Goal: Task Accomplishment & Management: Manage account settings

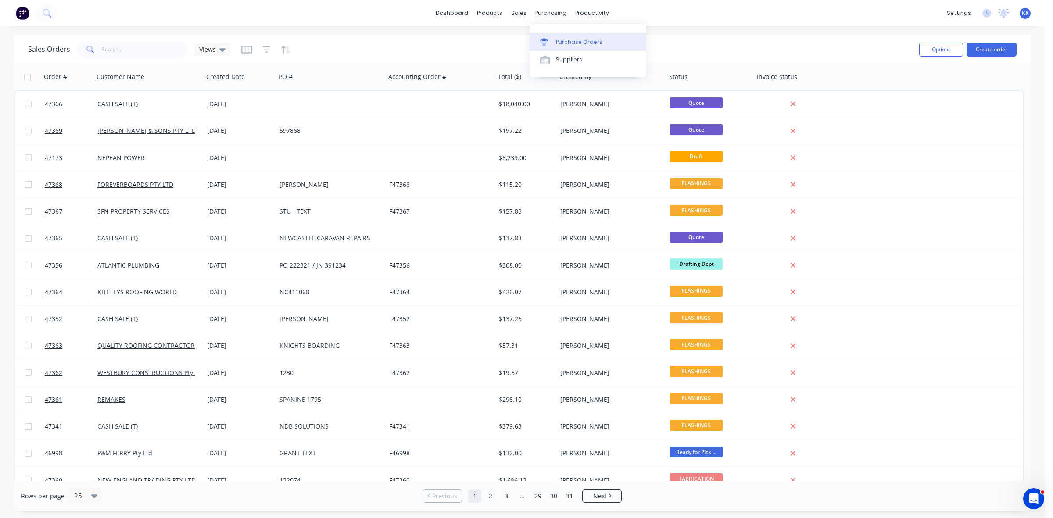
click at [557, 36] on link "Purchase Orders" at bounding box center [587, 42] width 116 height 18
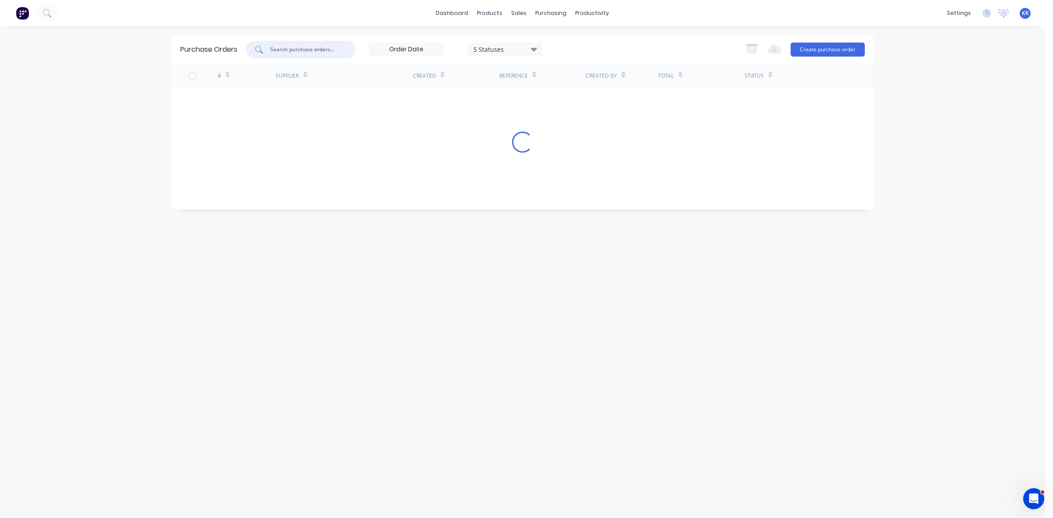
click at [306, 50] on input "text" at bounding box center [305, 49] width 73 height 9
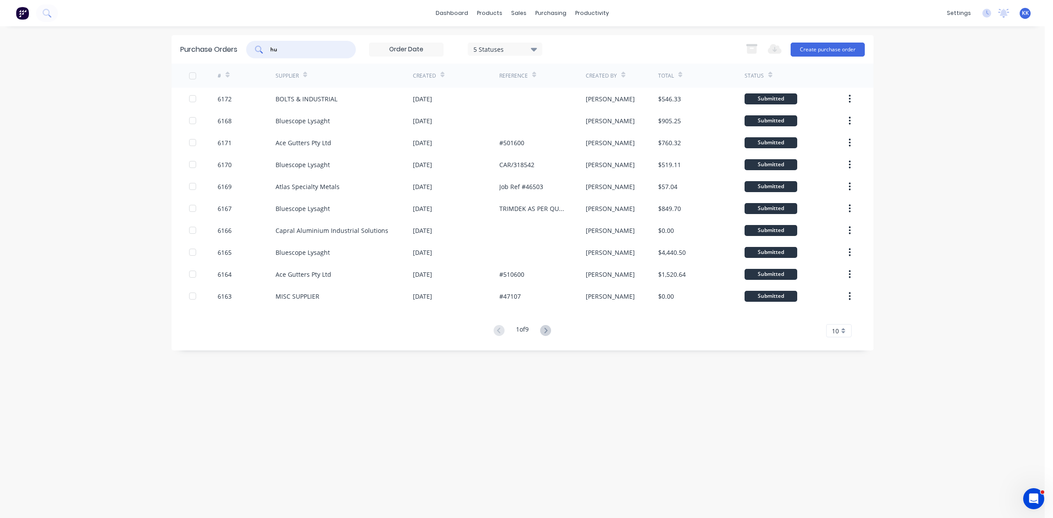
type input "h"
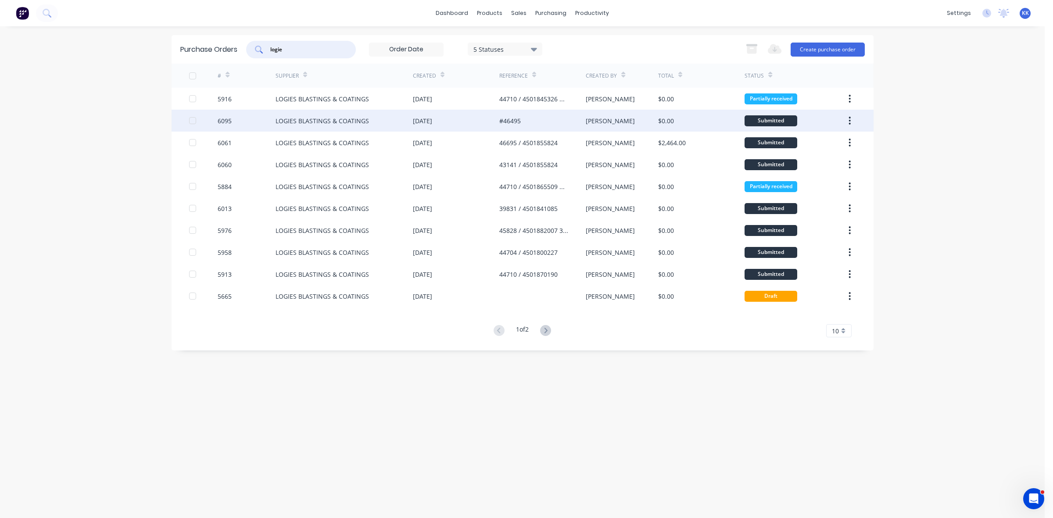
type input "logie"
click at [393, 120] on div "LOGIES BLASTINGS & COATINGS" at bounding box center [343, 121] width 137 height 22
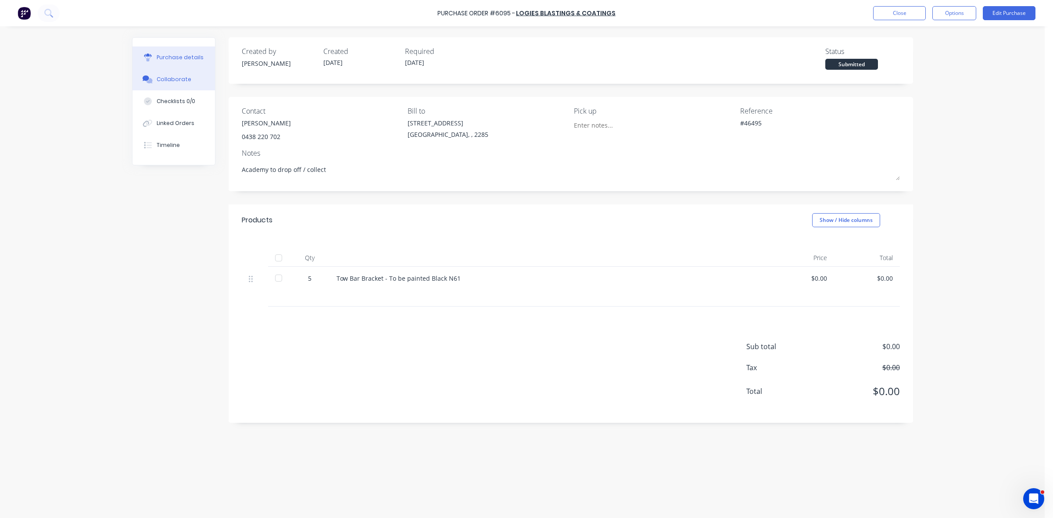
click at [161, 79] on div "Collaborate" at bounding box center [174, 79] width 35 height 8
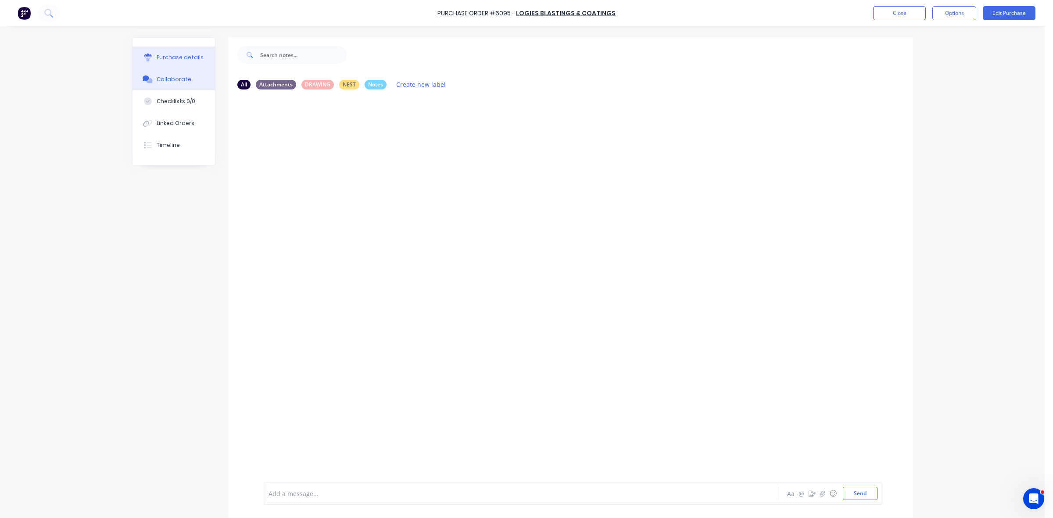
click at [172, 56] on div "Purchase details" at bounding box center [180, 58] width 47 height 8
type textarea "x"
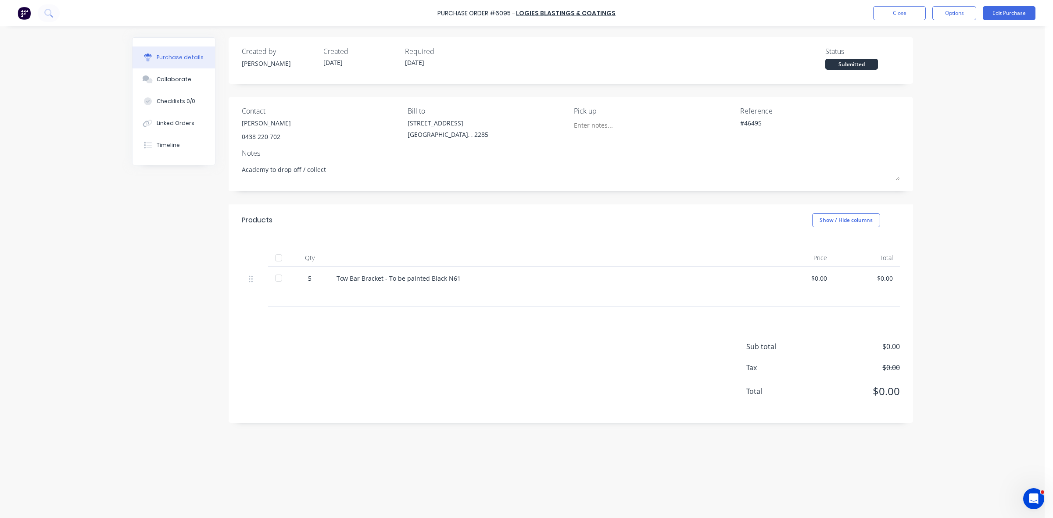
drag, startPoint x: 887, startPoint y: 15, endPoint x: 871, endPoint y: 21, distance: 16.6
click at [893, 21] on div "Purchase Order #6095 - LOGIES BLASTINGS & COATINGS Close Options Edit Purchase" at bounding box center [526, 13] width 1053 height 26
click at [910, 10] on button "Close" at bounding box center [899, 13] width 53 height 14
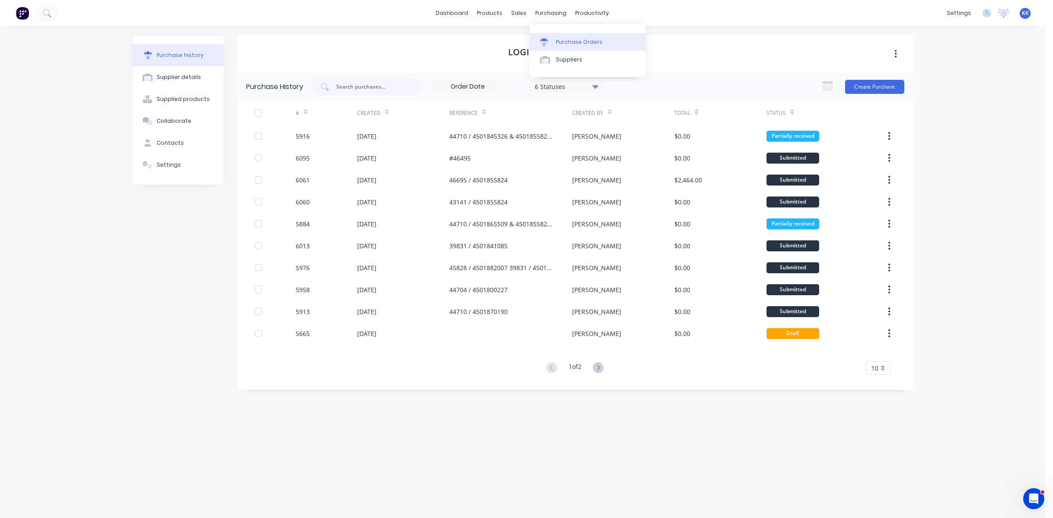
click at [558, 40] on div "Purchase Orders" at bounding box center [579, 42] width 47 height 8
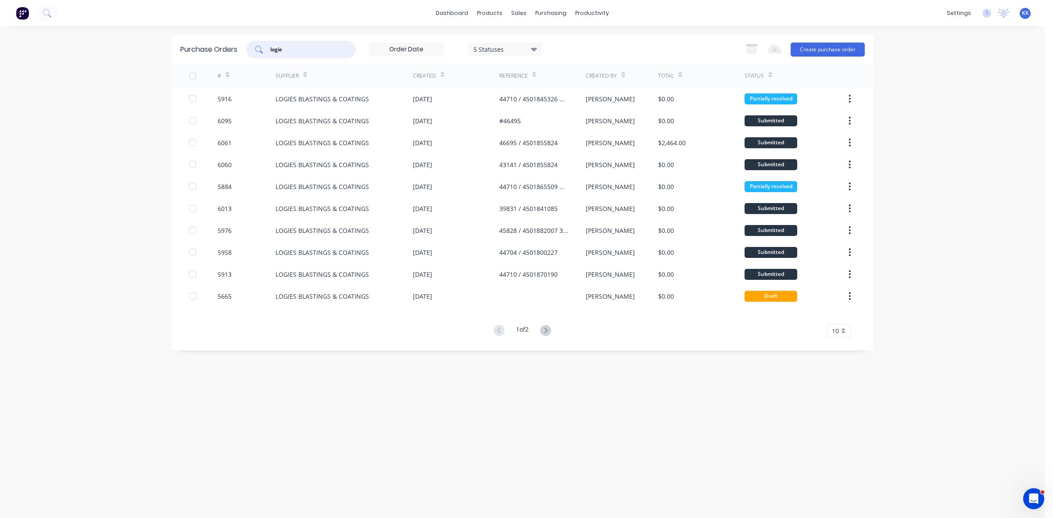
drag, startPoint x: 297, startPoint y: 48, endPoint x: 263, endPoint y: 44, distance: 33.6
click at [265, 47] on div "logie" at bounding box center [301, 50] width 110 height 18
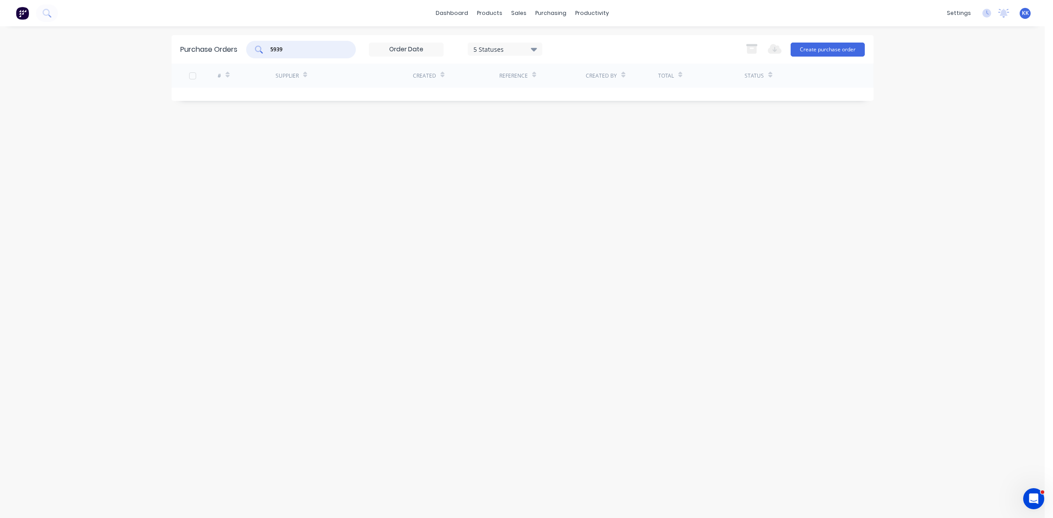
type input "5939"
click at [492, 47] on div "5 Statuses" at bounding box center [504, 48] width 63 height 9
drag, startPoint x: 563, startPoint y: 73, endPoint x: 469, endPoint y: 109, distance: 100.9
click at [564, 73] on div at bounding box center [564, 72] width 18 height 18
click at [157, 184] on div "dashboard products sales purchasing productivity dashboard products Product Cat…" at bounding box center [522, 259] width 1045 height 518
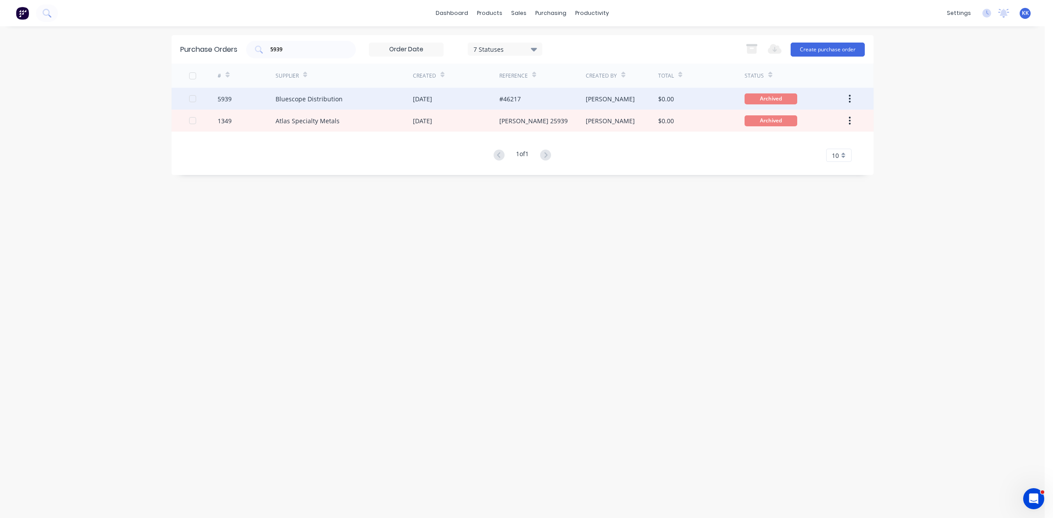
click at [274, 104] on div "5939" at bounding box center [247, 99] width 58 height 22
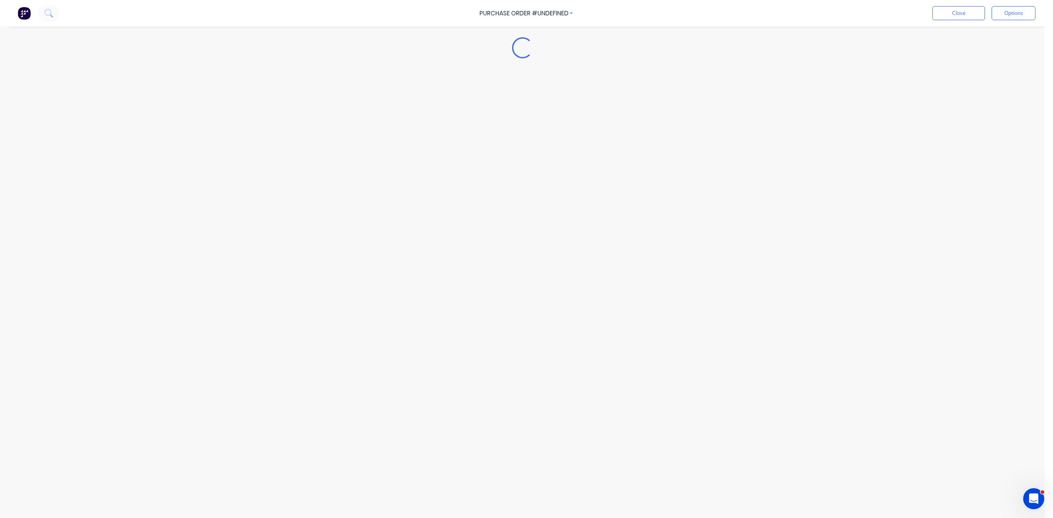
type textarea "x"
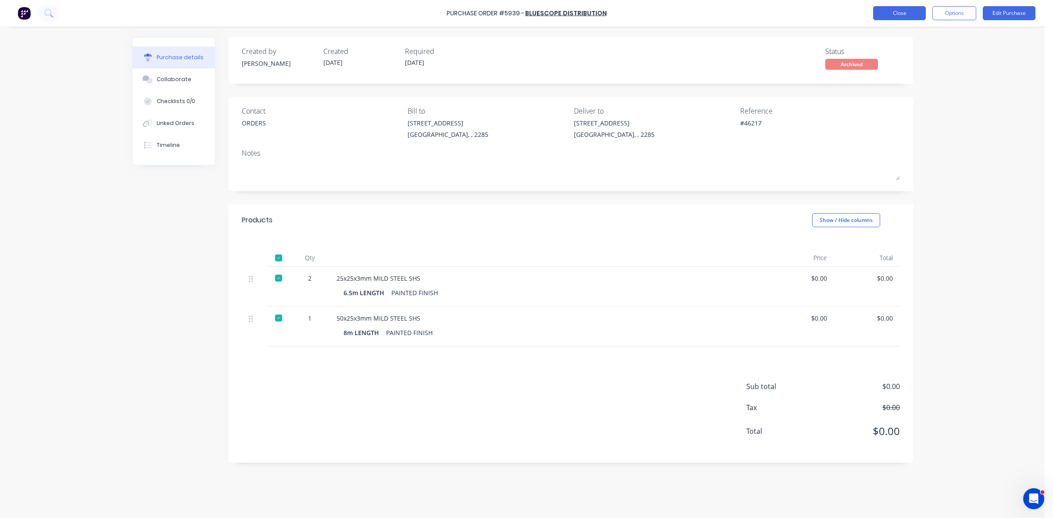
click at [886, 10] on button "Close" at bounding box center [899, 13] width 53 height 14
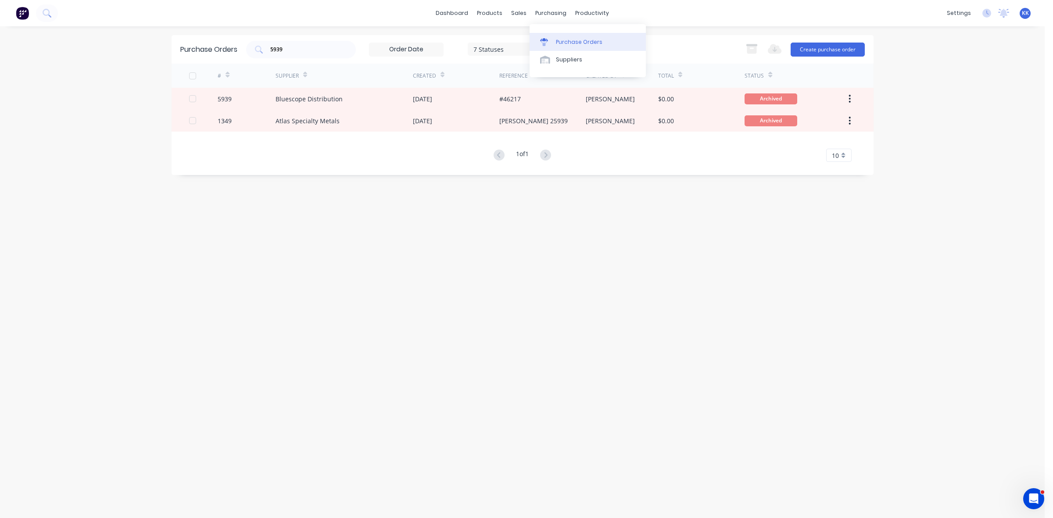
click at [577, 34] on link "Purchase Orders" at bounding box center [587, 42] width 116 height 18
drag, startPoint x: 309, startPoint y: 47, endPoint x: 262, endPoint y: 45, distance: 47.4
click at [262, 45] on div "5939" at bounding box center [301, 50] width 110 height 18
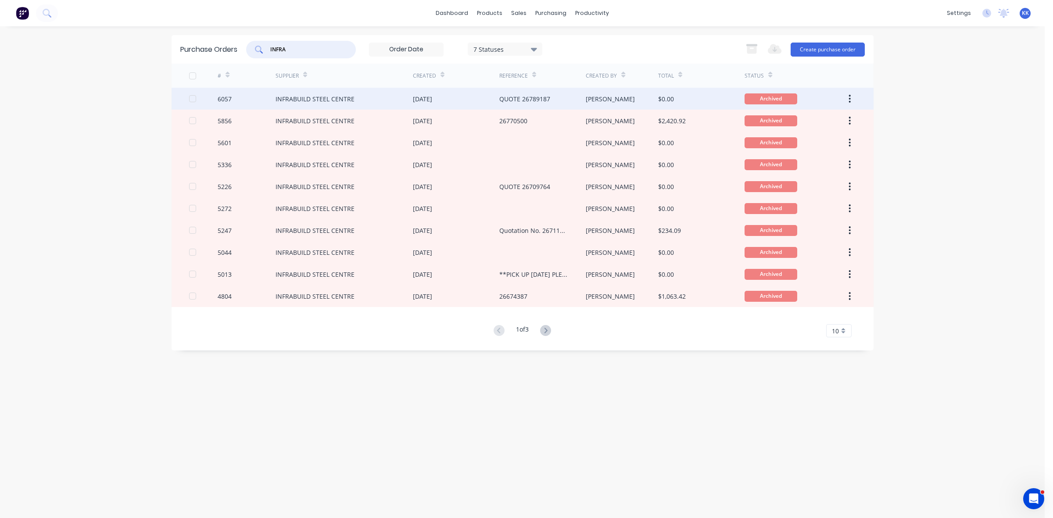
type input "INFRA"
click at [373, 93] on div "INFRABUILD STEEL CENTRE" at bounding box center [343, 99] width 137 height 22
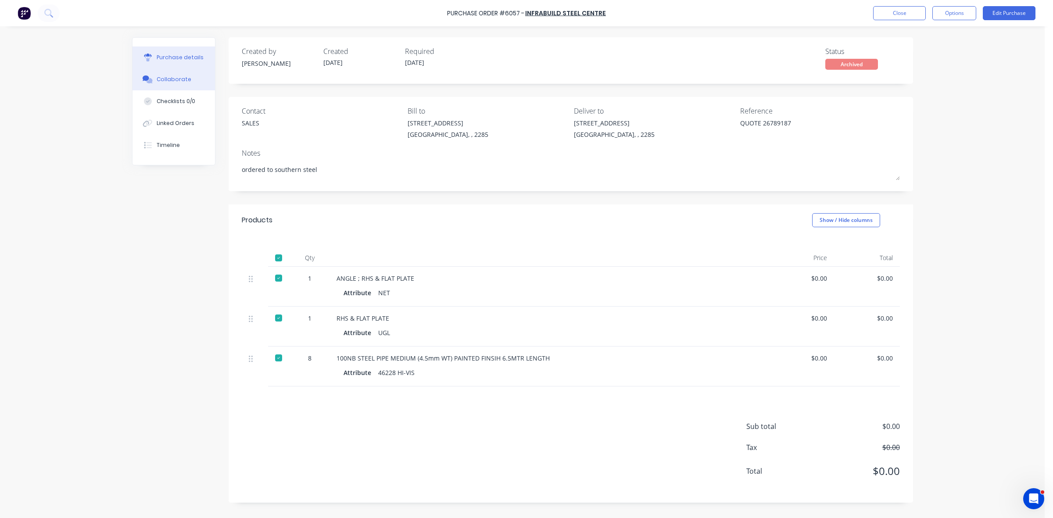
click at [198, 78] on button "Collaborate" at bounding box center [173, 79] width 82 height 22
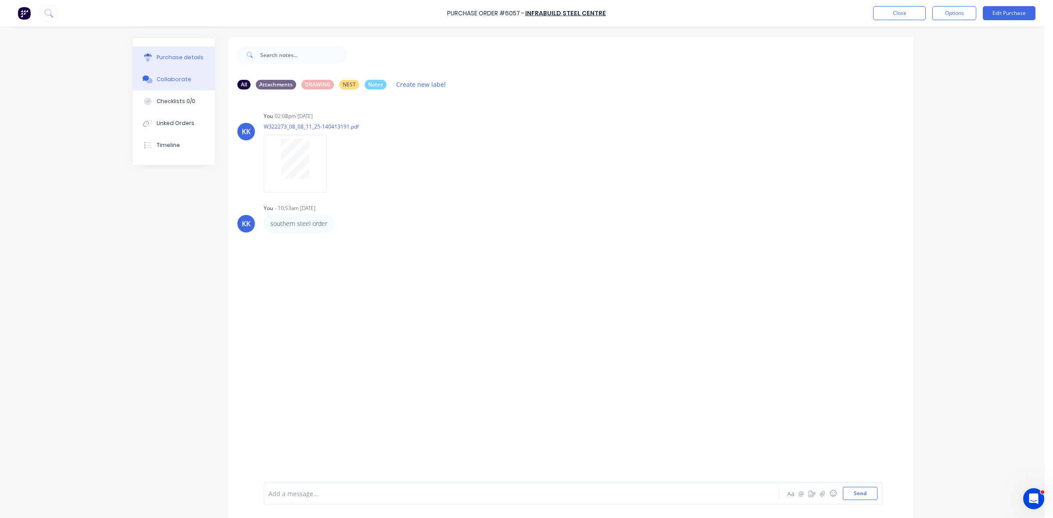
click at [177, 54] on div "Purchase details" at bounding box center [180, 58] width 47 height 8
type textarea "x"
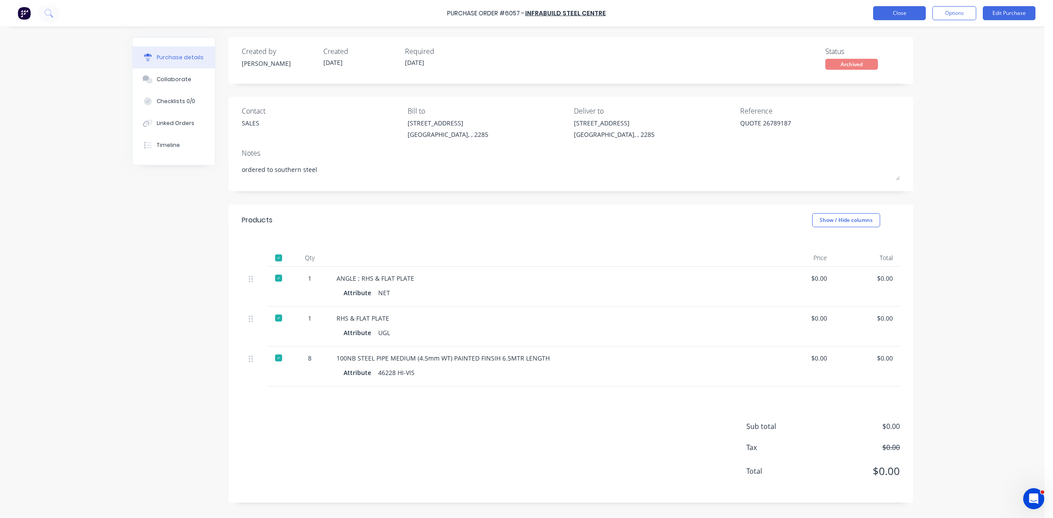
click at [896, 6] on div "Purchase Order #6057 - INFRABUILD STEEL CENTRE Close Options Edit Purchase" at bounding box center [526, 13] width 1053 height 26
click at [896, 9] on button "Close" at bounding box center [899, 13] width 53 height 14
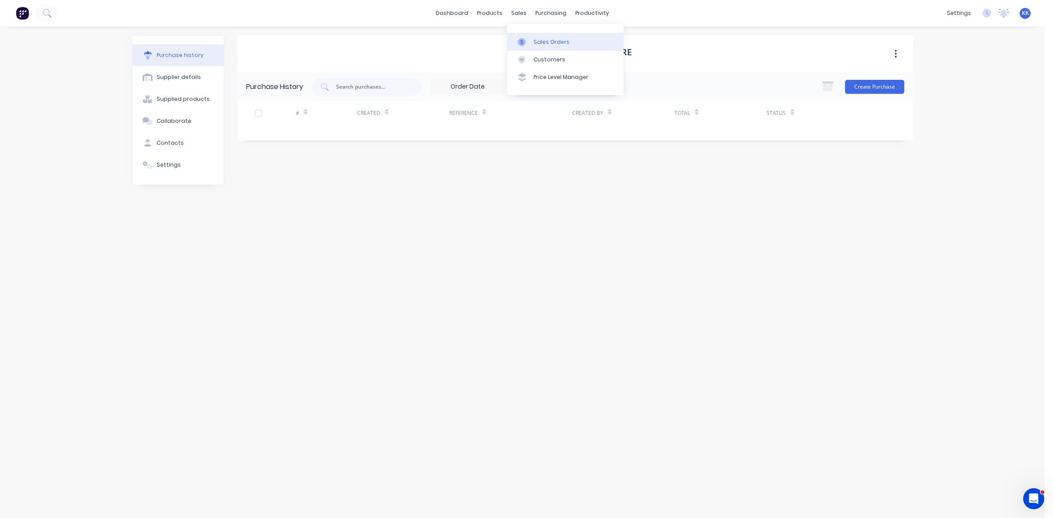
click at [523, 41] on icon at bounding box center [522, 42] width 8 height 8
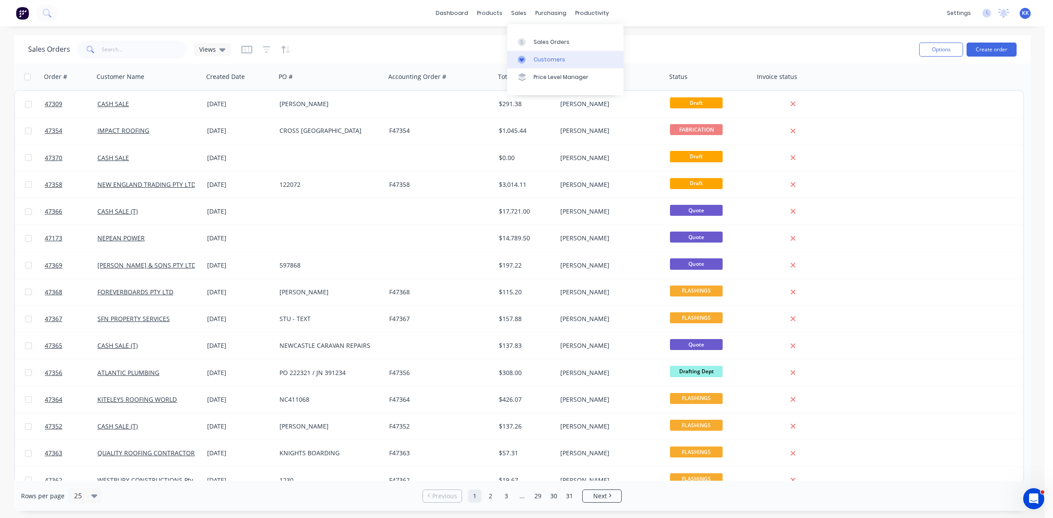
click at [533, 58] on div "Customers" at bounding box center [549, 60] width 32 height 8
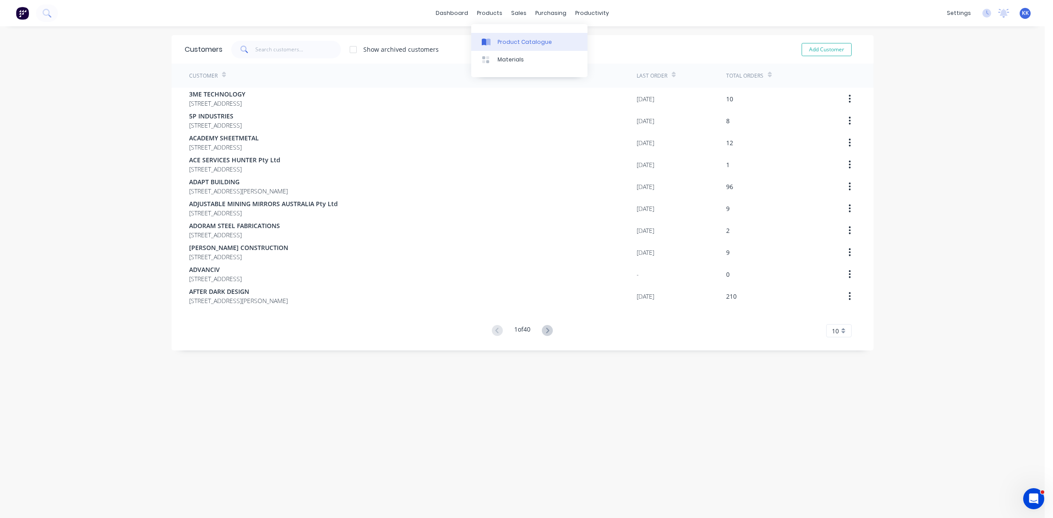
click at [496, 33] on link "Product Catalogue" at bounding box center [529, 42] width 116 height 18
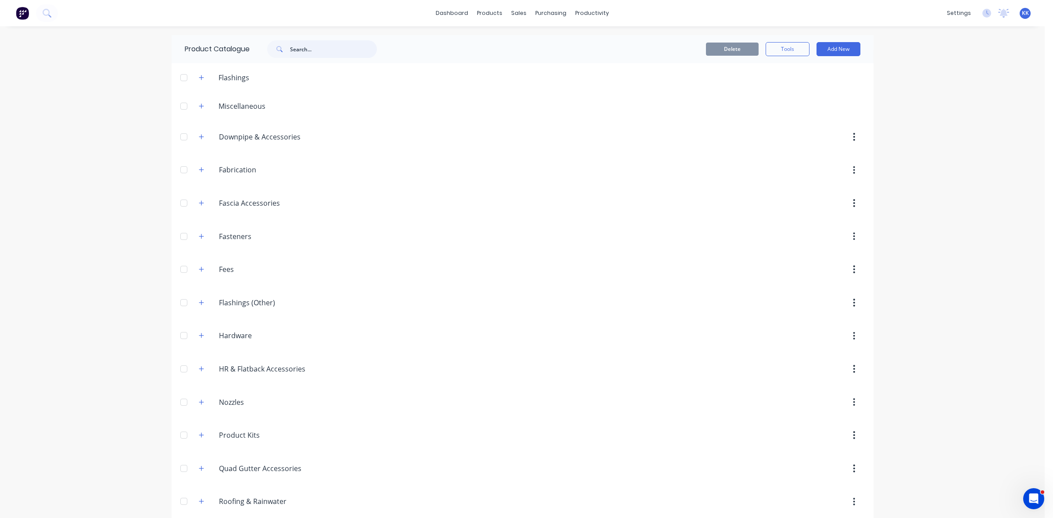
click at [295, 54] on input "text" at bounding box center [333, 49] width 87 height 18
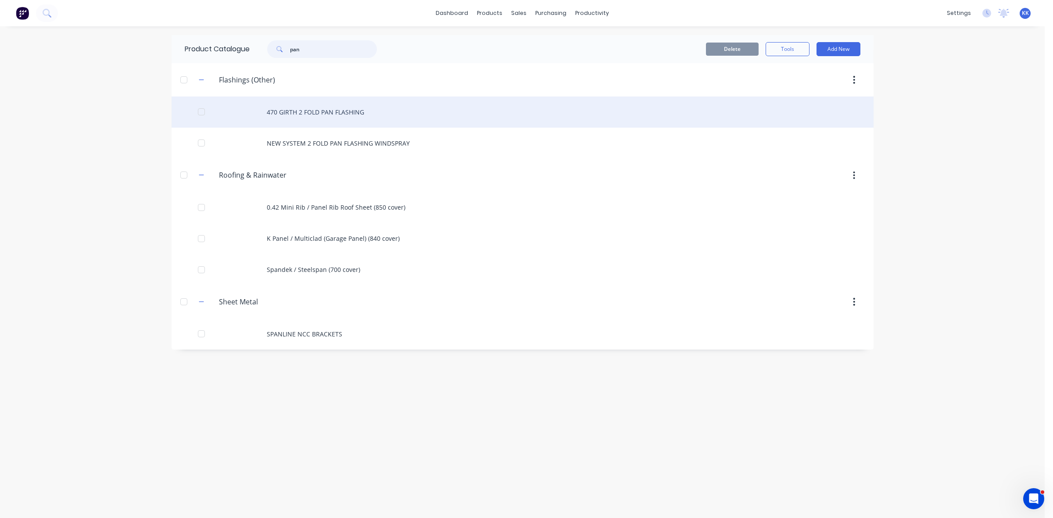
type input "pan"
click at [365, 109] on div "470 GIRTH 2 FOLD PAN FLASHING" at bounding box center [523, 112] width 702 height 31
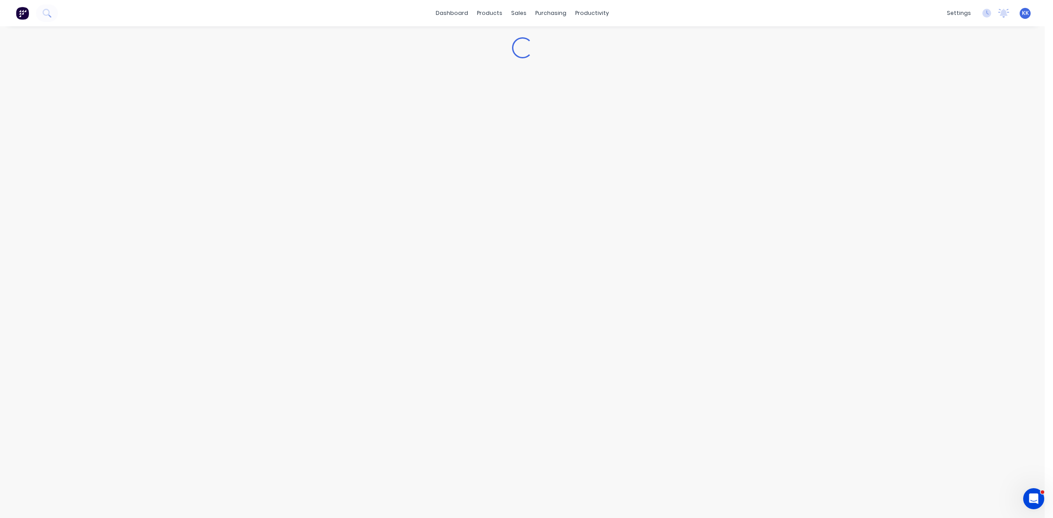
type textarea "x"
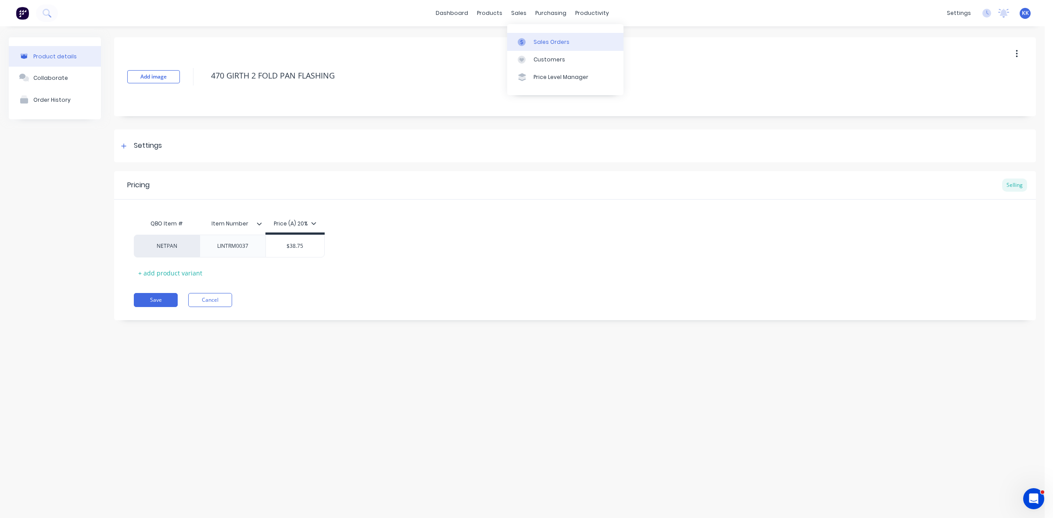
click at [542, 42] on div "Sales Orders" at bounding box center [551, 42] width 36 height 8
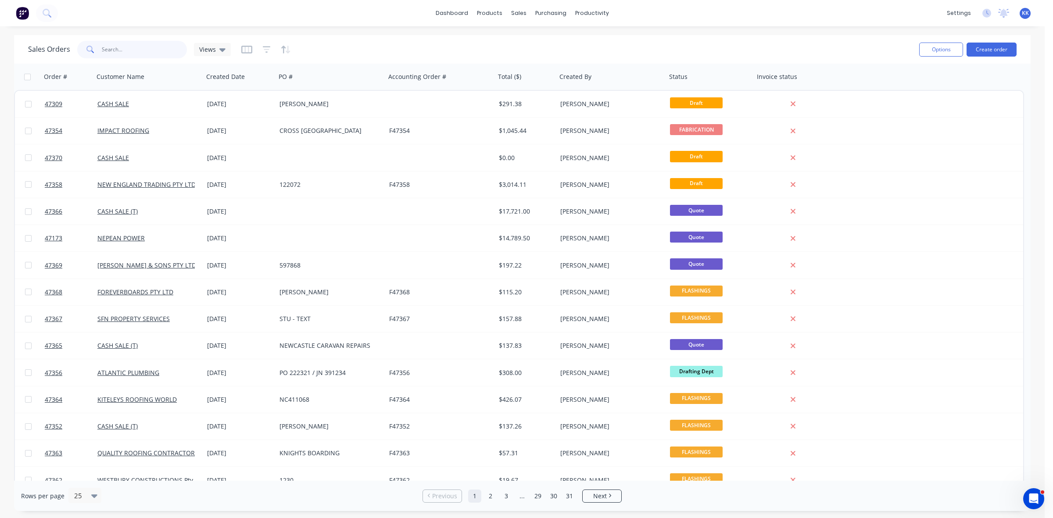
click at [139, 49] on input "text" at bounding box center [145, 50] width 86 height 18
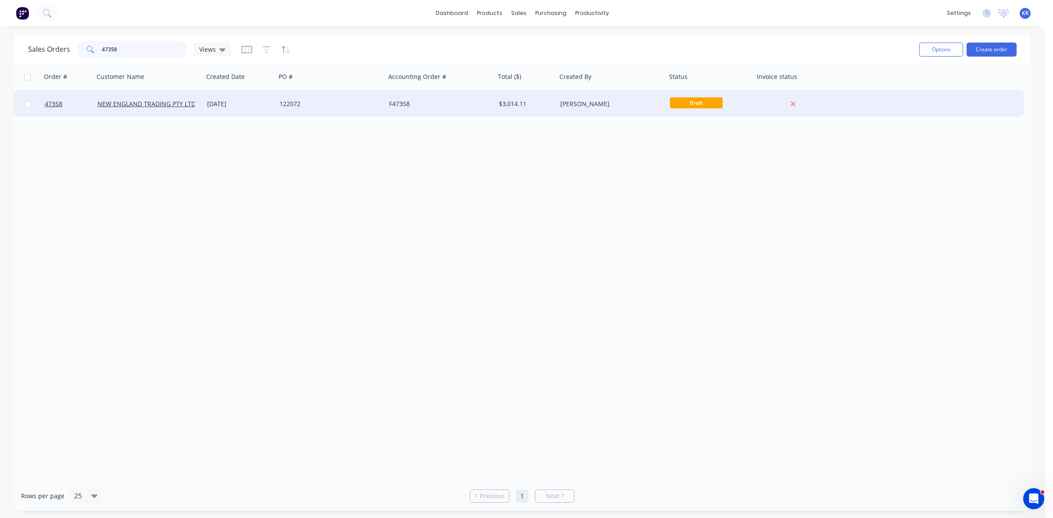
type input "47358"
click at [253, 103] on div "[DATE]" at bounding box center [239, 104] width 65 height 9
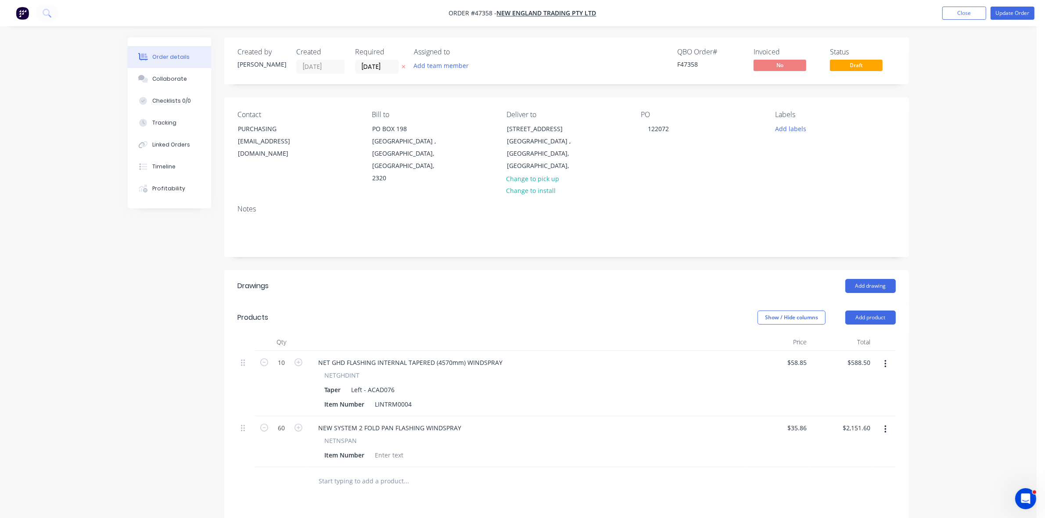
click at [888, 422] on button "button" at bounding box center [885, 430] width 21 height 16
click at [866, 446] on div "Edit" at bounding box center [854, 452] width 68 height 13
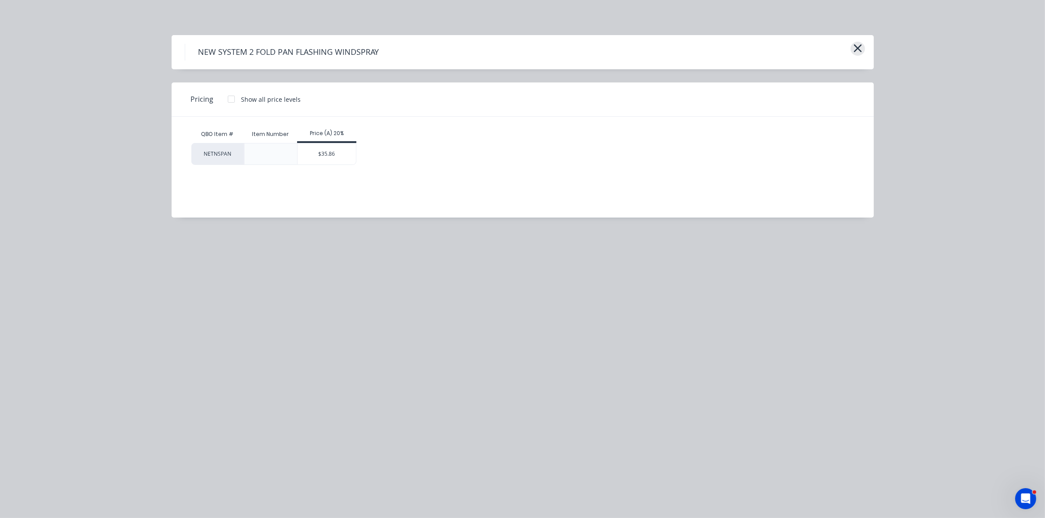
click at [856, 49] on icon "button" at bounding box center [857, 48] width 8 height 8
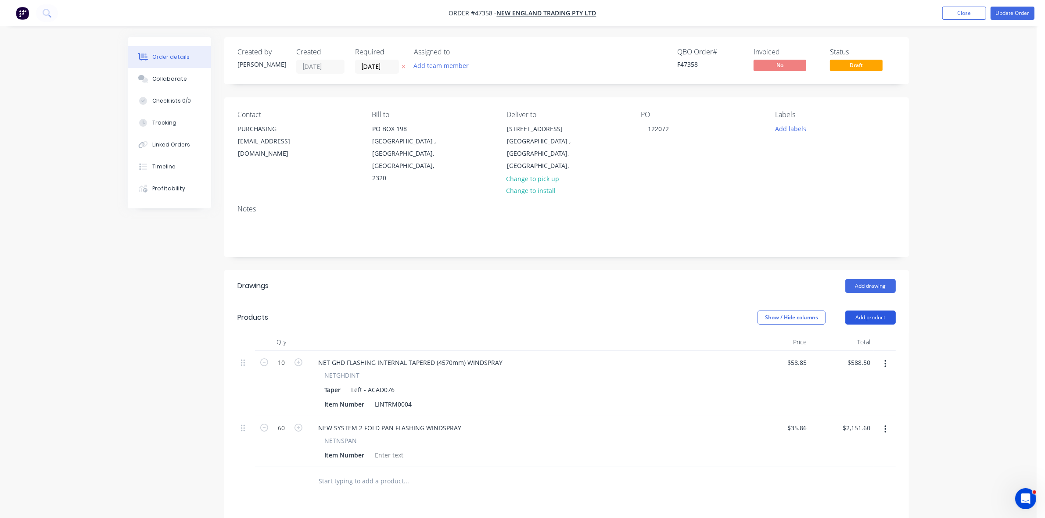
click at [871, 311] on button "Add product" at bounding box center [870, 318] width 50 height 14
click at [869, 331] on button "Product catalogue" at bounding box center [853, 340] width 83 height 18
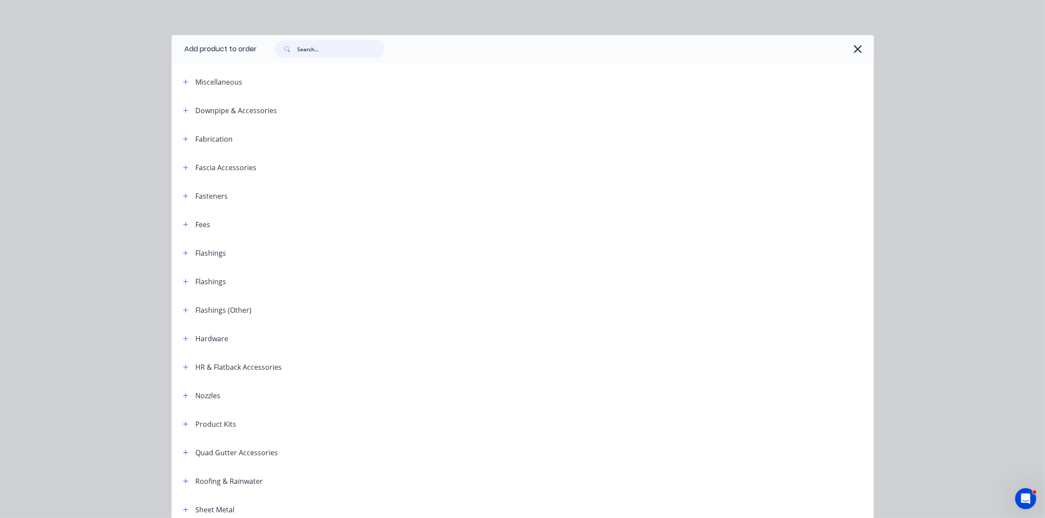
click at [322, 44] on input "text" at bounding box center [340, 49] width 87 height 18
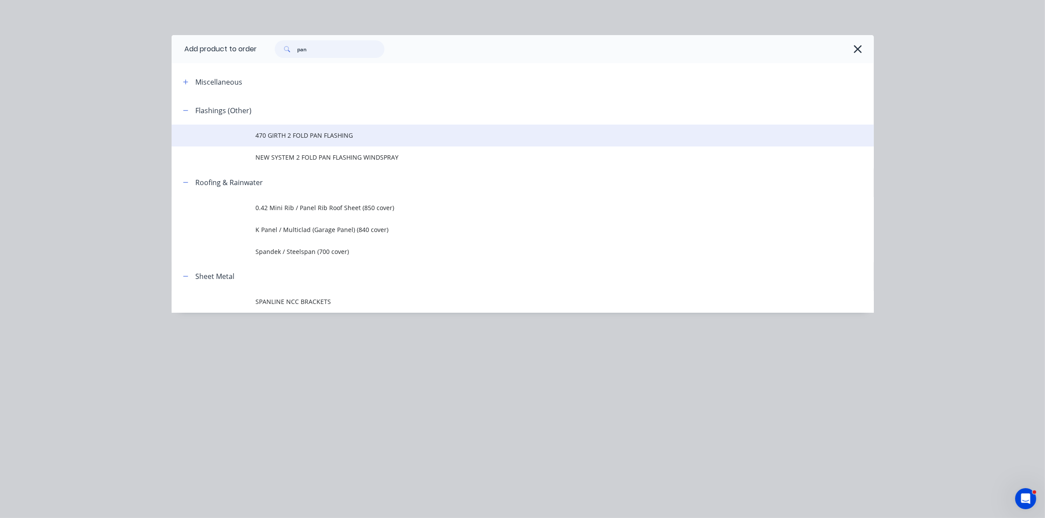
type input "pan"
click at [327, 135] on span "470 GIRTH 2 FOLD PAN FLASHING" at bounding box center [503, 135] width 494 height 9
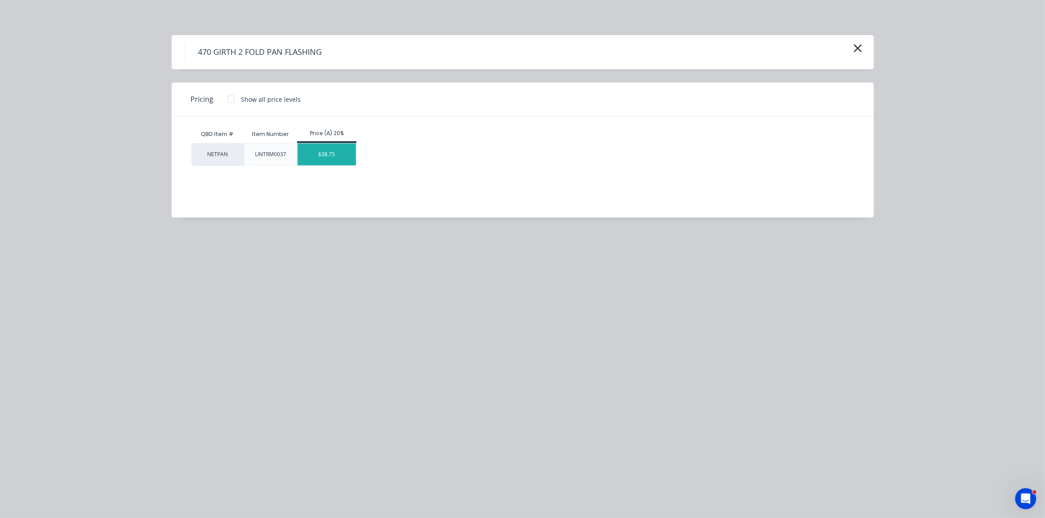
click at [343, 154] on div "$38.75" at bounding box center [326, 154] width 58 height 22
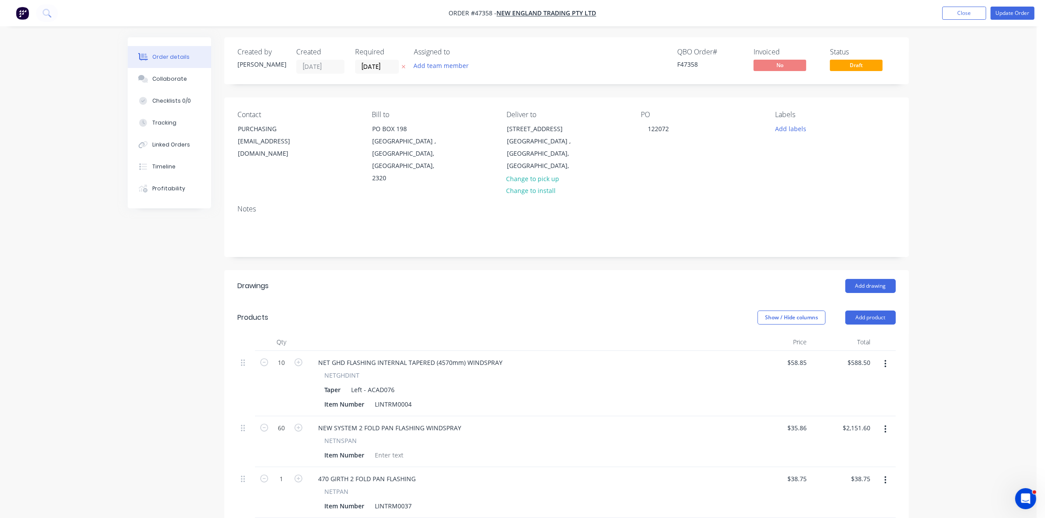
click at [885, 425] on icon "button" at bounding box center [885, 430] width 2 height 10
click at [846, 499] on div "Delete" at bounding box center [854, 505] width 68 height 13
click at [287, 369] on input "1" at bounding box center [281, 362] width 23 height 13
type input "60"
type input "$2,325.00"
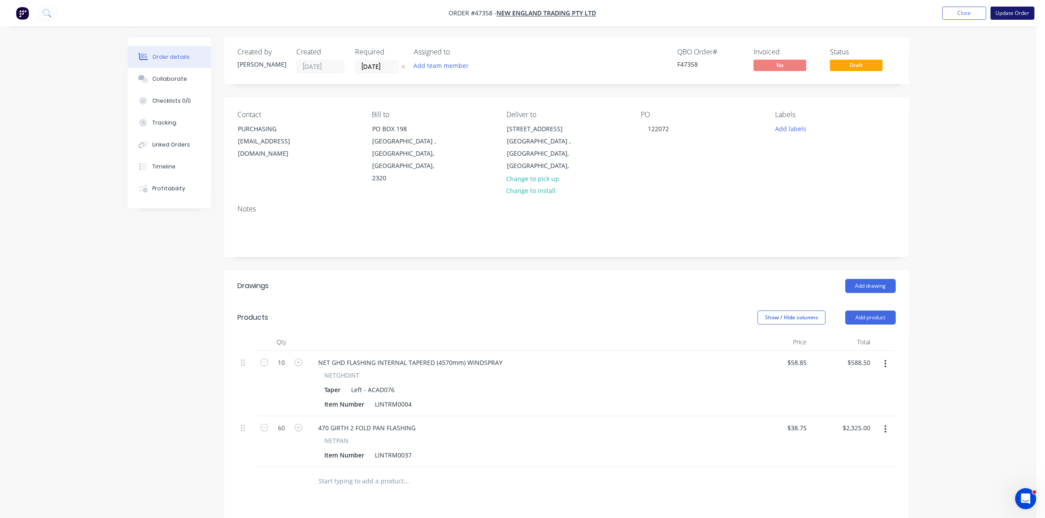
click at [1010, 11] on button "Update Order" at bounding box center [1012, 13] width 44 height 13
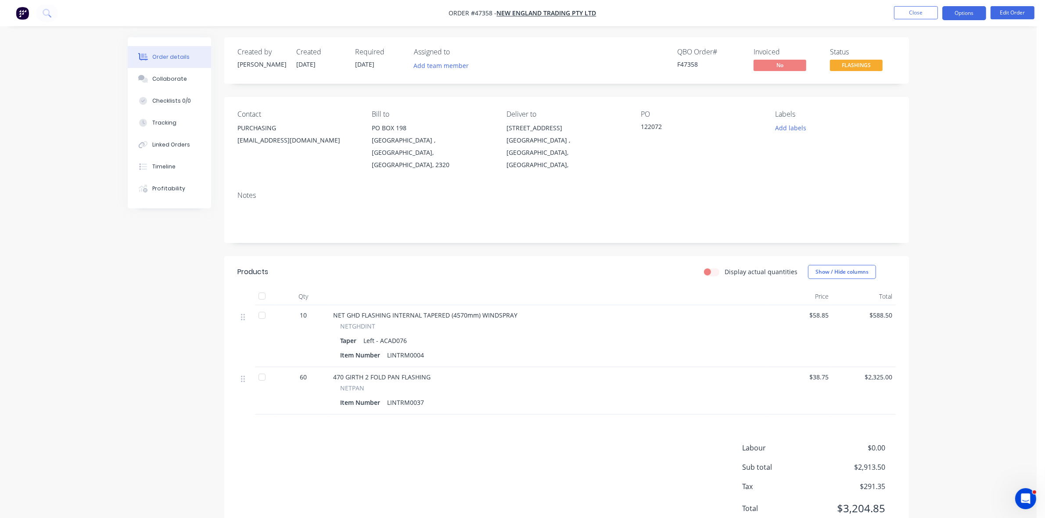
click at [961, 11] on button "Options" at bounding box center [964, 13] width 44 height 14
click at [926, 107] on div "Work Order" at bounding box center [937, 106] width 81 height 13
click at [924, 89] on div "Without pricing" at bounding box center [937, 88] width 81 height 13
drag, startPoint x: 933, startPoint y: 124, endPoint x: 929, endPoint y: 117, distance: 7.5
click at [933, 124] on div "Delivery Docket" at bounding box center [937, 123] width 81 height 13
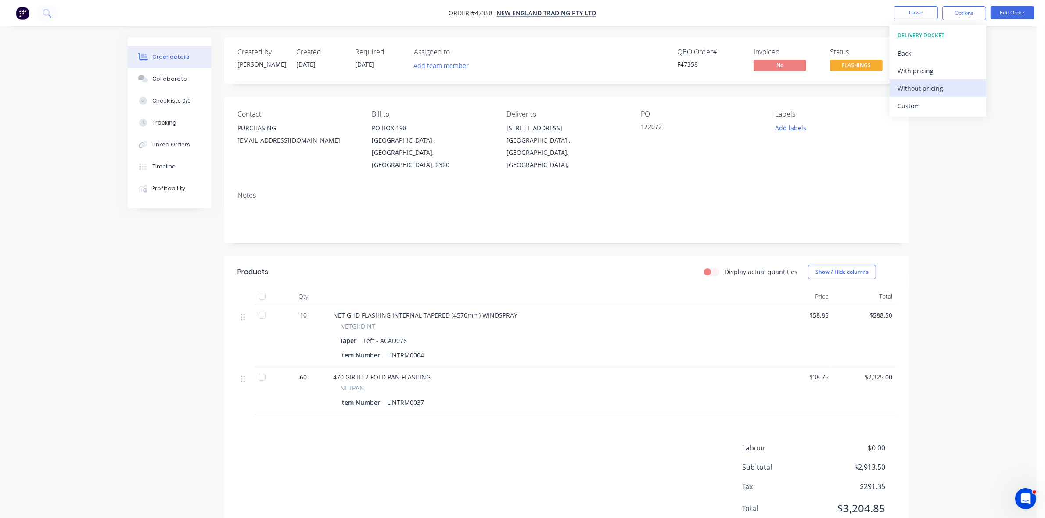
click at [925, 89] on div "Without pricing" at bounding box center [937, 88] width 81 height 13
click at [909, 12] on button "Close" at bounding box center [916, 12] width 44 height 13
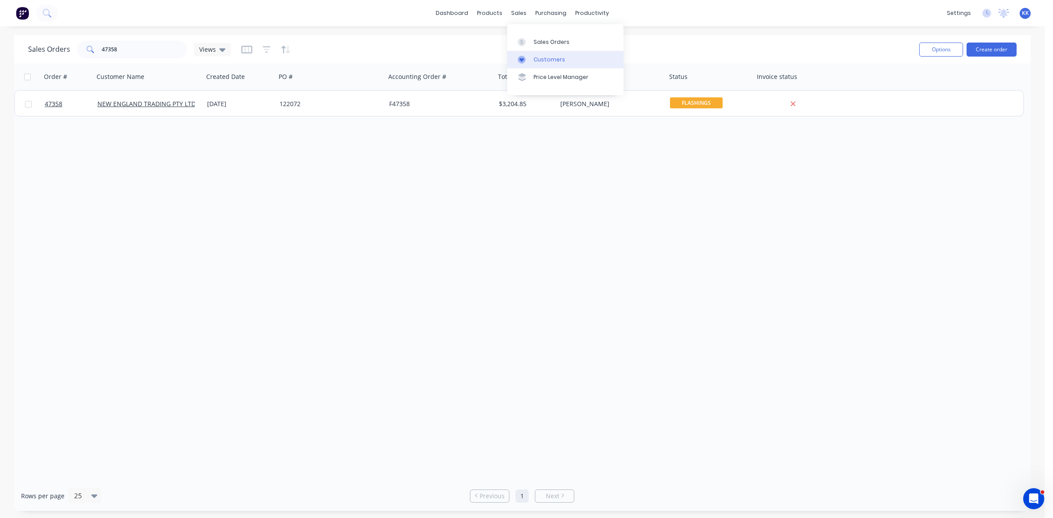
click at [533, 51] on link "Customers" at bounding box center [565, 60] width 116 height 18
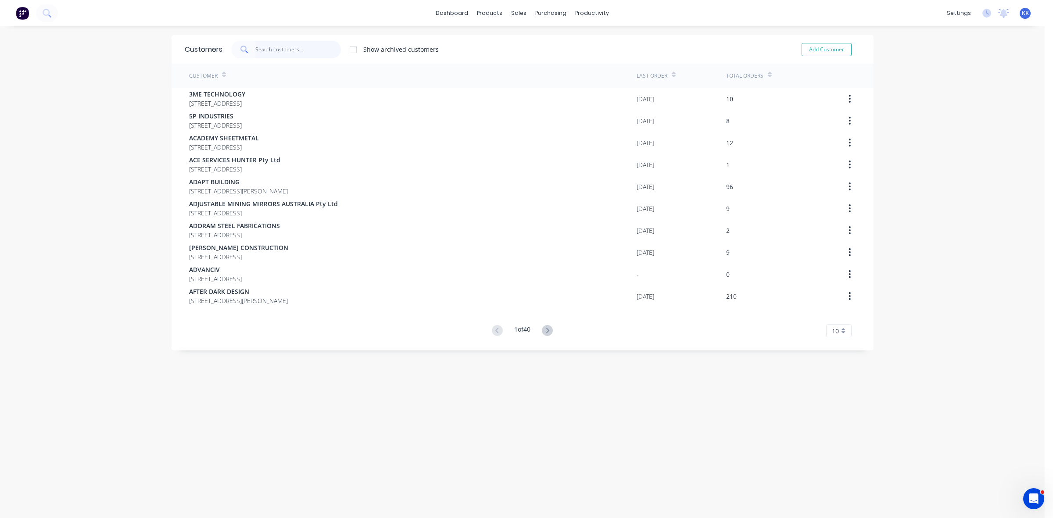
click at [272, 49] on input "text" at bounding box center [298, 50] width 86 height 18
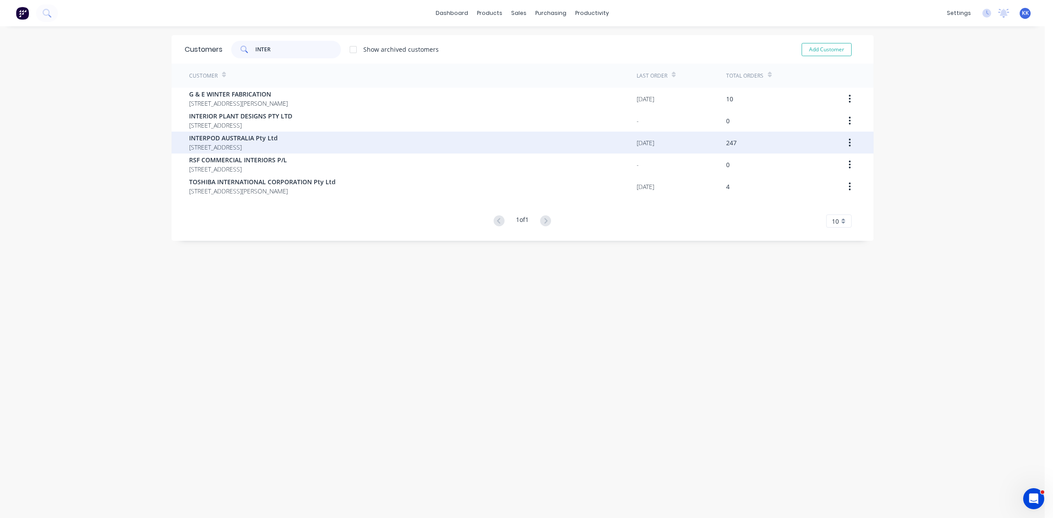
type input "INTER"
click at [262, 139] on span "INTERPOD AUSTRALIA Pty Ltd" at bounding box center [233, 137] width 89 height 9
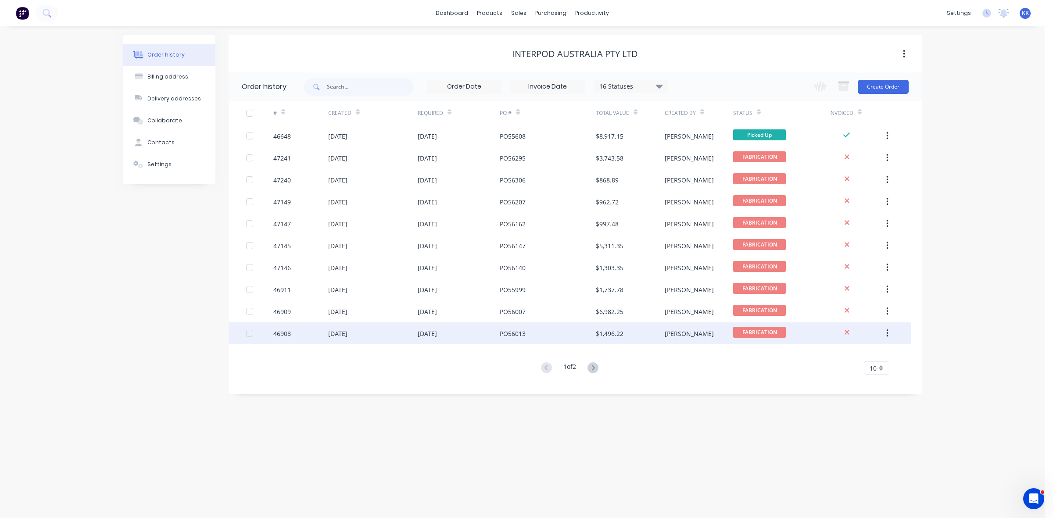
click at [458, 333] on div "26 Aug 2025" at bounding box center [459, 333] width 82 height 22
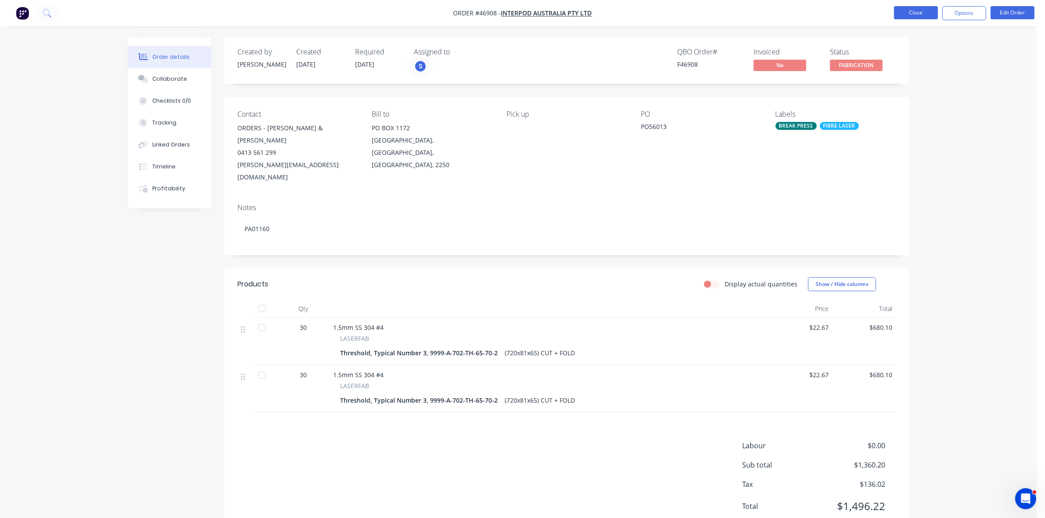
click at [905, 12] on button "Close" at bounding box center [916, 12] width 44 height 13
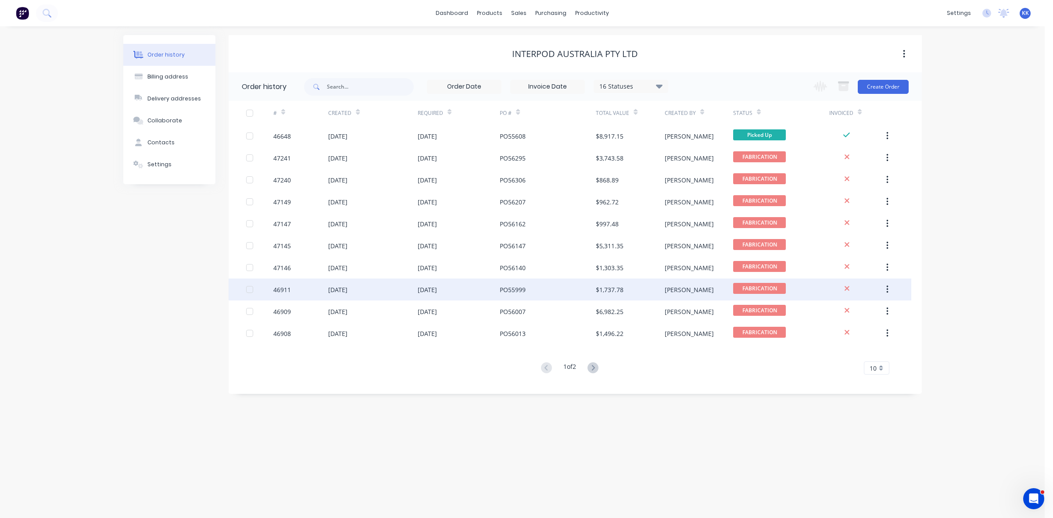
click at [428, 293] on div "26 Aug 2025" at bounding box center [427, 289] width 19 height 9
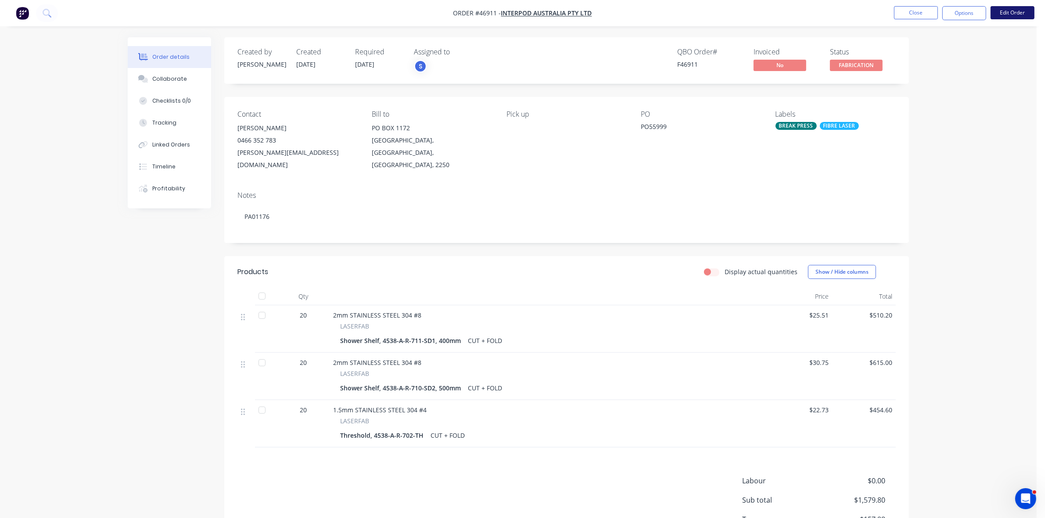
click at [1017, 12] on button "Edit Order" at bounding box center [1012, 12] width 44 height 13
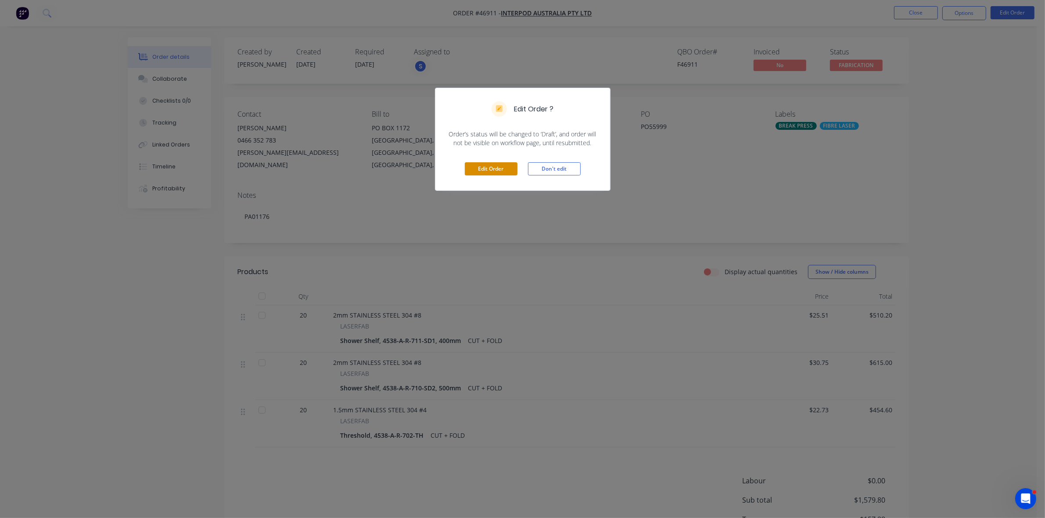
click at [466, 174] on button "Edit Order" at bounding box center [491, 168] width 53 height 13
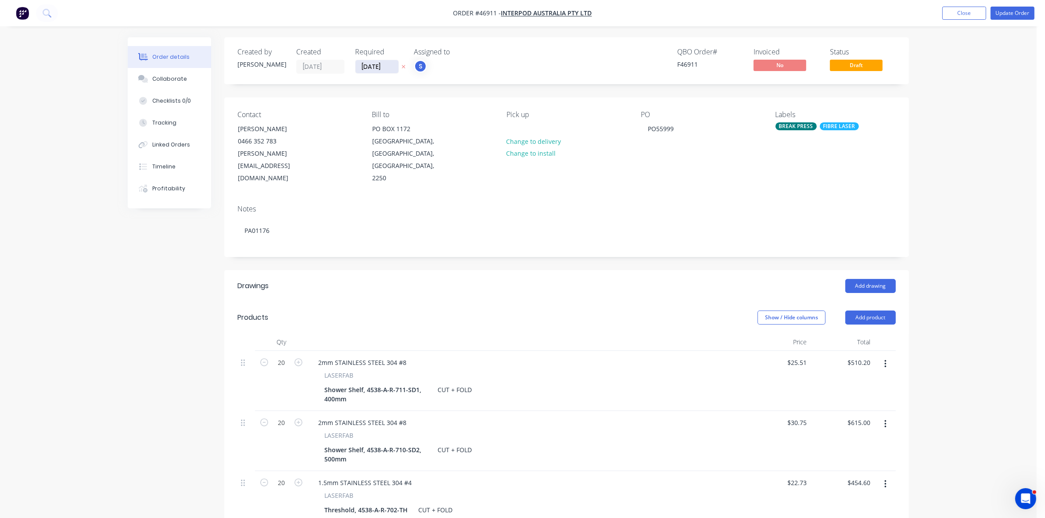
click at [385, 61] on input "26/08/25" at bounding box center [376, 66] width 43 height 13
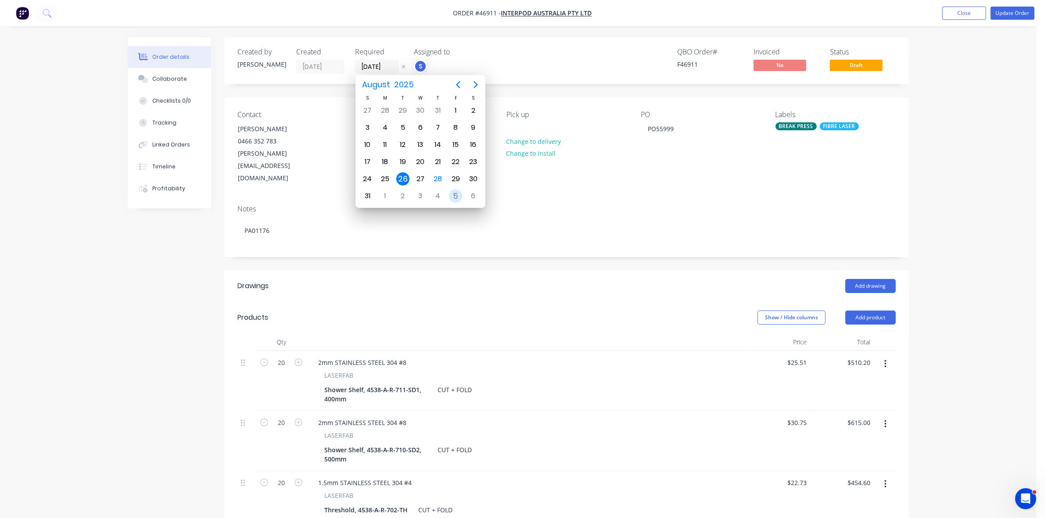
click at [455, 200] on div "5" at bounding box center [456, 196] width 18 height 17
type input "05/09/25"
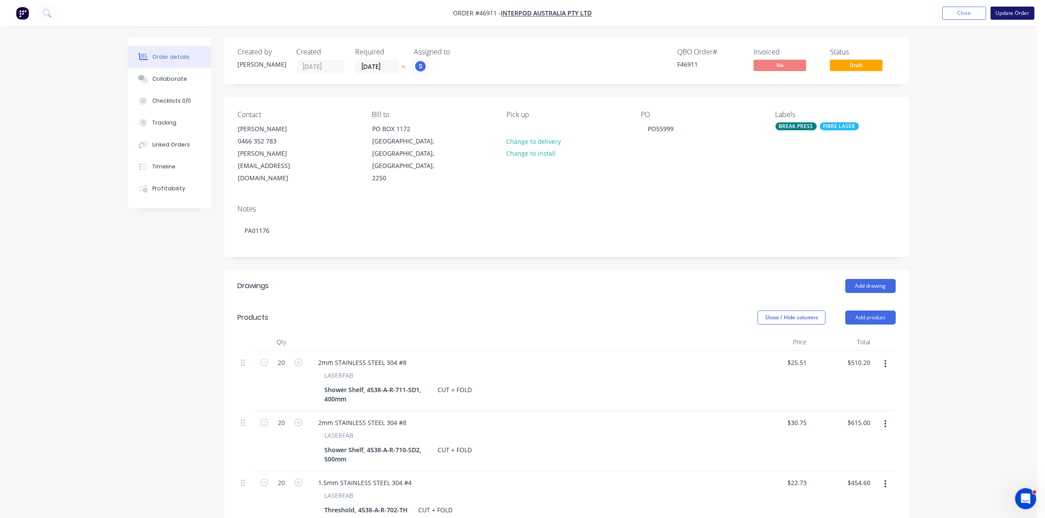
click at [999, 16] on button "Update Order" at bounding box center [1012, 13] width 44 height 13
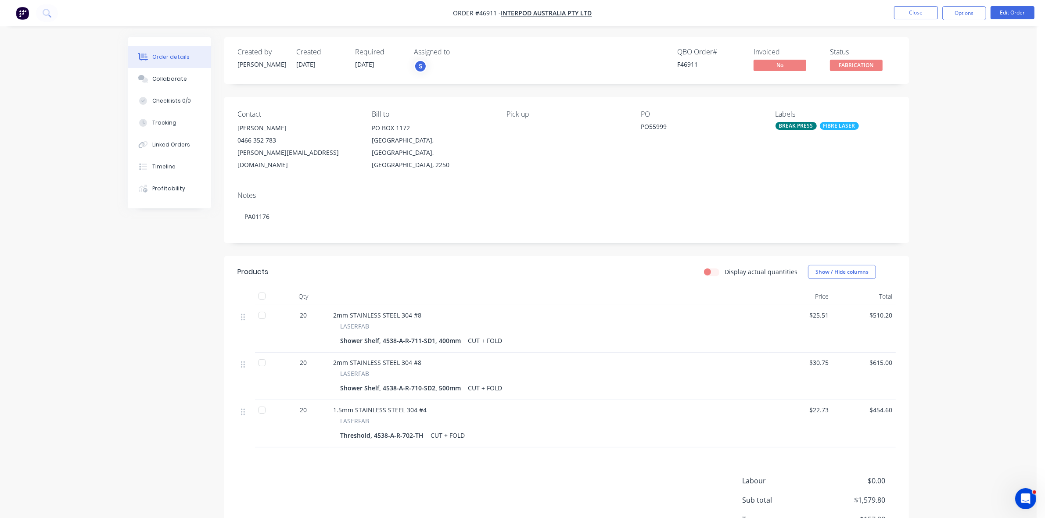
click at [180, 82] on div "Collaborate" at bounding box center [169, 79] width 35 height 8
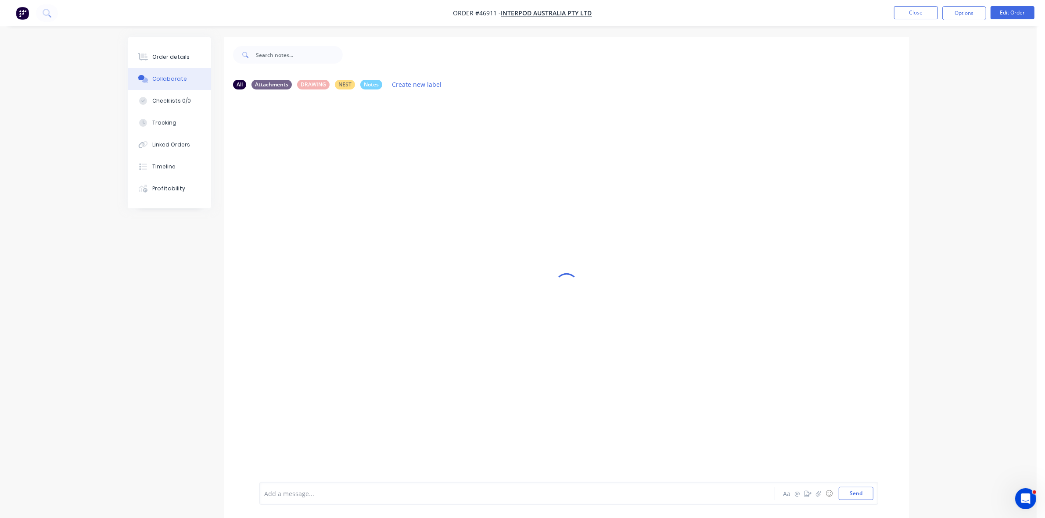
click at [286, 485] on div "Add a message... Aa @ ☺ Send" at bounding box center [568, 493] width 619 height 23
click at [294, 491] on div at bounding box center [493, 493] width 456 height 9
click at [200, 55] on button "Order details" at bounding box center [169, 57] width 83 height 22
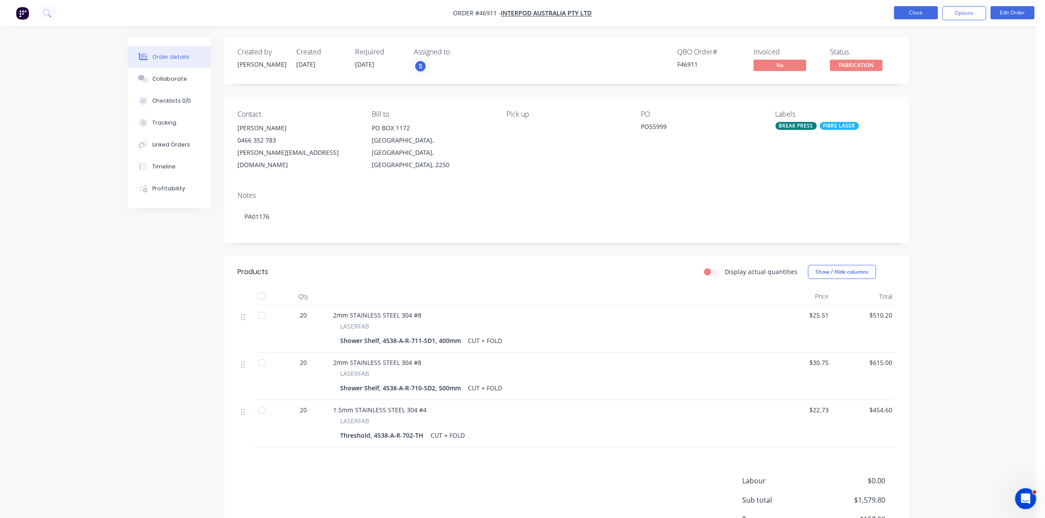
click at [918, 17] on button "Close" at bounding box center [916, 12] width 44 height 13
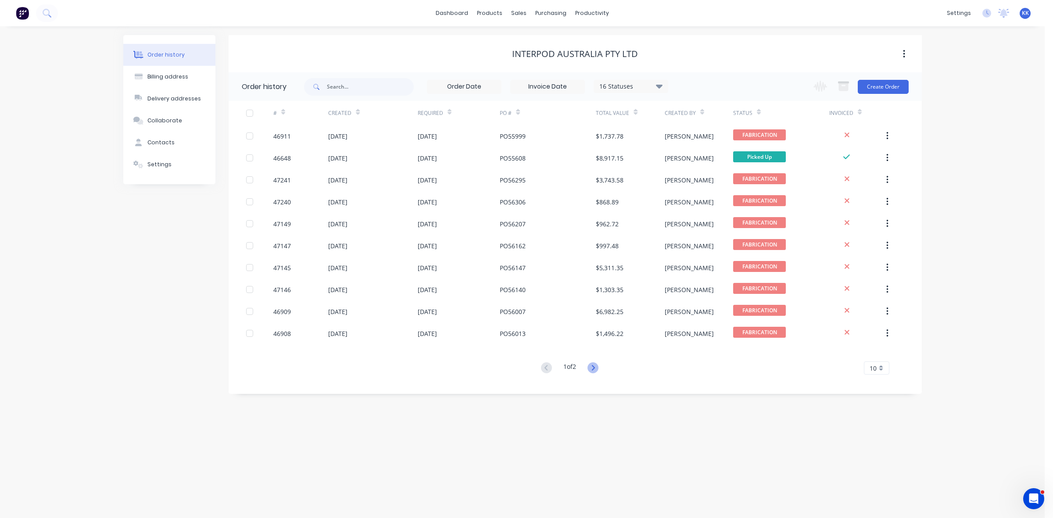
click at [594, 368] on icon at bounding box center [592, 367] width 11 height 11
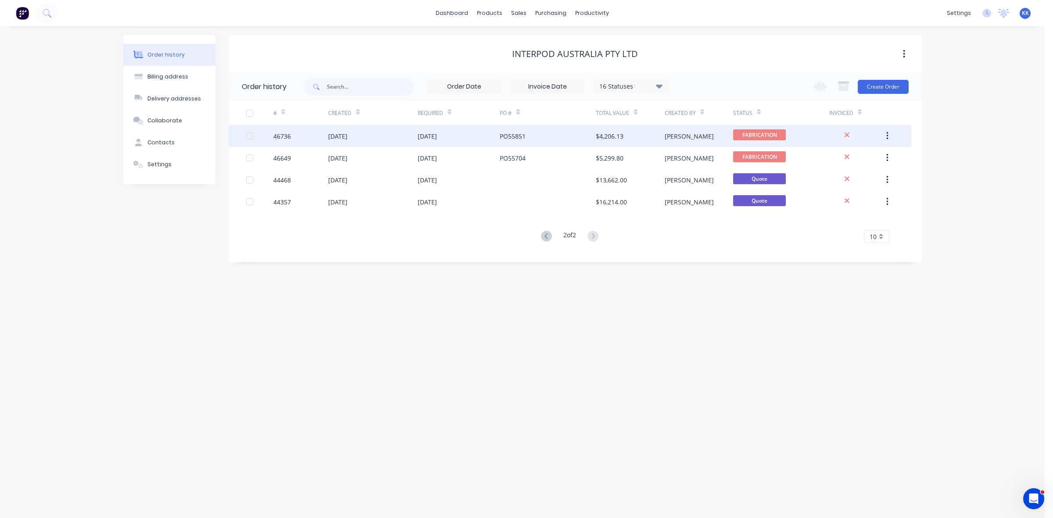
click at [493, 138] on div "26 Aug 2025" at bounding box center [459, 136] width 82 height 22
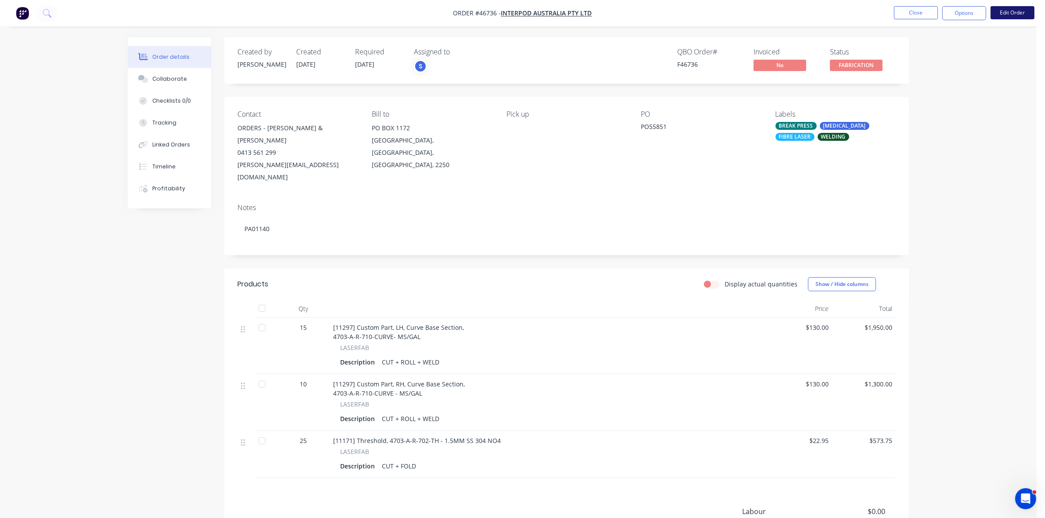
click at [1003, 12] on button "Edit Order" at bounding box center [1012, 12] width 44 height 13
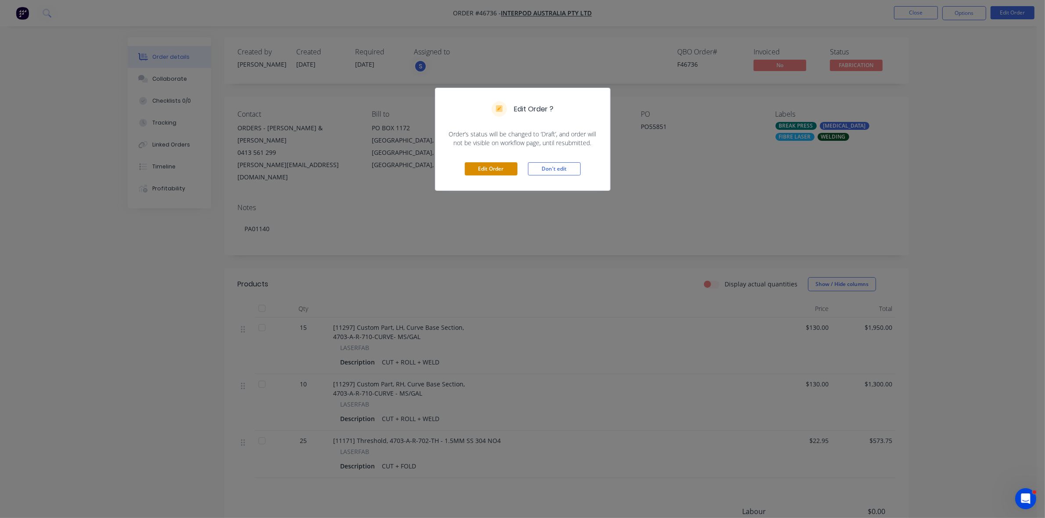
click at [483, 173] on button "Edit Order" at bounding box center [491, 168] width 53 height 13
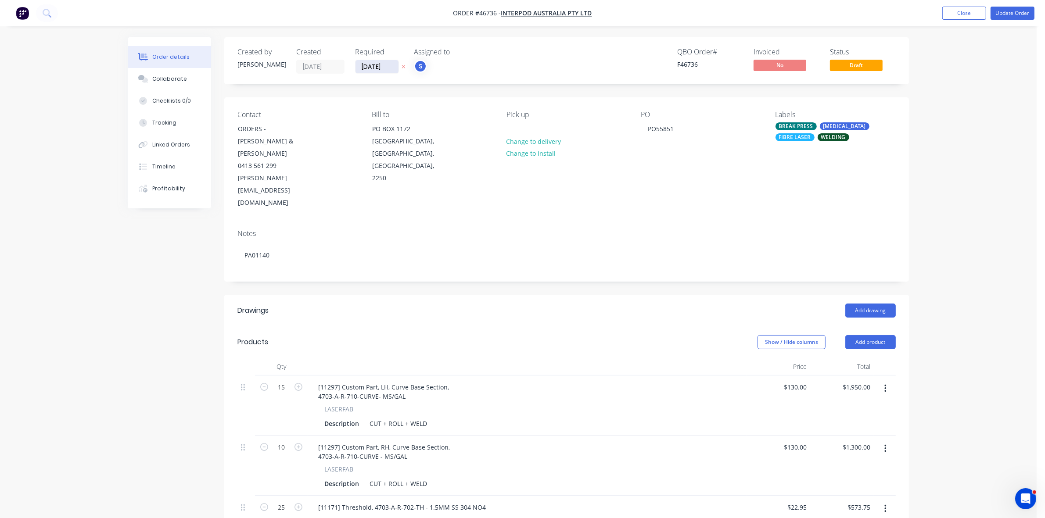
click at [369, 70] on input "26/08/25" at bounding box center [376, 66] width 43 height 13
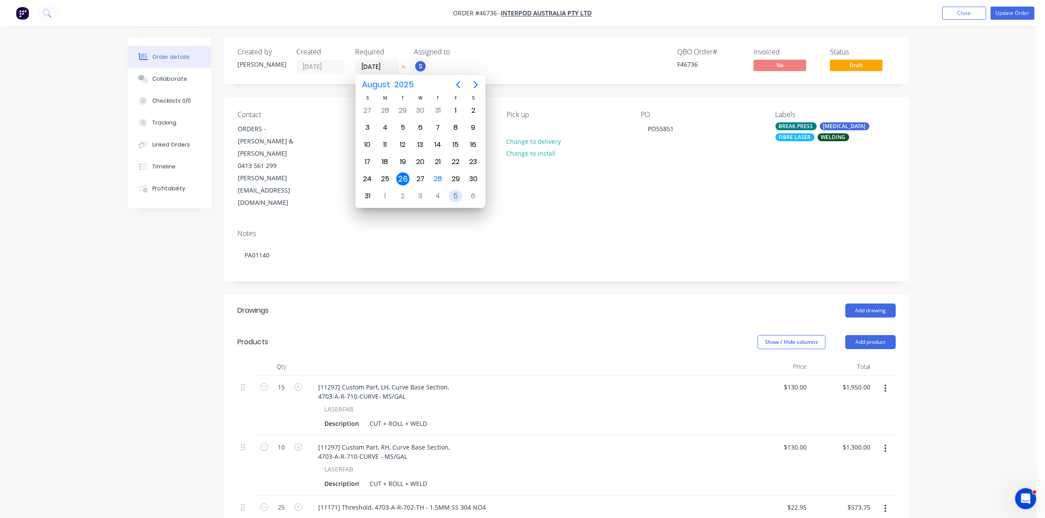
click at [452, 192] on div "5" at bounding box center [455, 196] width 13 height 13
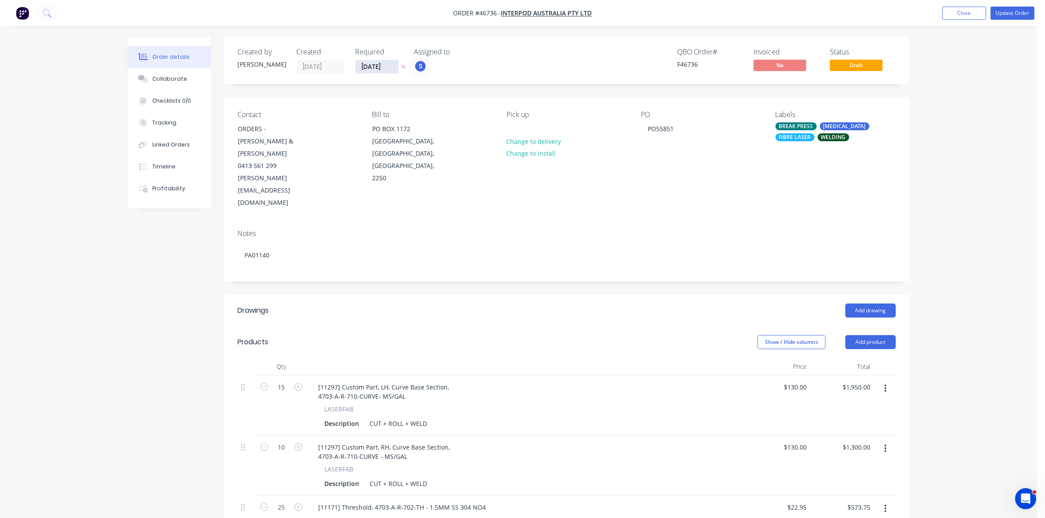
click at [374, 69] on input "05/09/25" at bounding box center [376, 66] width 43 height 13
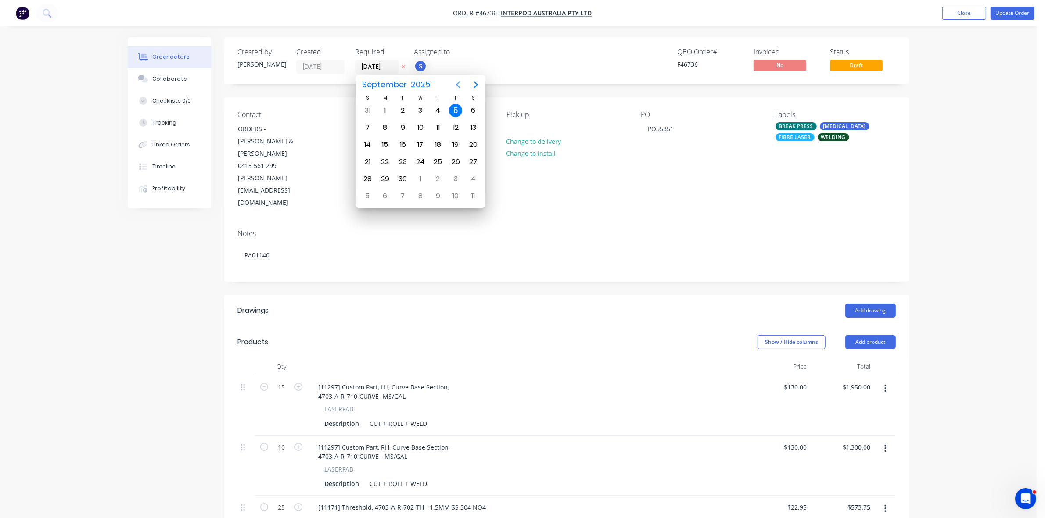
click at [458, 85] on icon "Previous page" at bounding box center [458, 84] width 11 height 11
click at [403, 197] on div "2" at bounding box center [402, 196] width 13 height 13
type input "02/09/25"
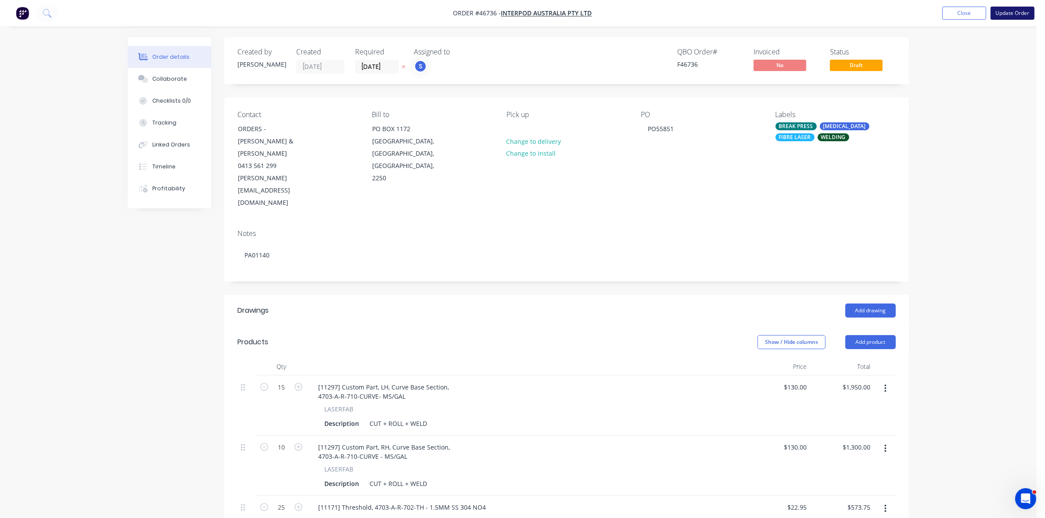
click at [1004, 14] on button "Update Order" at bounding box center [1012, 13] width 44 height 13
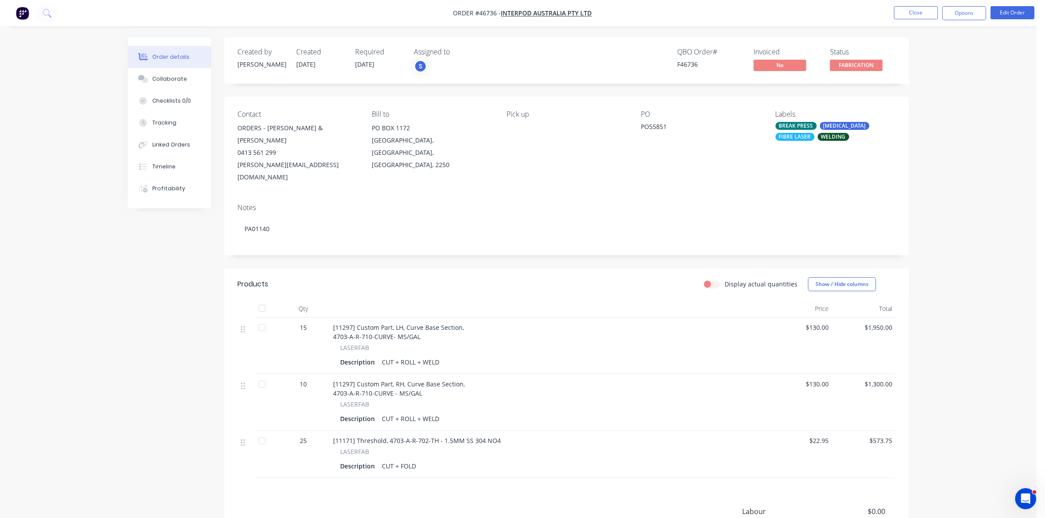
click at [175, 83] on button "Collaborate" at bounding box center [169, 79] width 83 height 22
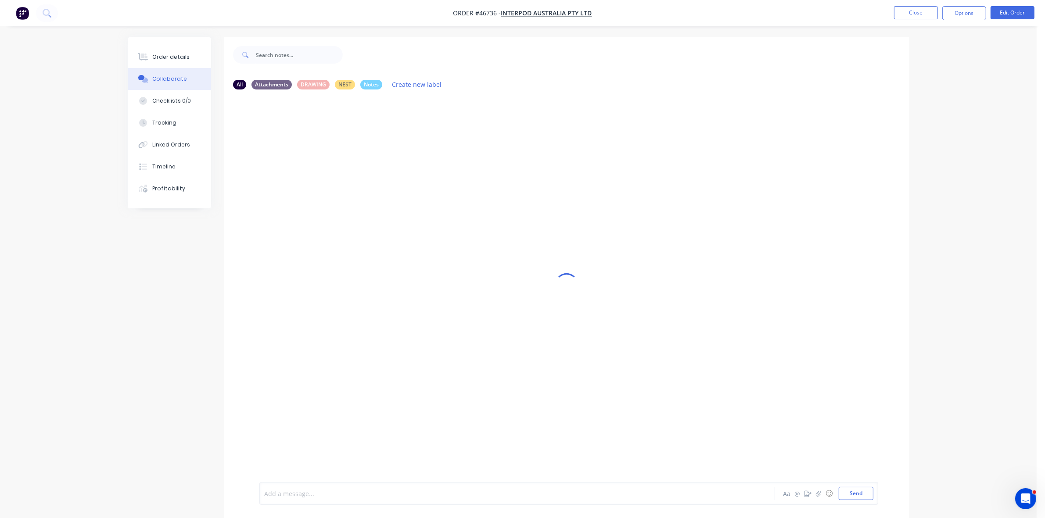
click at [314, 490] on div at bounding box center [493, 493] width 456 height 9
click at [185, 58] on div "Order details" at bounding box center [170, 57] width 37 height 8
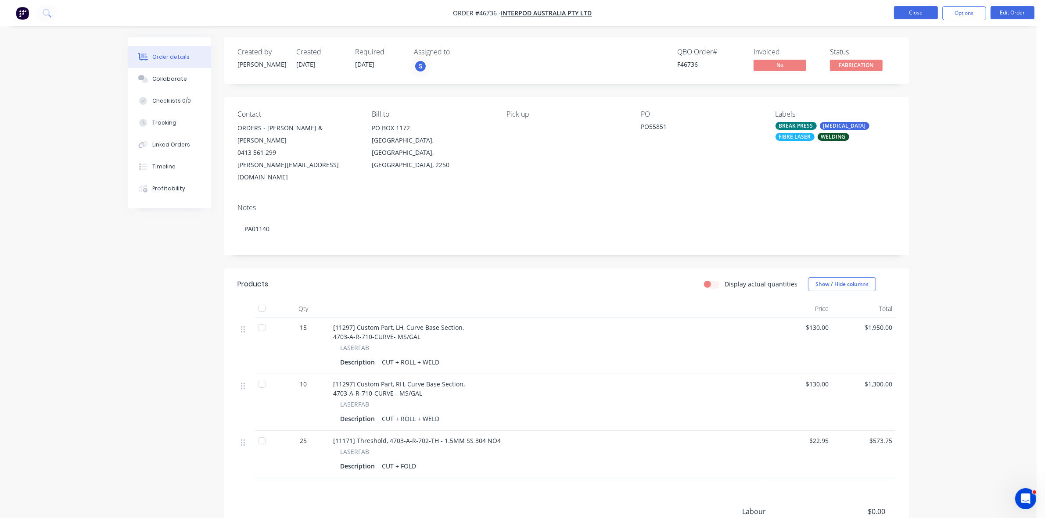
click at [915, 18] on button "Close" at bounding box center [916, 12] width 44 height 13
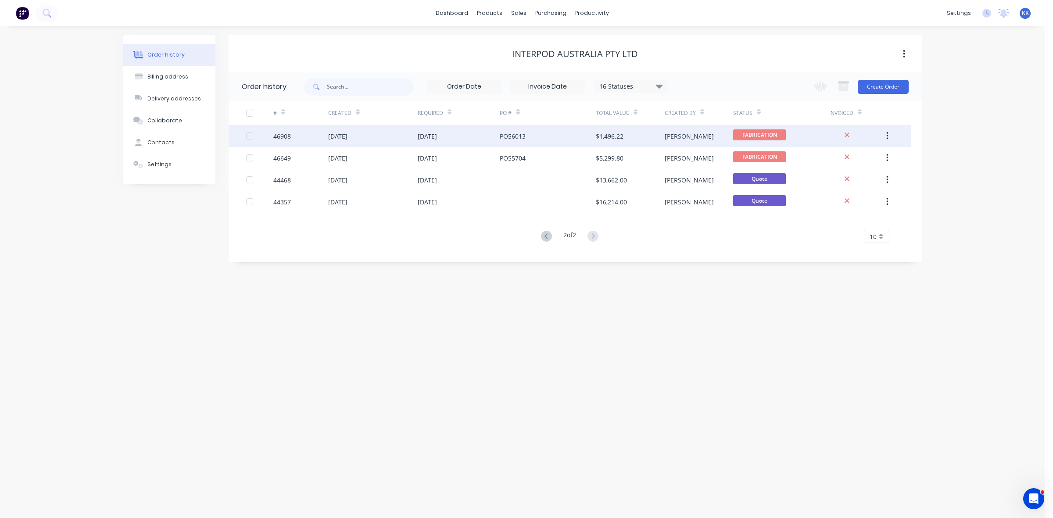
click at [446, 143] on div "26 Aug 2025" at bounding box center [459, 136] width 82 height 22
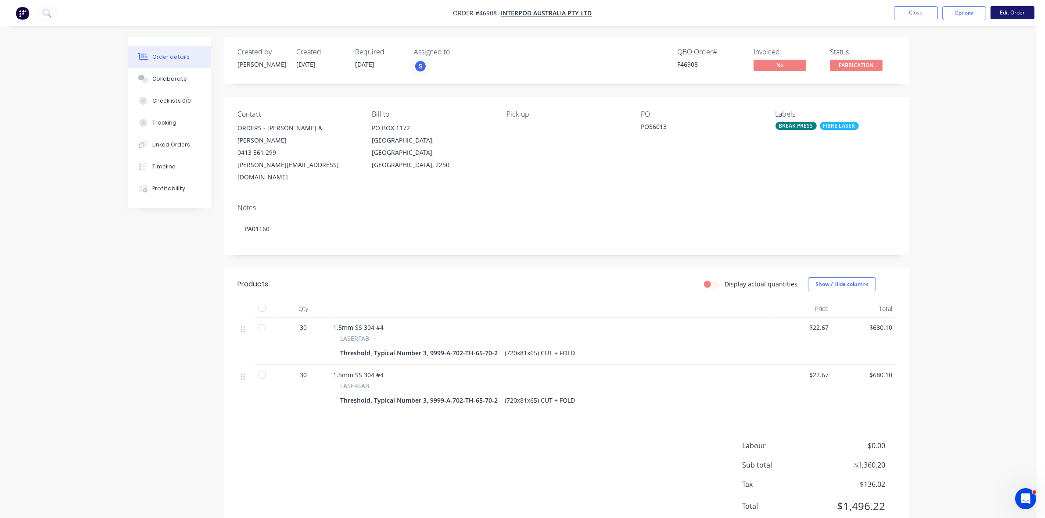
click at [1001, 13] on button "Edit Order" at bounding box center [1012, 12] width 44 height 13
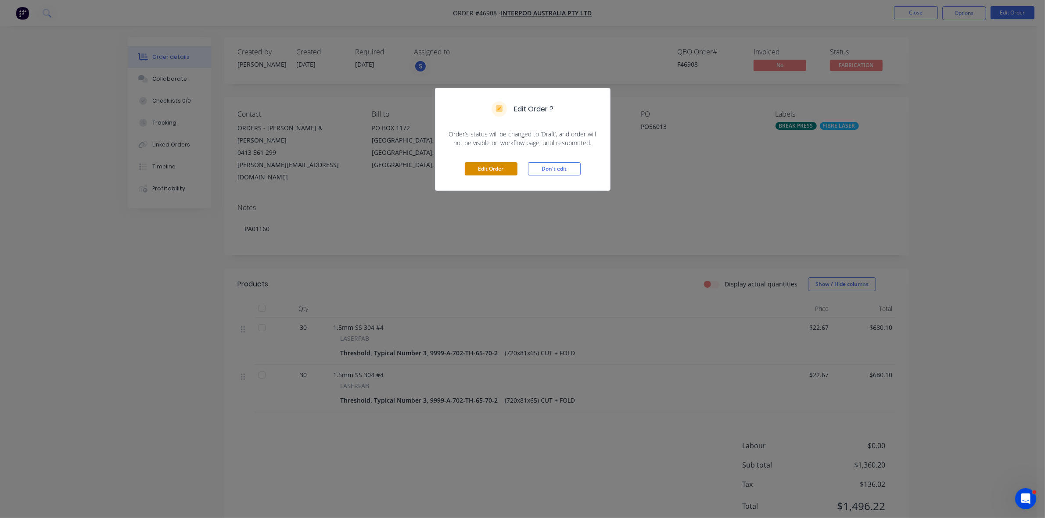
drag, startPoint x: 470, startPoint y: 162, endPoint x: 435, endPoint y: 131, distance: 47.2
click at [470, 163] on button "Edit Order" at bounding box center [491, 168] width 53 height 13
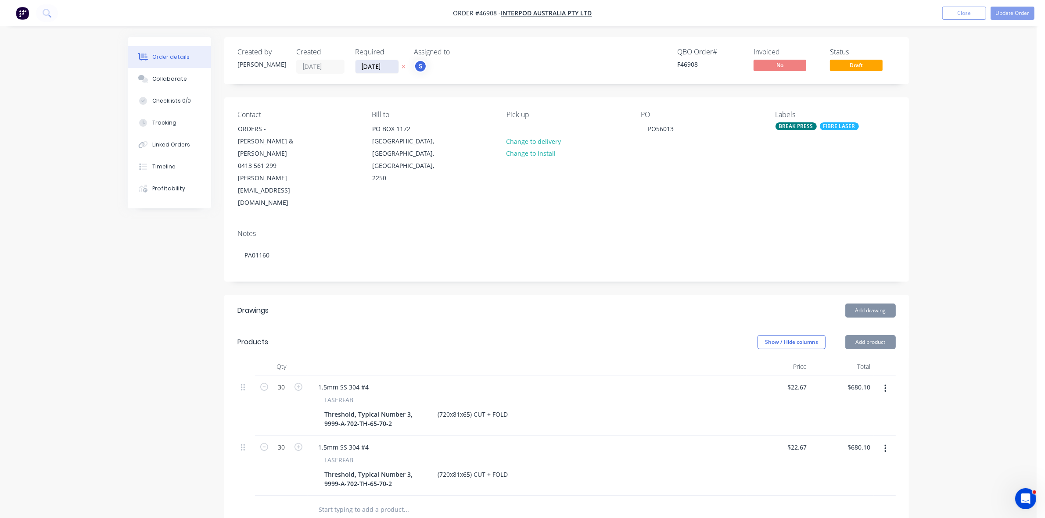
click at [379, 69] on input "26/08/25" at bounding box center [376, 66] width 43 height 13
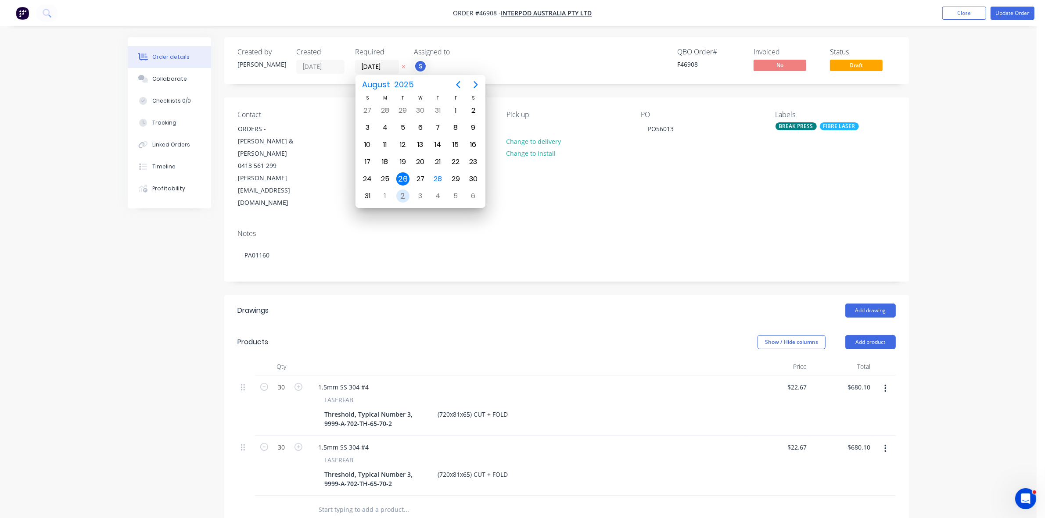
click at [404, 190] on div "2" at bounding box center [402, 196] width 13 height 13
type input "02/09/25"
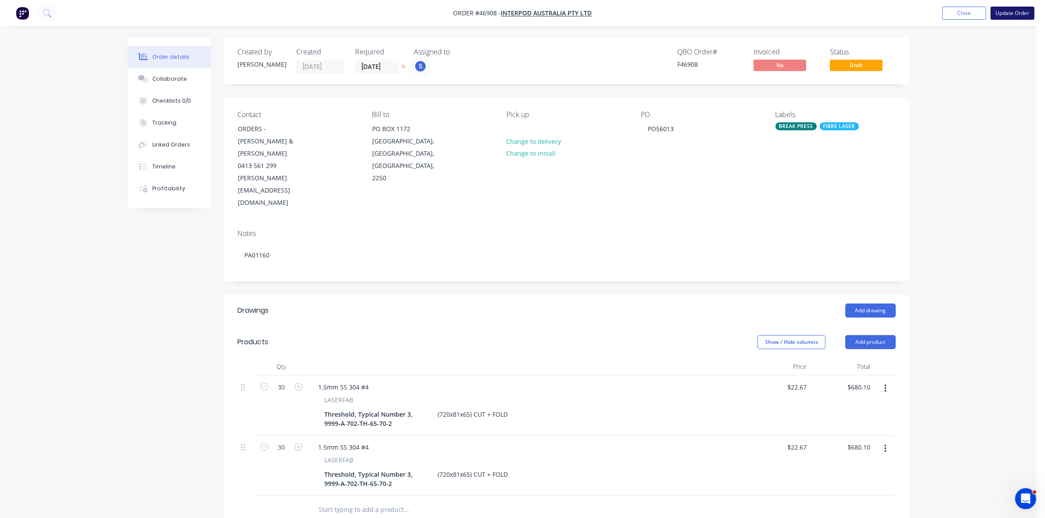
click at [1014, 15] on button "Update Order" at bounding box center [1012, 13] width 44 height 13
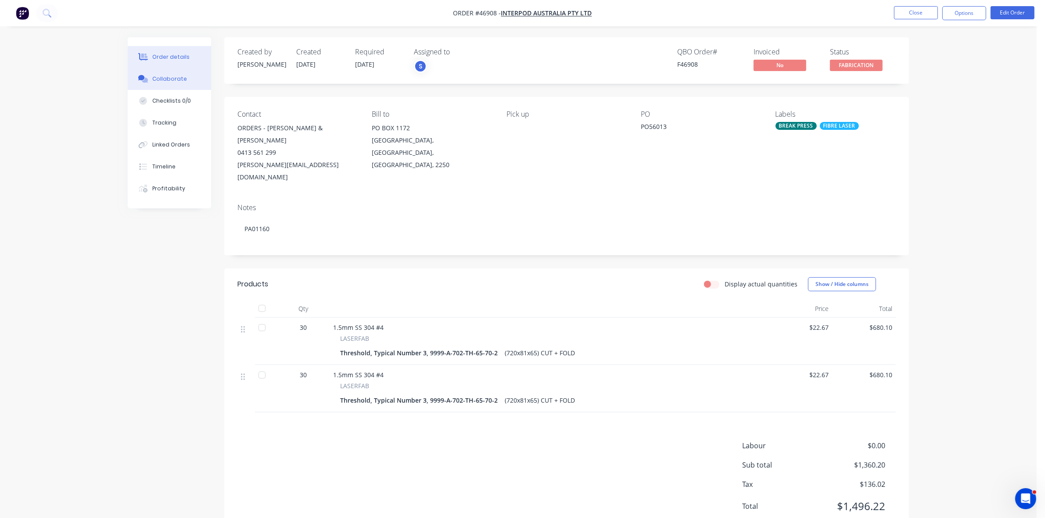
click at [164, 78] on div "Collaborate" at bounding box center [169, 79] width 35 height 8
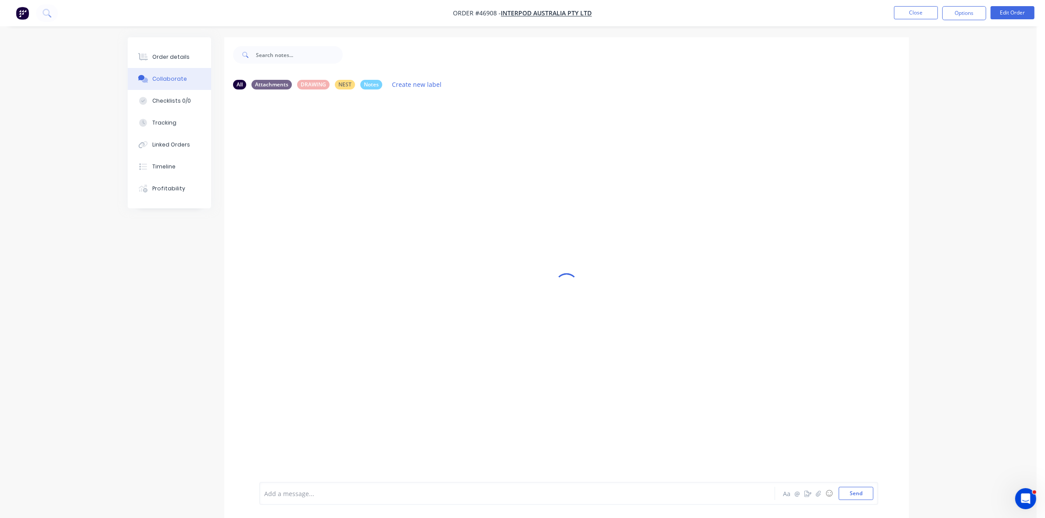
click at [284, 489] on div at bounding box center [493, 493] width 456 height 9
click at [197, 56] on button "Order details" at bounding box center [169, 57] width 83 height 22
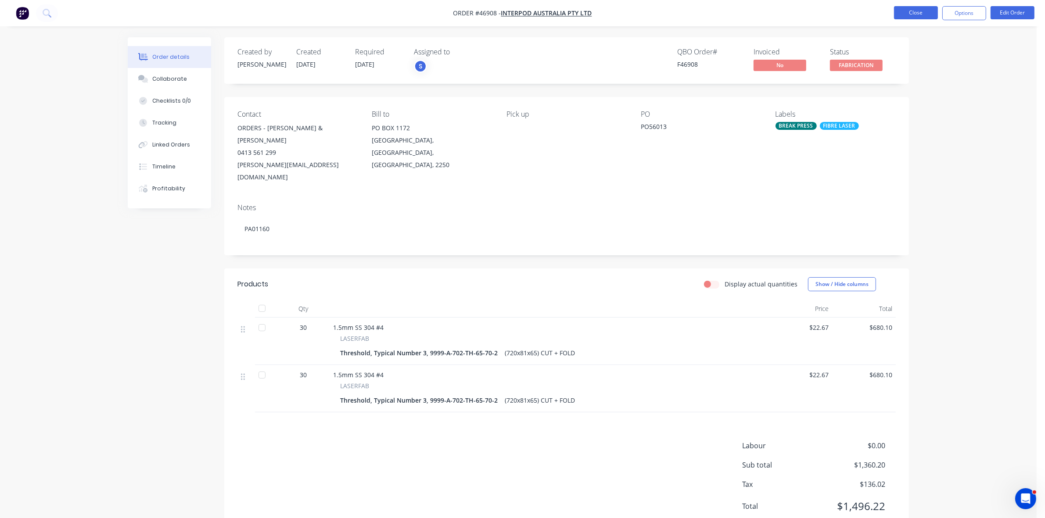
drag, startPoint x: 919, startPoint y: 4, endPoint x: 919, endPoint y: 14, distance: 9.2
click at [919, 5] on nav "Order #46908 - INTERPOD AUSTRALIA Pty Ltd Close Options Edit Order" at bounding box center [522, 13] width 1045 height 26
click at [919, 15] on button "Close" at bounding box center [916, 12] width 44 height 13
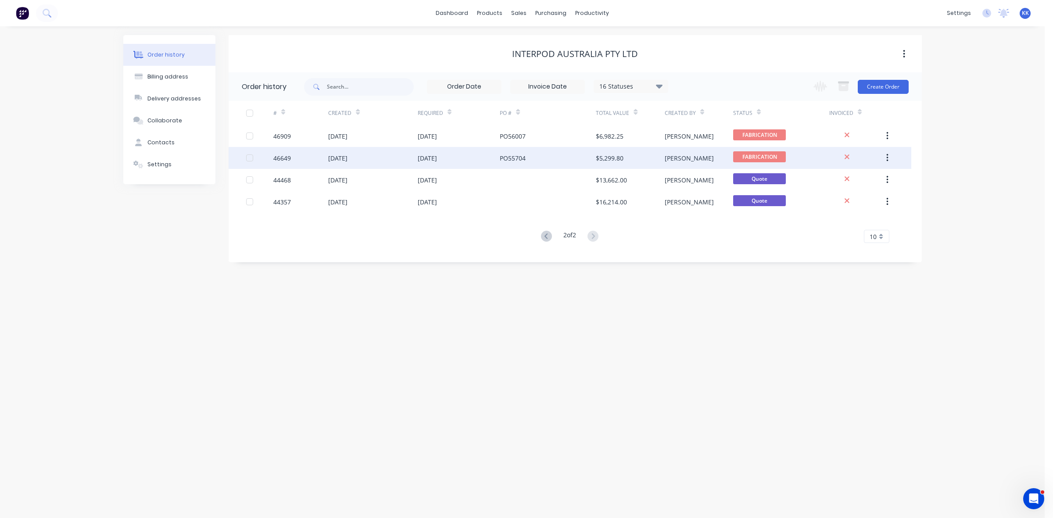
click at [521, 164] on div "PO55704" at bounding box center [548, 158] width 96 height 22
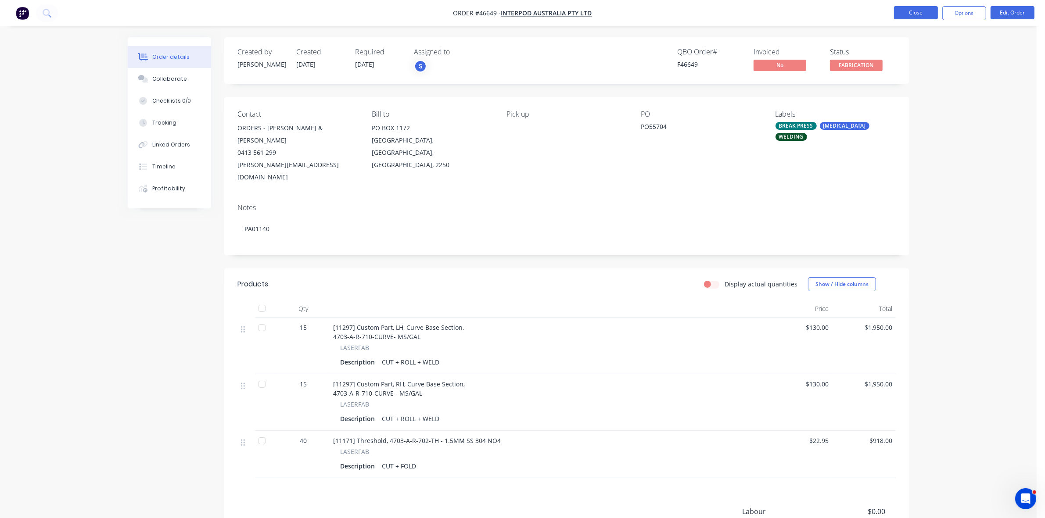
click at [923, 6] on button "Close" at bounding box center [916, 12] width 44 height 13
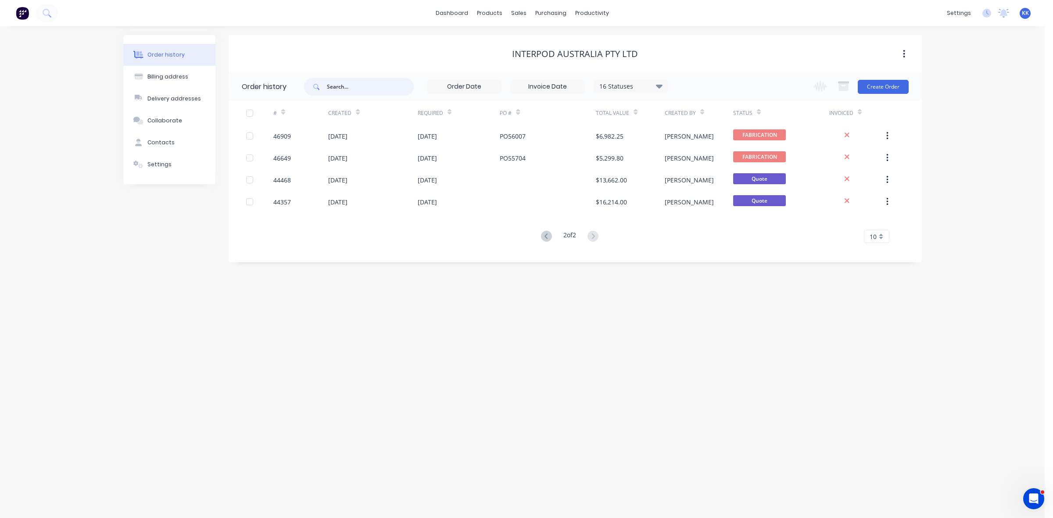
click at [343, 86] on input "text" at bounding box center [370, 87] width 87 height 18
type input "46911"
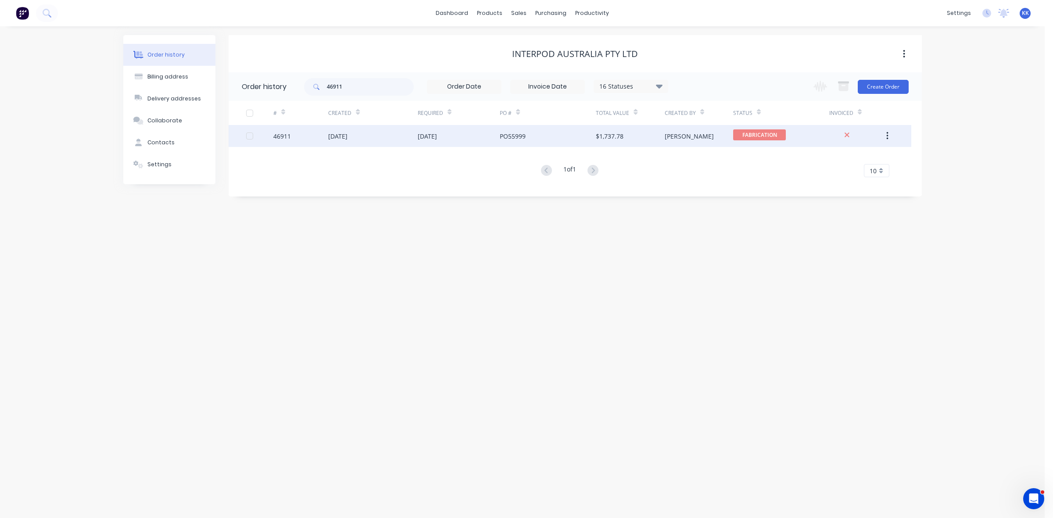
click at [435, 143] on div "05 Sep 2025" at bounding box center [459, 136] width 82 height 22
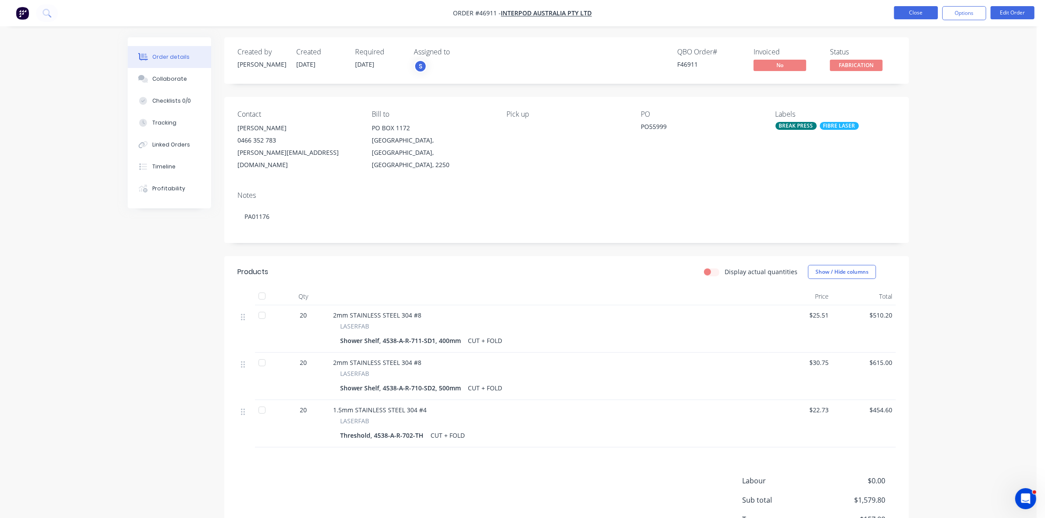
click at [911, 11] on button "Close" at bounding box center [916, 12] width 44 height 13
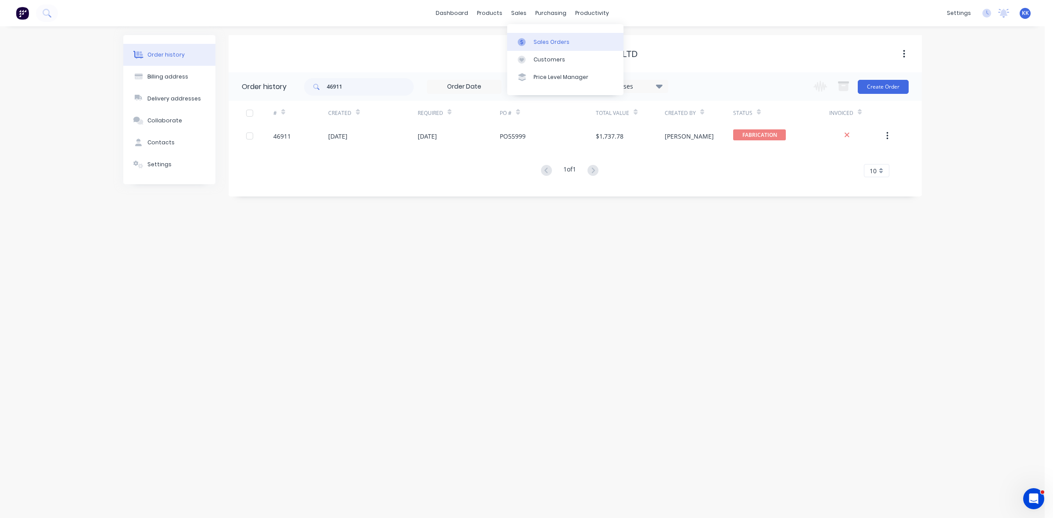
click at [542, 47] on link "Sales Orders" at bounding box center [565, 42] width 116 height 18
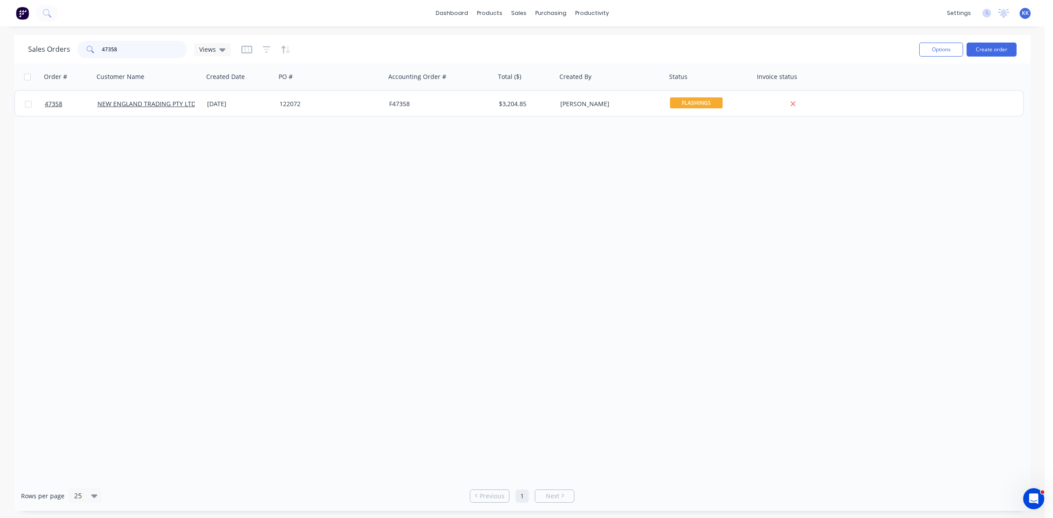
drag, startPoint x: 168, startPoint y: 50, endPoint x: 91, endPoint y: 48, distance: 77.2
click at [91, 48] on div "47358" at bounding box center [132, 50] width 110 height 18
type input "47022"
click at [291, 104] on div "CRUMB" at bounding box center [327, 104] width 97 height 9
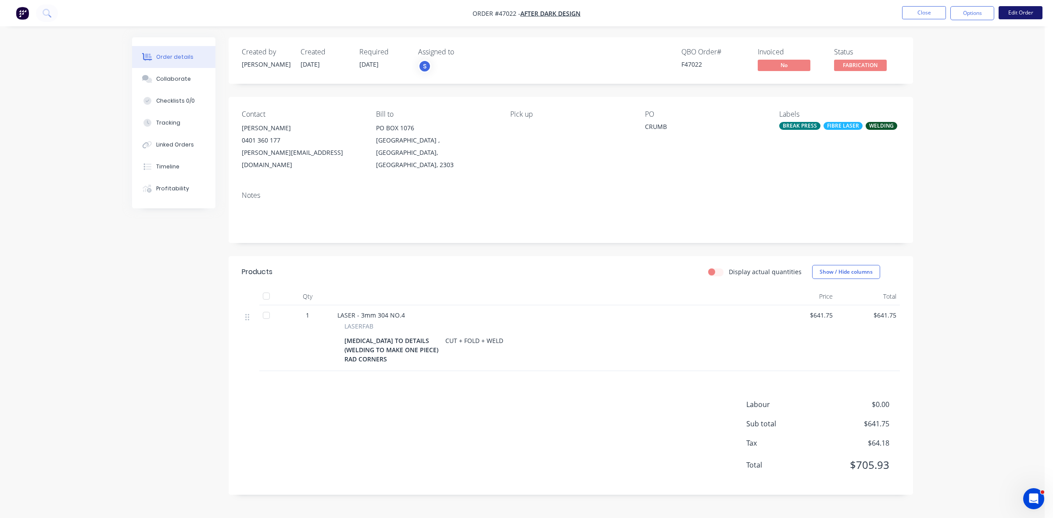
click at [1021, 14] on button "Edit Order" at bounding box center [1020, 12] width 44 height 13
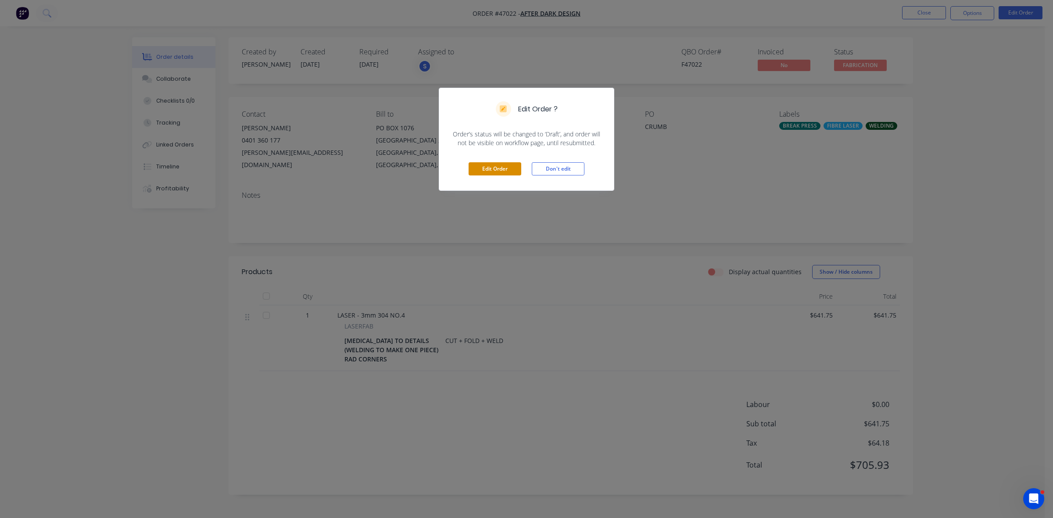
click at [490, 168] on button "Edit Order" at bounding box center [495, 168] width 53 height 13
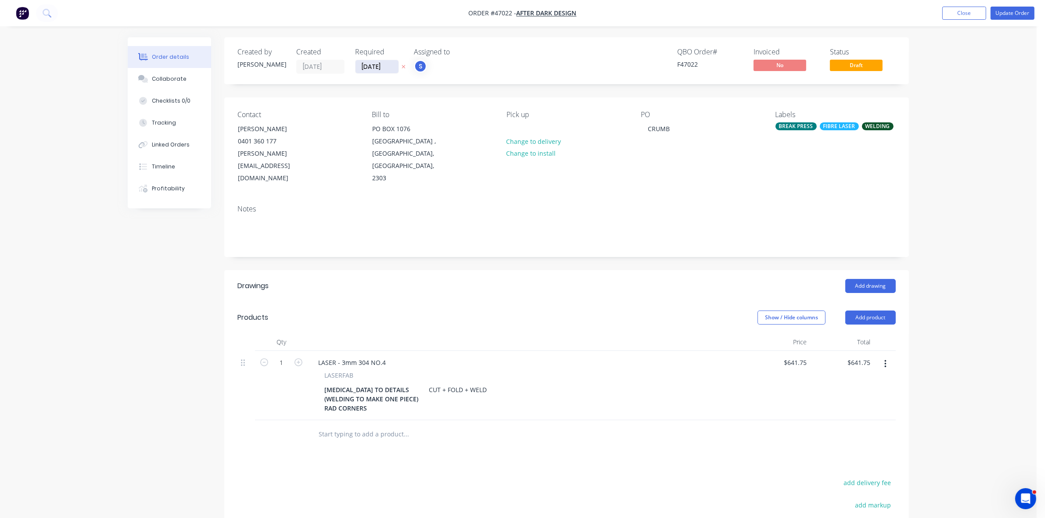
click at [382, 68] on input "29/08/25" at bounding box center [376, 66] width 43 height 13
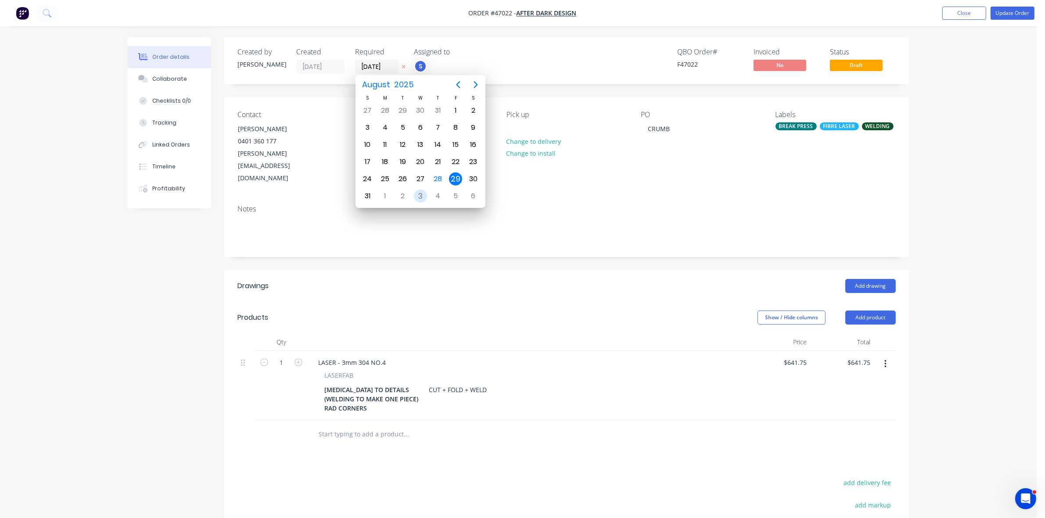
click at [423, 196] on div "3" at bounding box center [420, 196] width 13 height 13
type input "03/09/25"
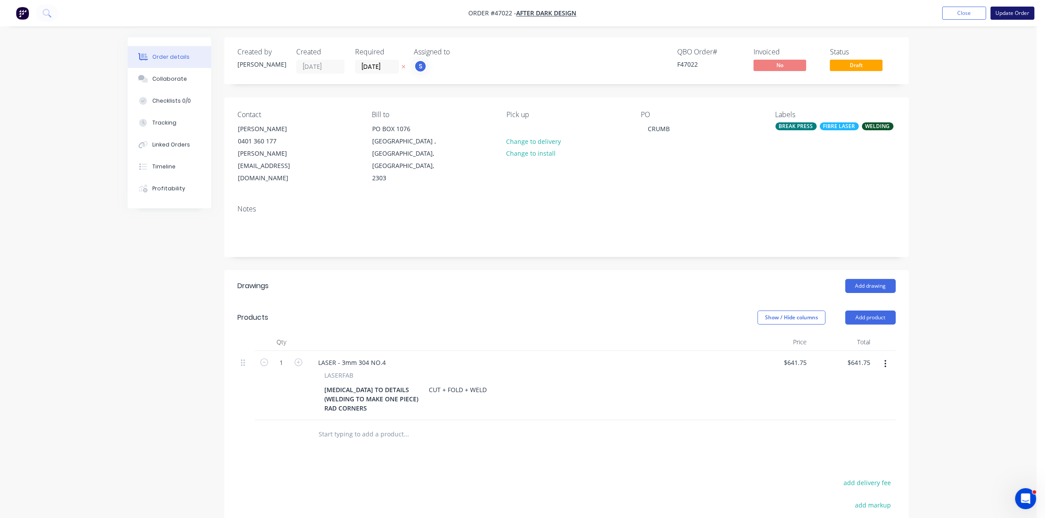
click at [1008, 12] on button "Update Order" at bounding box center [1012, 13] width 44 height 13
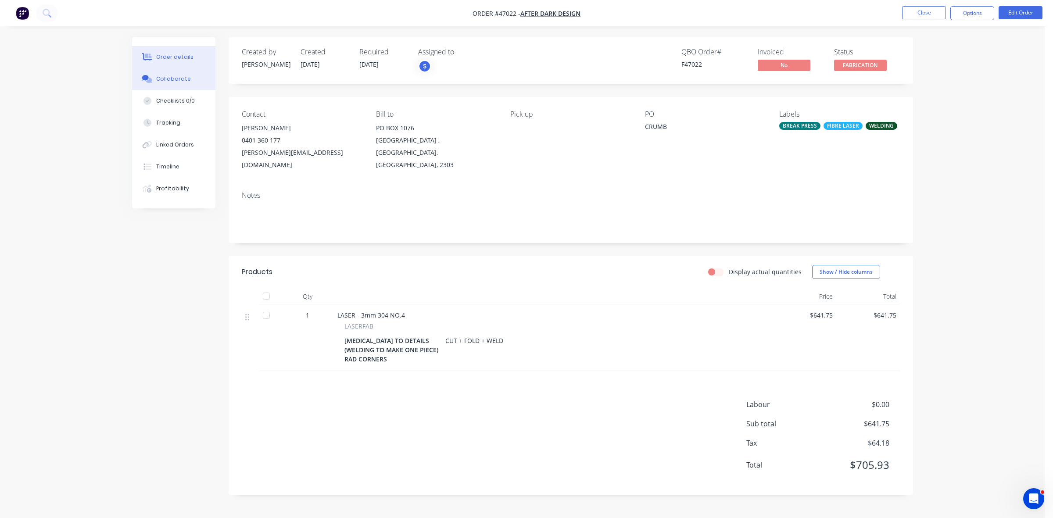
click at [186, 71] on button "Collaborate" at bounding box center [173, 79] width 83 height 22
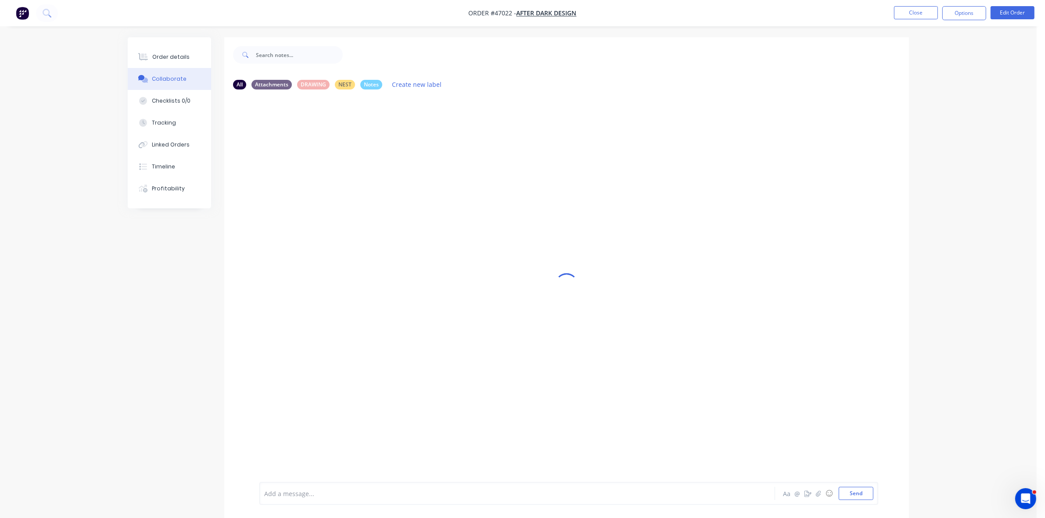
click at [282, 492] on div at bounding box center [493, 493] width 456 height 9
click at [204, 54] on button "Order details" at bounding box center [169, 57] width 83 height 22
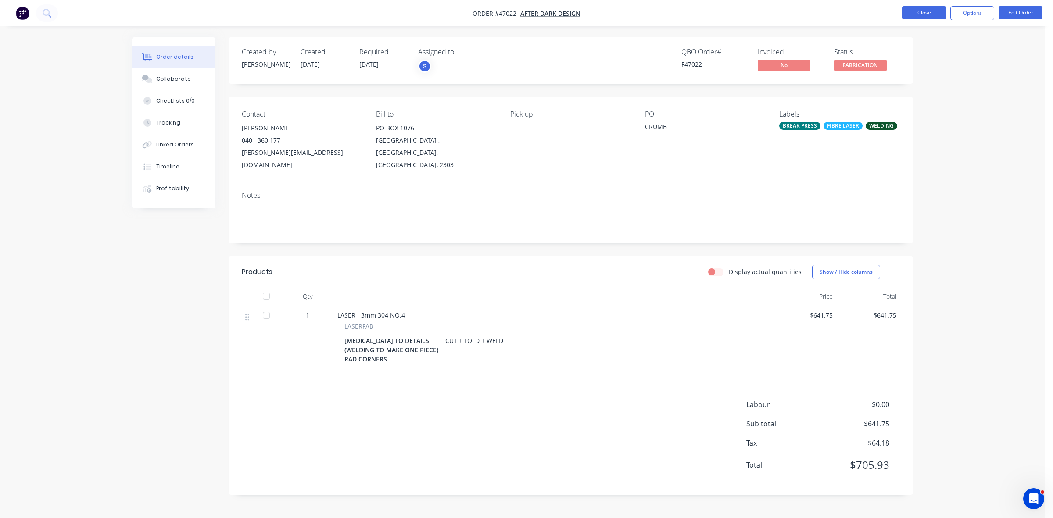
click at [929, 11] on button "Close" at bounding box center [924, 12] width 44 height 13
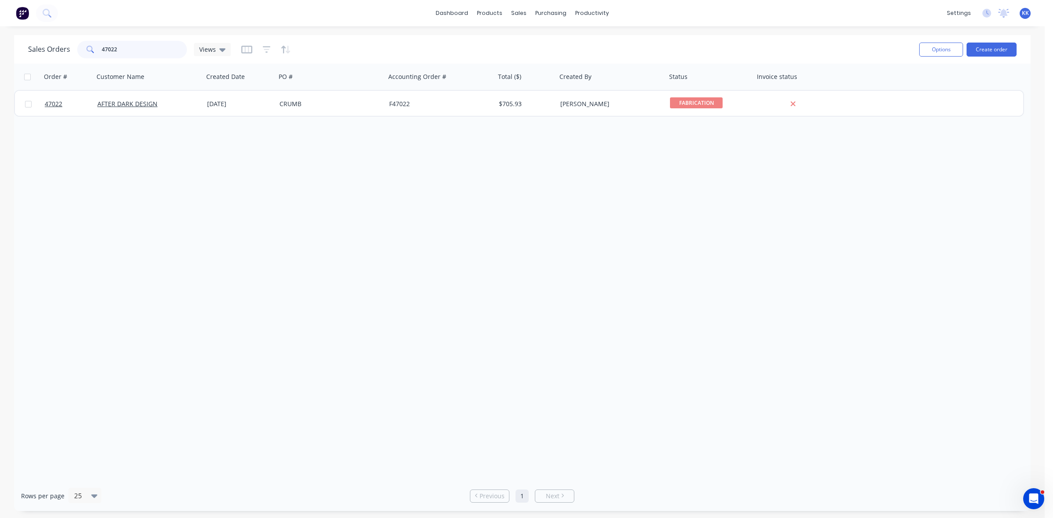
drag, startPoint x: 147, startPoint y: 54, endPoint x: 77, endPoint y: 54, distance: 69.8
click at [77, 54] on div "47022" at bounding box center [132, 50] width 110 height 18
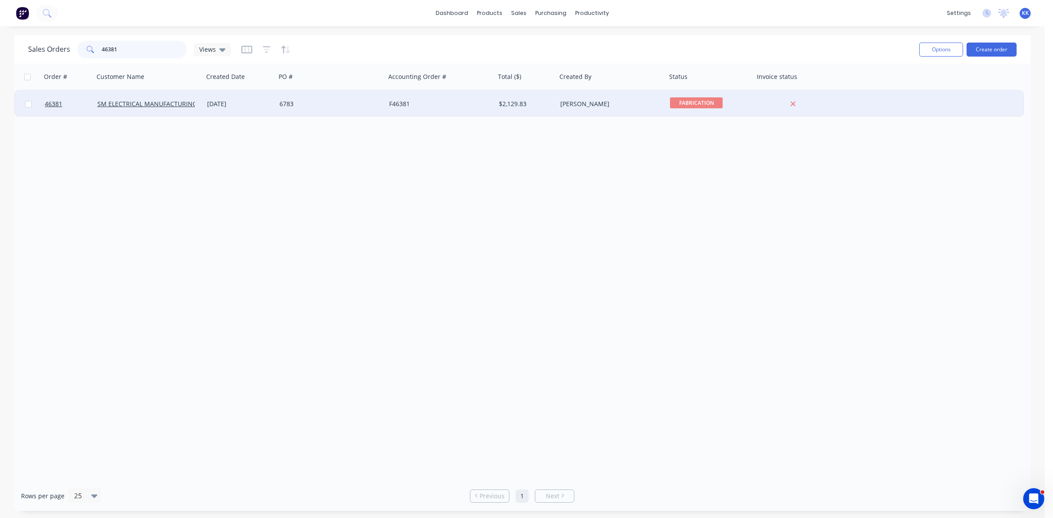
type input "46381"
click at [223, 106] on div "[DATE]" at bounding box center [239, 104] width 65 height 9
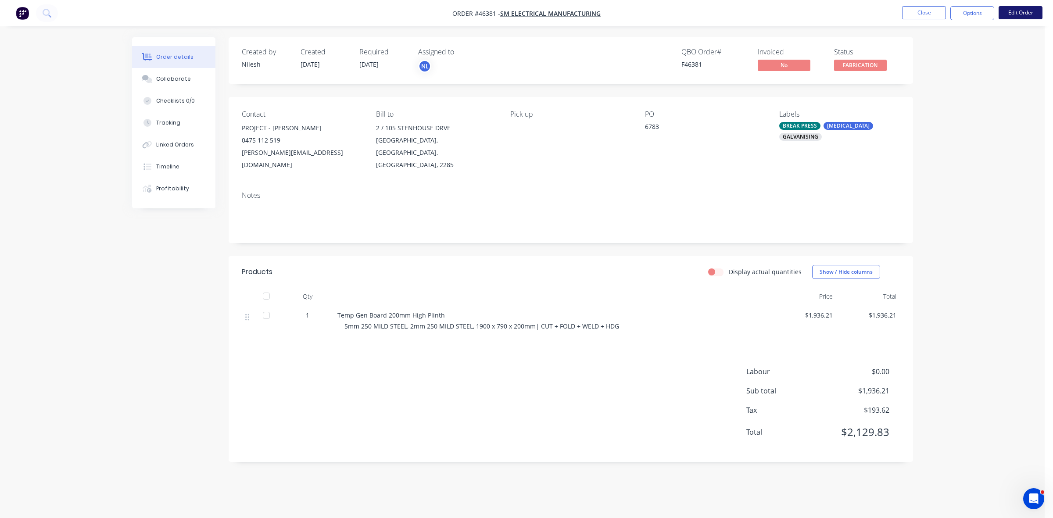
click at [1027, 10] on button "Edit Order" at bounding box center [1020, 12] width 44 height 13
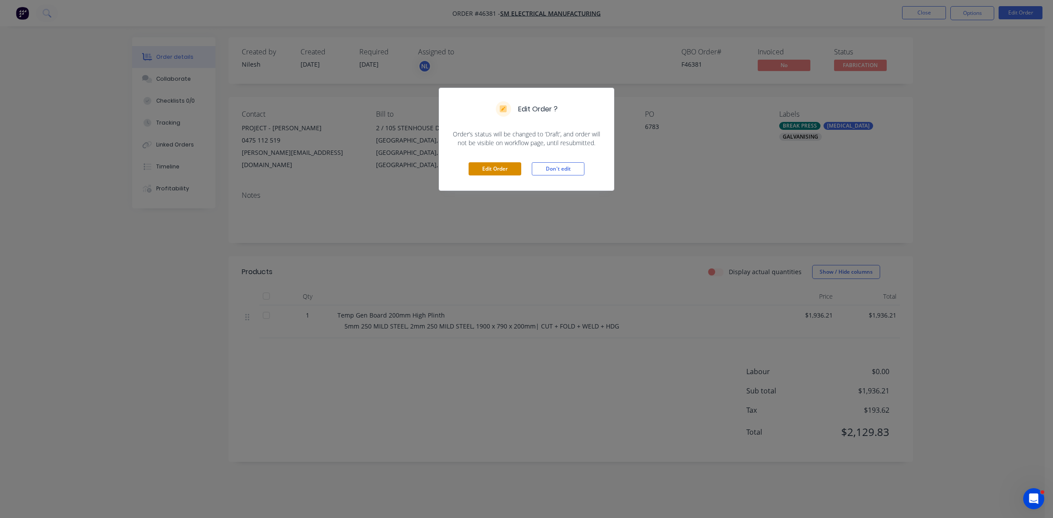
click at [476, 171] on button "Edit Order" at bounding box center [495, 168] width 53 height 13
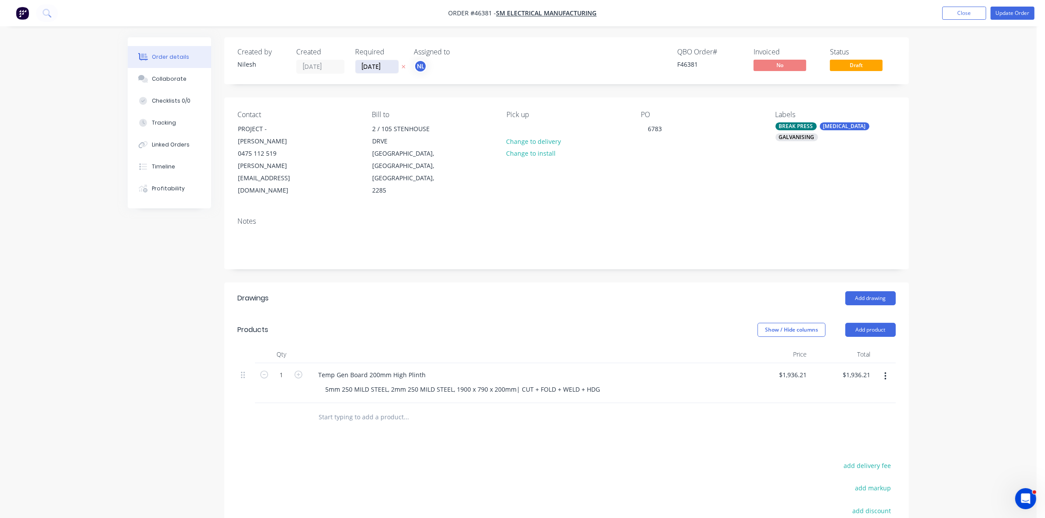
click at [390, 66] on input "29/08/25" at bounding box center [376, 66] width 43 height 13
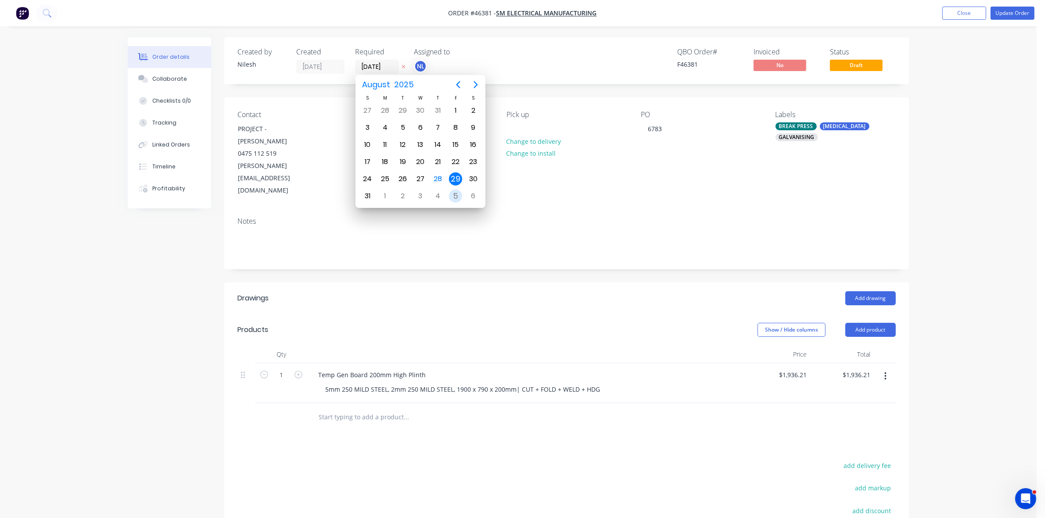
click at [458, 194] on div "5" at bounding box center [455, 196] width 13 height 13
type input "05/09/25"
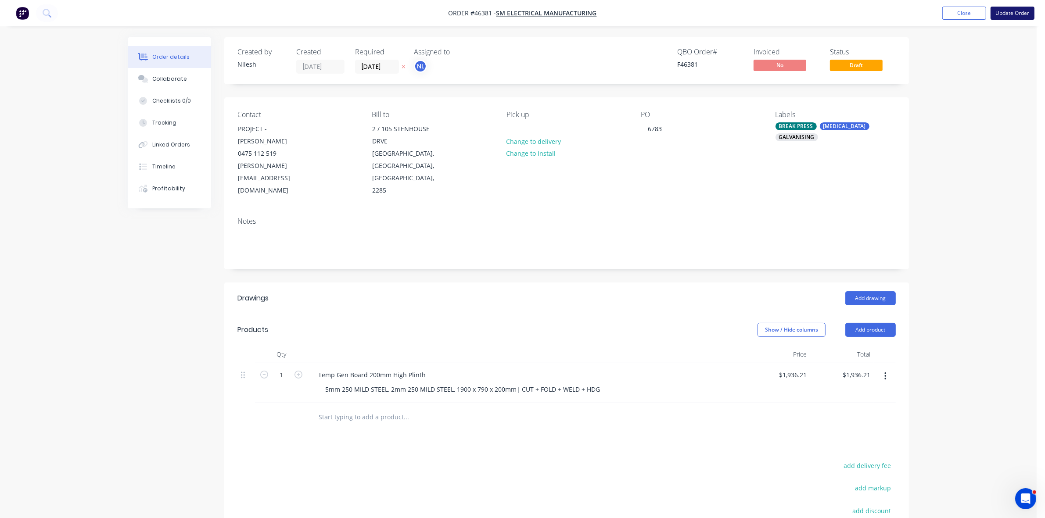
click at [1014, 12] on button "Update Order" at bounding box center [1012, 13] width 44 height 13
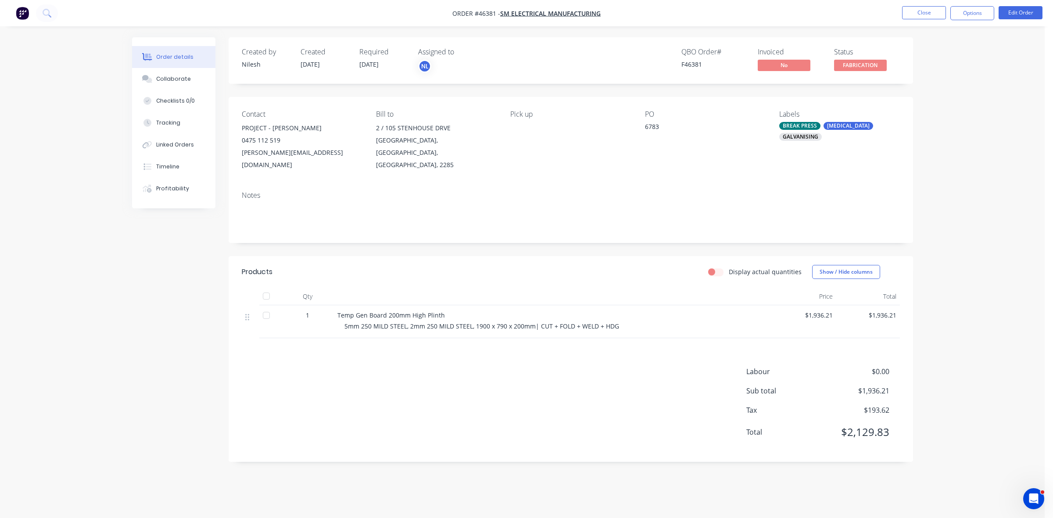
click at [169, 81] on div "Collaborate" at bounding box center [173, 79] width 35 height 8
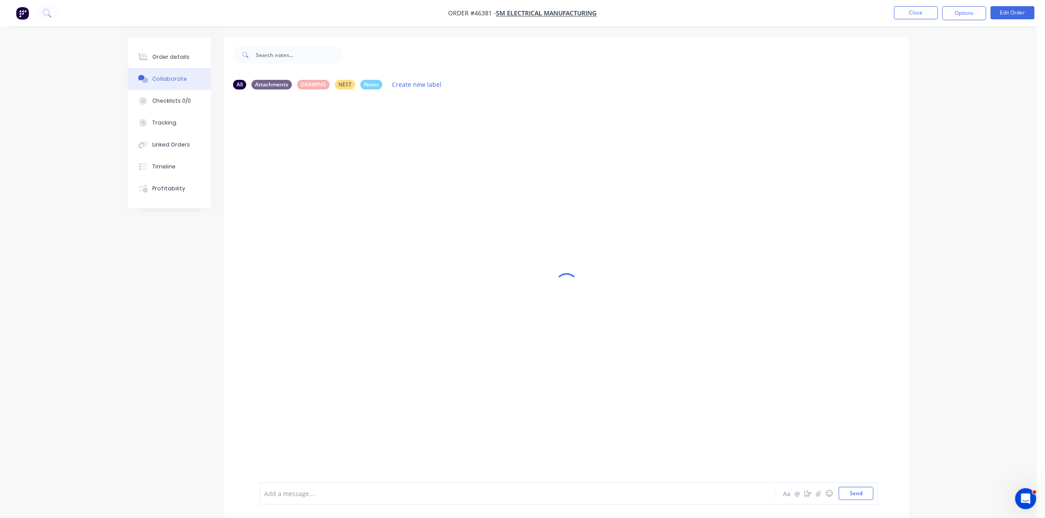
click at [322, 486] on div "Add a message... Aa @ ☺ Send" at bounding box center [568, 493] width 619 height 23
click at [315, 490] on div at bounding box center [493, 493] width 456 height 9
click at [910, 20] on li "Close" at bounding box center [916, 13] width 44 height 14
click at [917, 11] on button "Close" at bounding box center [916, 12] width 44 height 13
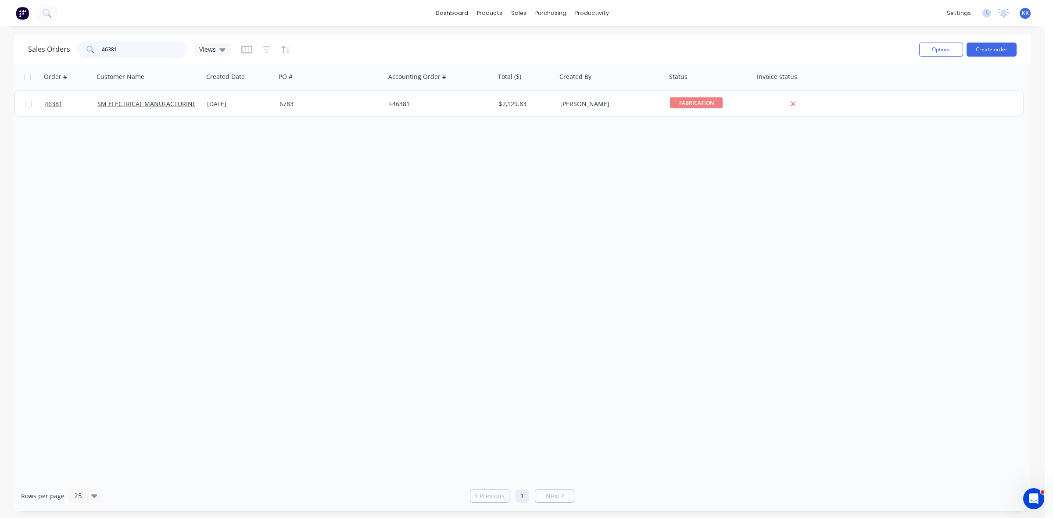
drag, startPoint x: 128, startPoint y: 46, endPoint x: 97, endPoint y: 46, distance: 31.1
click at [99, 46] on div "46381" at bounding box center [132, 50] width 110 height 18
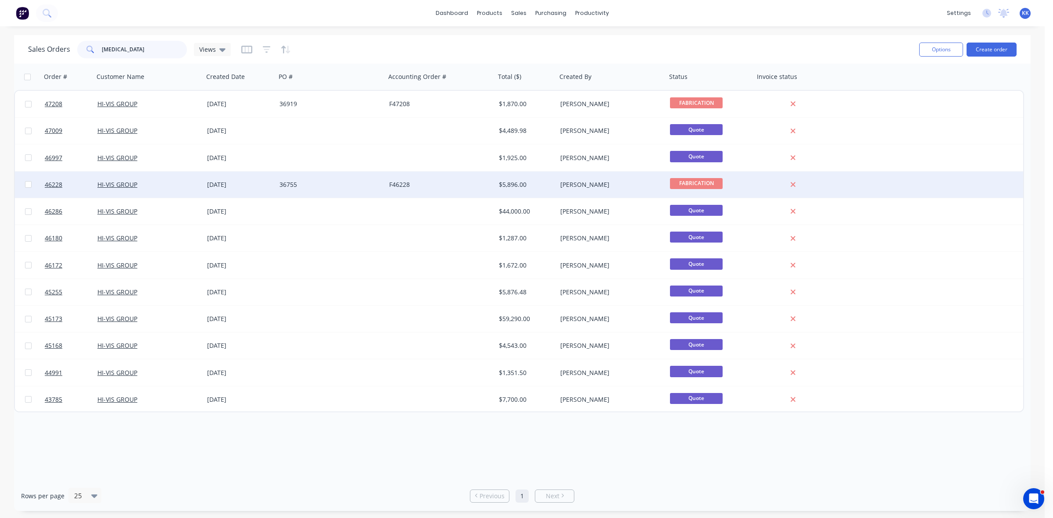
type input "HIV"
click at [257, 190] on div "[DATE]" at bounding box center [240, 185] width 72 height 26
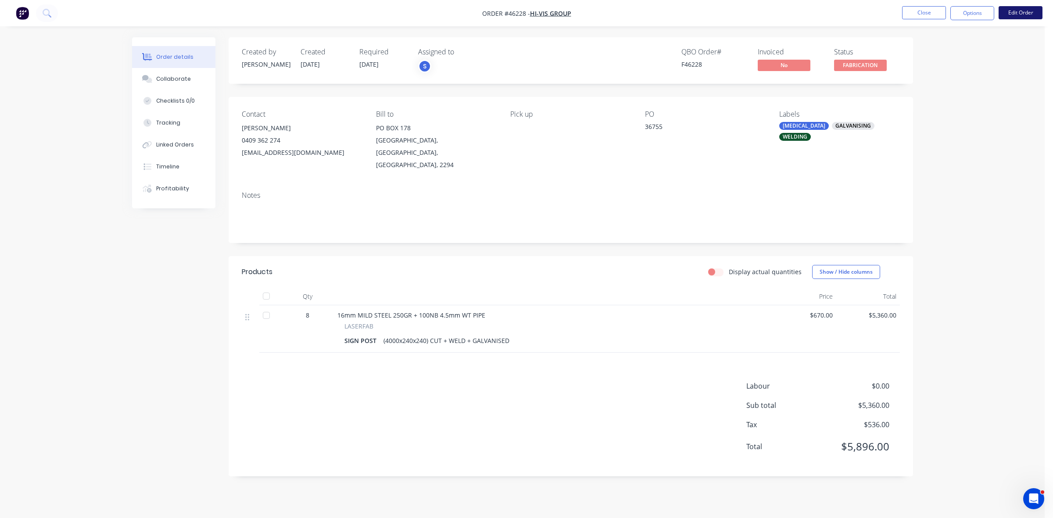
click at [1010, 14] on button "Edit Order" at bounding box center [1020, 12] width 44 height 13
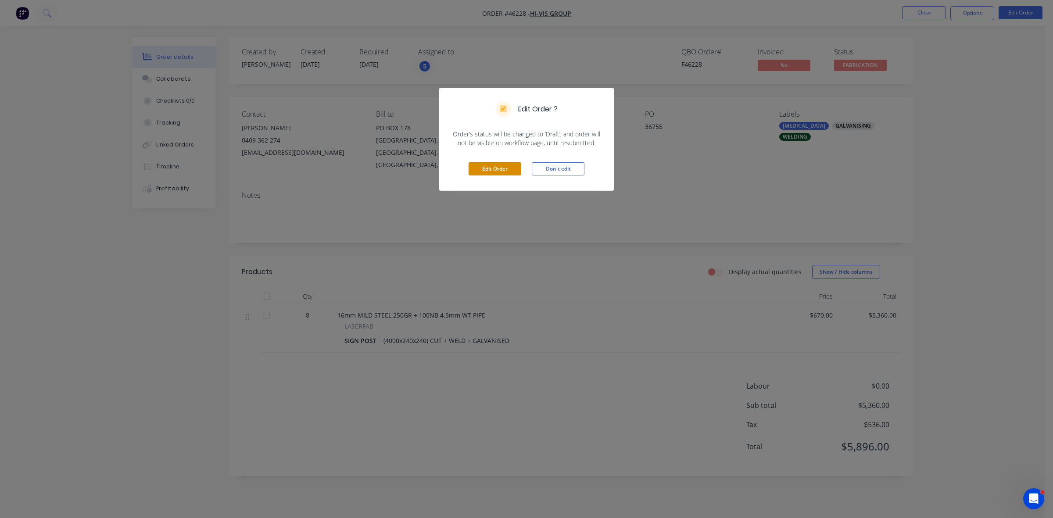
drag, startPoint x: 494, startPoint y: 172, endPoint x: 458, endPoint y: 116, distance: 66.7
click at [494, 172] on button "Edit Order" at bounding box center [495, 168] width 53 height 13
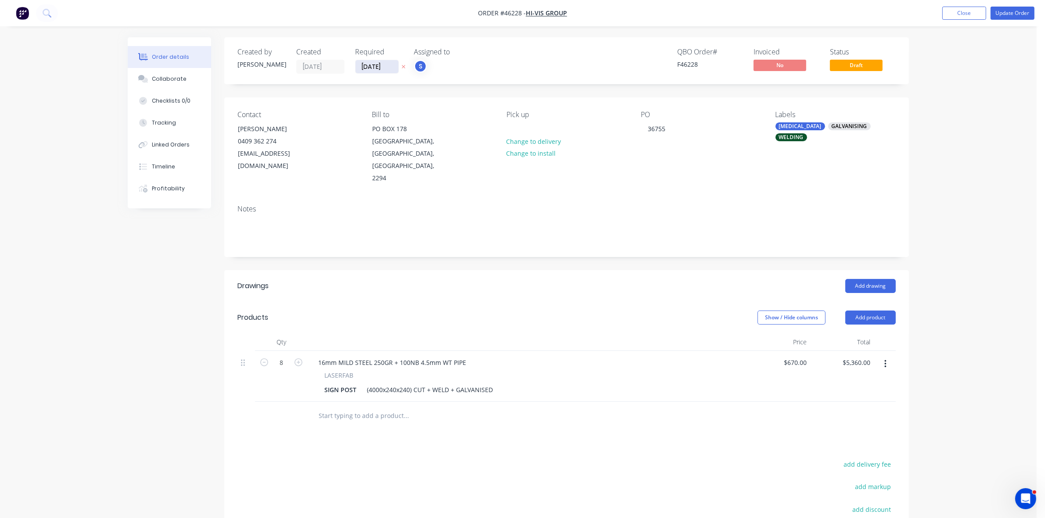
click at [390, 64] on input "29/08/25" at bounding box center [376, 66] width 43 height 13
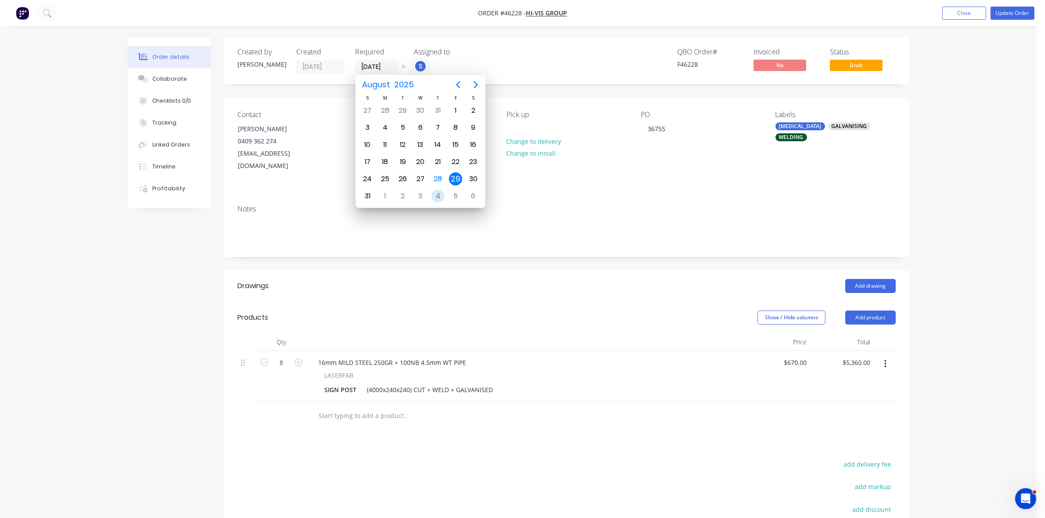
click at [455, 196] on div "5" at bounding box center [455, 196] width 13 height 13
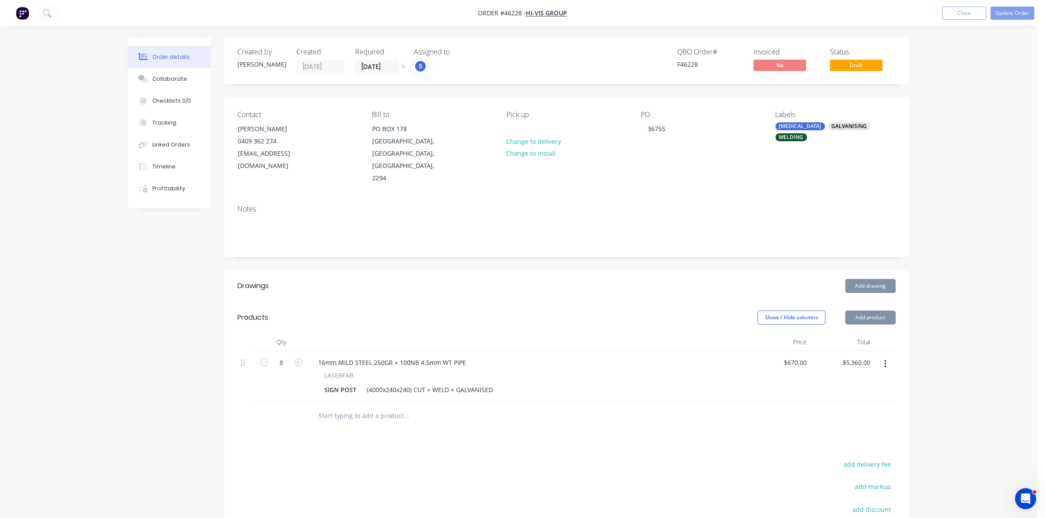
type input "05/09/25"
click at [1012, 10] on button "Update Order" at bounding box center [1012, 13] width 44 height 13
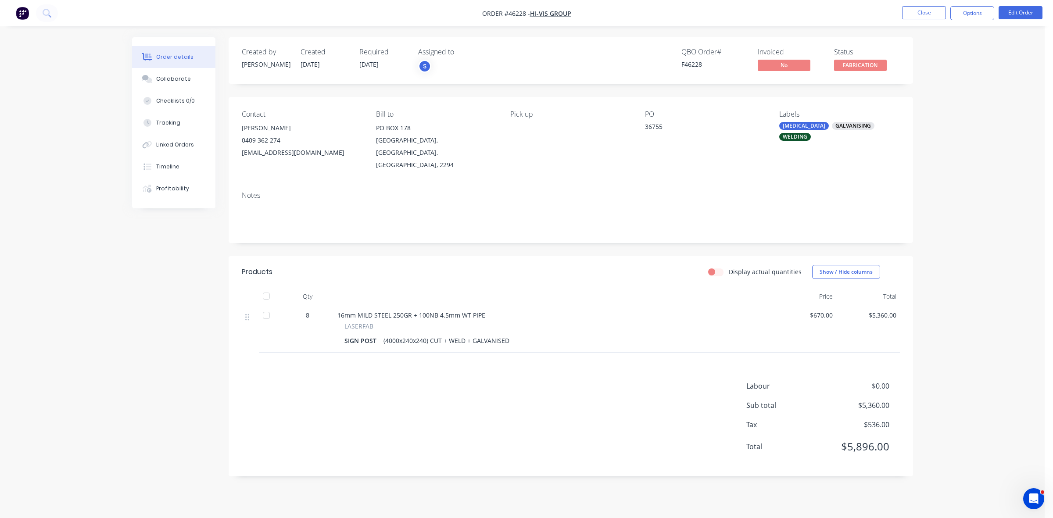
click at [159, 81] on div "Collaborate" at bounding box center [173, 79] width 35 height 8
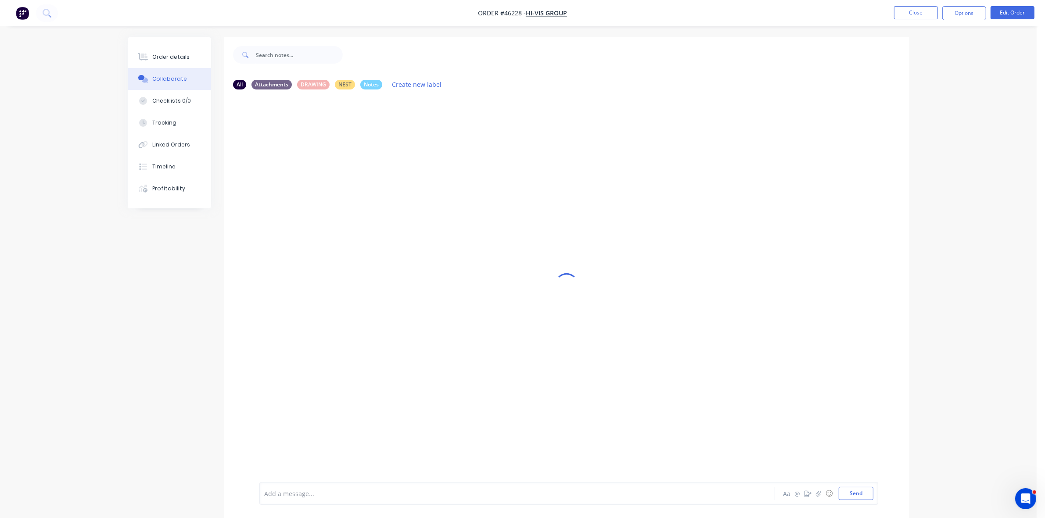
click at [282, 487] on div "Add a message..." at bounding box center [492, 493] width 457 height 13
click at [156, 51] on button "Order details" at bounding box center [169, 57] width 83 height 22
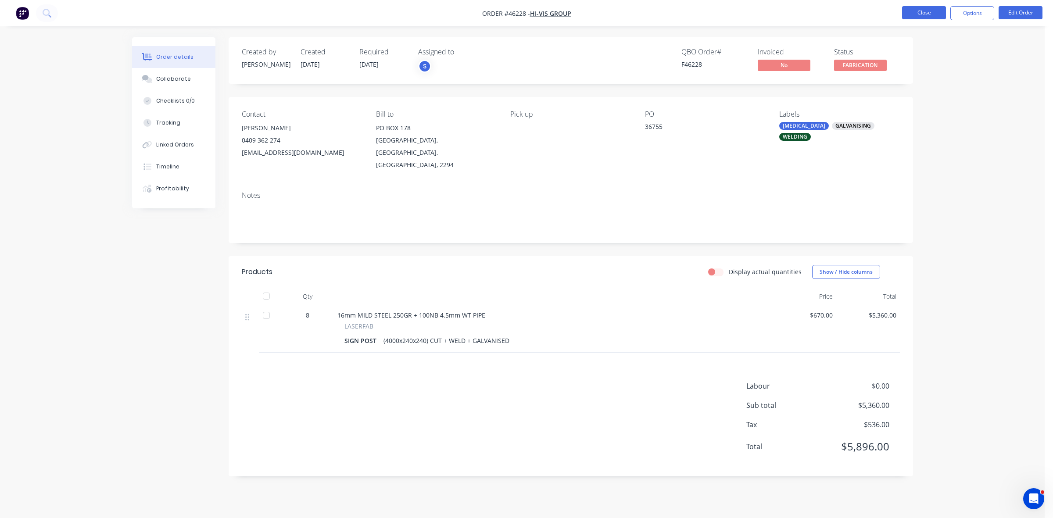
click at [918, 14] on button "Close" at bounding box center [924, 12] width 44 height 13
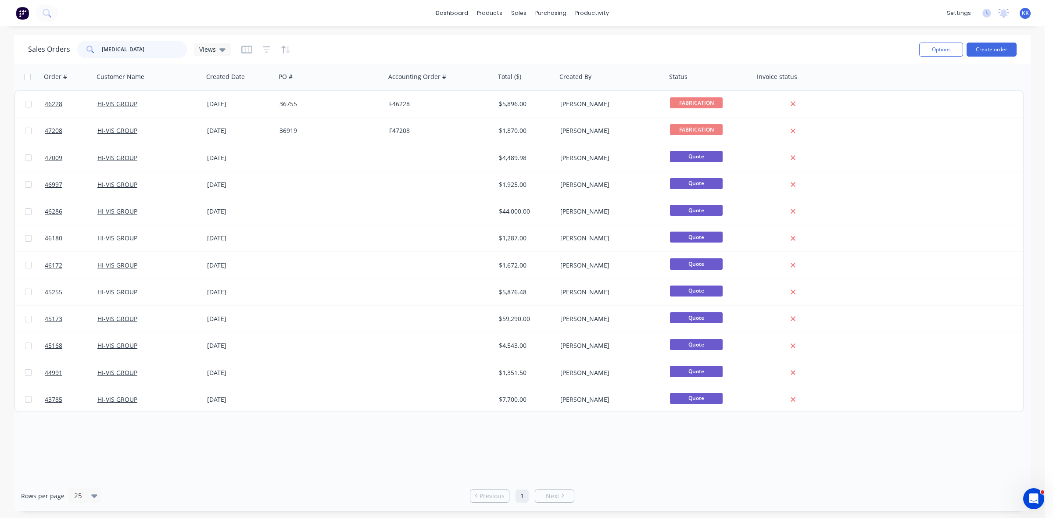
drag, startPoint x: 144, startPoint y: 48, endPoint x: 79, endPoint y: 47, distance: 64.5
click at [79, 47] on div "HIV" at bounding box center [132, 50] width 110 height 18
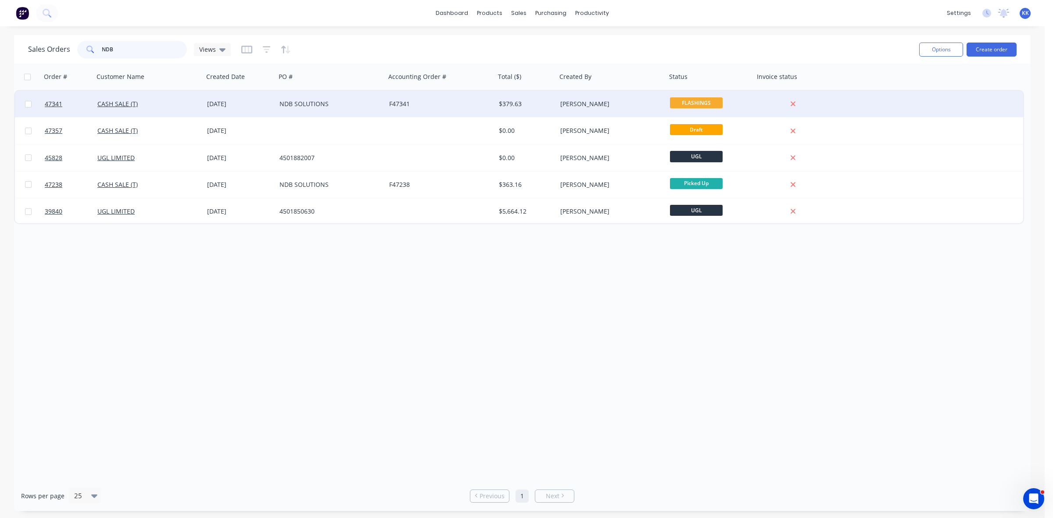
type input "NDB"
click at [372, 115] on div "NDB SOLUTIONS" at bounding box center [331, 104] width 110 height 26
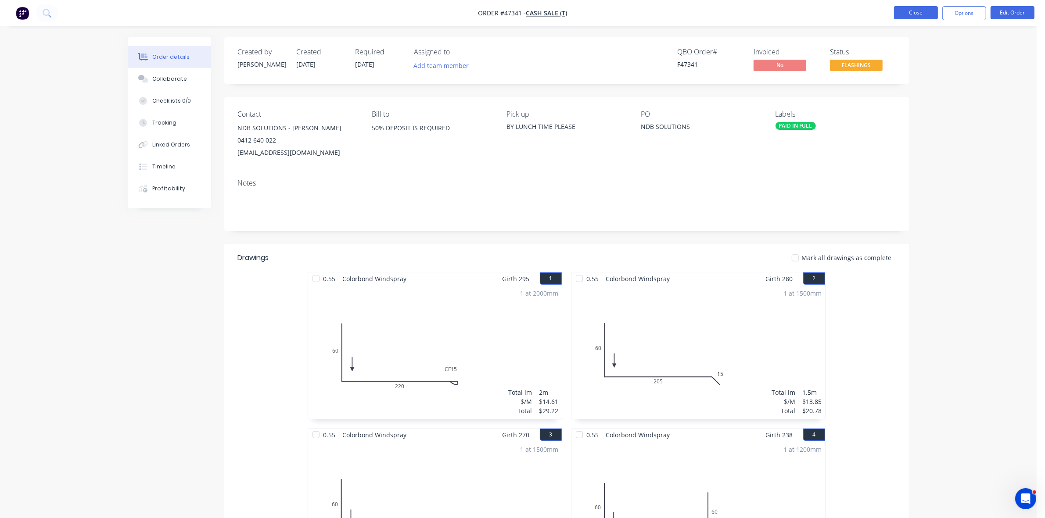
click at [919, 9] on button "Close" at bounding box center [916, 12] width 44 height 13
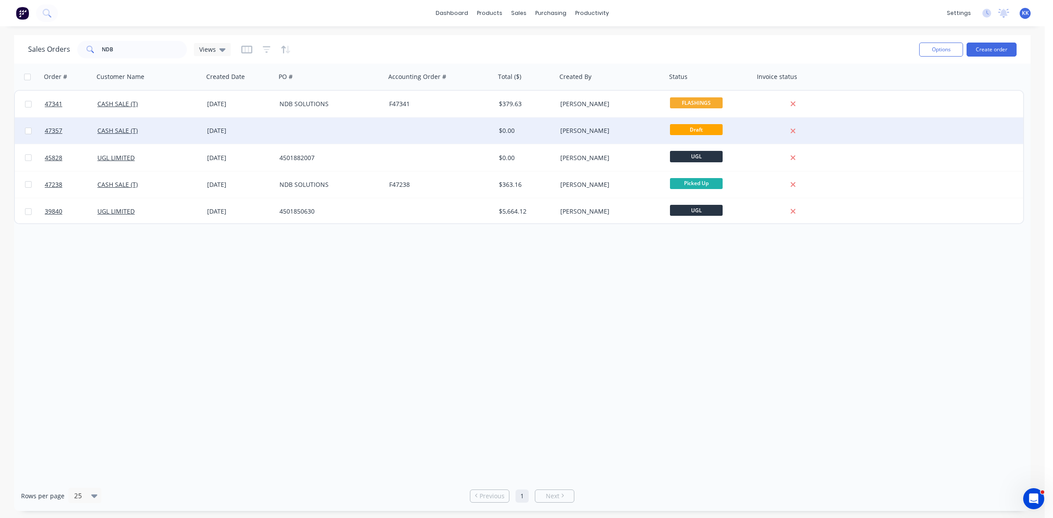
click at [418, 128] on div at bounding box center [441, 131] width 110 height 26
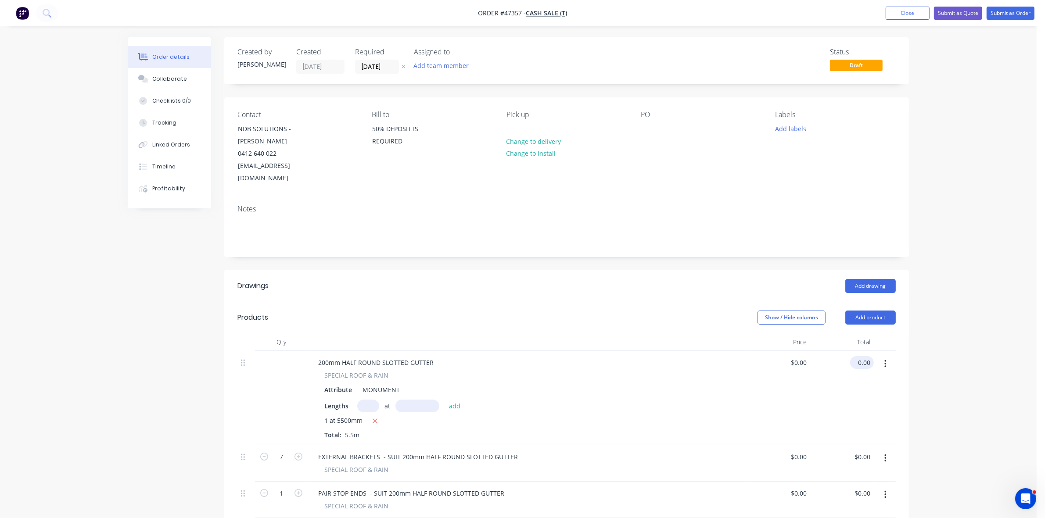
click at [857, 356] on input "0.00" at bounding box center [863, 362] width 20 height 13
type input "124"
type input "$22.5455"
type input "$124.00"
click at [795, 356] on input "22.5455" at bounding box center [794, 362] width 31 height 13
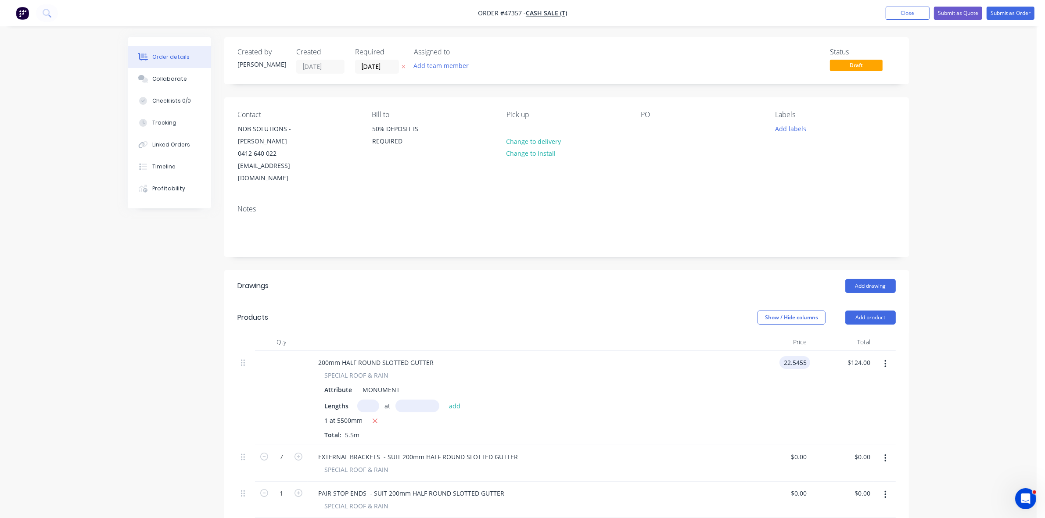
click at [795, 356] on input "22.5455" at bounding box center [796, 362] width 27 height 13
type input "$22.55"
type input "124.03"
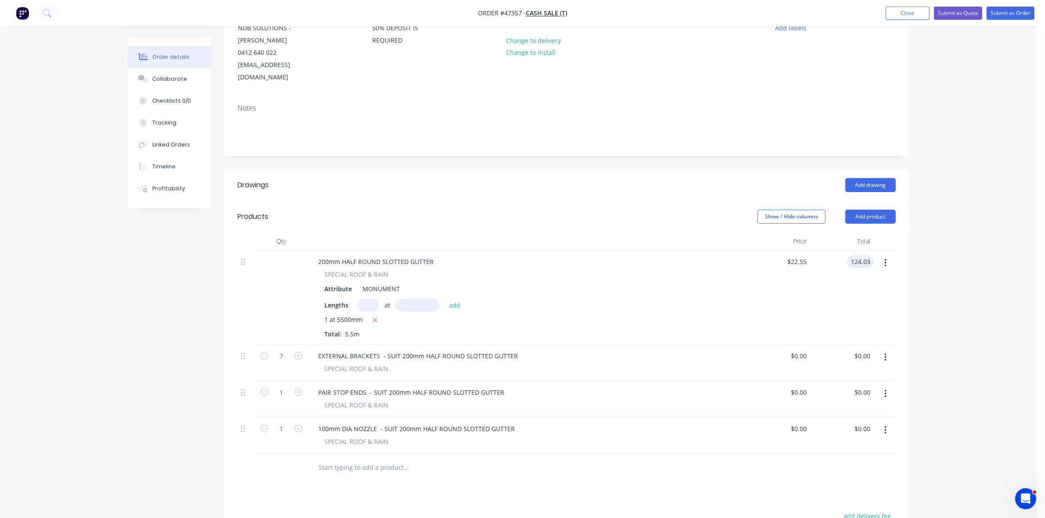
scroll to position [110, 0]
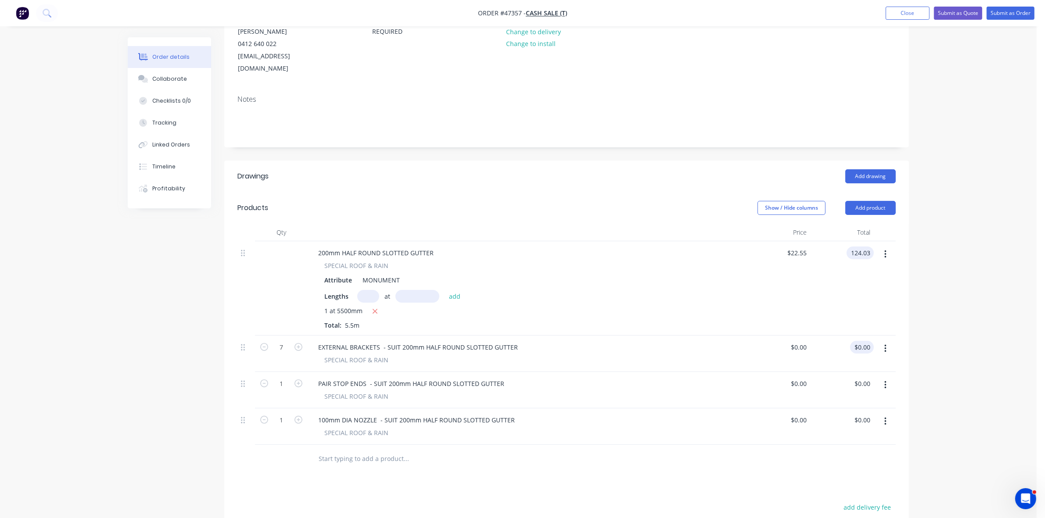
type input "$22.5509"
type input "$124.03"
click at [862, 341] on input "0.00" at bounding box center [863, 347] width 20 height 13
click at [862, 341] on input "0.00" at bounding box center [865, 347] width 17 height 13
type input "250"
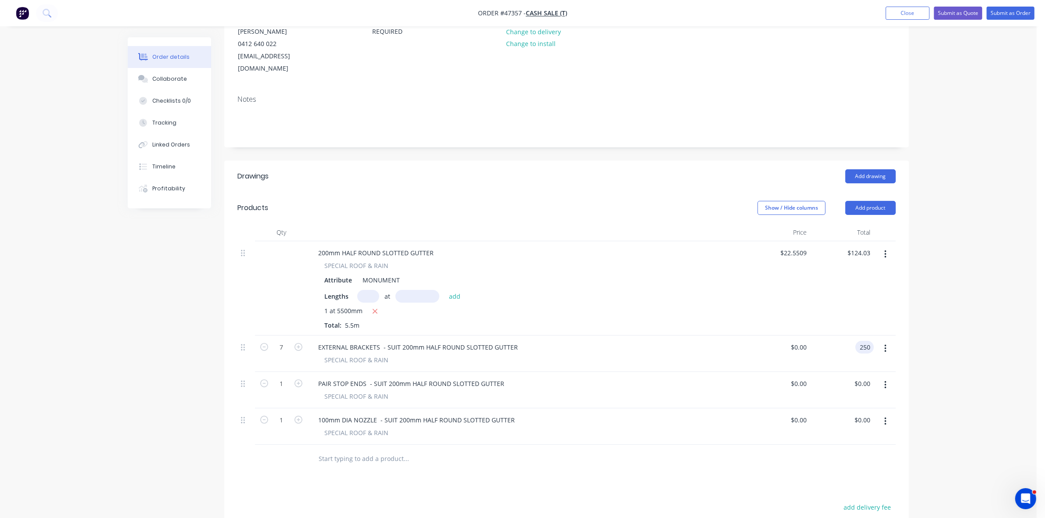
type input "$35.7143"
type input "$250.00"
click at [787, 341] on input "35.7143" at bounding box center [796, 347] width 27 height 13
type input "$35.70"
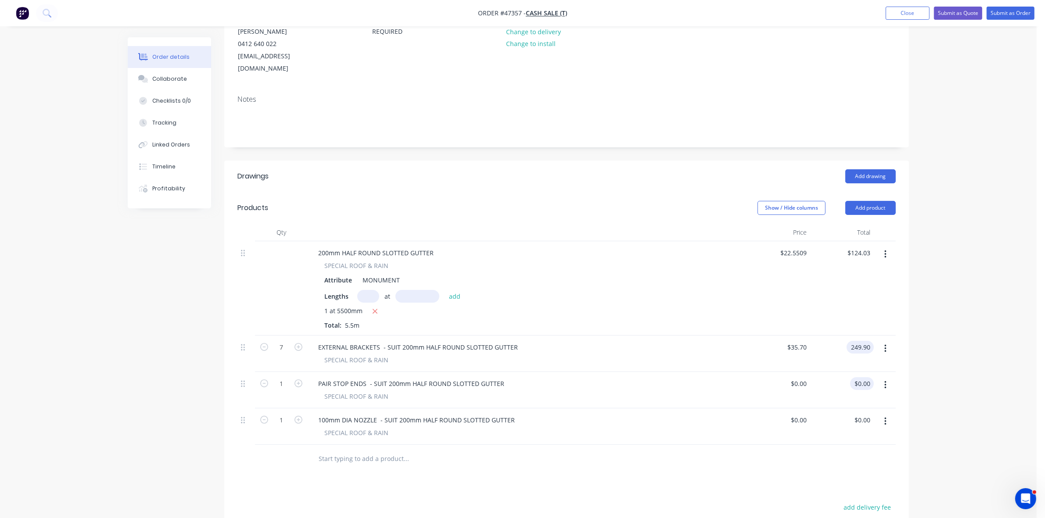
type input "$249.90"
click at [863, 377] on input "0.00" at bounding box center [865, 383] width 17 height 13
type input "45"
type input "$45.00"
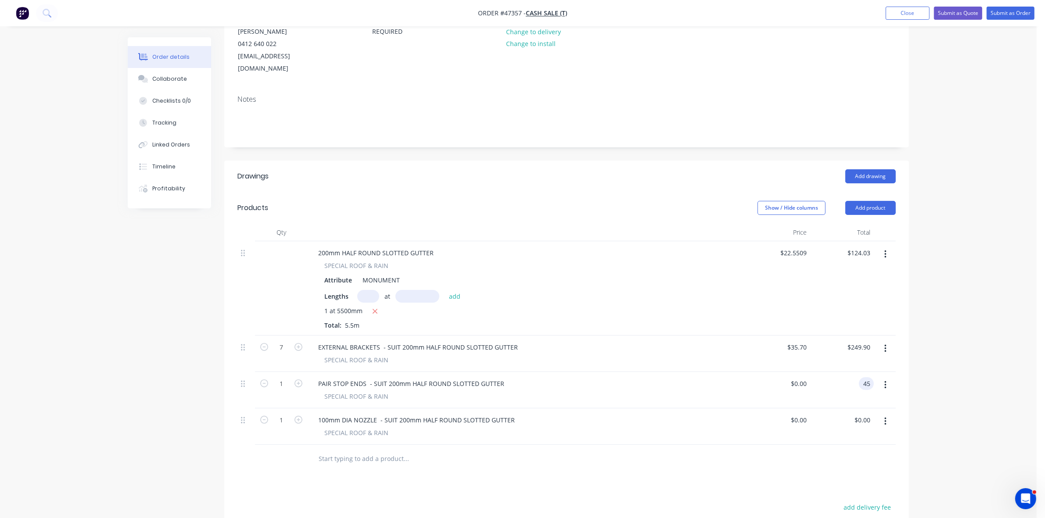
type input "$45.00"
click at [864, 414] on input "0.00" at bounding box center [865, 420] width 17 height 13
type input "32.50"
type input "$32.50"
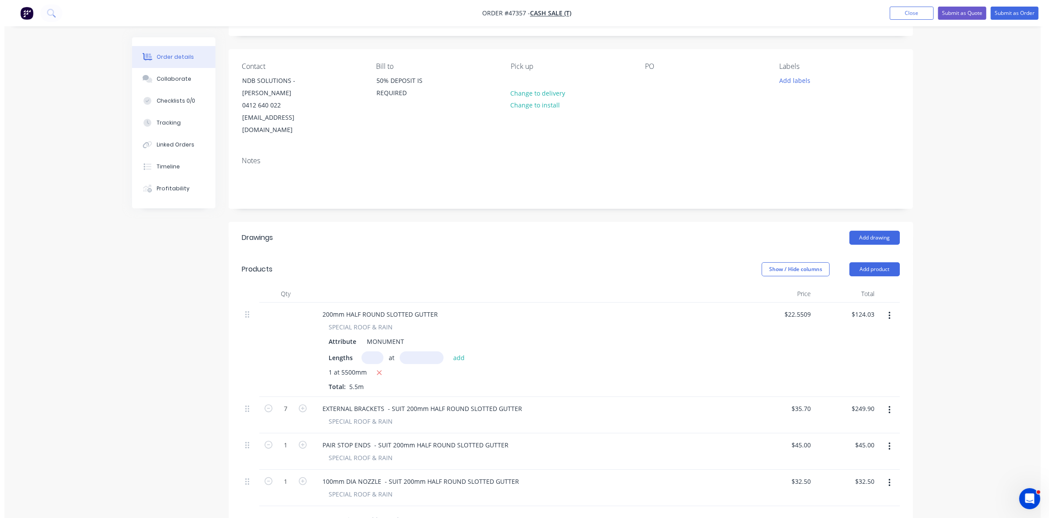
scroll to position [0, 0]
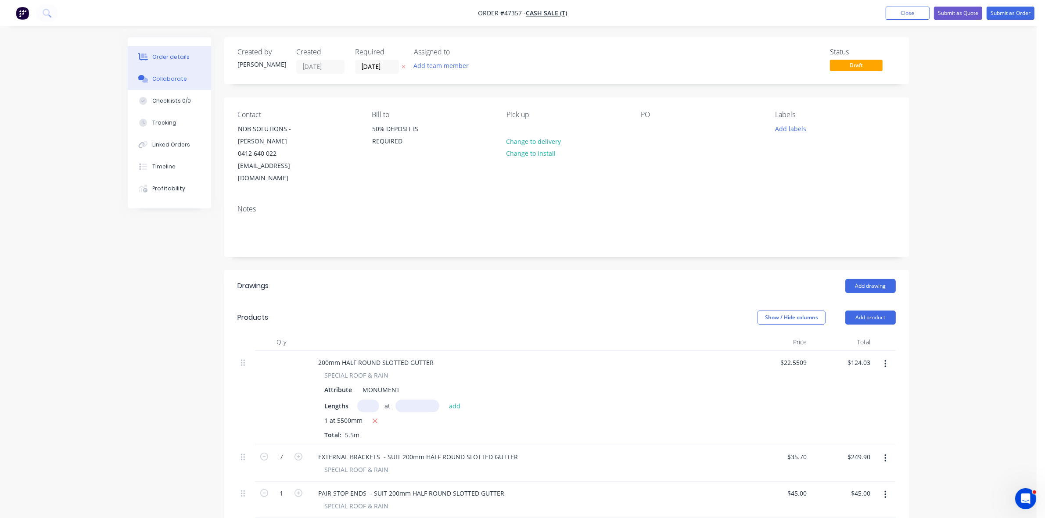
click at [175, 82] on div "Collaborate" at bounding box center [169, 79] width 35 height 8
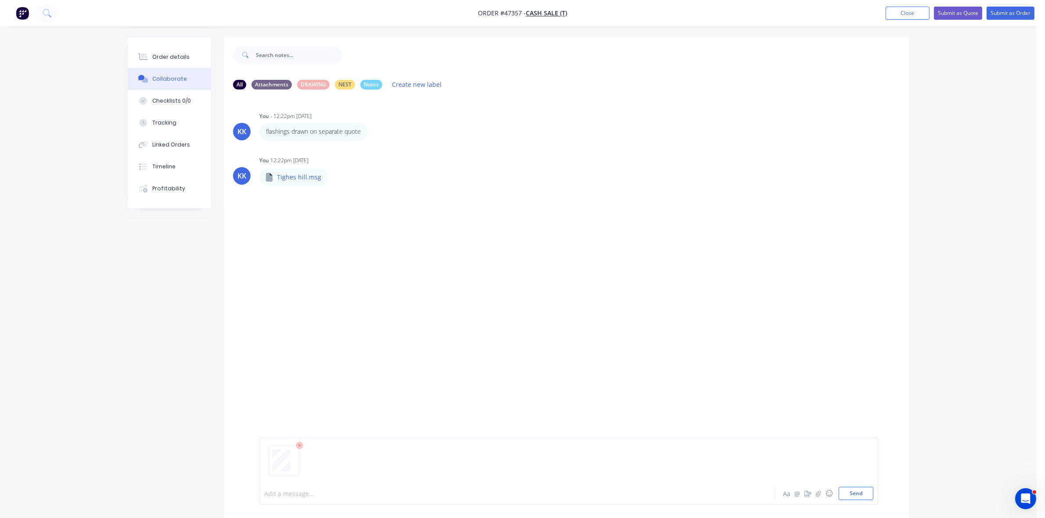
click at [281, 495] on div at bounding box center [493, 493] width 456 height 9
click at [172, 62] on button "Order details" at bounding box center [169, 57] width 83 height 22
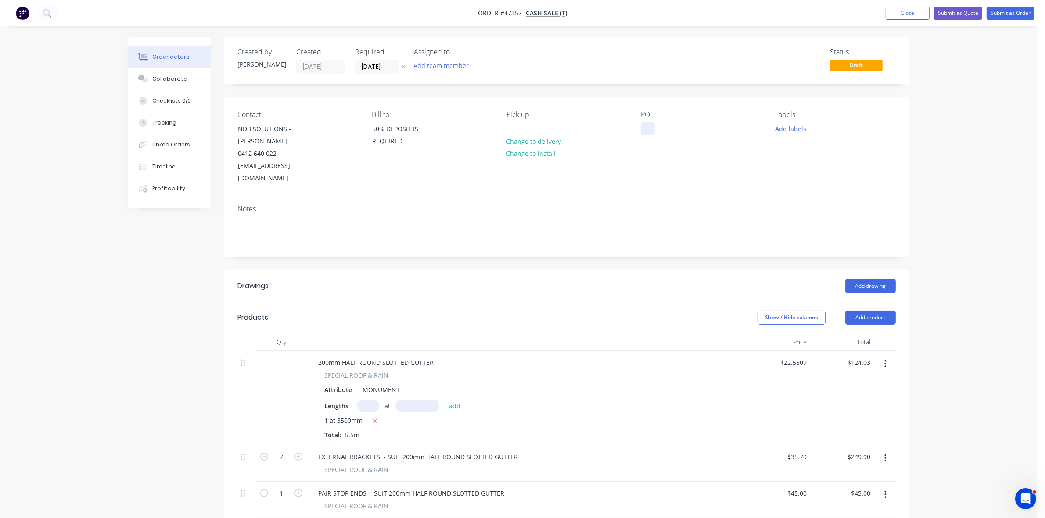
click at [646, 129] on div at bounding box center [647, 128] width 14 height 13
click at [1014, 13] on button "Submit as Order" at bounding box center [1010, 13] width 48 height 13
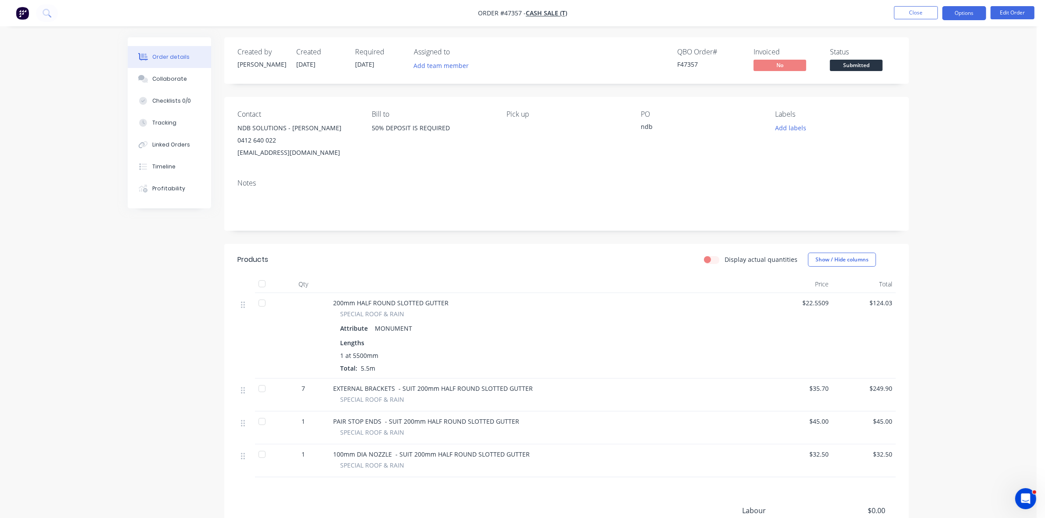
click at [971, 14] on button "Options" at bounding box center [964, 13] width 44 height 14
click at [916, 224] on div "Convert to Quote" at bounding box center [937, 228] width 81 height 13
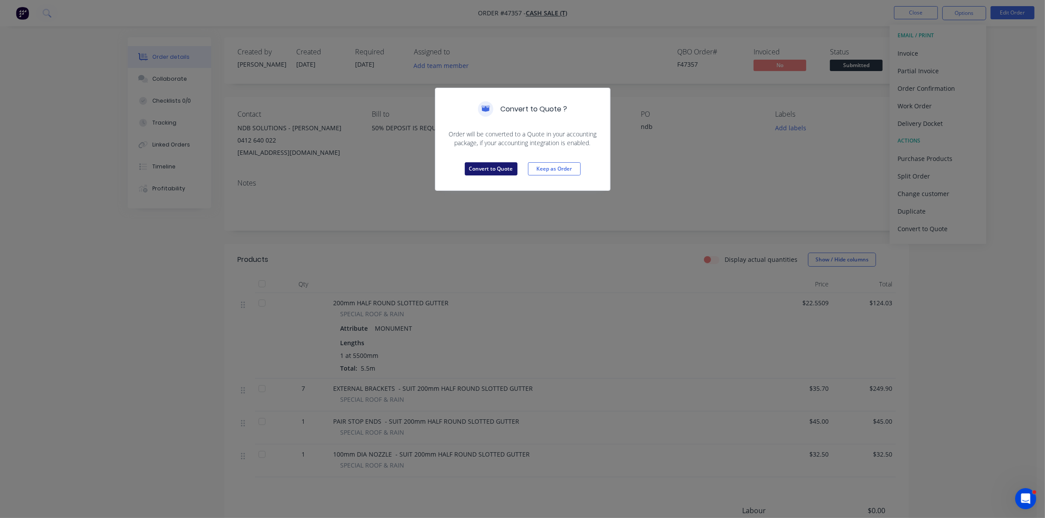
click at [496, 163] on button "Convert to Quote" at bounding box center [491, 168] width 53 height 13
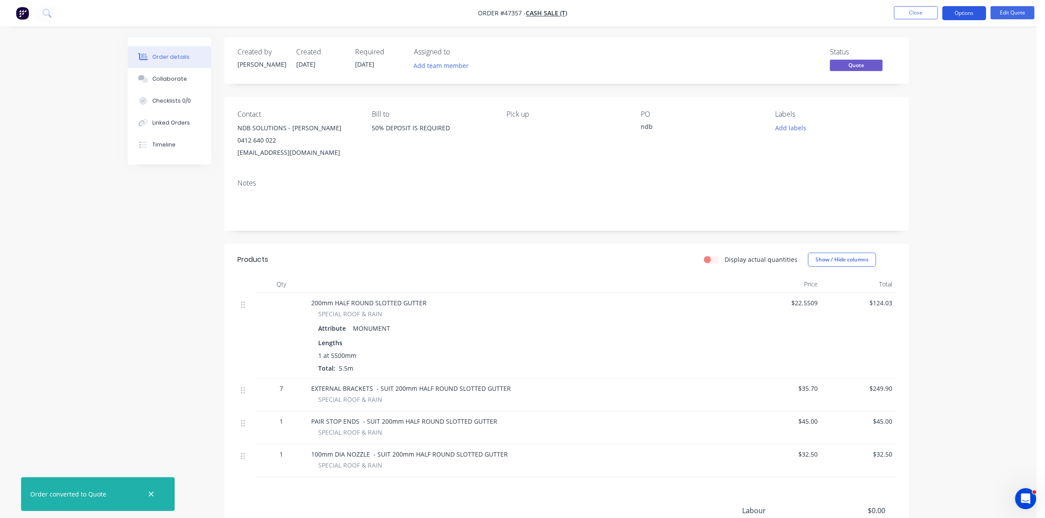
click at [981, 12] on button "Options" at bounding box center [964, 13] width 44 height 14
click at [926, 53] on div "Quote" at bounding box center [937, 53] width 81 height 13
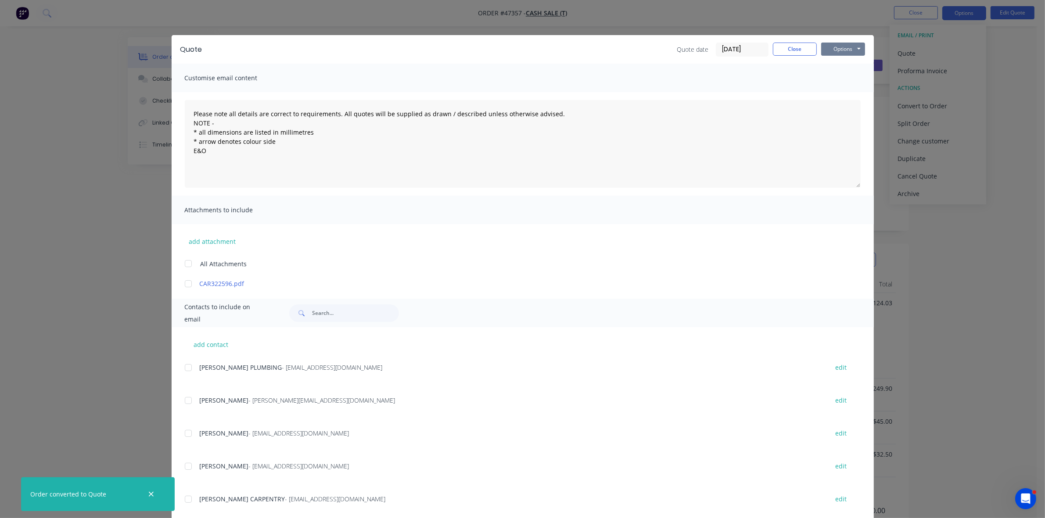
drag, startPoint x: 844, startPoint y: 47, endPoint x: 843, endPoint y: 55, distance: 7.9
click at [843, 47] on button "Options" at bounding box center [843, 49] width 44 height 13
click at [841, 81] on button "Print" at bounding box center [849, 79] width 56 height 14
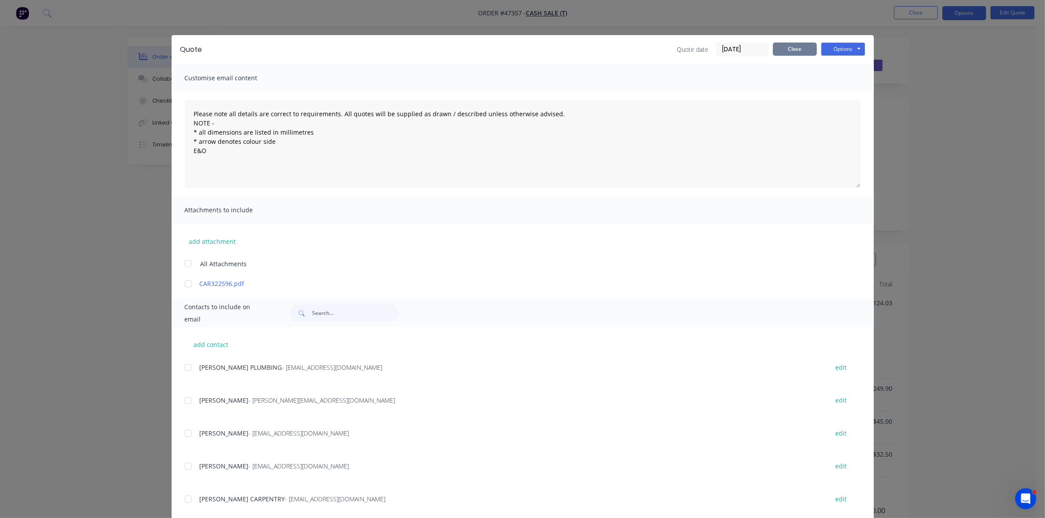
click at [777, 50] on button "Close" at bounding box center [795, 49] width 44 height 13
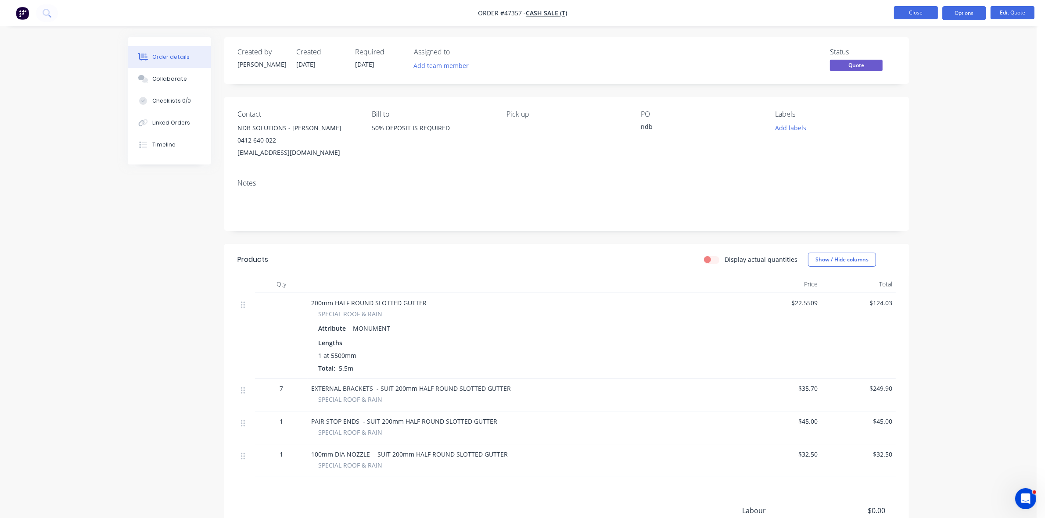
click at [923, 18] on button "Close" at bounding box center [916, 12] width 44 height 13
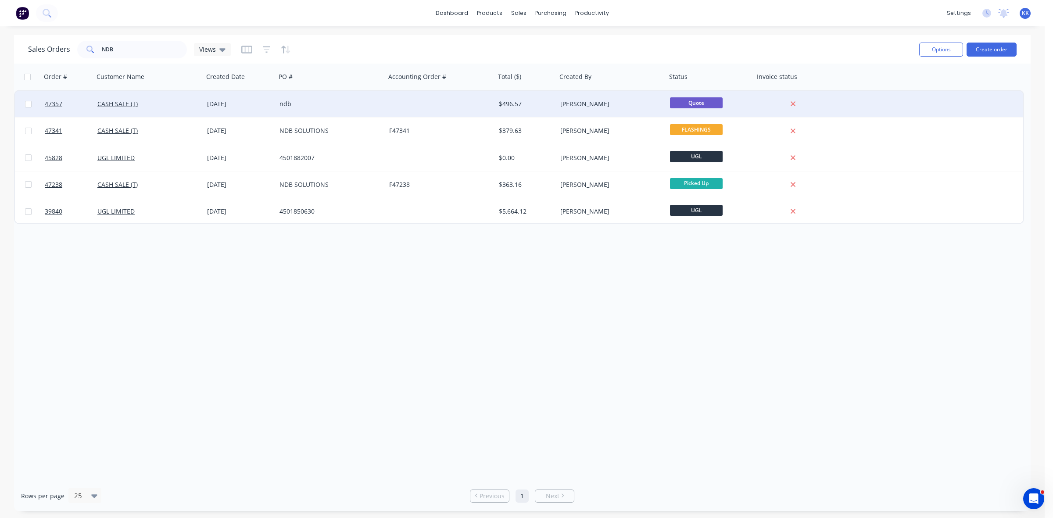
click at [341, 108] on div "ndb" at bounding box center [331, 104] width 110 height 26
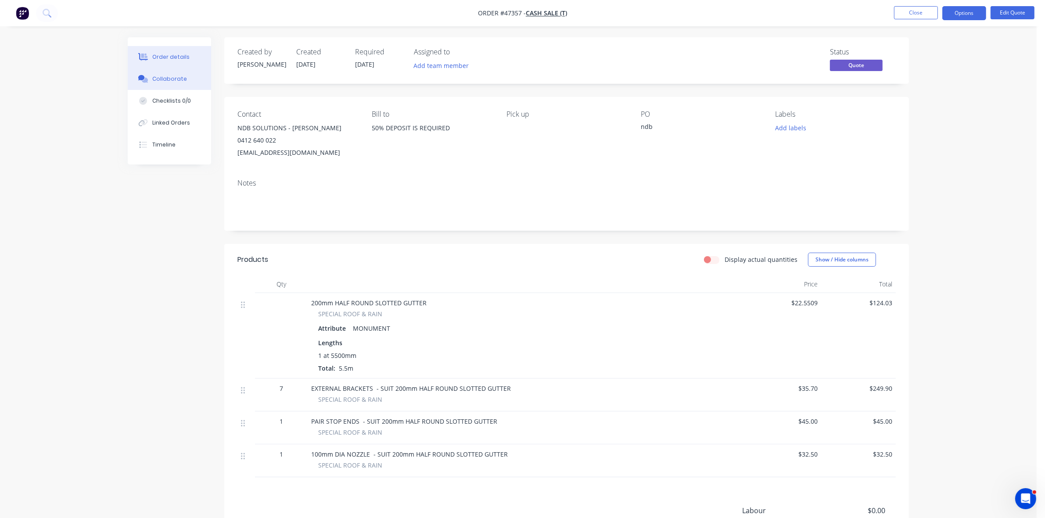
click at [187, 82] on button "Collaborate" at bounding box center [169, 79] width 83 height 22
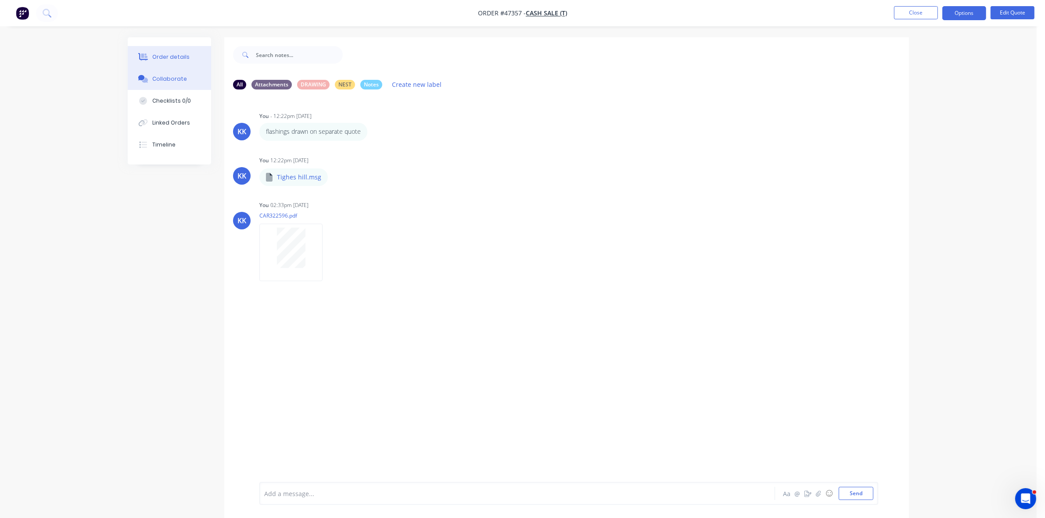
click at [172, 54] on div "Order details" at bounding box center [170, 57] width 37 height 8
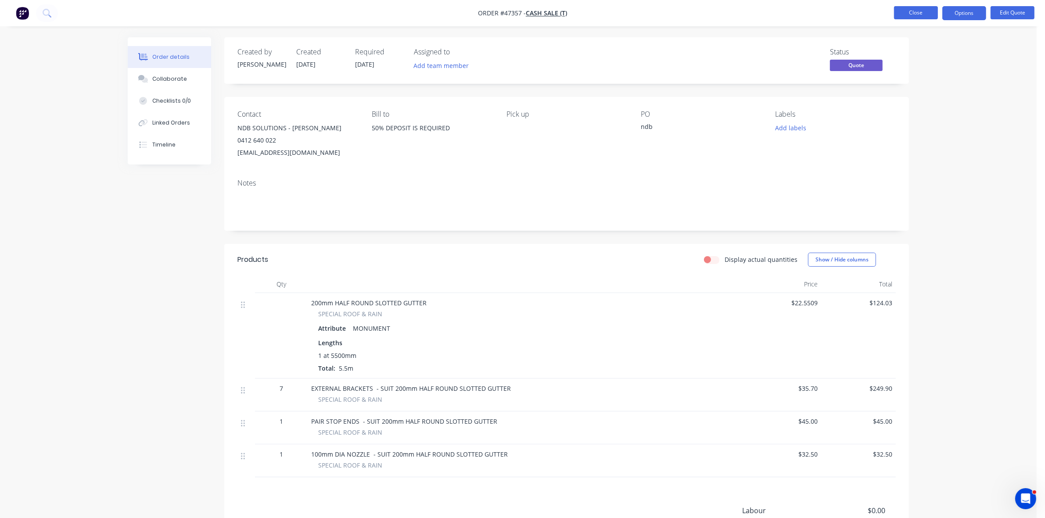
click at [912, 14] on button "Close" at bounding box center [916, 12] width 44 height 13
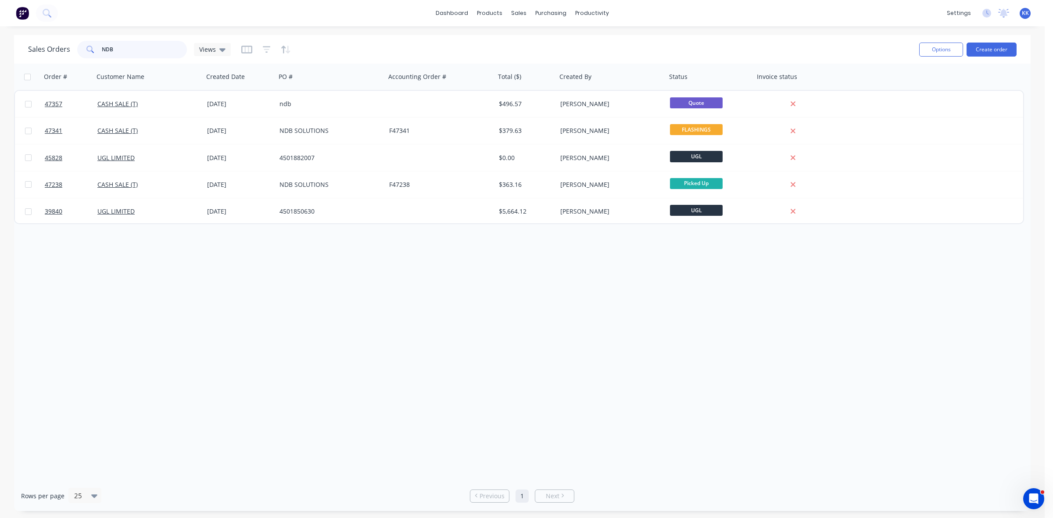
drag, startPoint x: 123, startPoint y: 47, endPoint x: 98, endPoint y: 47, distance: 25.0
click at [98, 47] on div "NDB" at bounding box center [132, 50] width 110 height 18
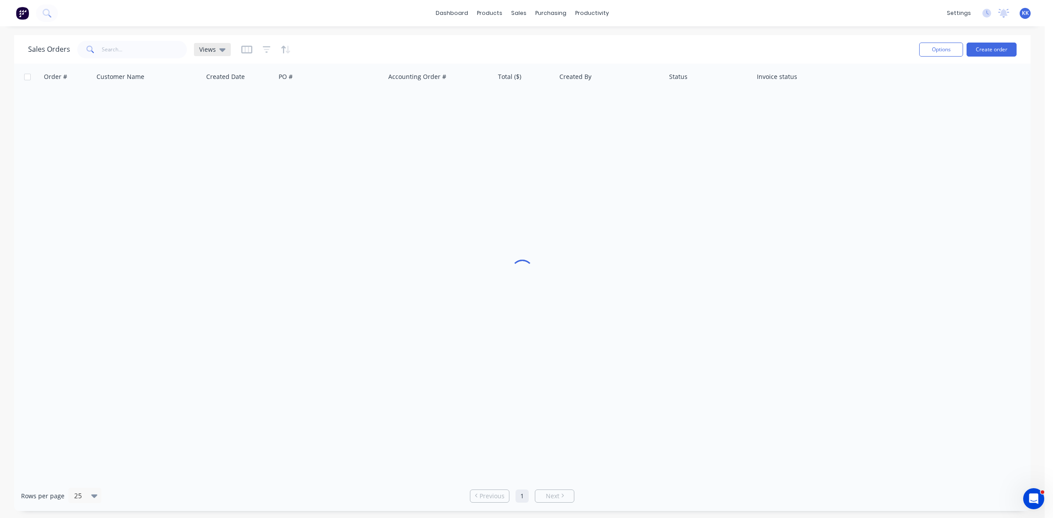
click at [204, 48] on span "Views" at bounding box center [207, 49] width 17 height 9
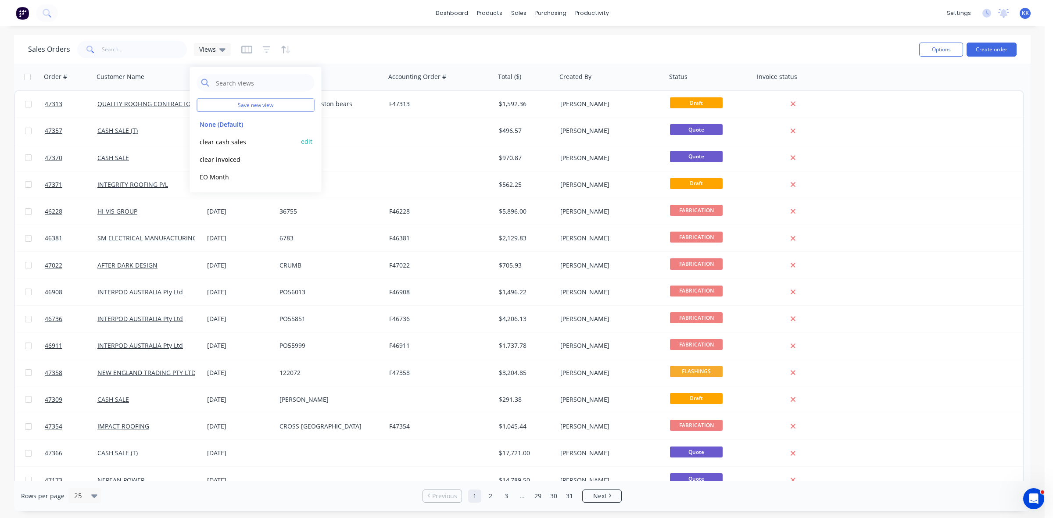
click at [230, 140] on button "clear cash sales" at bounding box center [247, 141] width 100 height 10
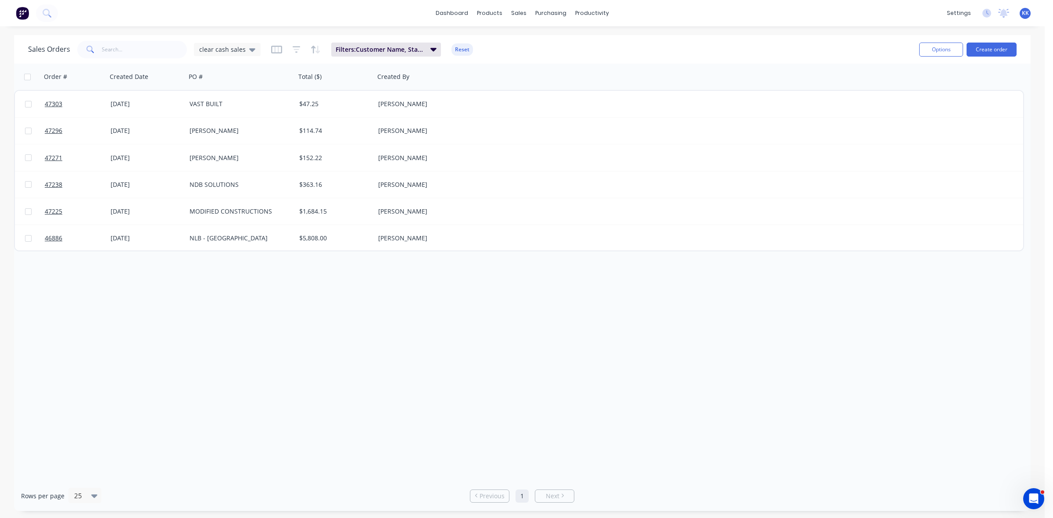
click at [28, 80] on div at bounding box center [27, 77] width 18 height 18
click at [25, 75] on input "checkbox" at bounding box center [27, 77] width 7 height 7
checkbox input "true"
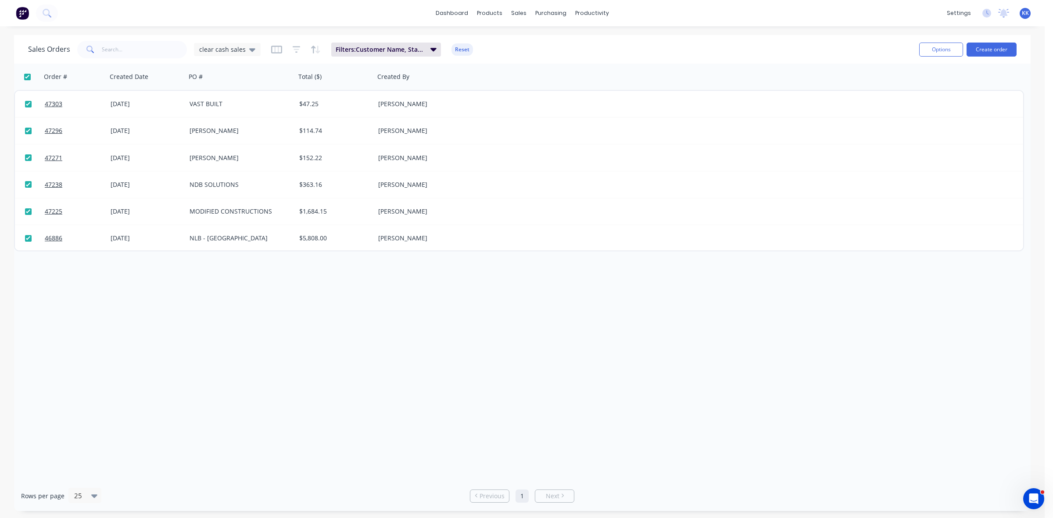
checkbox input "true"
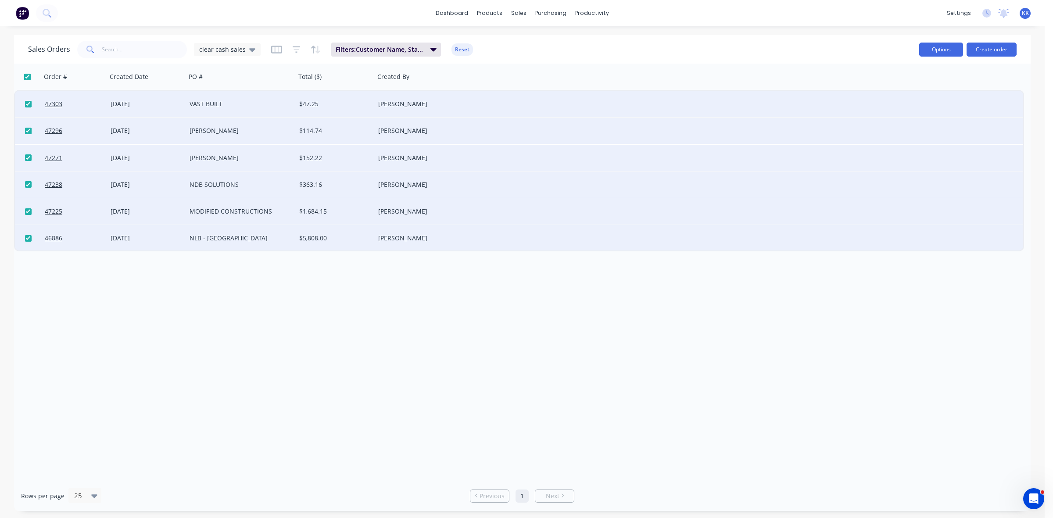
click at [924, 51] on button "Options" at bounding box center [941, 50] width 44 height 14
click at [898, 84] on div "Archive" at bounding box center [914, 89] width 81 height 13
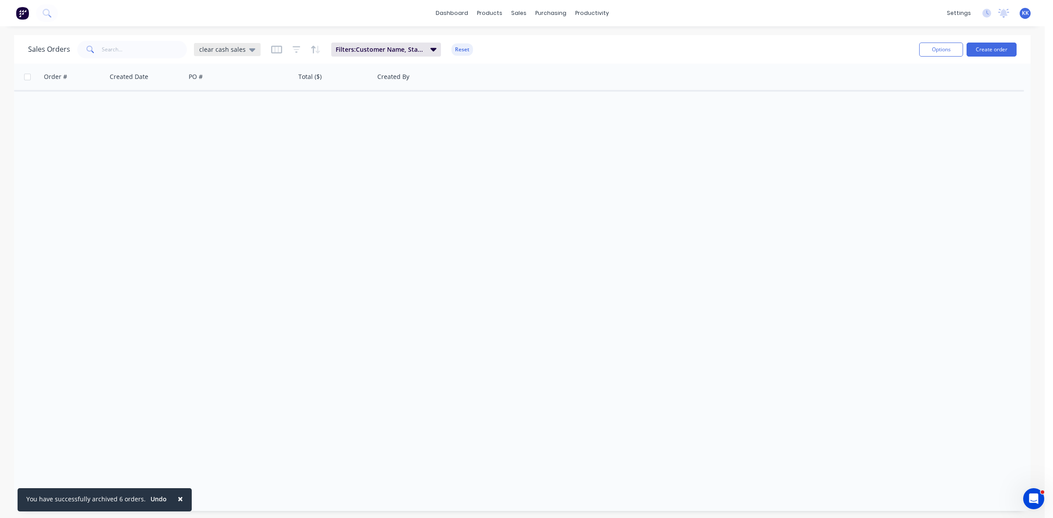
click at [225, 54] on div "clear cash sales" at bounding box center [227, 49] width 67 height 13
click at [232, 158] on button "clear invoiced" at bounding box center [247, 159] width 100 height 10
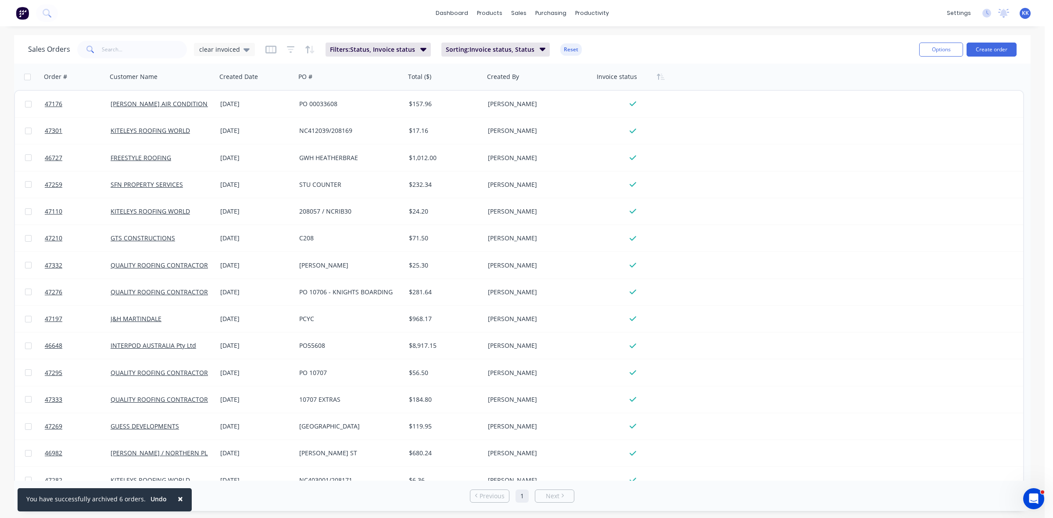
click at [29, 77] on input "checkbox" at bounding box center [27, 77] width 7 height 7
checkbox input "true"
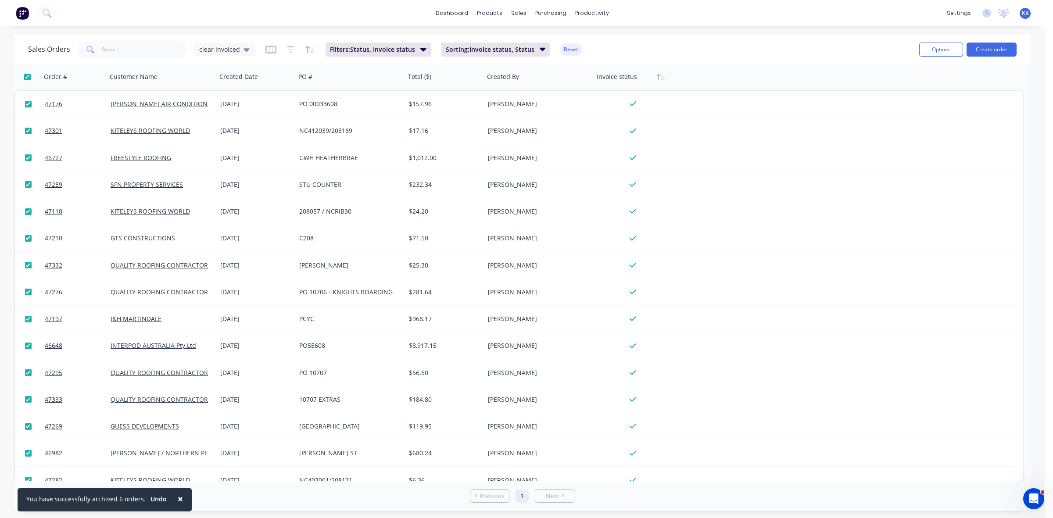
checkbox input "true"
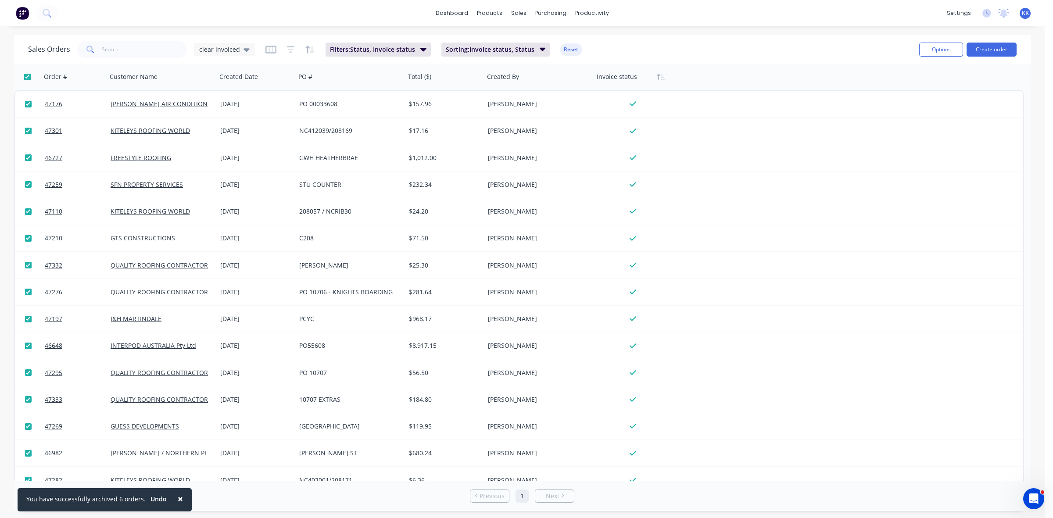
checkbox input "true"
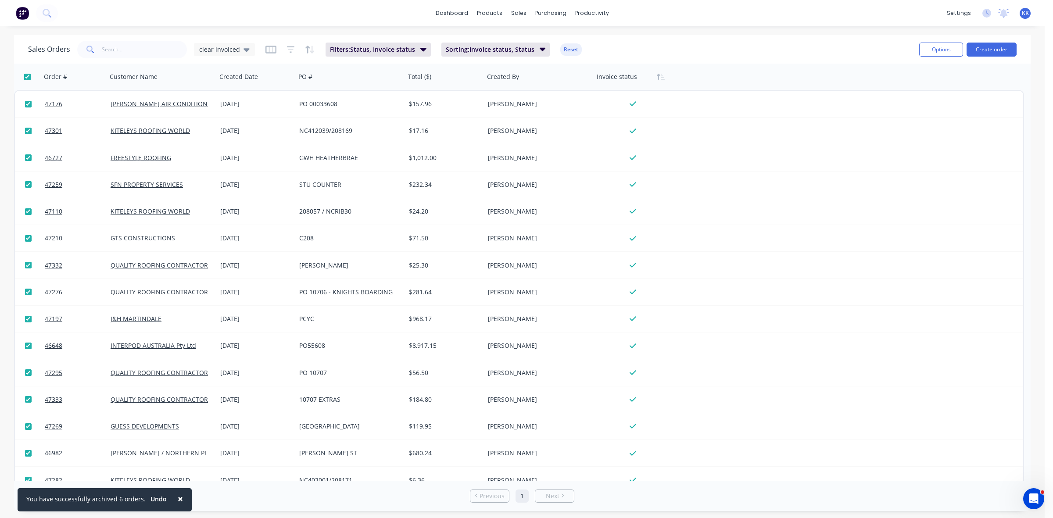
checkbox input "true"
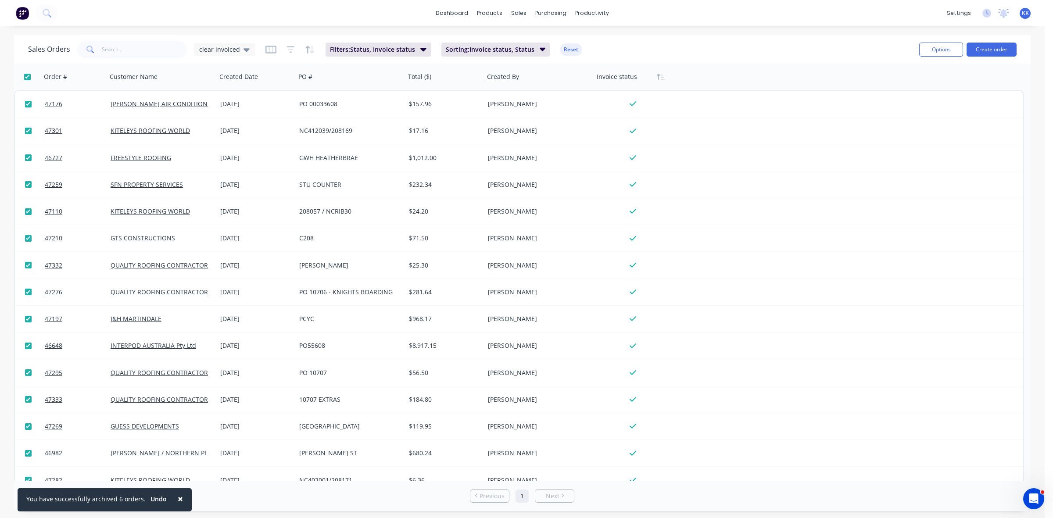
checkbox input "true"
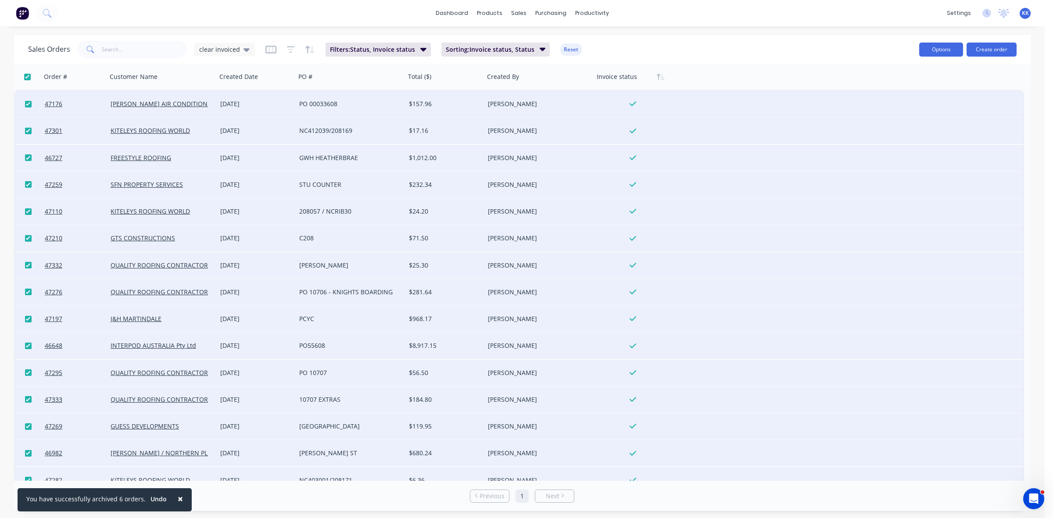
click at [927, 54] on button "Options" at bounding box center [941, 50] width 44 height 14
click at [905, 84] on div "Archive" at bounding box center [914, 89] width 81 height 13
checkbox input "false"
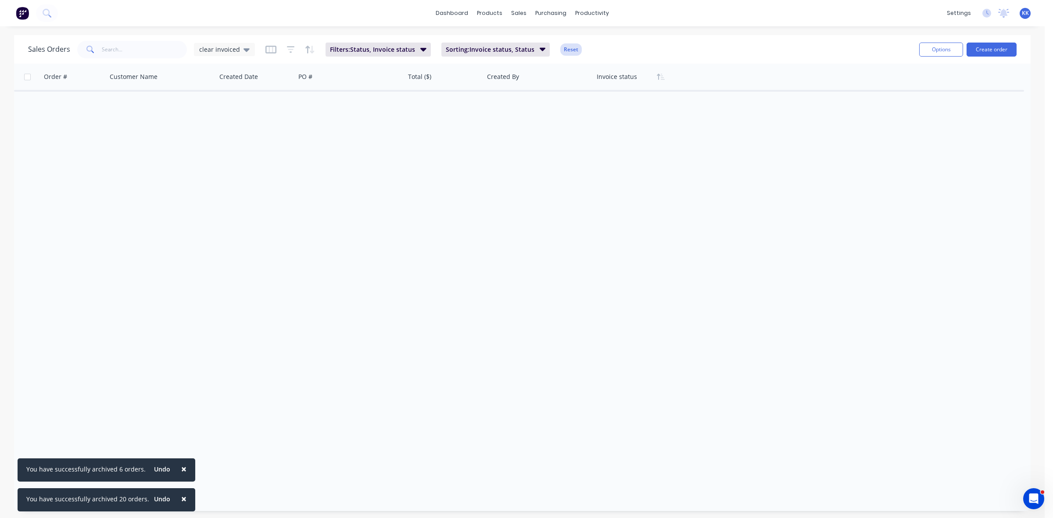
click at [569, 54] on button "Reset" at bounding box center [570, 49] width 21 height 12
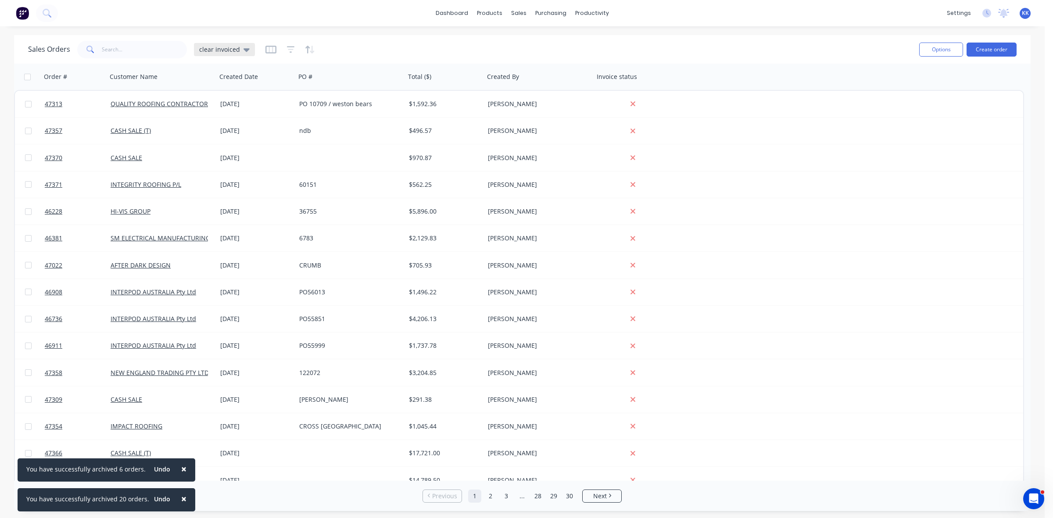
click at [236, 48] on span "clear invoiced" at bounding box center [219, 49] width 41 height 9
click at [210, 123] on button "None (Default)" at bounding box center [247, 124] width 100 height 10
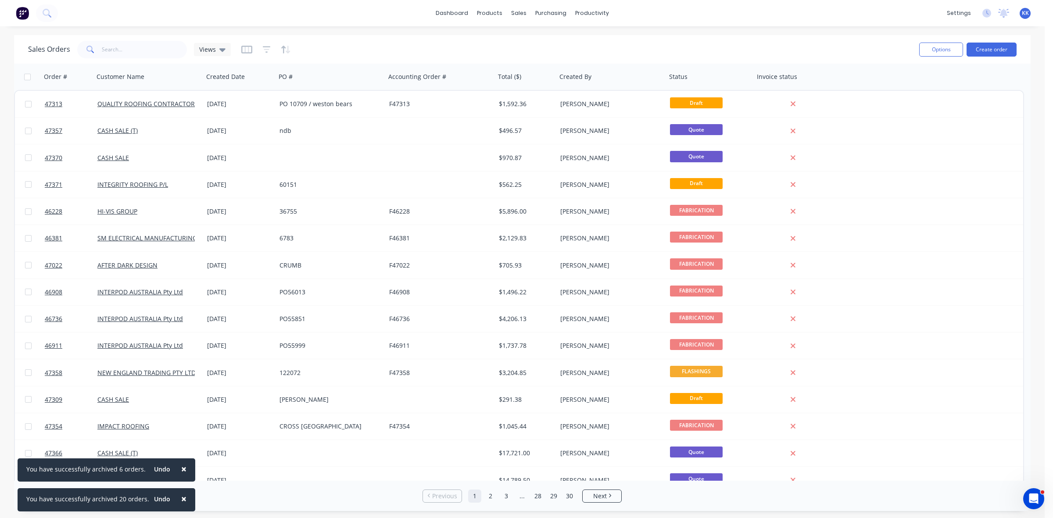
click at [181, 497] on span "×" at bounding box center [183, 499] width 5 height 12
click at [178, 497] on span "×" at bounding box center [180, 499] width 5 height 12
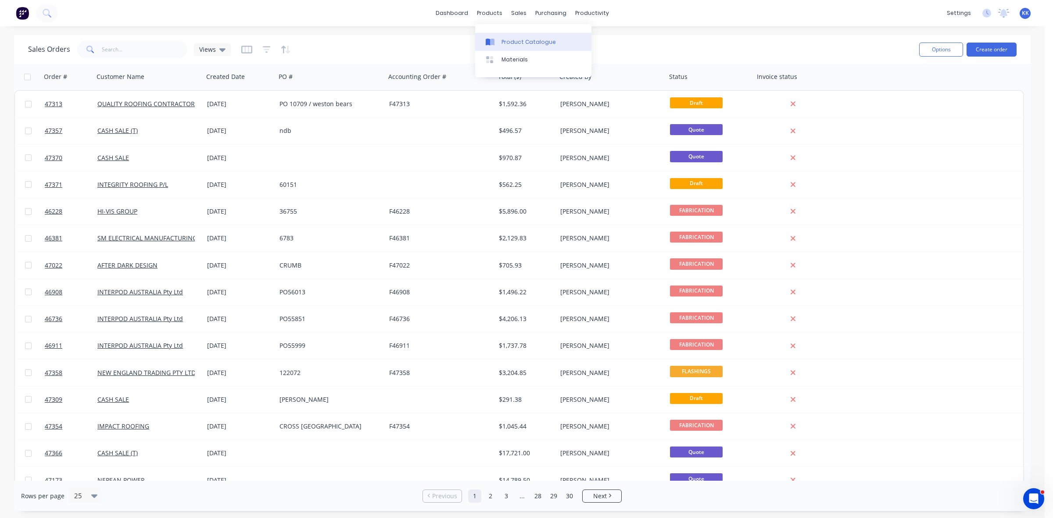
click at [501, 44] on div "Product Catalogue" at bounding box center [528, 42] width 54 height 8
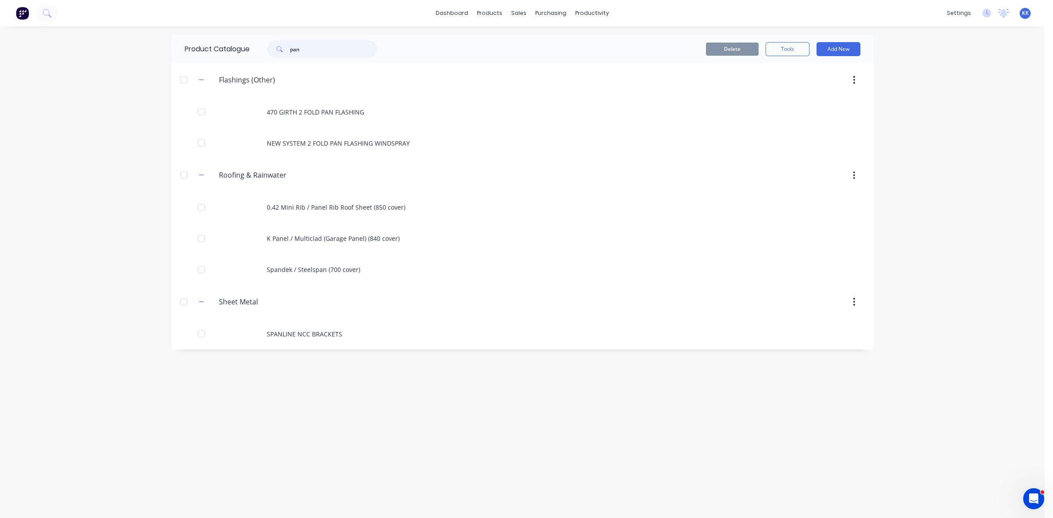
drag, startPoint x: 321, startPoint y: 52, endPoint x: 277, endPoint y: 48, distance: 44.0
click at [277, 48] on div "pan" at bounding box center [322, 49] width 110 height 18
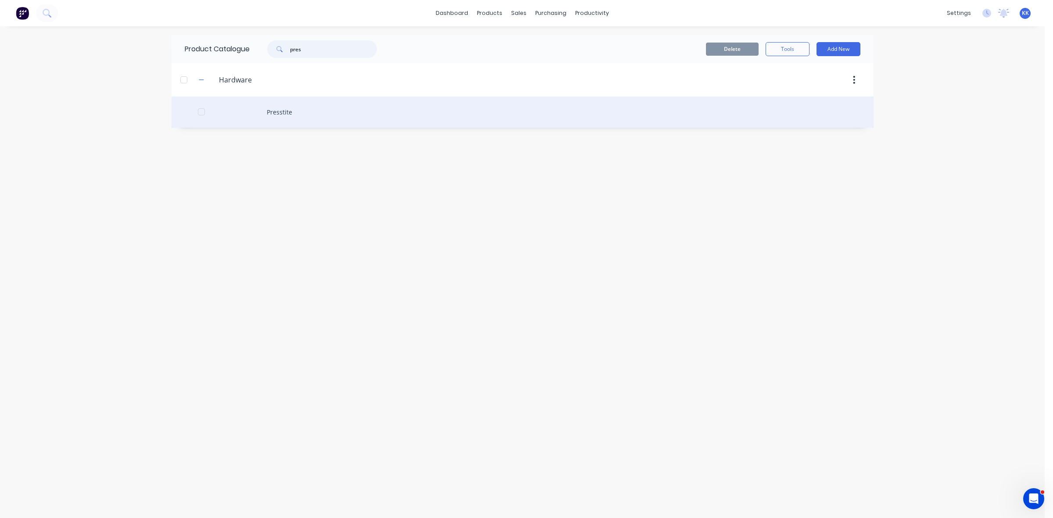
type input "pres"
click at [284, 113] on div "Presstite" at bounding box center [523, 112] width 702 height 31
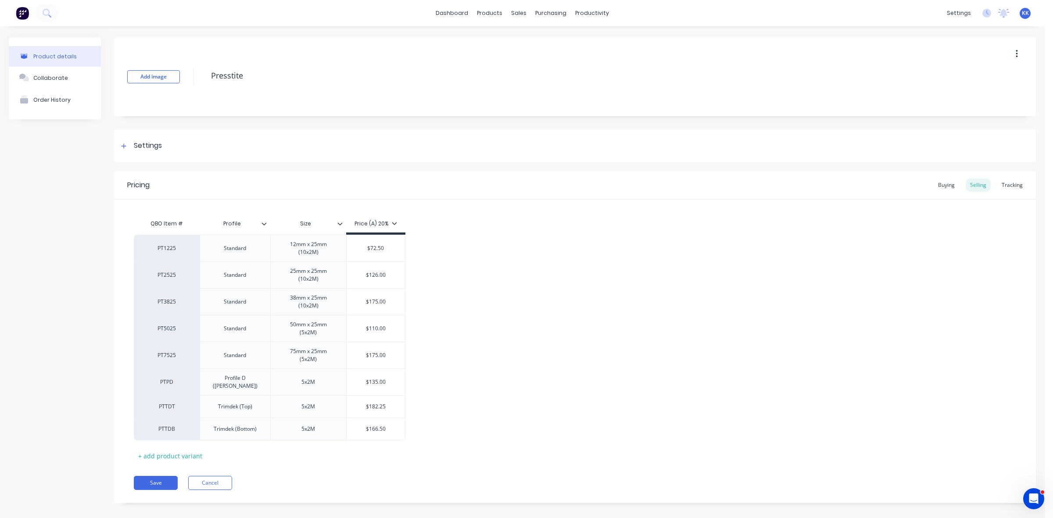
type textarea "x"
click at [558, 58] on div "Suppliers" at bounding box center [565, 60] width 26 height 8
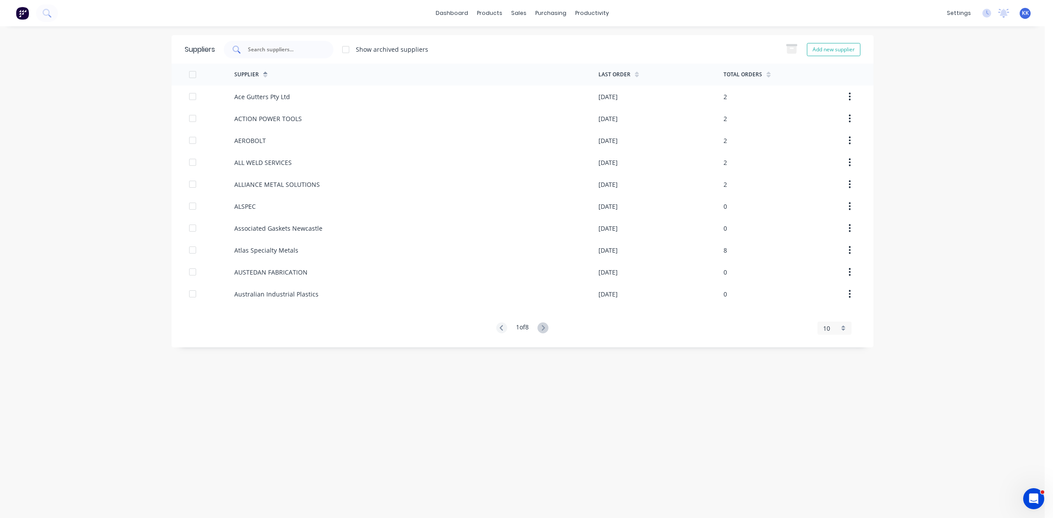
click at [272, 45] on input "text" at bounding box center [283, 49] width 73 height 9
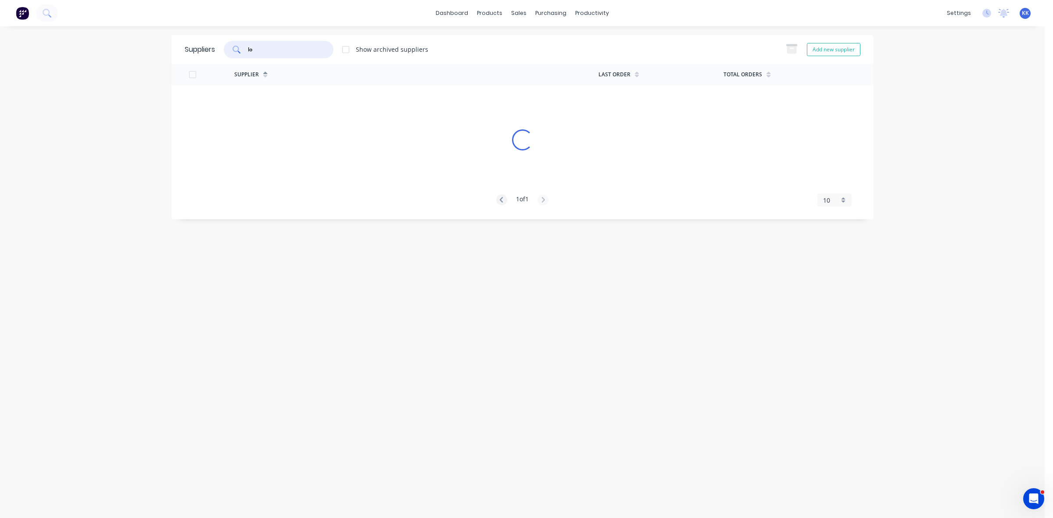
type input "l"
type input "v"
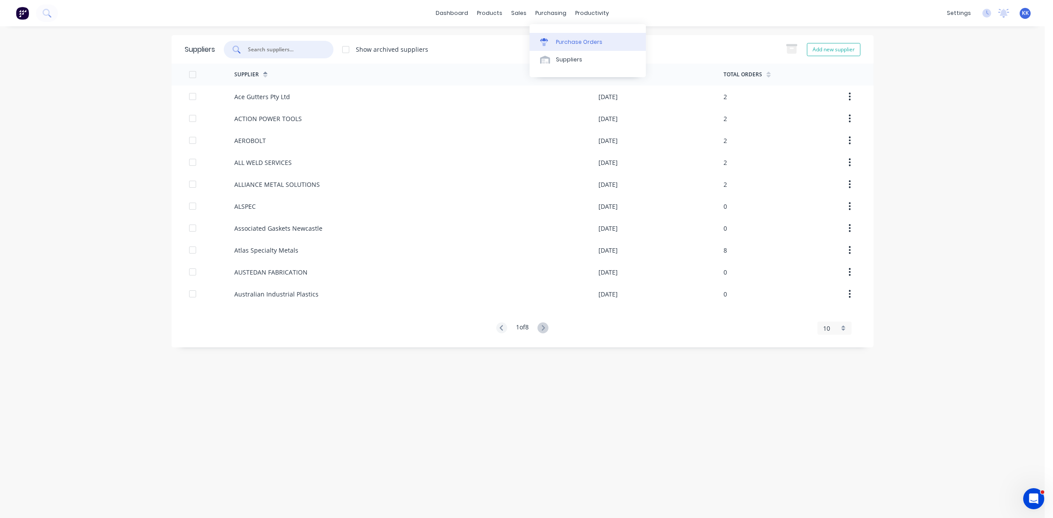
click at [573, 43] on div "Purchase Orders" at bounding box center [579, 42] width 47 height 8
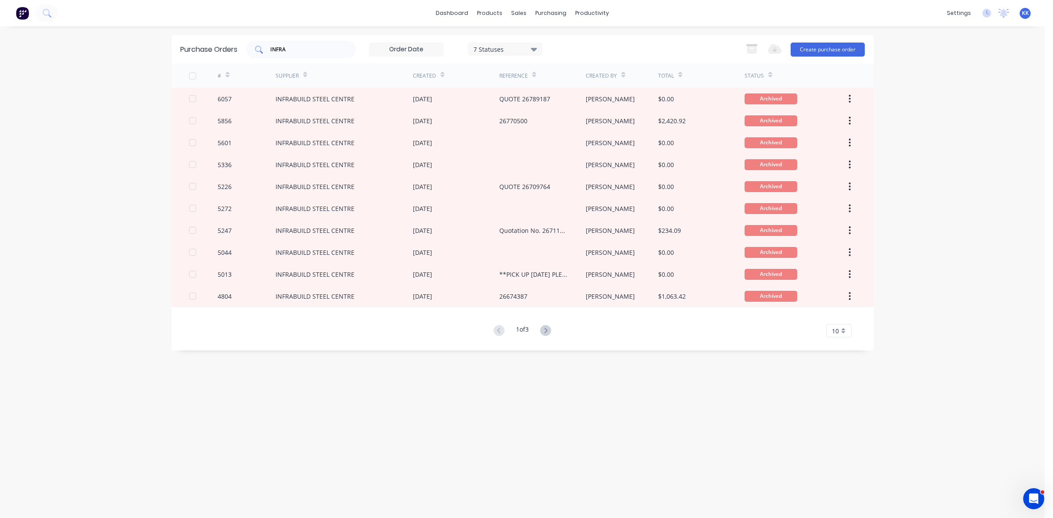
drag, startPoint x: 309, startPoint y: 51, endPoint x: 262, endPoint y: 49, distance: 47.0
click at [259, 47] on div "INFRA" at bounding box center [301, 50] width 110 height 18
type input "I"
type input "6169"
click at [525, 49] on div "7 Statuses" at bounding box center [504, 48] width 63 height 9
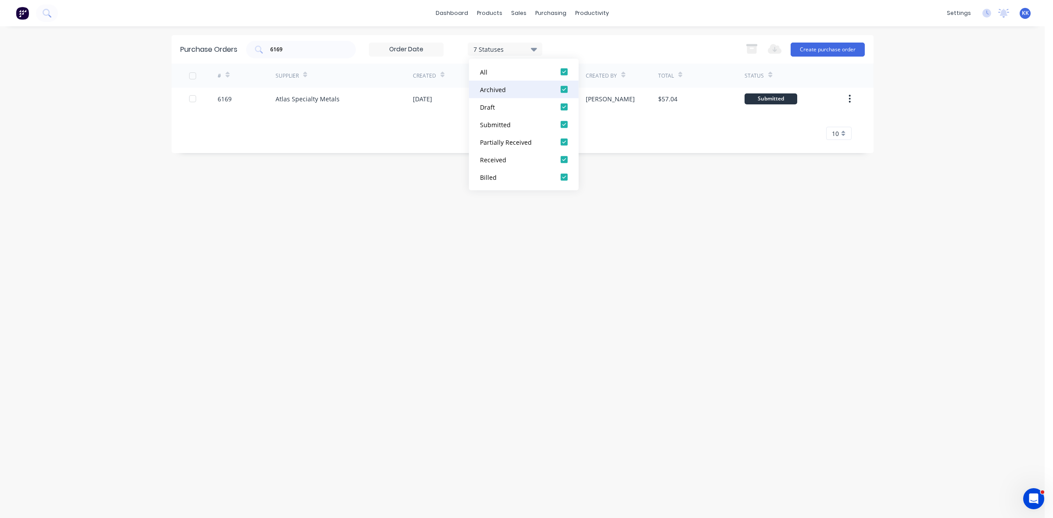
click at [564, 90] on div at bounding box center [564, 90] width 18 height 18
click at [580, 47] on div "6169 5 Statuses 5 Statuses Export to Excel (XLSX) Create purchase order" at bounding box center [555, 50] width 619 height 18
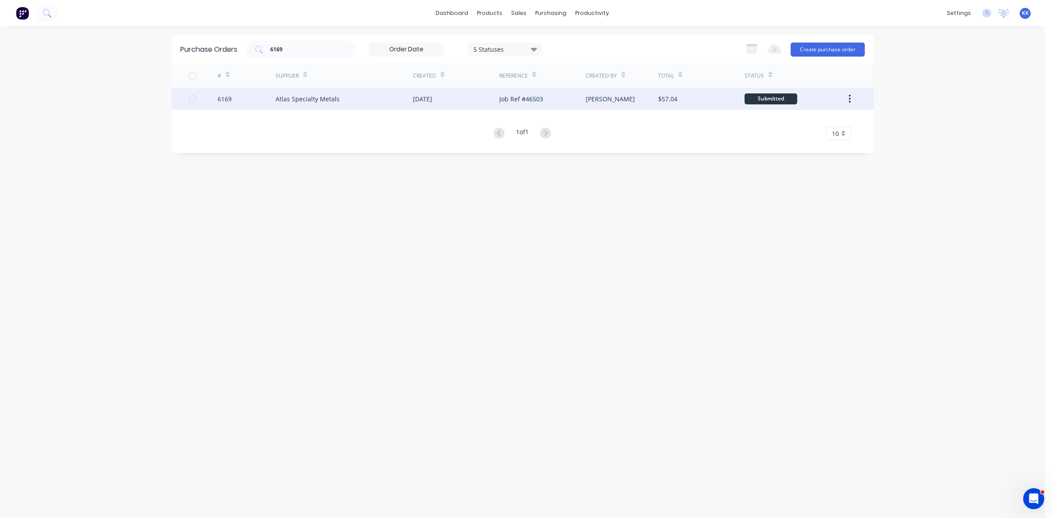
click at [486, 93] on div "[DATE]" at bounding box center [456, 99] width 86 height 22
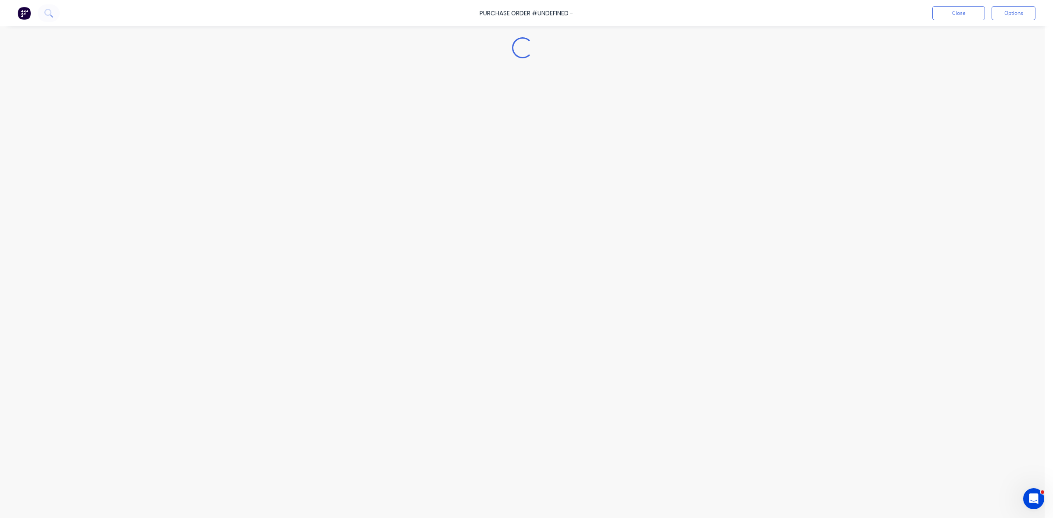
type textarea "x"
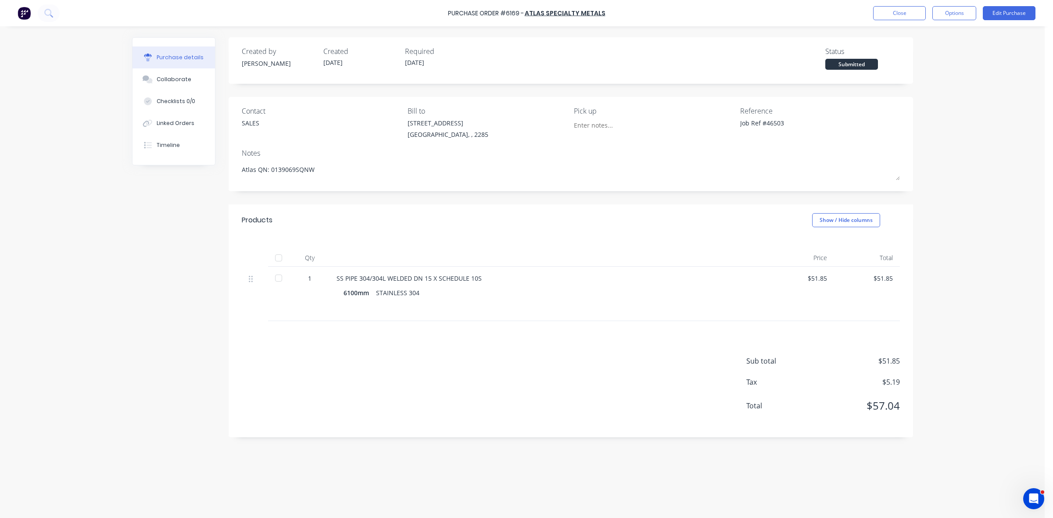
drag, startPoint x: 165, startPoint y: 82, endPoint x: 24, endPoint y: 61, distance: 142.8
click at [165, 84] on button "Collaborate" at bounding box center [173, 79] width 82 height 22
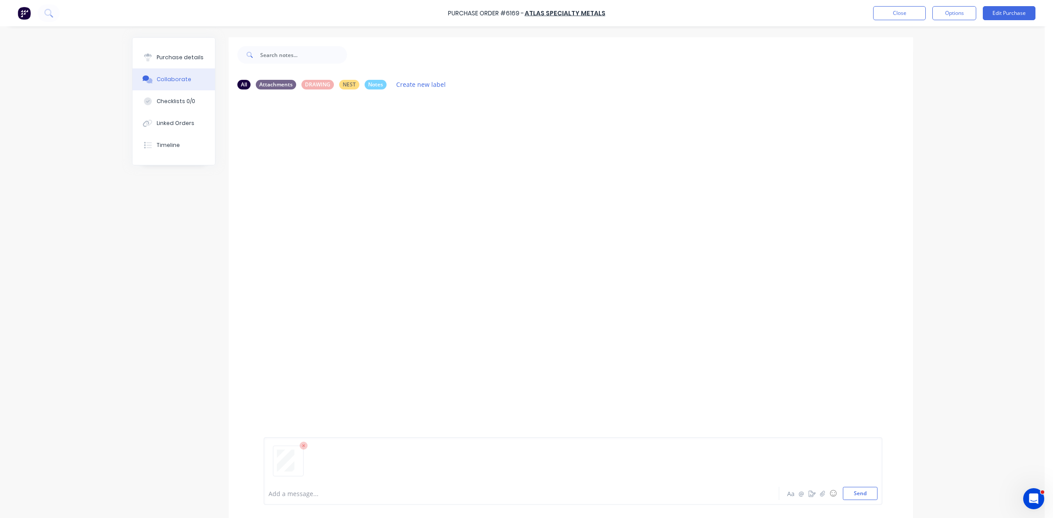
click at [290, 494] on div at bounding box center [497, 493] width 456 height 9
click at [900, 18] on button "Close" at bounding box center [899, 13] width 53 height 14
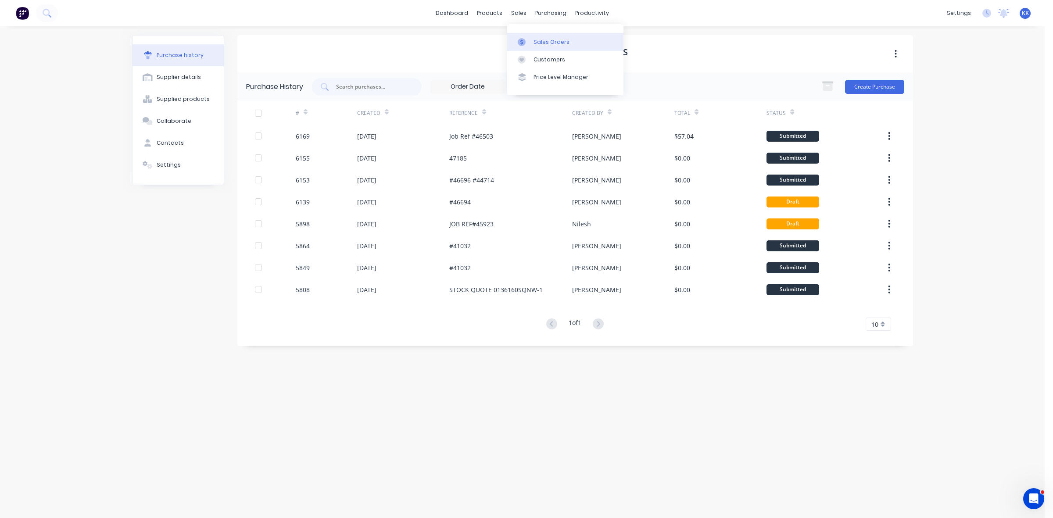
click at [532, 37] on link "Sales Orders" at bounding box center [565, 42] width 116 height 18
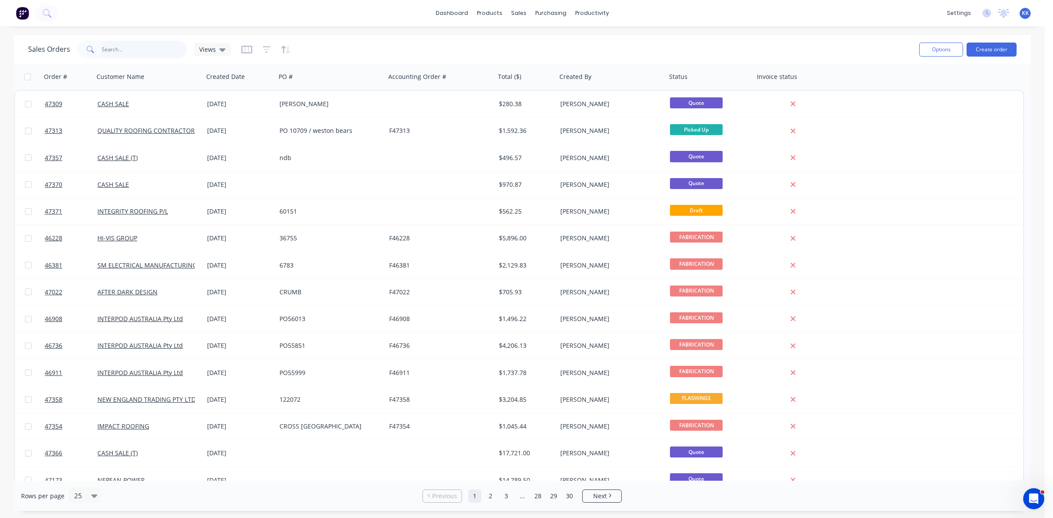
click at [130, 56] on input "text" at bounding box center [145, 50] width 86 height 18
click at [531, 54] on link "Customers" at bounding box center [565, 60] width 116 height 18
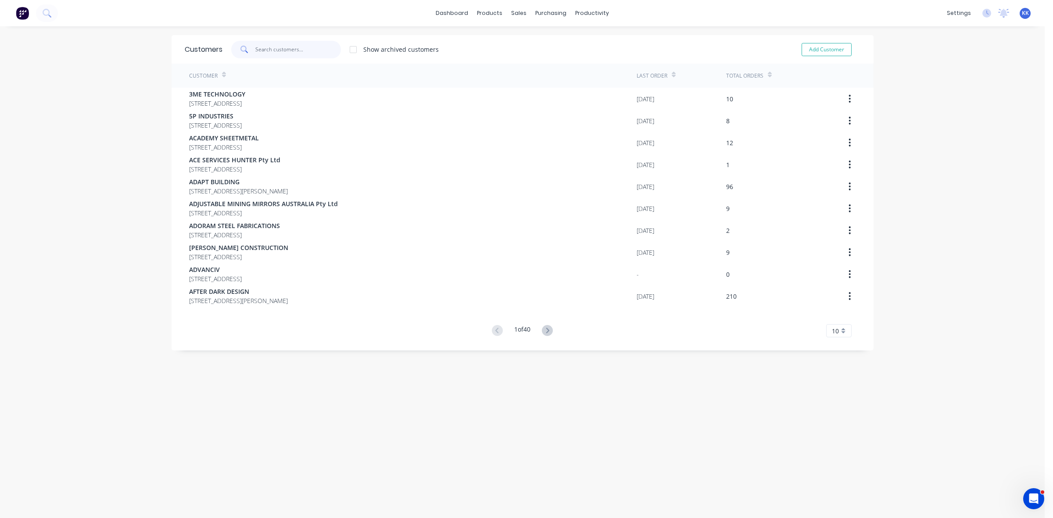
click at [263, 49] on input "text" at bounding box center [298, 50] width 86 height 18
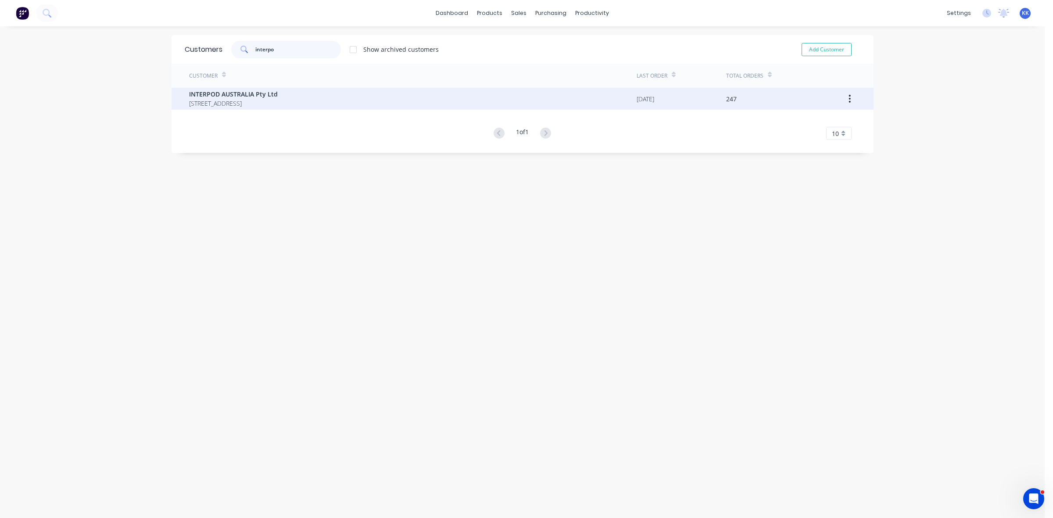
type input "interpo"
click at [253, 101] on span "PO BOX 1172 GOSFORD New South Wales Australia 2250" at bounding box center [233, 103] width 89 height 9
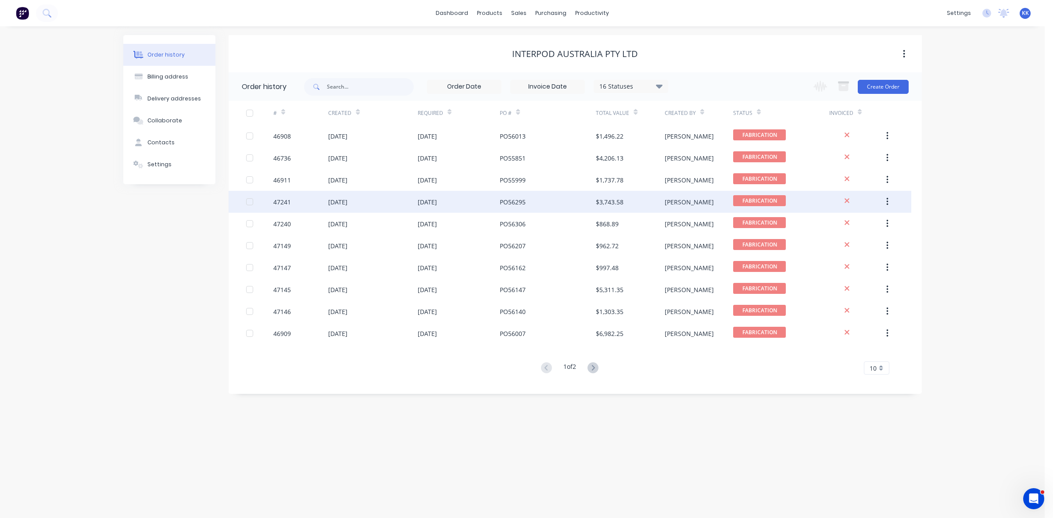
click at [435, 200] on div "16 Sep 2025" at bounding box center [427, 201] width 19 height 9
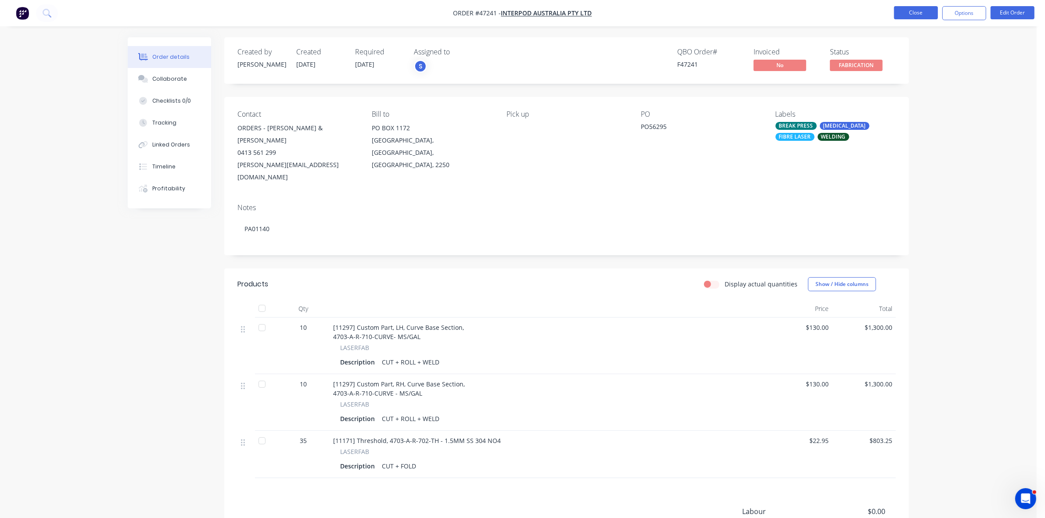
click at [912, 16] on button "Close" at bounding box center [916, 12] width 44 height 13
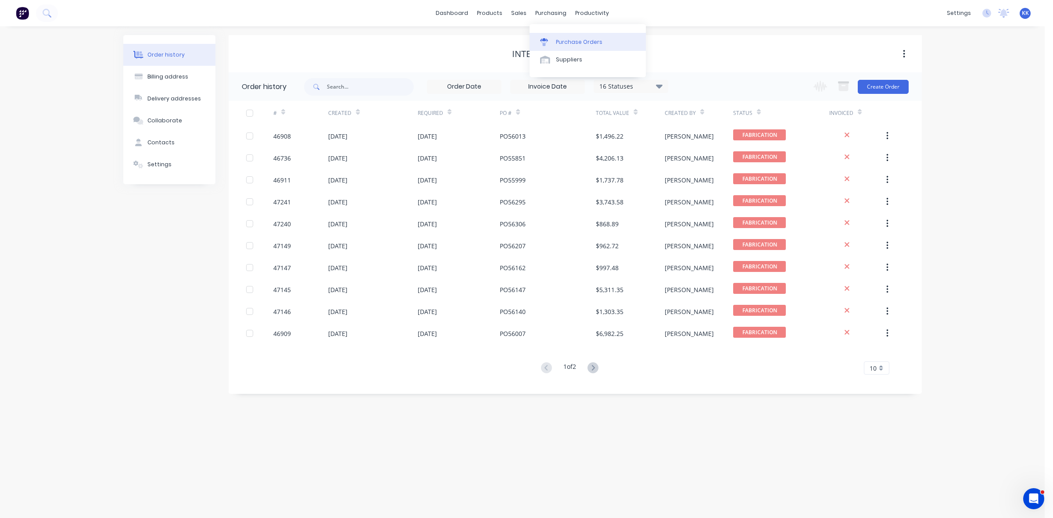
click at [571, 39] on div "Purchase Orders" at bounding box center [579, 42] width 47 height 8
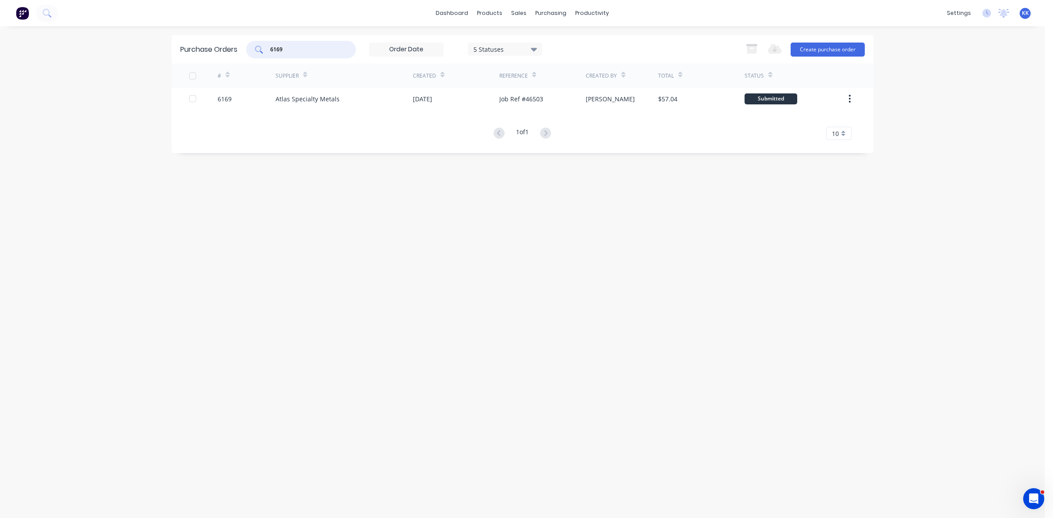
drag, startPoint x: 286, startPoint y: 51, endPoint x: 258, endPoint y: 45, distance: 29.6
click at [258, 45] on div "6169" at bounding box center [301, 50] width 110 height 18
type input "s"
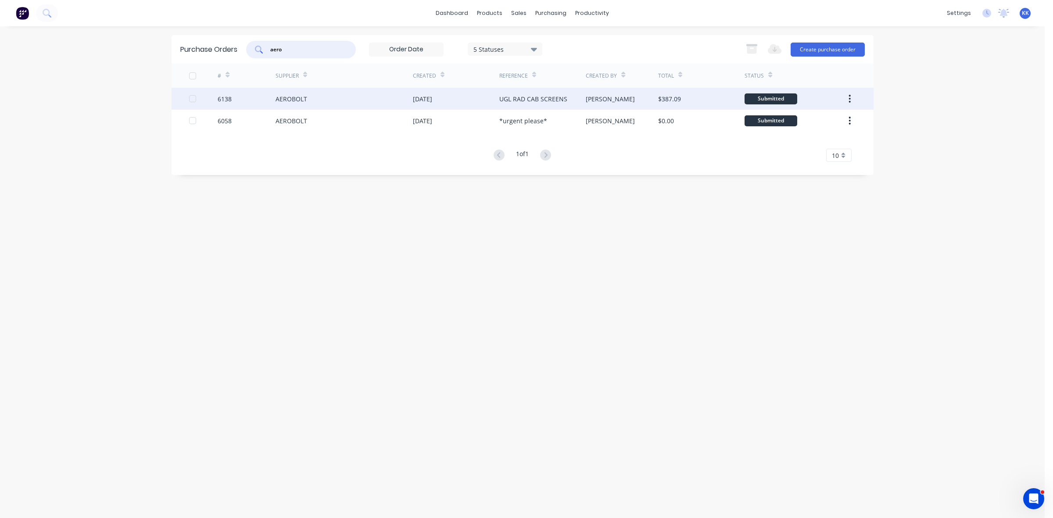
type input "aero"
click at [322, 104] on div "AEROBOLT" at bounding box center [343, 99] width 137 height 22
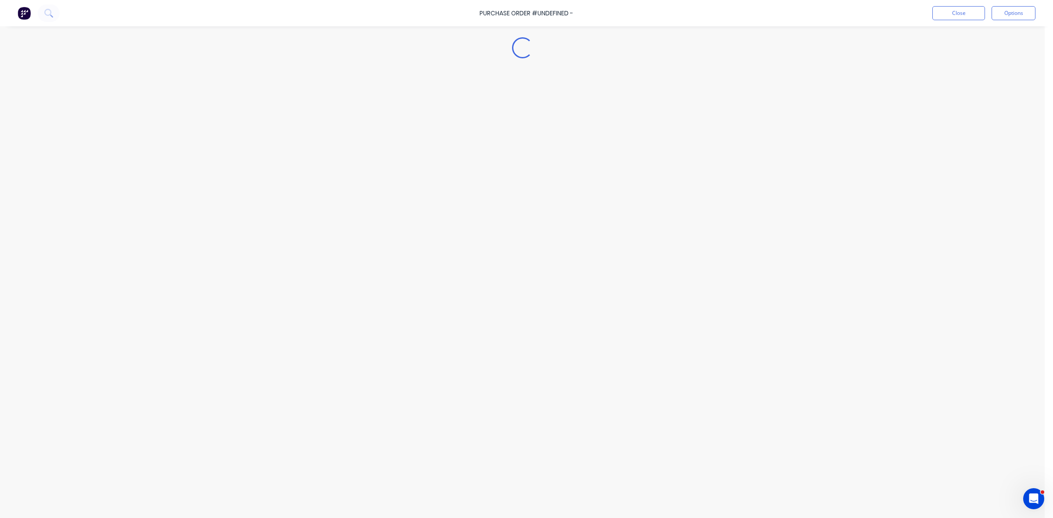
type textarea "x"
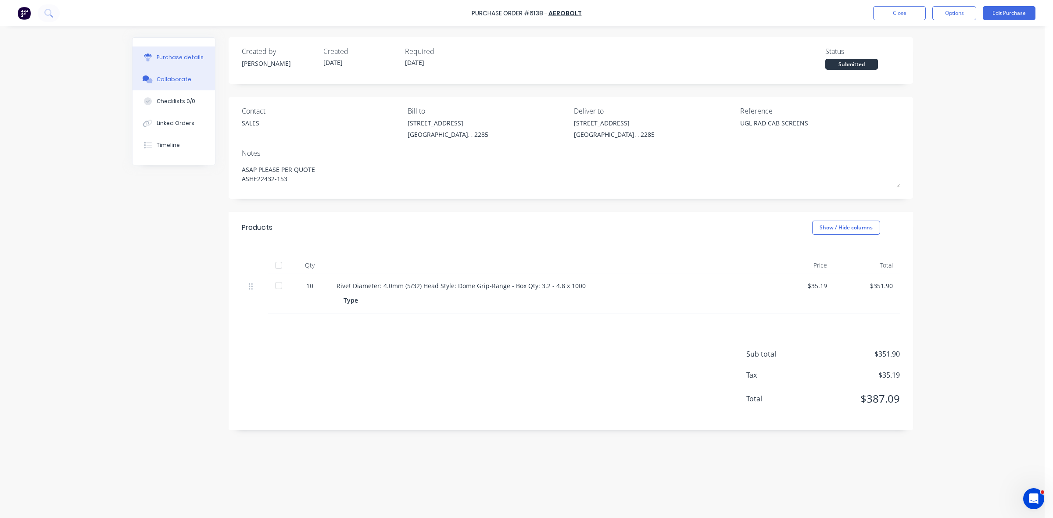
click at [171, 77] on div "Collaborate" at bounding box center [174, 79] width 35 height 8
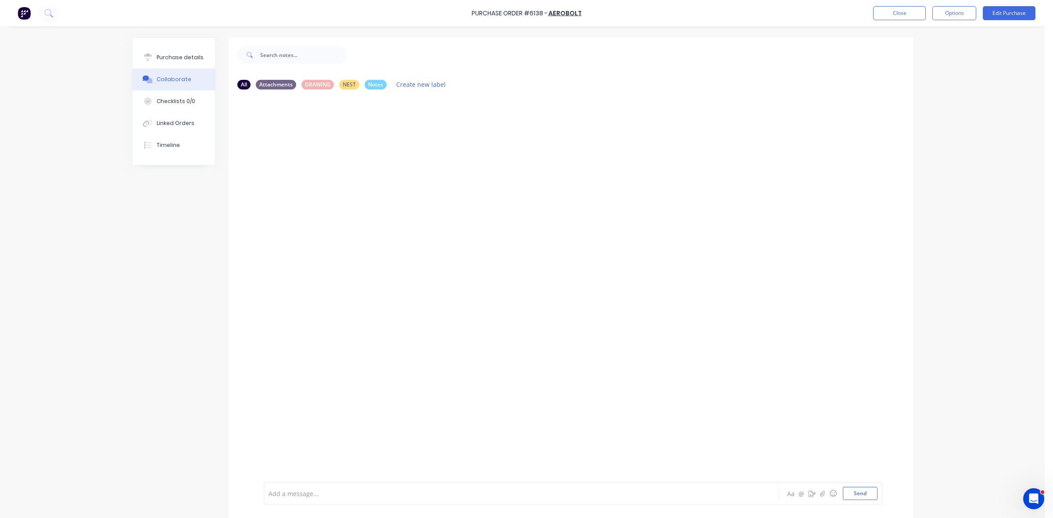
click at [301, 494] on div at bounding box center [497, 493] width 456 height 9
drag, startPoint x: 182, startPoint y: 55, endPoint x: 28, endPoint y: 74, distance: 155.5
click at [181, 56] on div "Purchase details" at bounding box center [180, 58] width 47 height 8
type textarea "x"
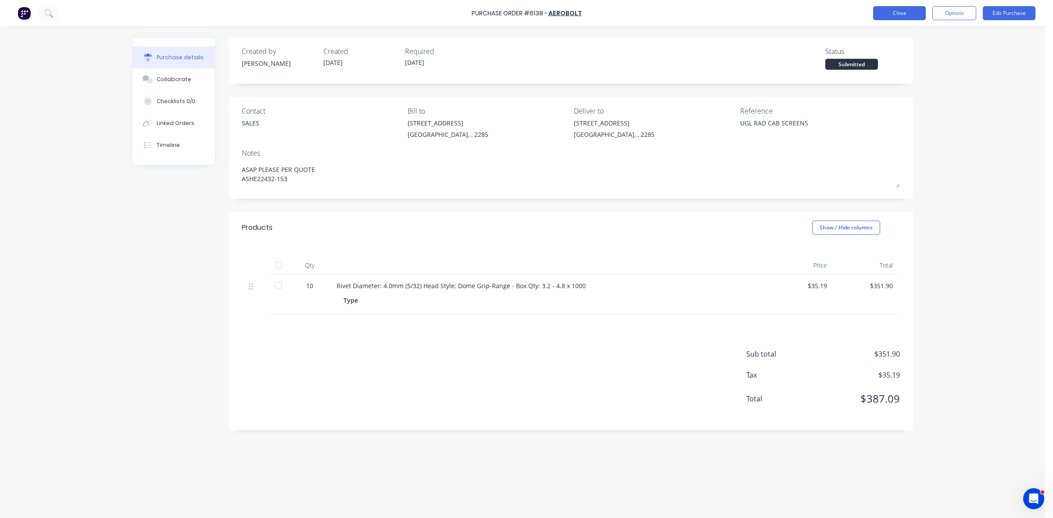
click at [887, 7] on button "Close" at bounding box center [899, 13] width 53 height 14
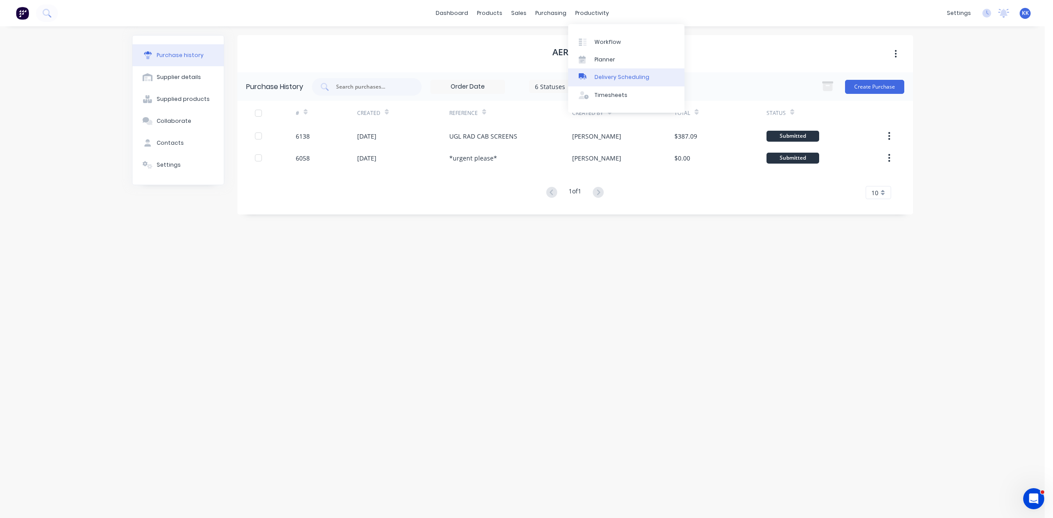
click at [623, 80] on div "Delivery Scheduling" at bounding box center [621, 77] width 55 height 8
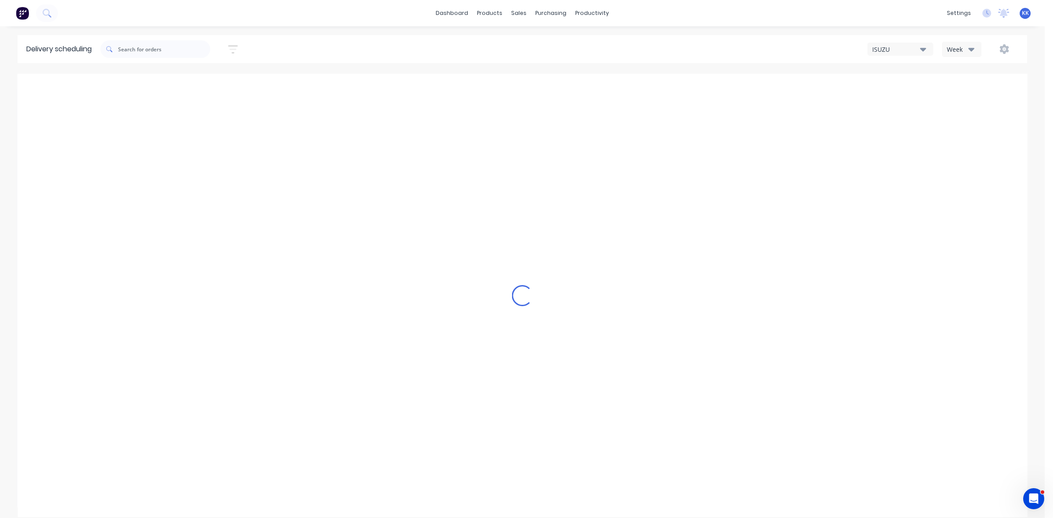
type input "Aug 24 - Aug 30"
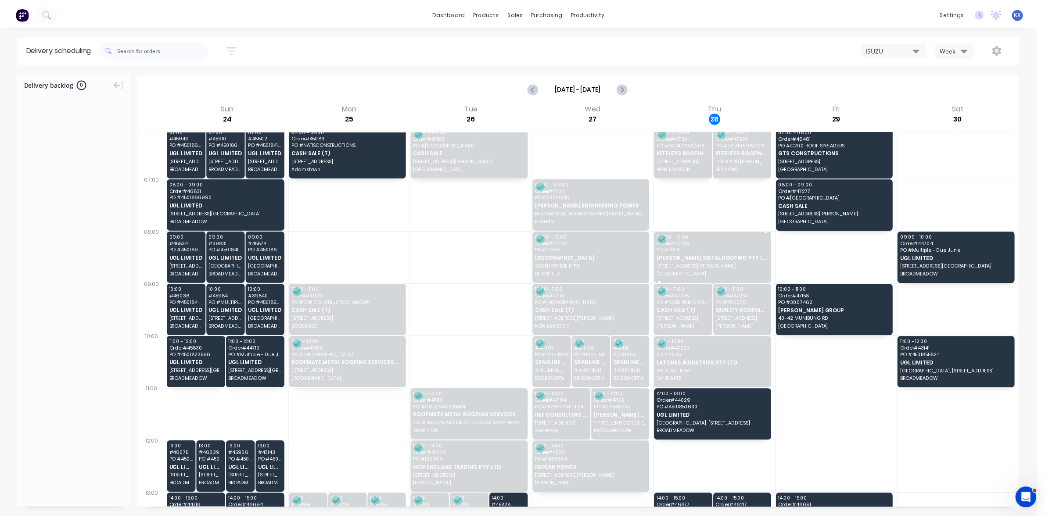
scroll to position [209, 0]
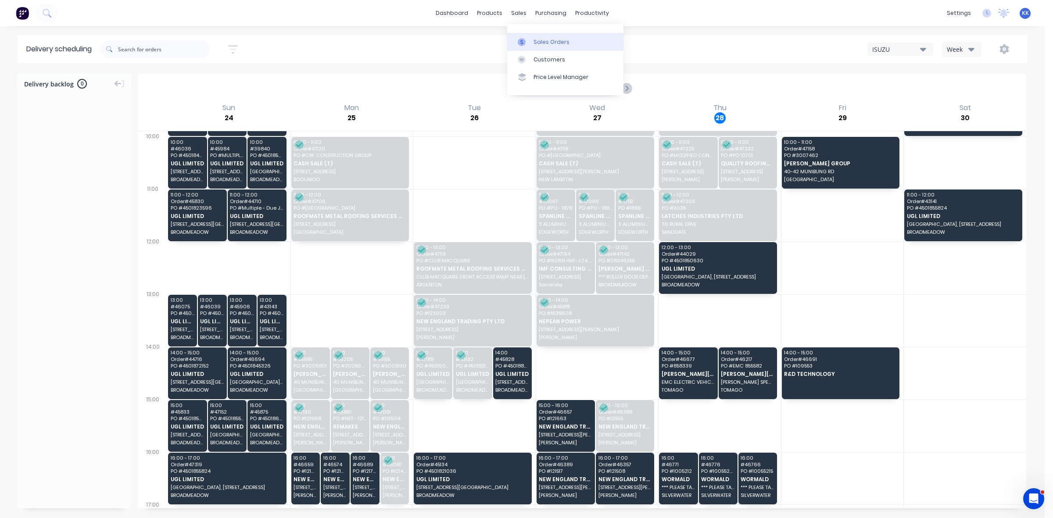
click at [526, 36] on link "Sales Orders" at bounding box center [565, 42] width 116 height 18
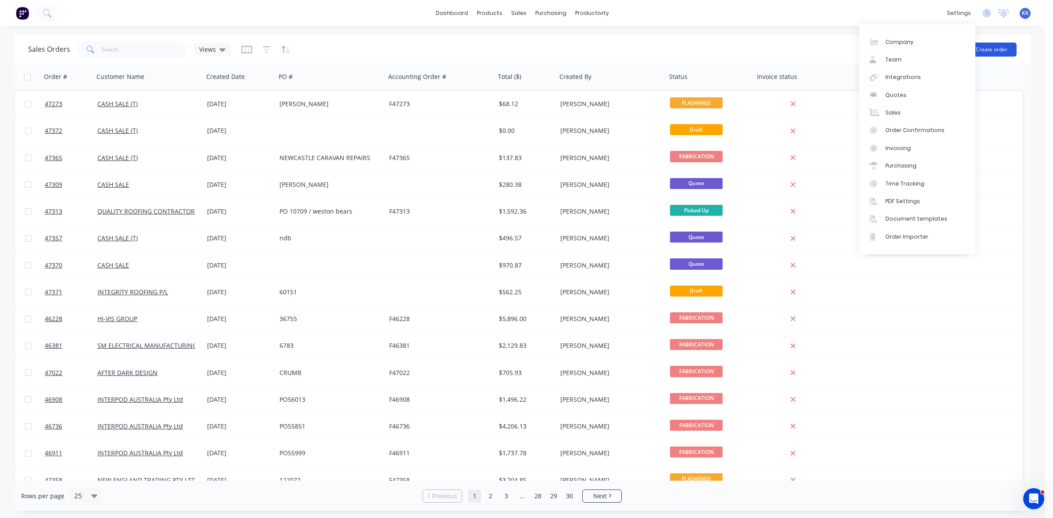
click at [998, 44] on button "Create order" at bounding box center [991, 50] width 50 height 14
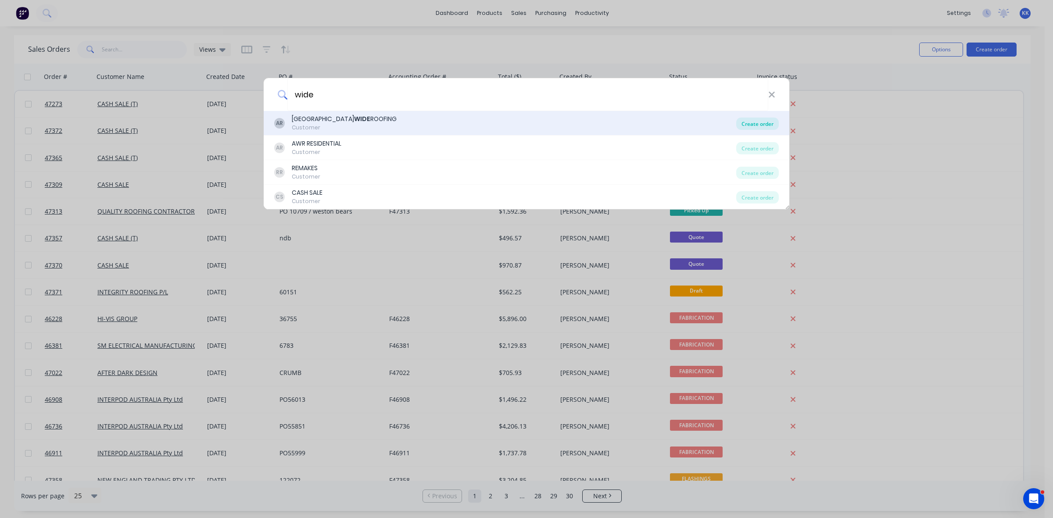
type input "wide"
click at [743, 128] on div "Create order" at bounding box center [757, 124] width 43 height 12
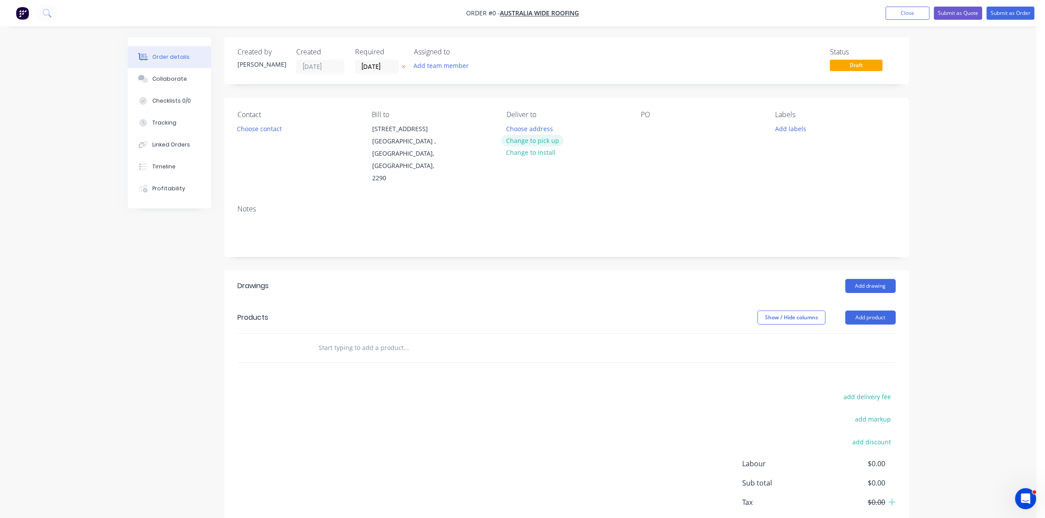
click at [540, 136] on button "Change to pick up" at bounding box center [532, 141] width 62 height 12
click at [266, 128] on button "Choose contact" at bounding box center [260, 128] width 54 height 12
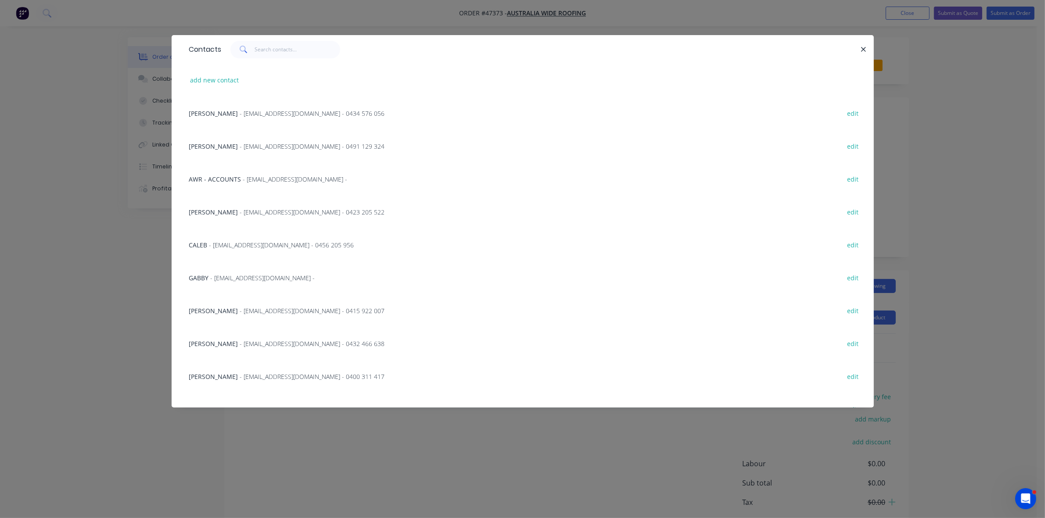
scroll to position [110, 0]
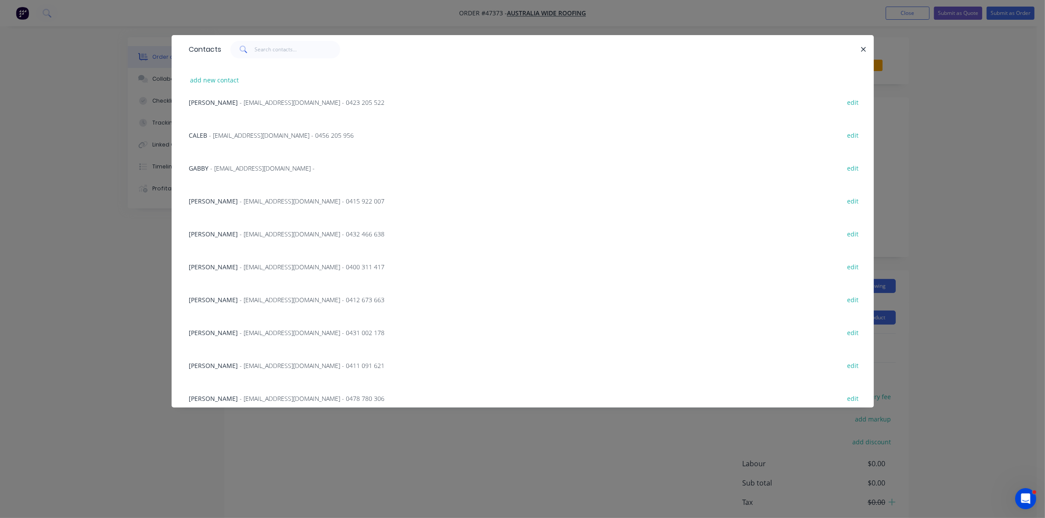
click at [240, 301] on span "- manager@australiawideroofing.com.au - 0412 673 663" at bounding box center [312, 300] width 145 height 8
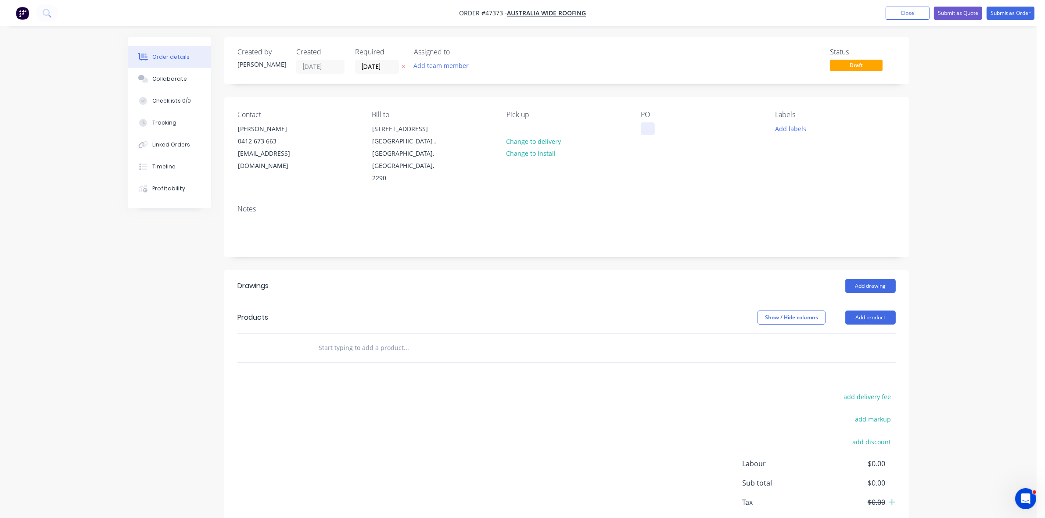
click at [648, 132] on div at bounding box center [647, 128] width 14 height 13
click at [647, 123] on div at bounding box center [647, 128] width 14 height 13
click at [381, 60] on label "28/08/25" at bounding box center [377, 67] width 44 height 14
click at [381, 60] on input "28/08/25" at bounding box center [376, 66] width 43 height 13
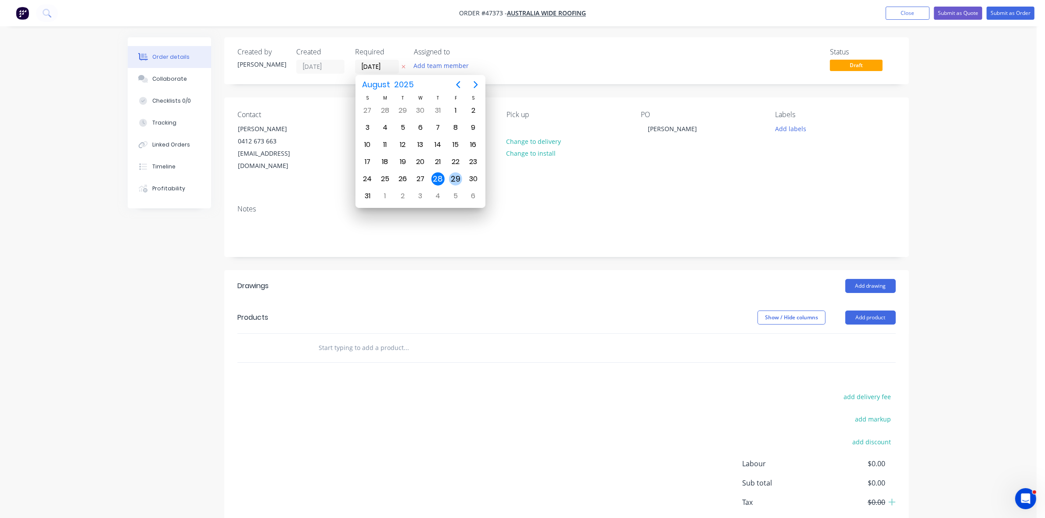
click at [452, 179] on div "29" at bounding box center [455, 178] width 13 height 13
type input "29/08/25"
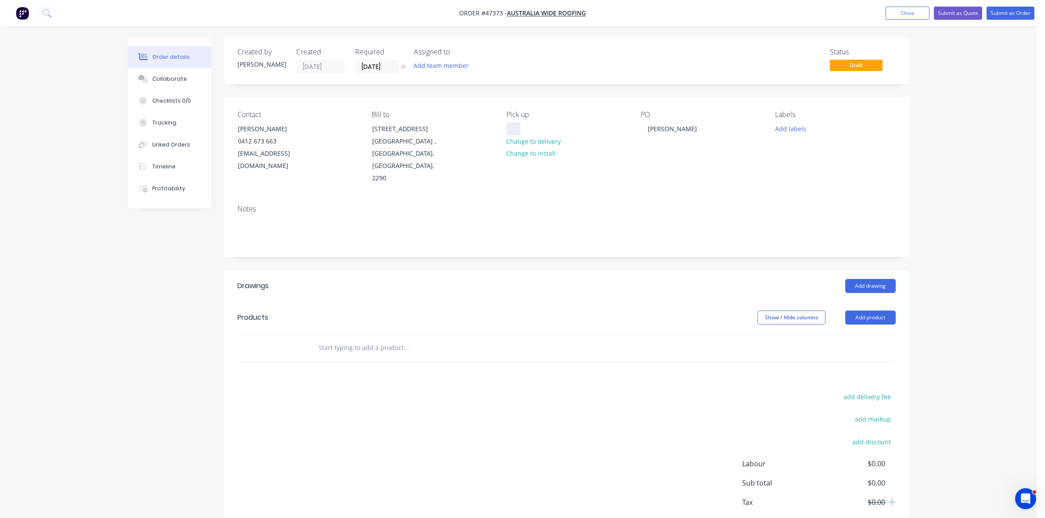
click at [519, 126] on div at bounding box center [513, 128] width 14 height 13
click at [863, 285] on button "Add drawing" at bounding box center [870, 286] width 50 height 14
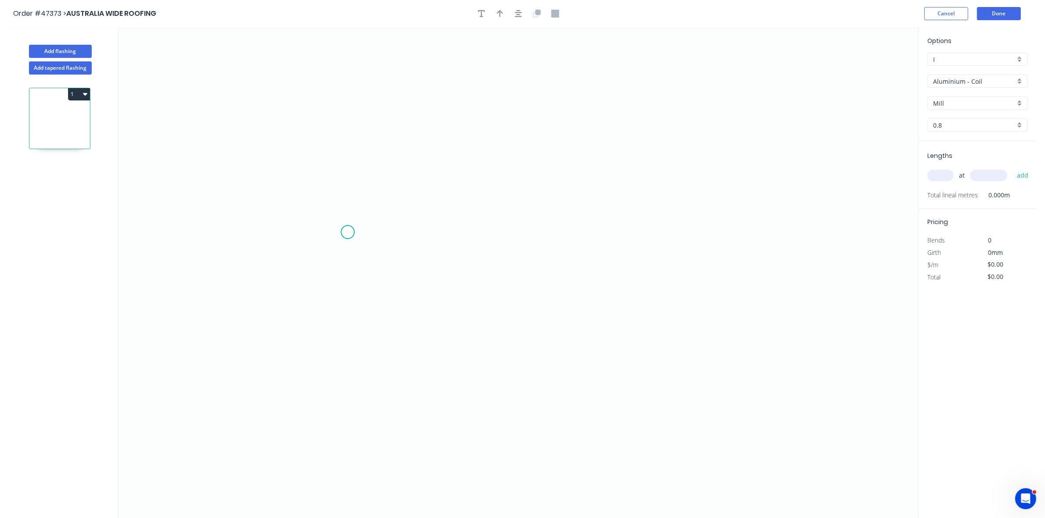
click at [347, 233] on icon "0" at bounding box center [517, 272] width 799 height 491
click at [367, 200] on icon at bounding box center [356, 216] width 19 height 32
click at [629, 197] on icon "0 ?" at bounding box center [517, 272] width 799 height 491
click at [645, 221] on icon "0 ? ? ? º" at bounding box center [517, 272] width 799 height 491
drag, startPoint x: 645, startPoint y: 221, endPoint x: 633, endPoint y: 209, distance: 16.4
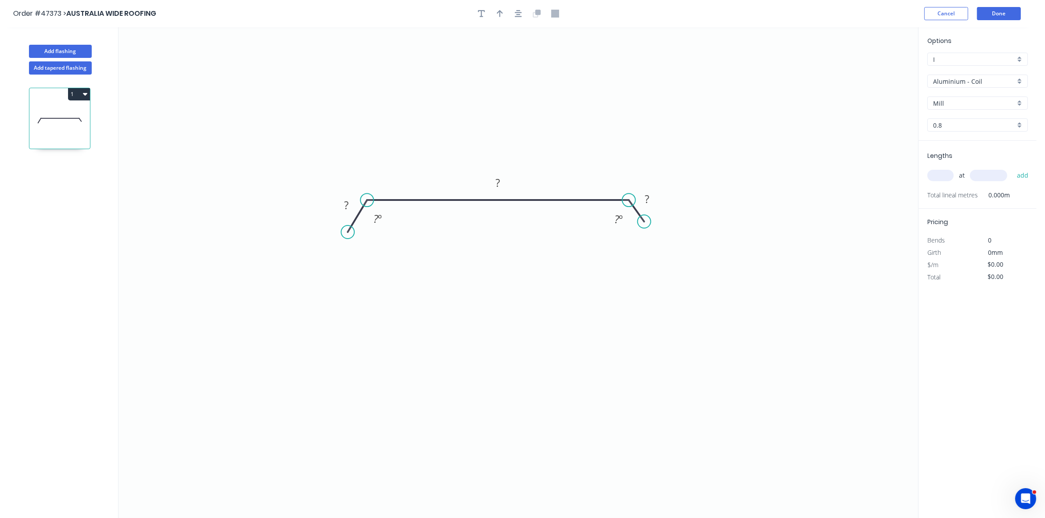
click at [644, 222] on circle at bounding box center [643, 221] width 13 height 13
click at [633, 236] on div "Hide angle" at bounding box center [668, 230] width 88 height 18
click at [385, 229] on div "Hide angle" at bounding box center [412, 231] width 88 height 18
click at [347, 205] on tspan "?" at bounding box center [346, 205] width 4 height 14
type input "$35.15"
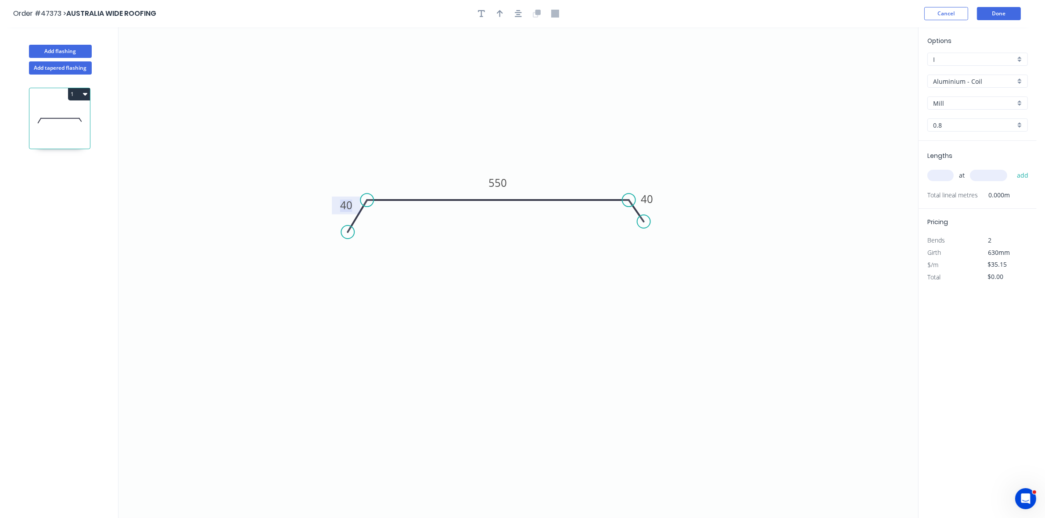
drag, startPoint x: 499, startPoint y: 12, endPoint x: 521, endPoint y: 29, distance: 27.5
click at [500, 12] on icon "button" at bounding box center [500, 13] width 6 height 7
drag, startPoint x: 873, startPoint y: 70, endPoint x: 593, endPoint y: 186, distance: 303.9
click at [593, 186] on icon at bounding box center [593, 176] width 8 height 28
click at [964, 73] on div "Options I I Aluminium - Coil Aluminium - Coil Mill Mill 0.8 0.8" at bounding box center [977, 88] width 118 height 105
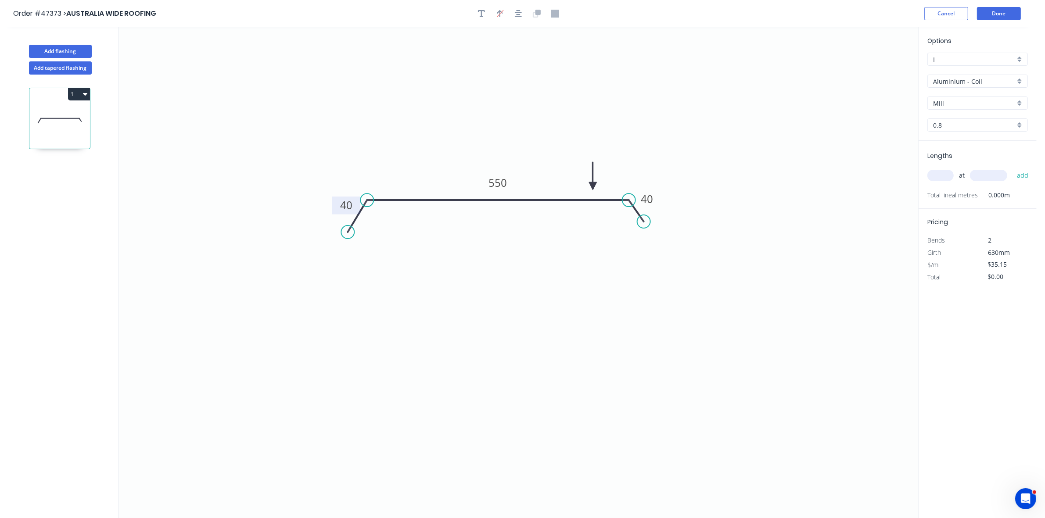
click at [964, 79] on input "Aluminium - Coil" at bounding box center [974, 81] width 82 height 9
click at [955, 143] on div "Colorbond" at bounding box center [977, 144] width 100 height 15
type input "Colorbond"
type input "Basalt"
type input "0.55"
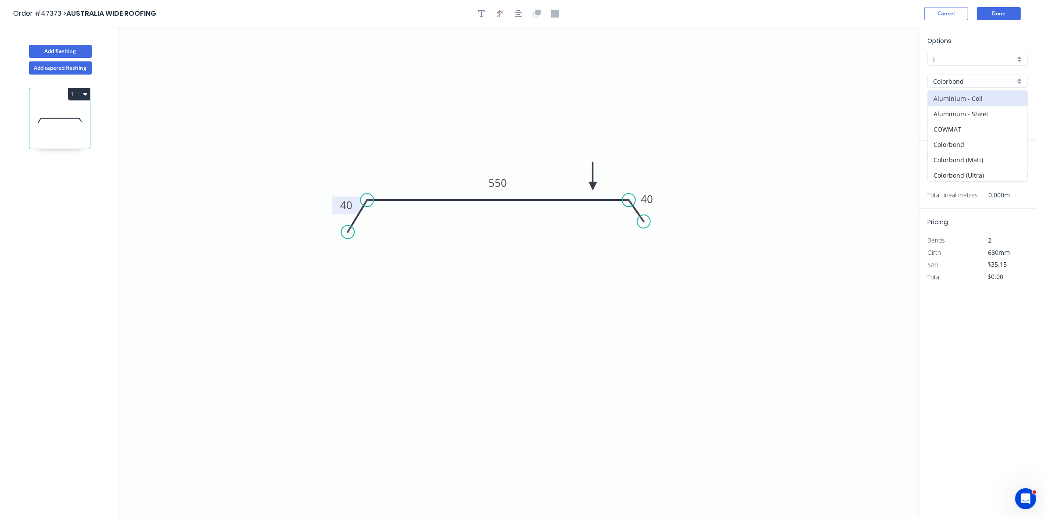
type input "$24.19"
click at [966, 103] on input "Basalt" at bounding box center [974, 103] width 82 height 9
click at [970, 118] on div "Monument" at bounding box center [977, 120] width 100 height 15
type input "Monument"
click at [946, 174] on input "text" at bounding box center [940, 175] width 26 height 11
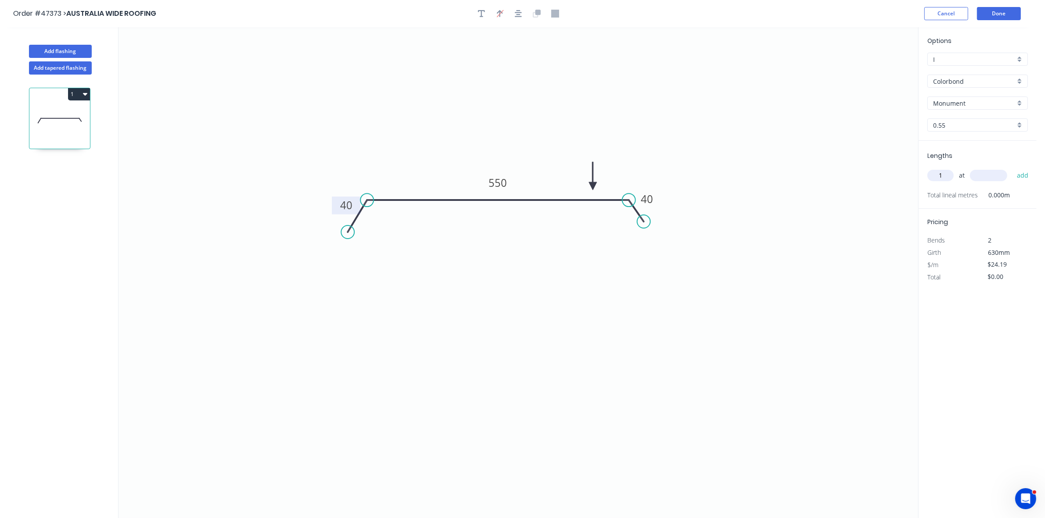
type input "1"
type input "2000"
click at [1012, 168] on button "add" at bounding box center [1022, 175] width 21 height 15
type input "$48.38"
click at [1004, 14] on button "Done" at bounding box center [999, 13] width 44 height 13
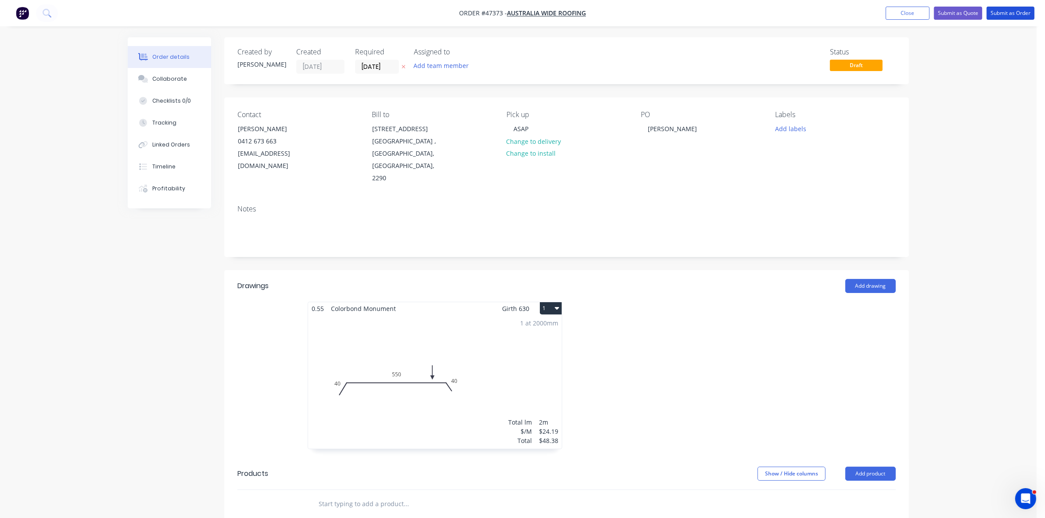
click at [1004, 14] on button "Submit as Order" at bounding box center [1010, 13] width 48 height 13
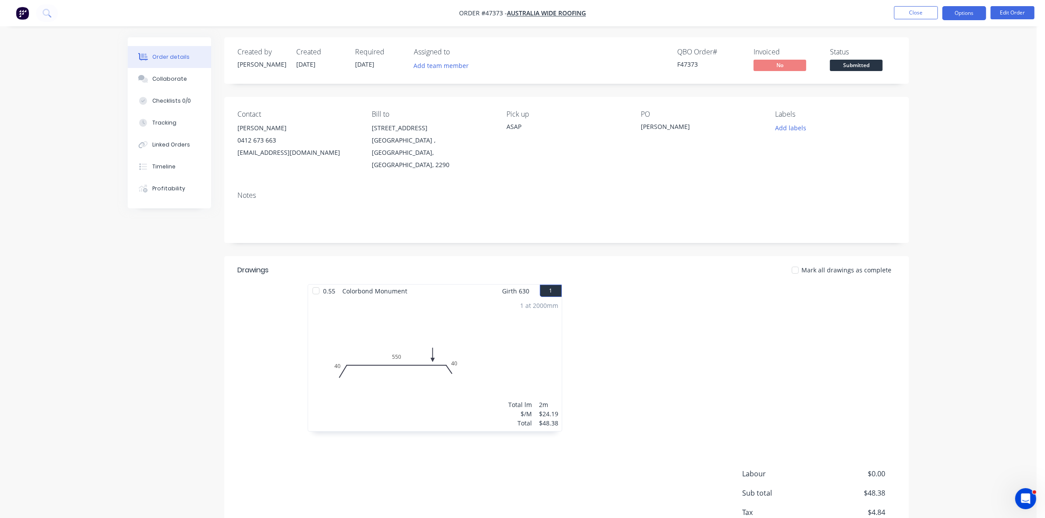
click at [953, 14] on button "Options" at bounding box center [964, 13] width 44 height 14
click at [917, 110] on div "Work Order" at bounding box center [937, 106] width 81 height 13
click at [915, 87] on div "Without pricing" at bounding box center [937, 88] width 81 height 13
click at [862, 64] on span "Submitted" at bounding box center [856, 65] width 53 height 11
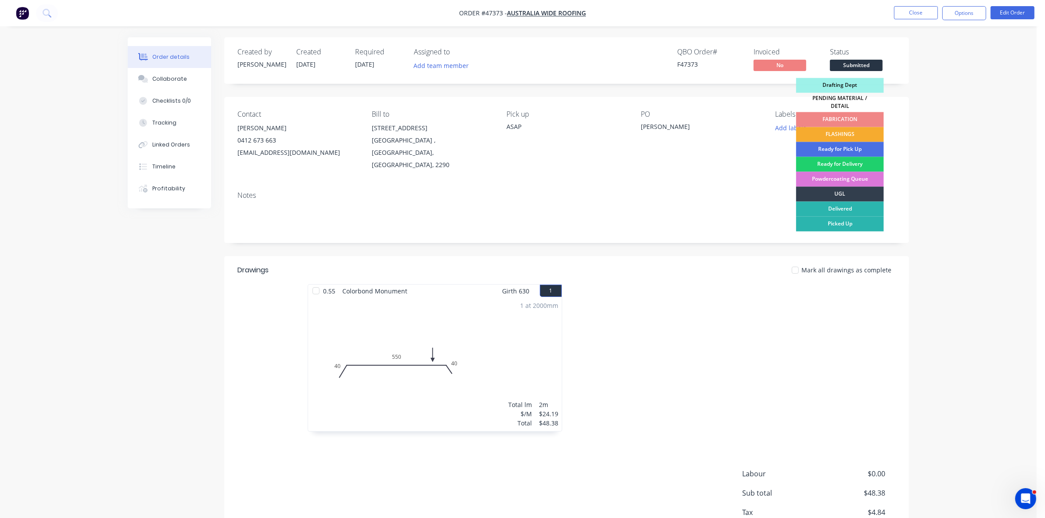
click at [850, 130] on div "FLASHINGS" at bounding box center [840, 134] width 88 height 15
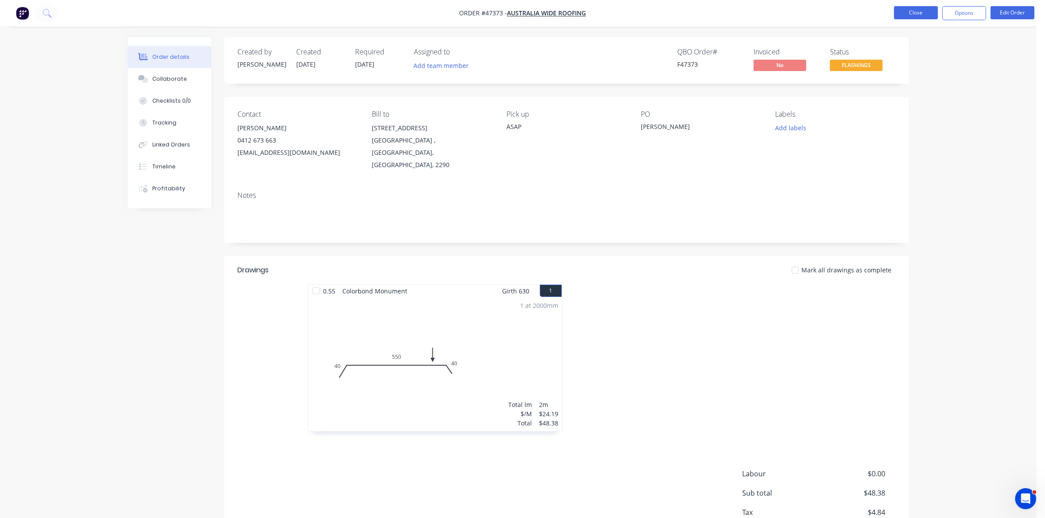
click at [921, 12] on button "Close" at bounding box center [916, 12] width 44 height 13
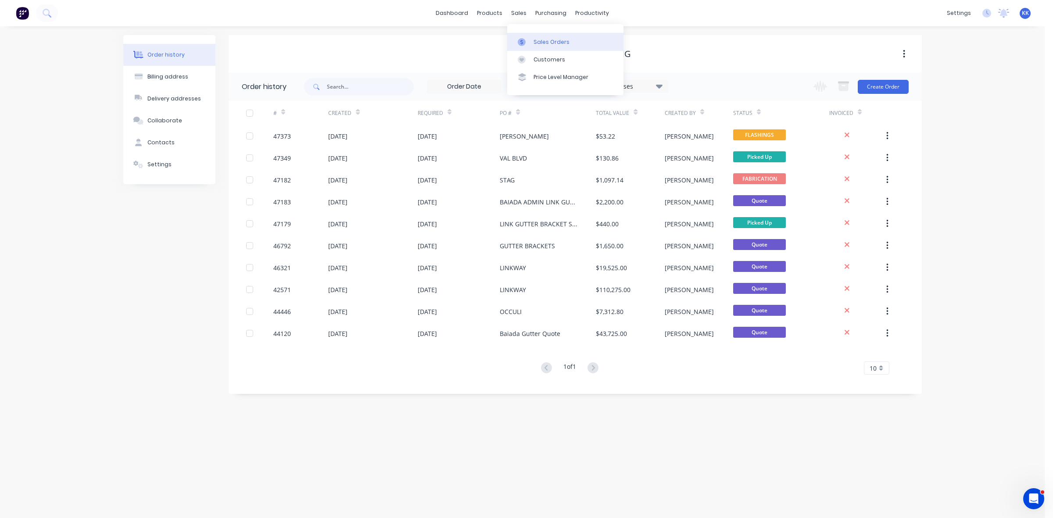
click at [528, 47] on link "Sales Orders" at bounding box center [565, 42] width 116 height 18
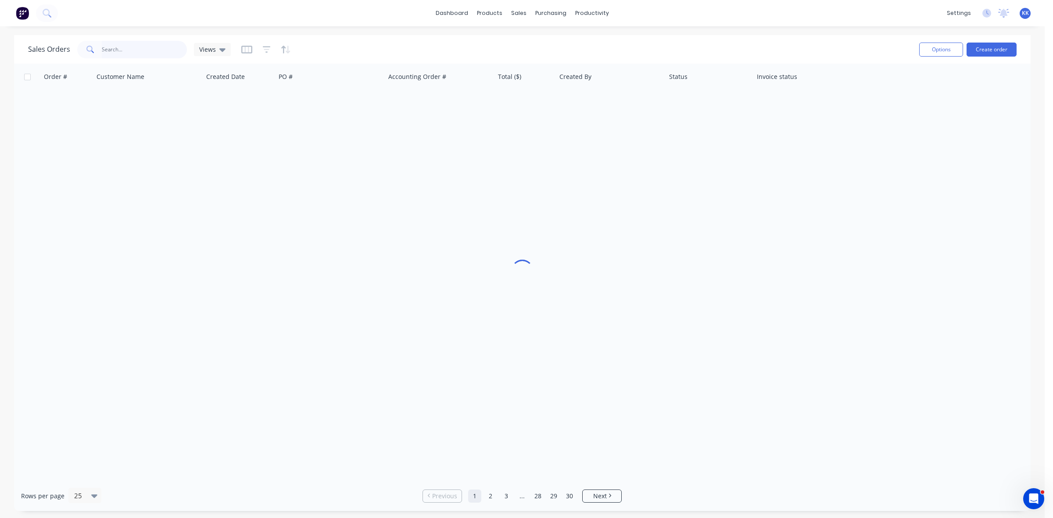
click at [153, 47] on input "text" at bounding box center [145, 50] width 86 height 18
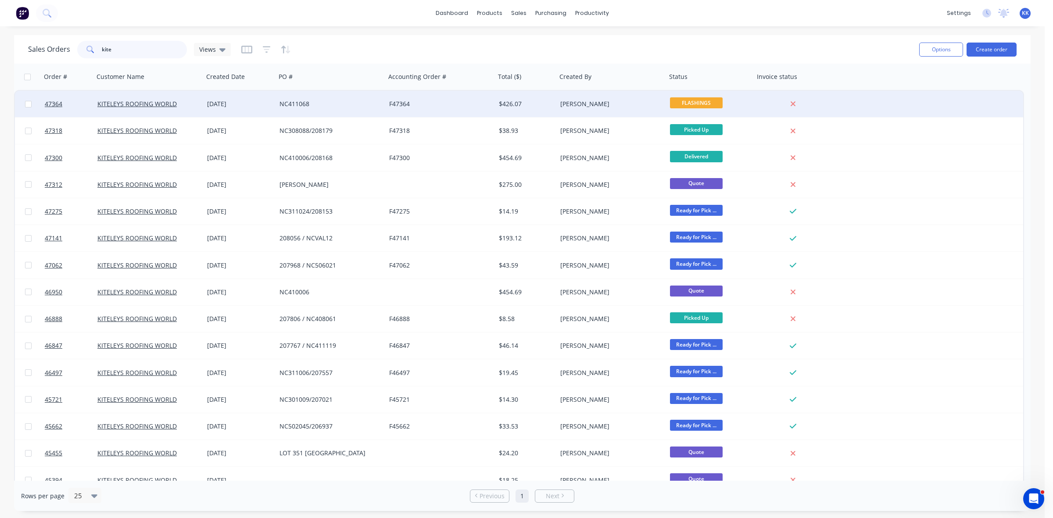
type input "kite"
click at [444, 104] on div "F47364" at bounding box center [437, 104] width 97 height 9
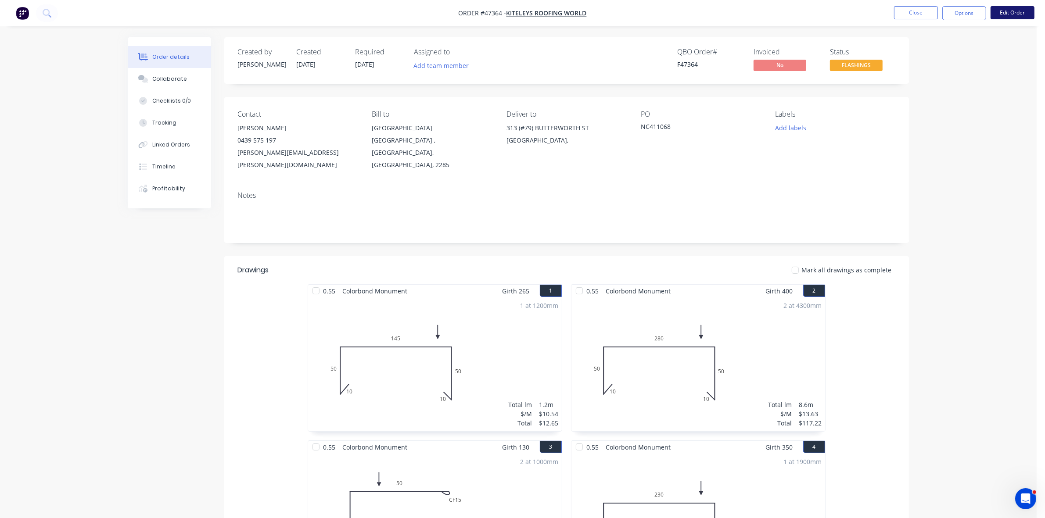
click at [1016, 12] on button "Edit Order" at bounding box center [1012, 12] width 44 height 13
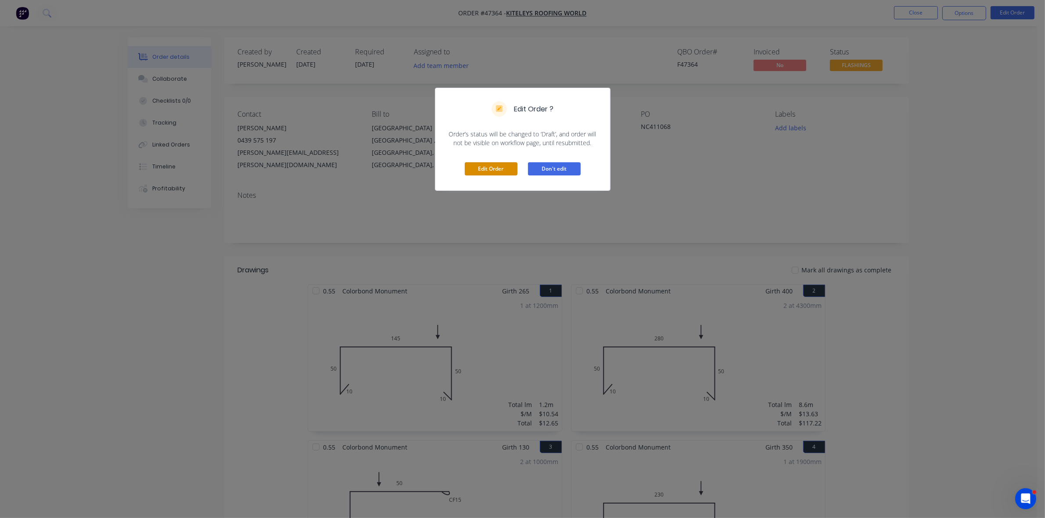
drag, startPoint x: 508, startPoint y: 165, endPoint x: 534, endPoint y: 159, distance: 27.0
click at [508, 166] on button "Edit Order" at bounding box center [491, 168] width 53 height 13
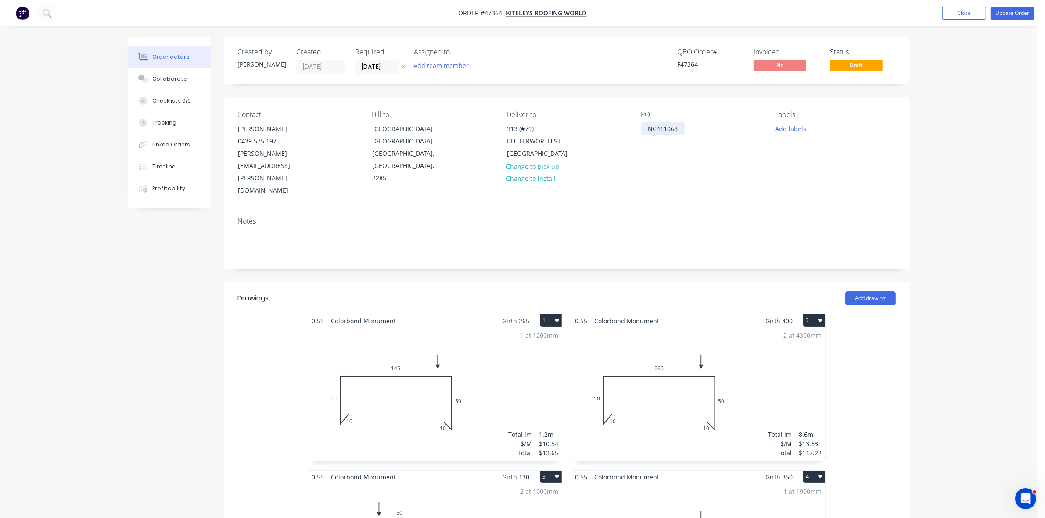
click at [648, 129] on div "NC411068" at bounding box center [662, 128] width 44 height 13
click at [1021, 16] on button "Update Order" at bounding box center [1012, 13] width 44 height 13
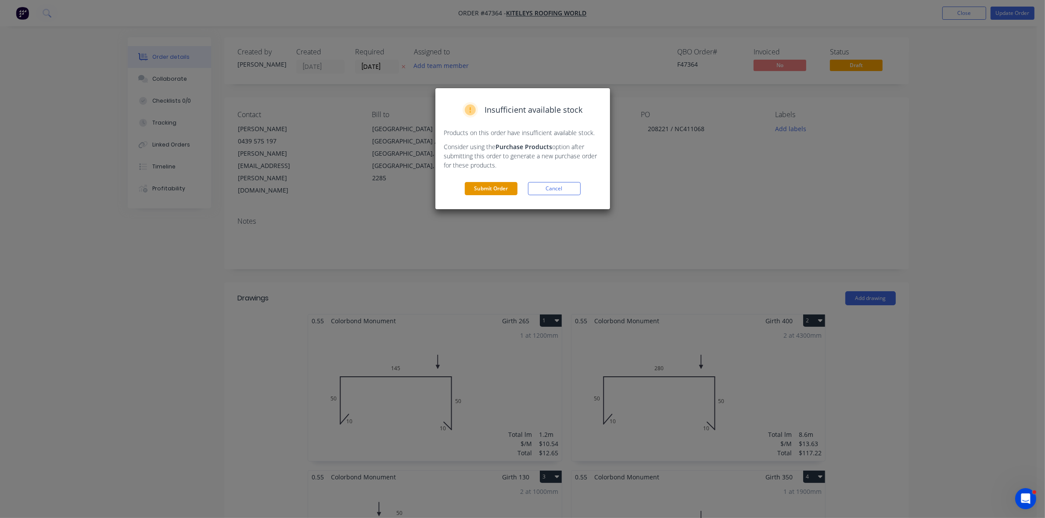
click at [490, 190] on button "Submit Order" at bounding box center [491, 188] width 53 height 13
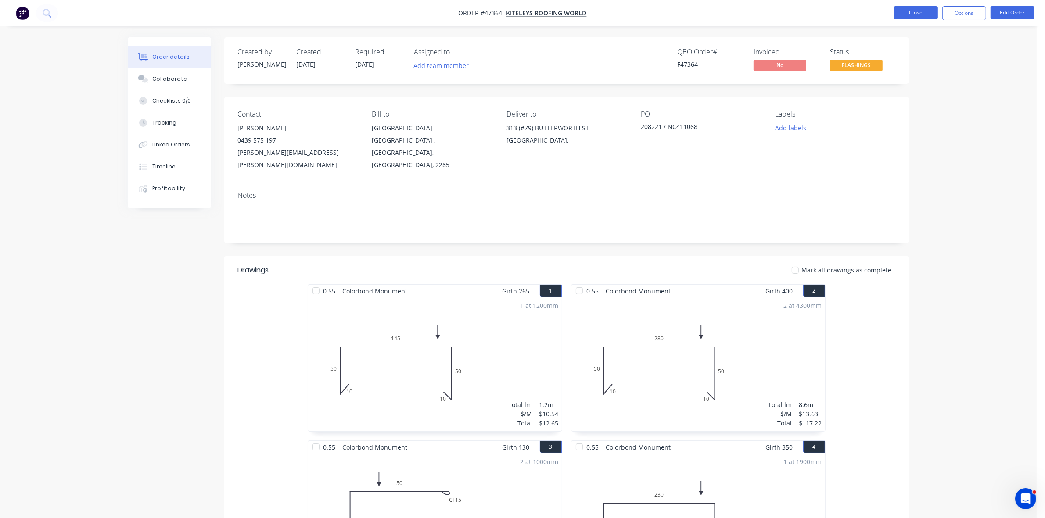
click at [919, 7] on button "Close" at bounding box center [916, 12] width 44 height 13
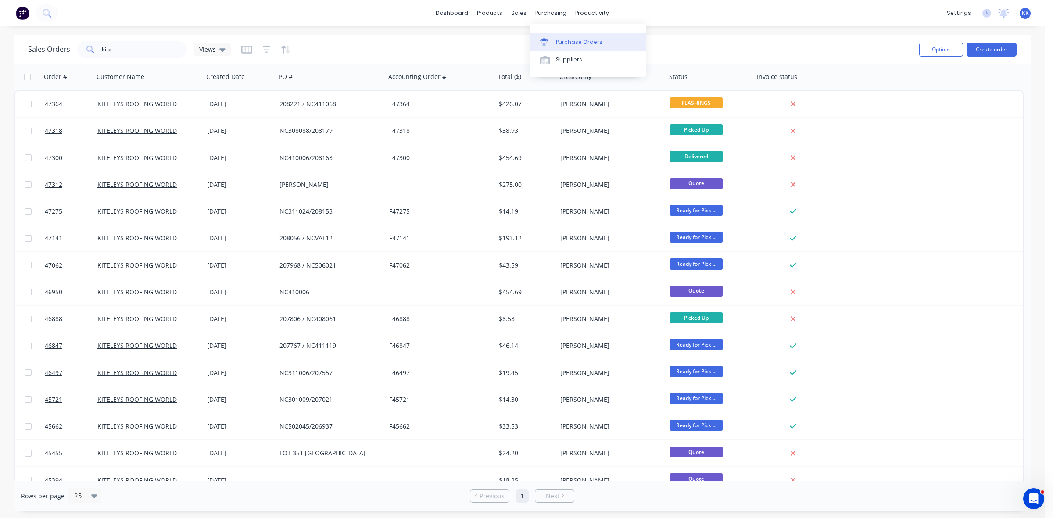
click at [565, 42] on div "Purchase Orders" at bounding box center [579, 42] width 47 height 8
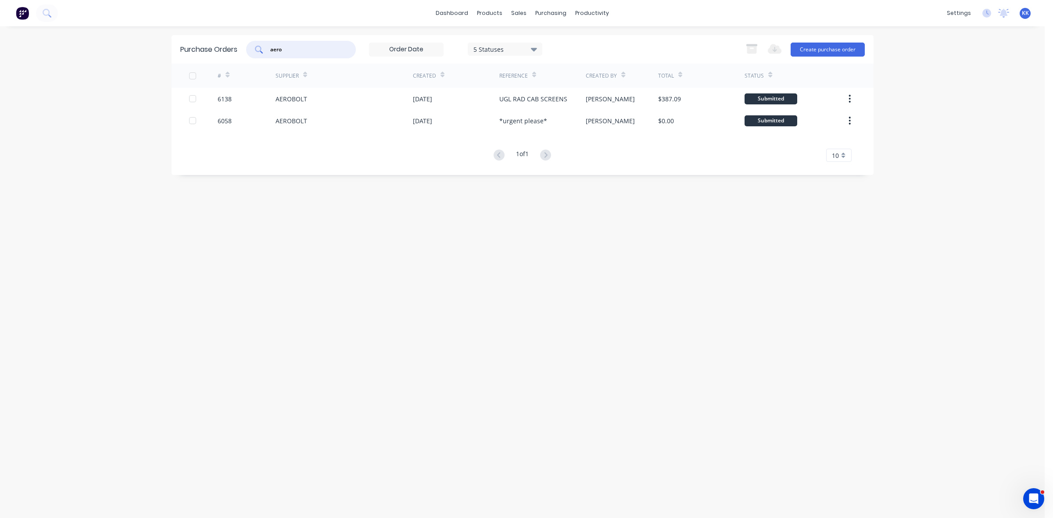
drag, startPoint x: 275, startPoint y: 46, endPoint x: 256, endPoint y: 47, distance: 18.9
click at [264, 46] on div "aero" at bounding box center [301, 50] width 110 height 18
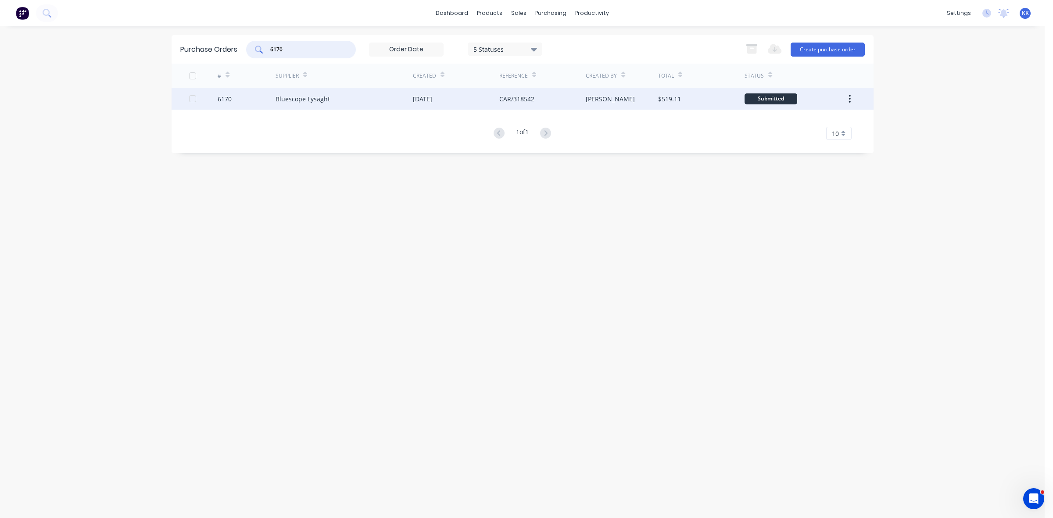
type input "6170"
click at [373, 95] on div "Bluescope Lysaght" at bounding box center [343, 99] width 137 height 22
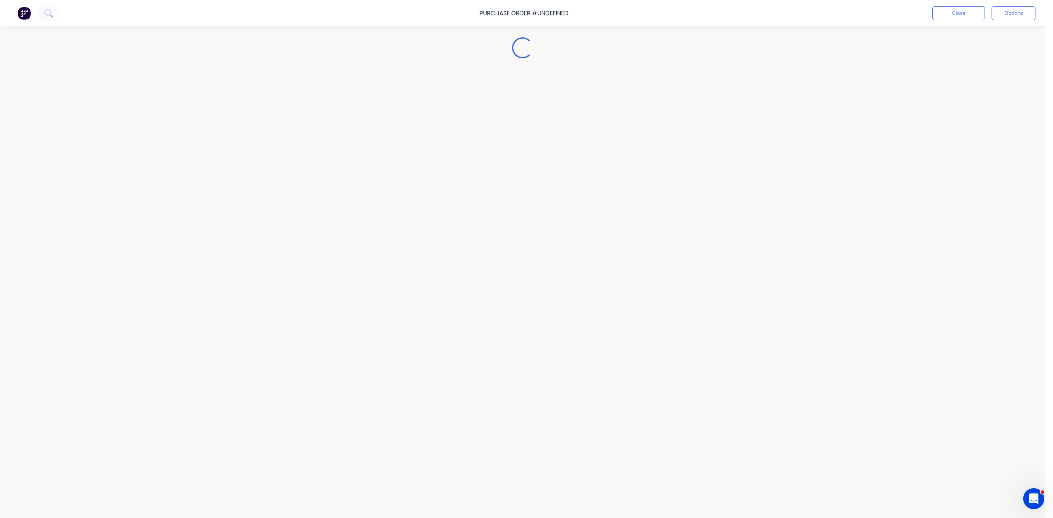
type textarea "x"
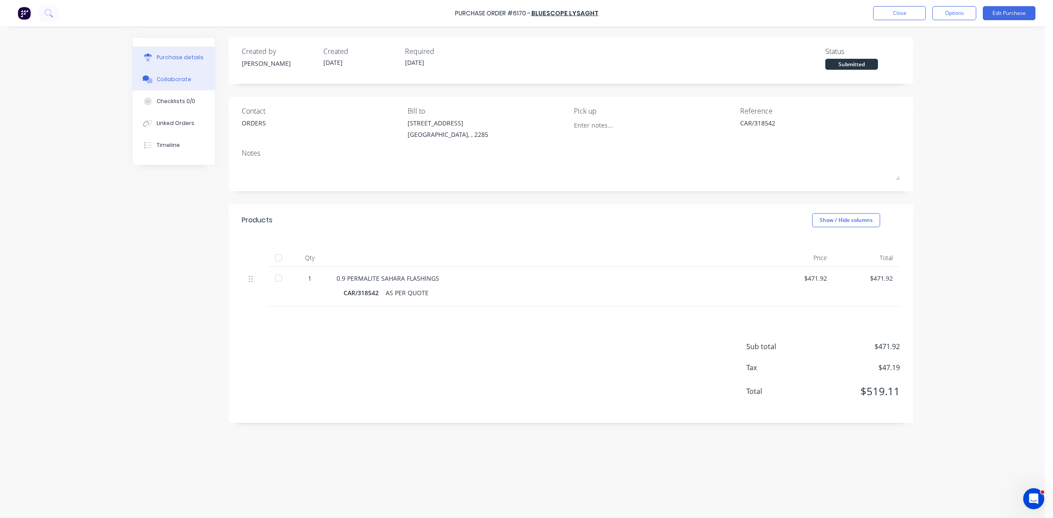
click at [157, 82] on div "Collaborate" at bounding box center [174, 79] width 35 height 8
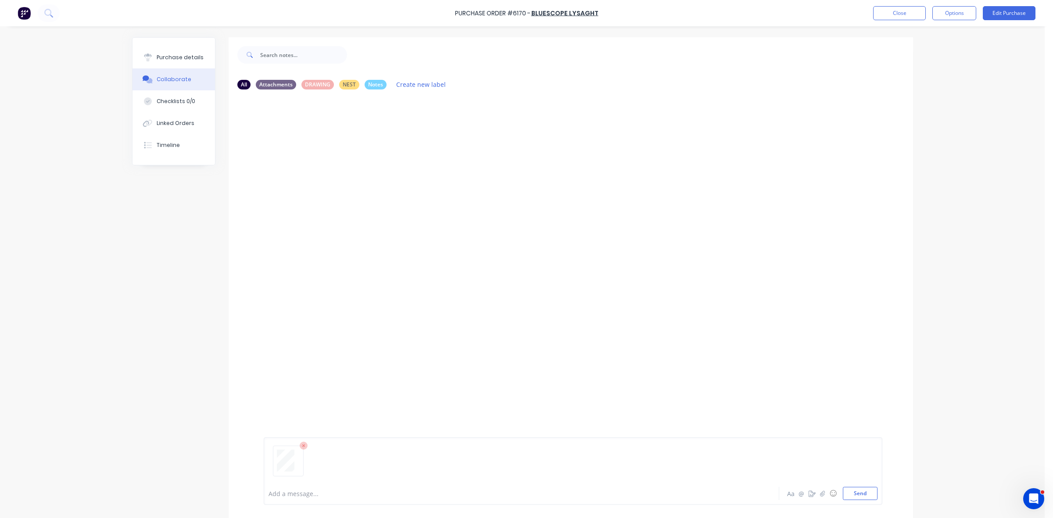
click at [293, 489] on div at bounding box center [497, 493] width 456 height 9
click at [911, 12] on button "Close" at bounding box center [899, 13] width 53 height 14
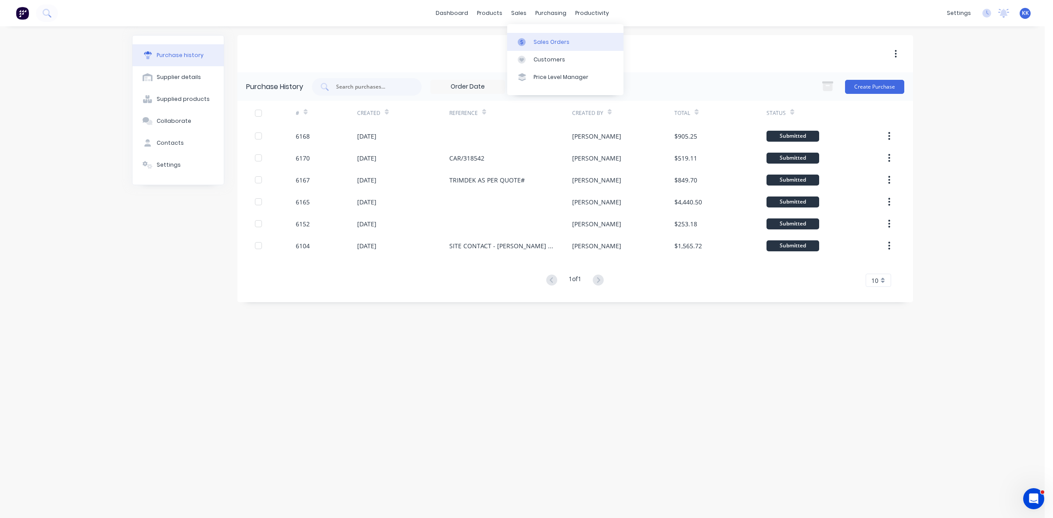
click at [532, 40] on link "Sales Orders" at bounding box center [565, 42] width 116 height 18
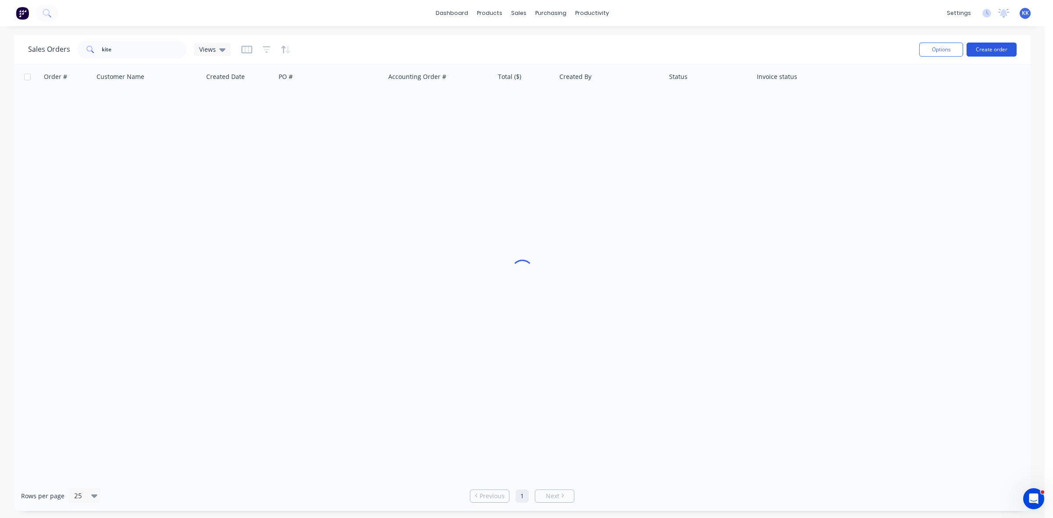
click at [996, 49] on button "Create order" at bounding box center [991, 50] width 50 height 14
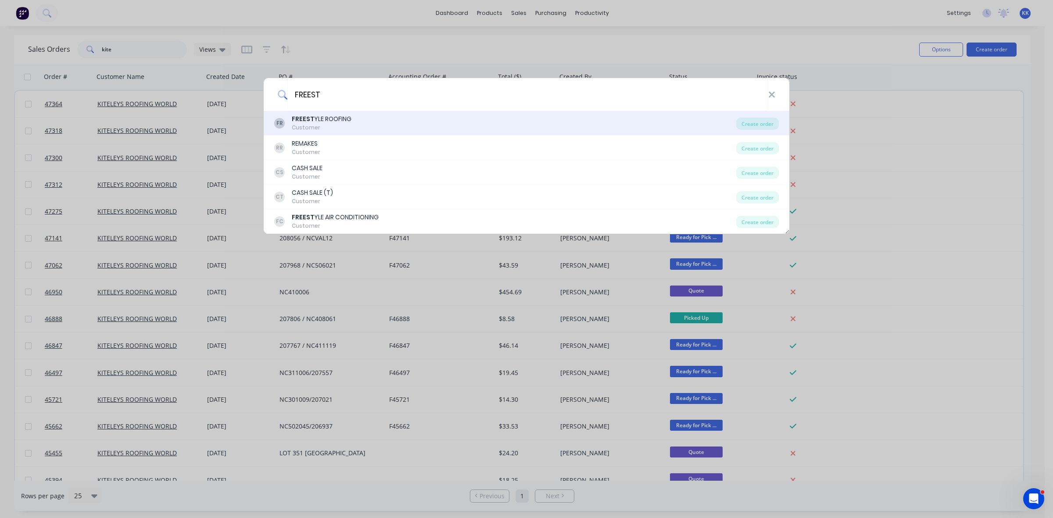
type input "FREEST"
click at [759, 115] on div "FR FREEST YLE ROOFING Customer Create order" at bounding box center [527, 123] width 526 height 25
click at [759, 125] on div "Create order" at bounding box center [757, 124] width 43 height 12
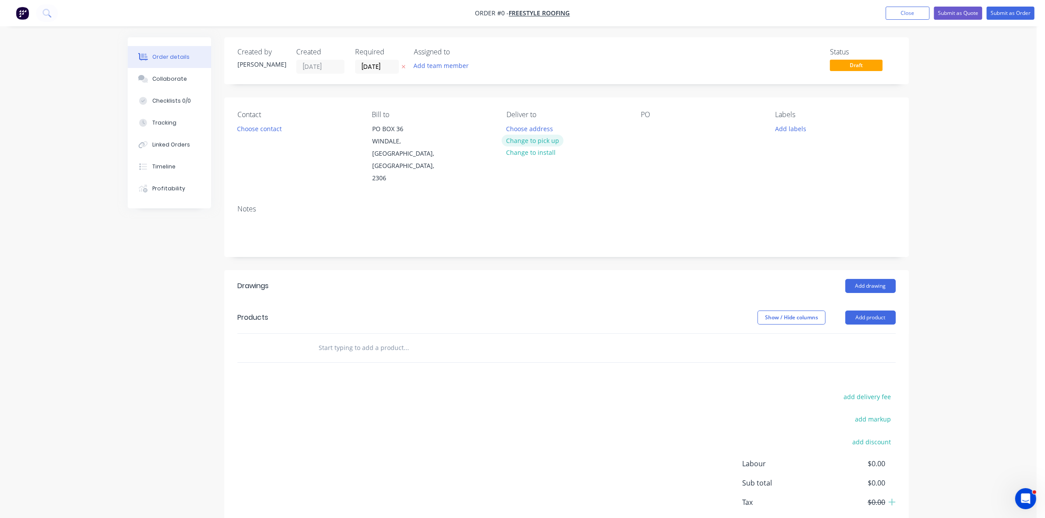
click at [540, 139] on button "Change to pick up" at bounding box center [532, 141] width 62 height 12
click at [267, 130] on button "Choose contact" at bounding box center [260, 128] width 54 height 12
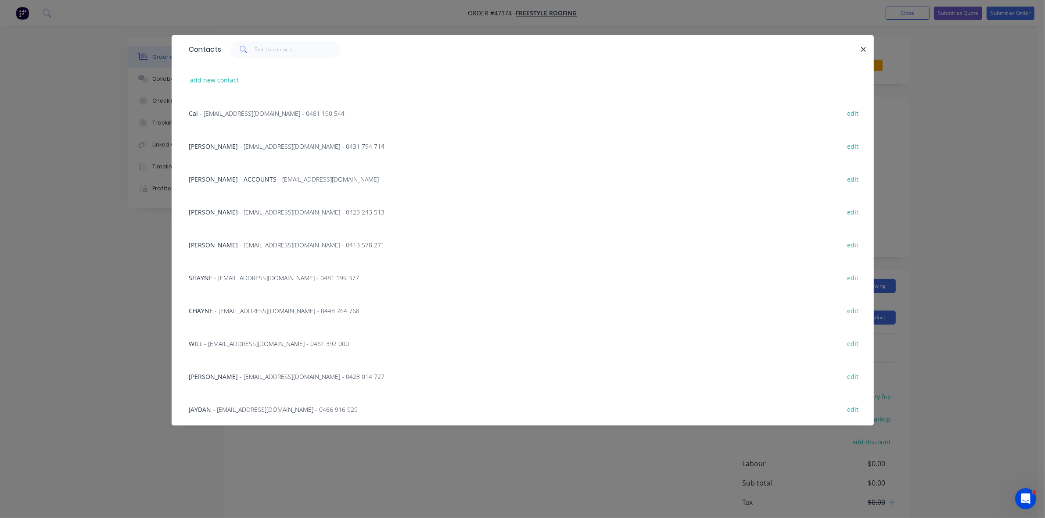
click at [258, 372] on span "- freestyle.roofing@bigpond.com - 0423 014 727" at bounding box center [312, 376] width 145 height 8
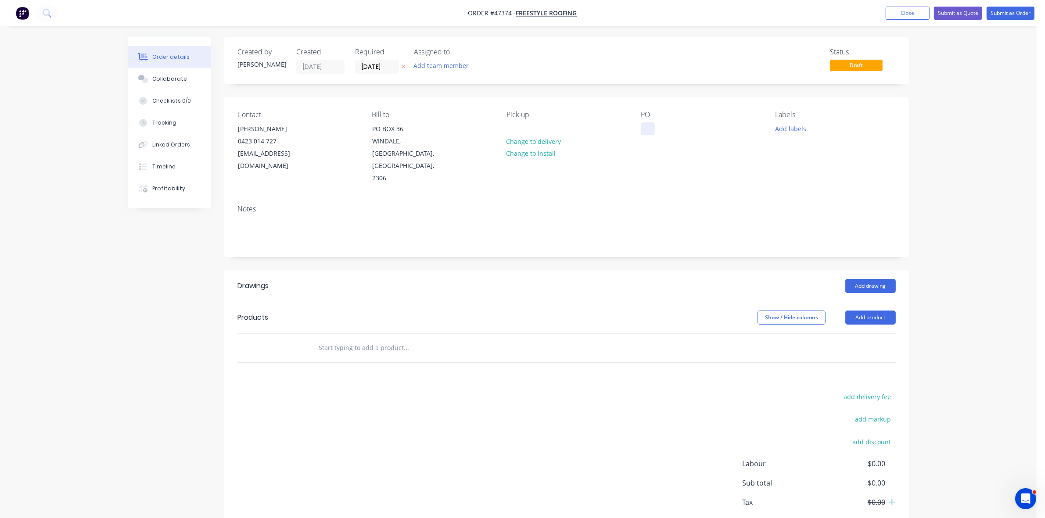
click at [647, 126] on div at bounding box center [647, 128] width 14 height 13
click at [383, 62] on input "28/08/25" at bounding box center [376, 66] width 43 height 13
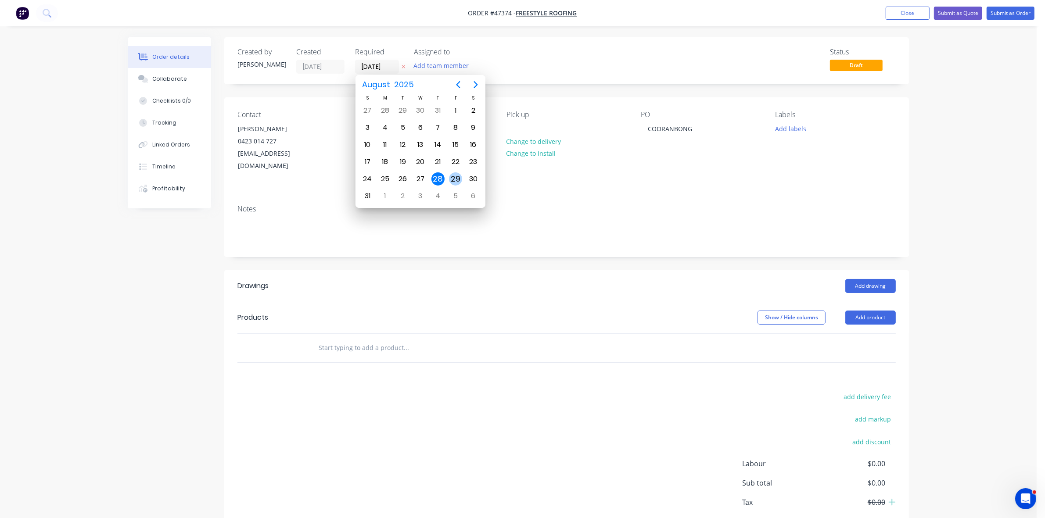
click at [452, 174] on div "29" at bounding box center [455, 178] width 13 height 13
type input "29/08/25"
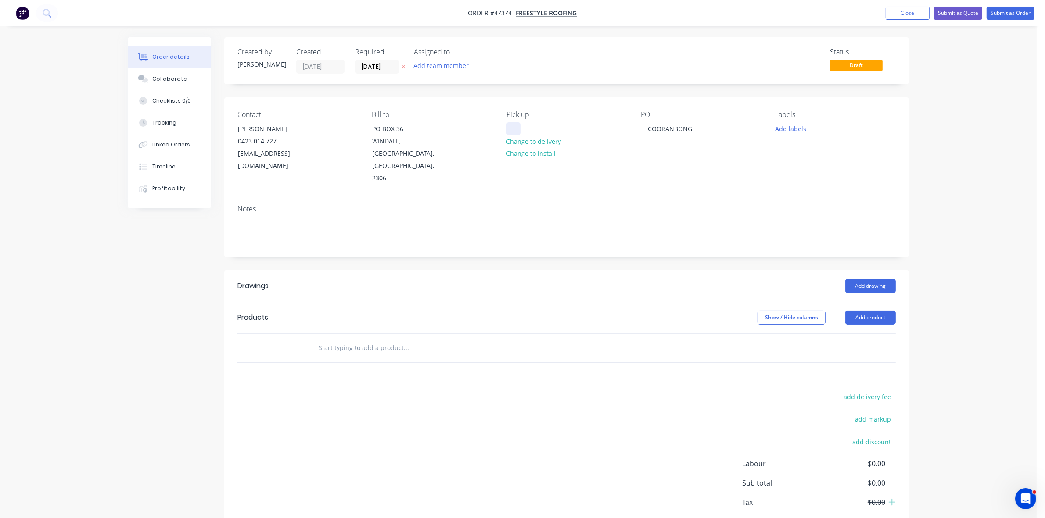
click at [509, 132] on div at bounding box center [513, 128] width 14 height 13
click at [862, 279] on button "Add drawing" at bounding box center [870, 286] width 50 height 14
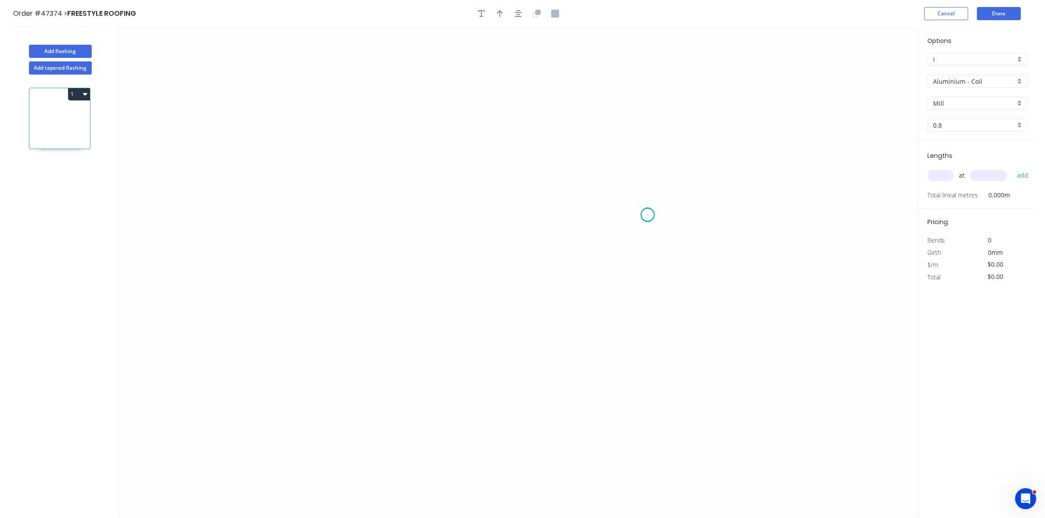
click at [648, 215] on icon "0" at bounding box center [517, 272] width 799 height 491
click at [635, 193] on icon "0" at bounding box center [517, 272] width 799 height 491
click at [446, 156] on icon "0 ?" at bounding box center [517, 272] width 799 height 491
click at [450, 302] on icon "0 ? ? ? º" at bounding box center [517, 272] width 799 height 491
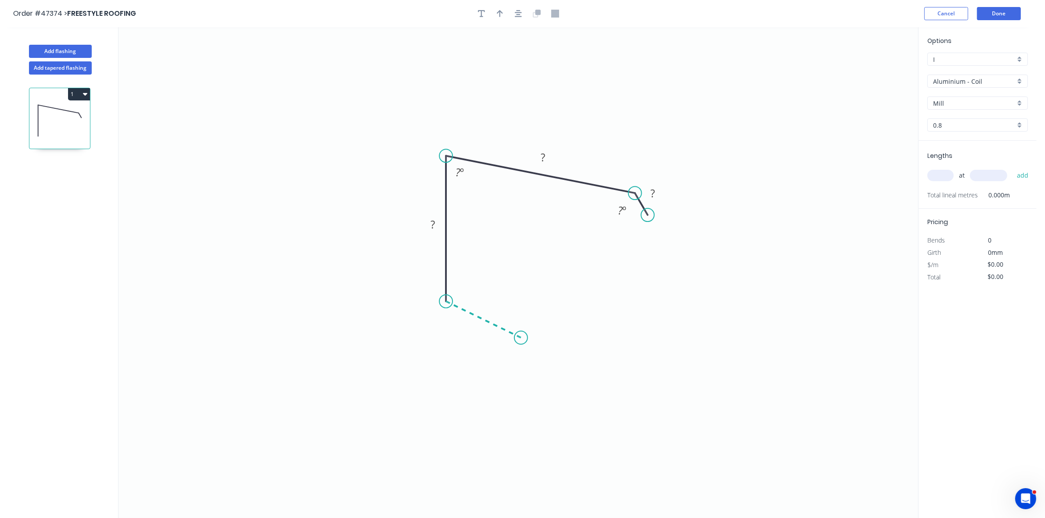
click at [521, 338] on icon "0 ? ? ? ? º ? º" at bounding box center [517, 272] width 799 height 491
click at [561, 368] on div "Crush & Fold" at bounding box center [565, 368] width 88 height 18
drag, startPoint x: 519, startPoint y: 336, endPoint x: 545, endPoint y: 325, distance: 29.1
click at [545, 325] on circle at bounding box center [545, 324] width 13 height 13
click at [540, 336] on tspan "10" at bounding box center [535, 336] width 12 height 14
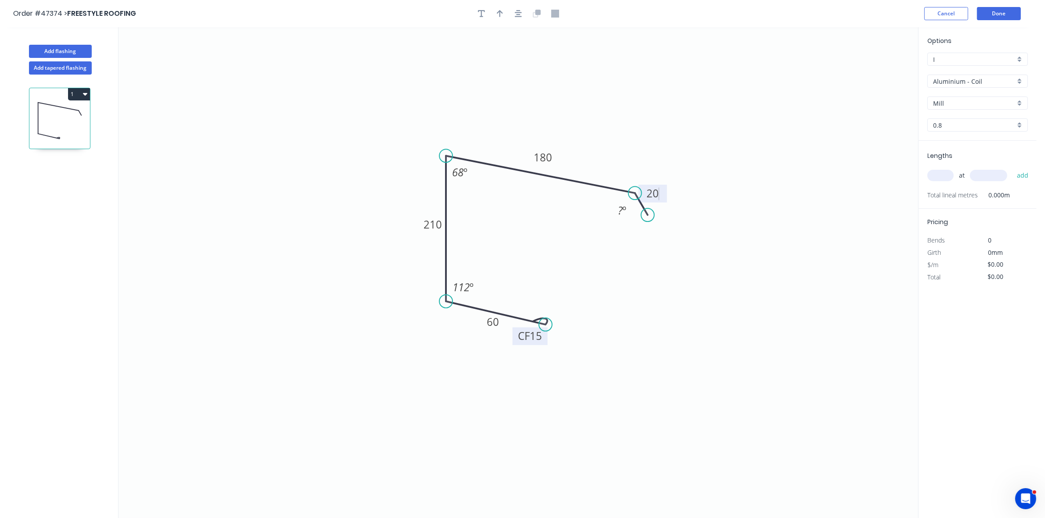
type input "$28.38"
click at [646, 224] on div "Hide angle" at bounding box center [678, 225] width 88 height 18
drag, startPoint x: 499, startPoint y: 11, endPoint x: 569, endPoint y: 25, distance: 71.6
click at [499, 11] on icon "button" at bounding box center [500, 13] width 6 height 7
drag, startPoint x: 874, startPoint y: 67, endPoint x: 670, endPoint y: 132, distance: 214.2
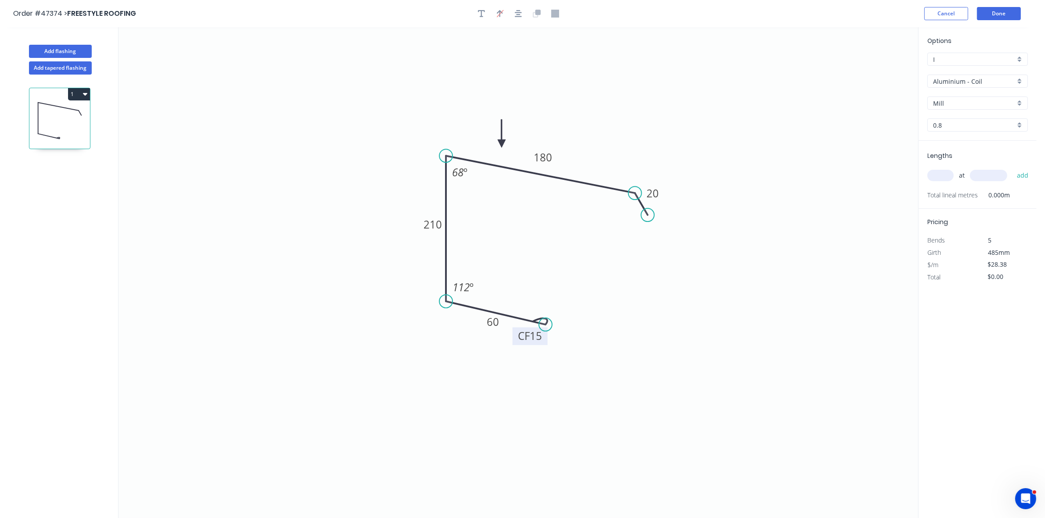
click at [501, 145] on icon at bounding box center [501, 133] width 8 height 28
click at [940, 82] on input "Aluminium - Coil" at bounding box center [974, 81] width 82 height 9
click at [962, 141] on div "Colorbond" at bounding box center [977, 144] width 100 height 15
type input "Colorbond"
type input "Basalt"
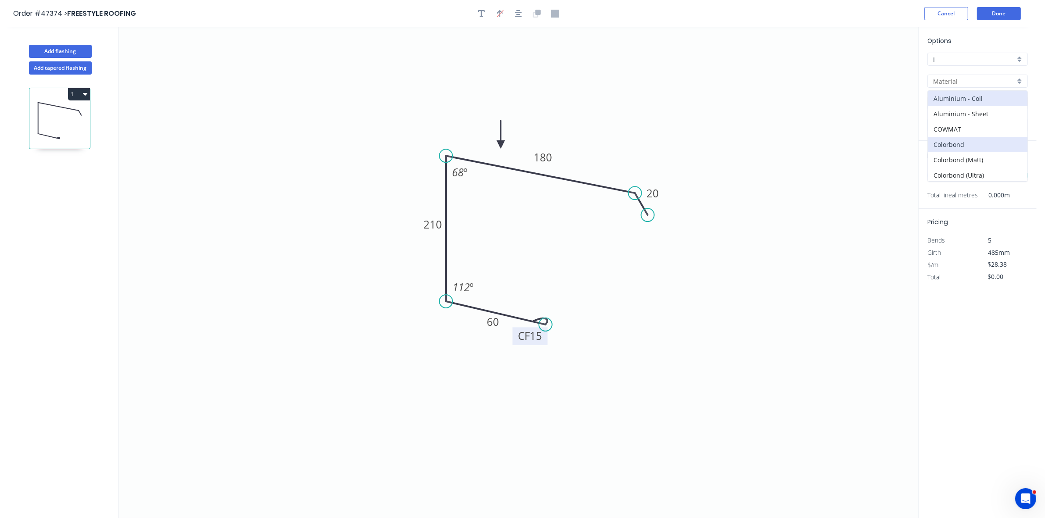
type input "0.55"
type input "$19.29"
click at [954, 101] on input "Basalt" at bounding box center [974, 103] width 82 height 9
click at [955, 118] on div "Shale Grey" at bounding box center [977, 120] width 100 height 15
type input "Shale Grey"
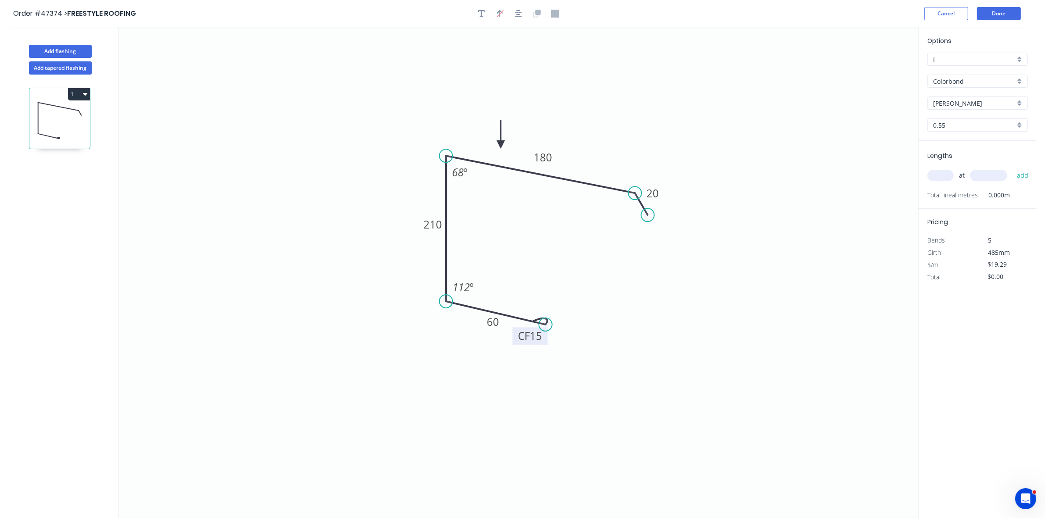
click at [939, 182] on div "at add" at bounding box center [978, 175] width 102 height 15
click at [938, 178] on input "text" at bounding box center [940, 175] width 26 height 11
type input "1"
type input "7300"
click at [1012, 168] on button "add" at bounding box center [1022, 175] width 21 height 15
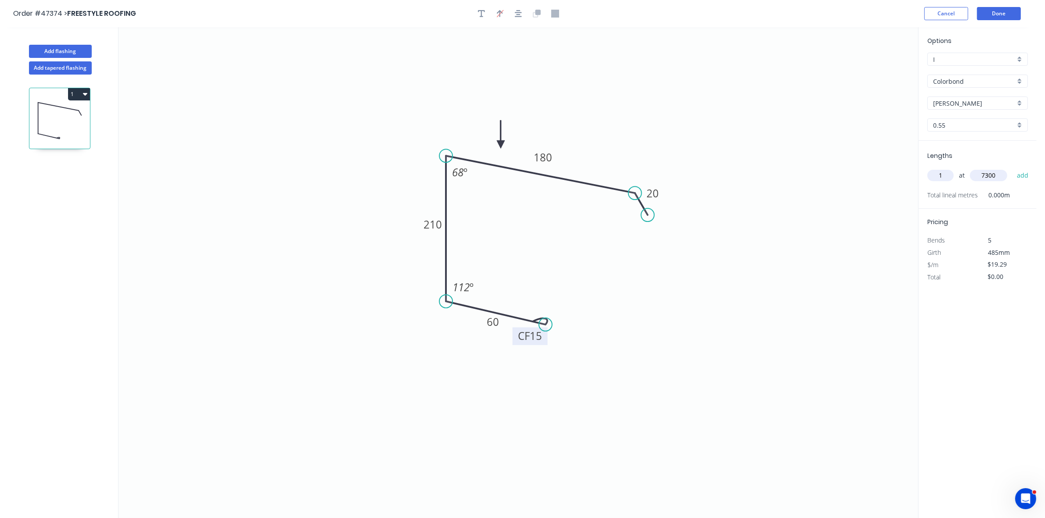
type input "$140.82"
click at [946, 178] on input "text" at bounding box center [940, 175] width 26 height 11
type input "2"
type input "5000"
click at [1012, 168] on button "add" at bounding box center [1022, 175] width 21 height 15
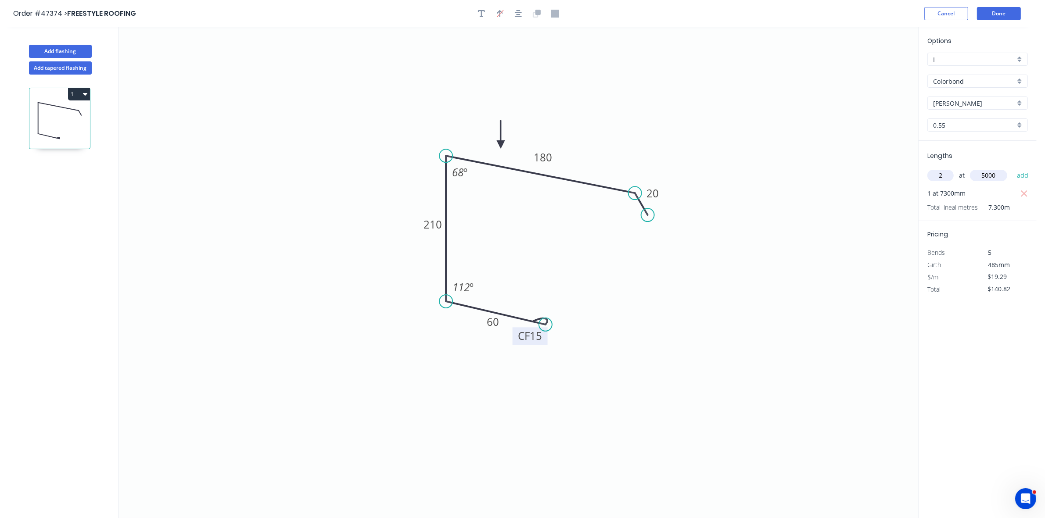
type input "$333.72"
drag, startPoint x: 632, startPoint y: 192, endPoint x: 632, endPoint y: 208, distance: 16.2
click at [632, 208] on circle at bounding box center [632, 207] width 13 height 13
drag, startPoint x: 646, startPoint y: 214, endPoint x: 648, endPoint y: 227, distance: 12.9
click at [648, 227] on circle at bounding box center [648, 224] width 13 height 13
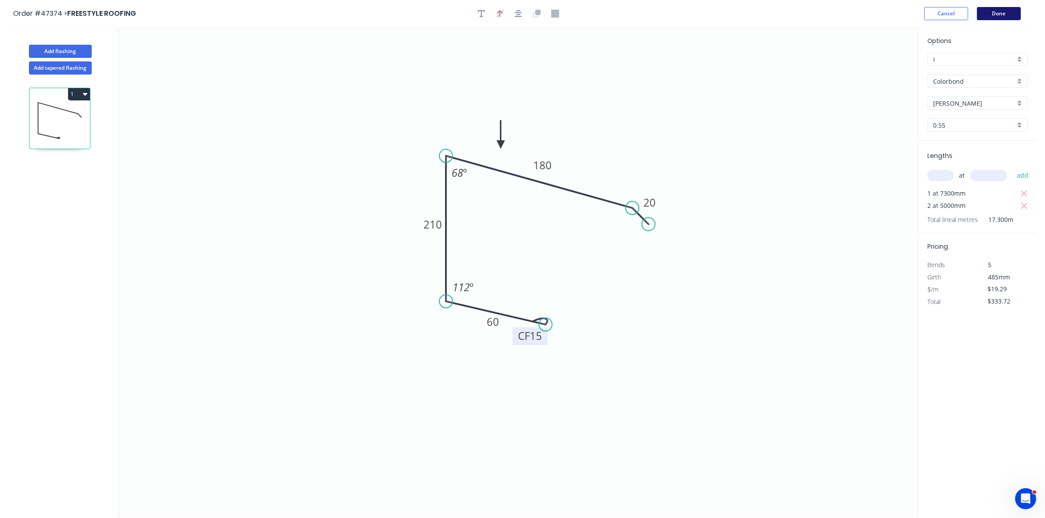
click at [992, 14] on button "Done" at bounding box center [999, 13] width 44 height 13
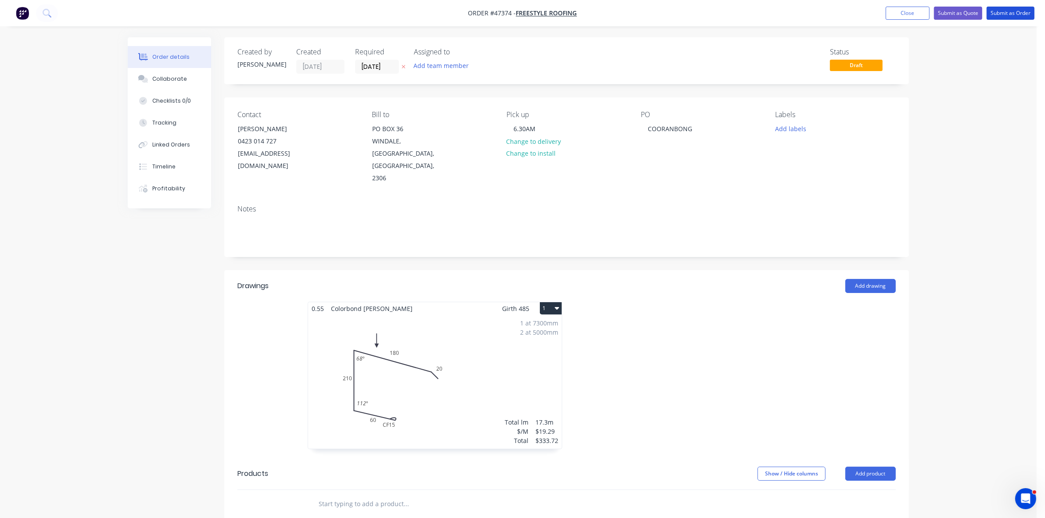
click at [992, 14] on button "Submit as Order" at bounding box center [1010, 13] width 48 height 13
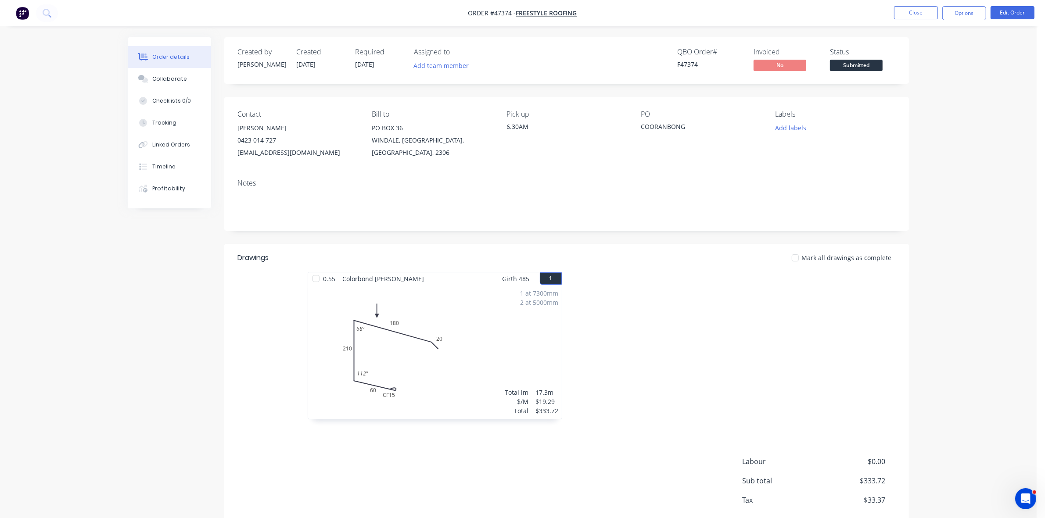
click at [979, 137] on div "Order details Collaborate Checklists 0/0 Tracking Linked Orders Timeline Profit…" at bounding box center [518, 282] width 1036 height 565
click at [872, 65] on span "Submitted" at bounding box center [856, 65] width 53 height 11
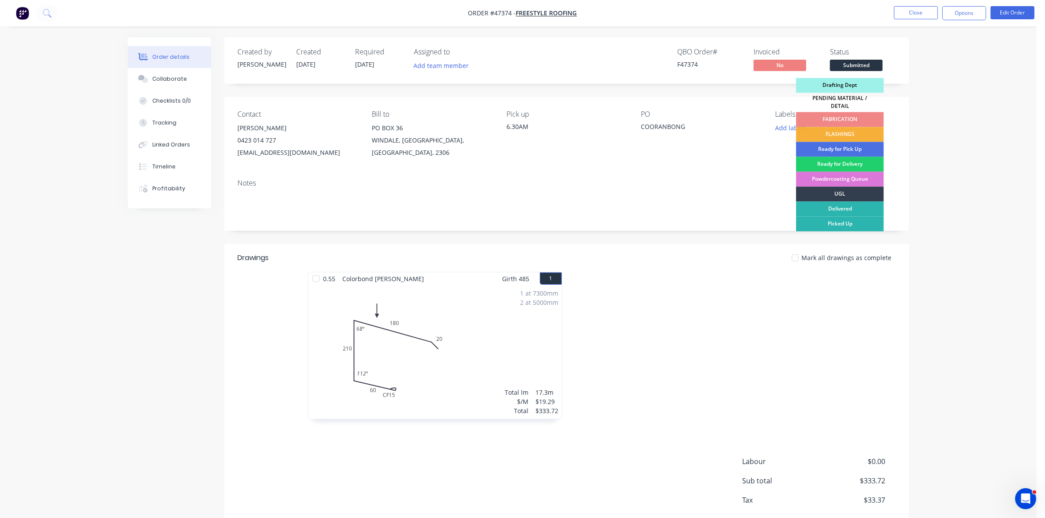
drag, startPoint x: 859, startPoint y: 126, endPoint x: 909, endPoint y: 87, distance: 63.4
click at [859, 127] on div "FLASHINGS" at bounding box center [840, 134] width 88 height 15
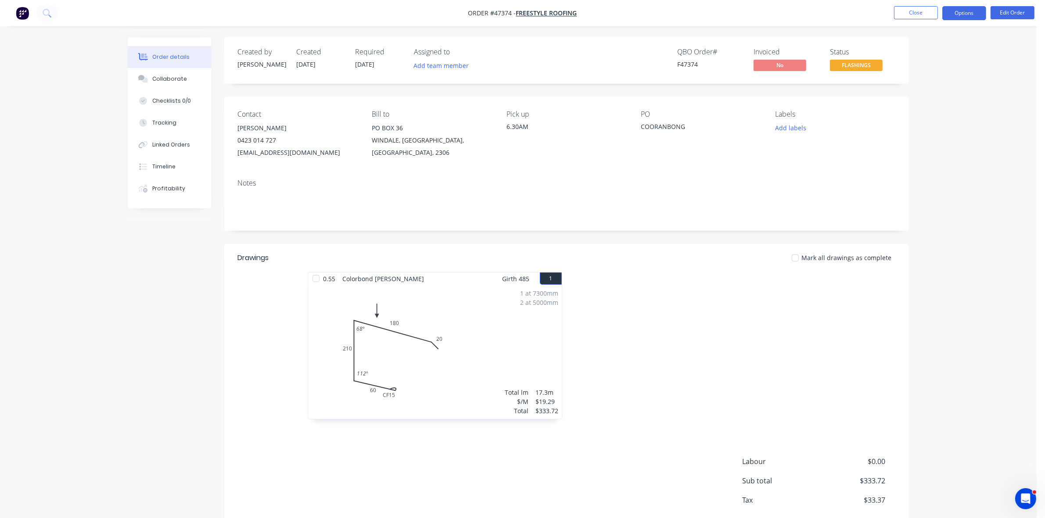
click at [954, 16] on button "Options" at bounding box center [964, 13] width 44 height 14
click at [918, 100] on div "Work Order" at bounding box center [937, 106] width 81 height 13
click at [918, 86] on div "Without pricing" at bounding box center [937, 88] width 81 height 13
click at [923, 16] on button "Close" at bounding box center [916, 12] width 44 height 13
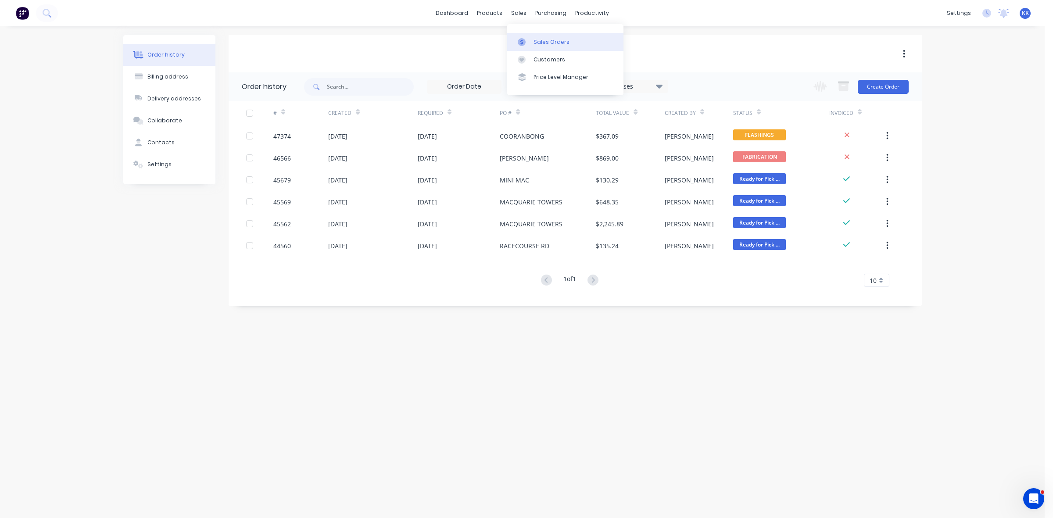
click at [545, 38] on div "Sales Orders" at bounding box center [551, 42] width 36 height 8
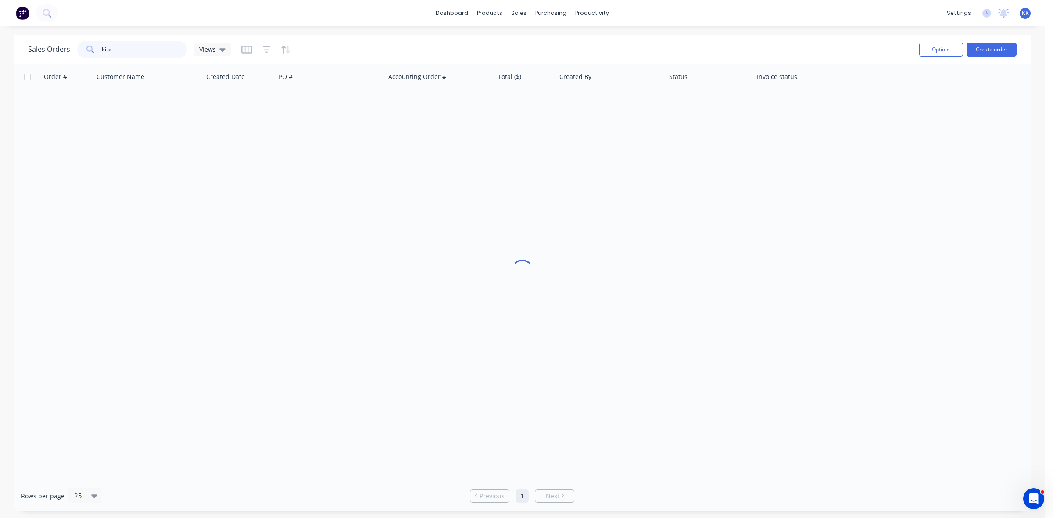
click at [100, 45] on div "kite" at bounding box center [132, 50] width 110 height 18
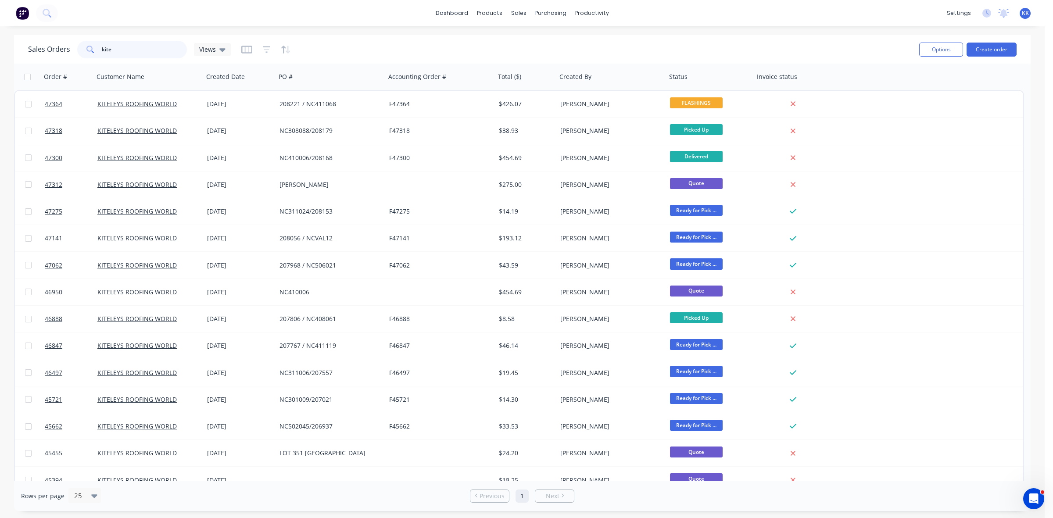
click at [106, 49] on input "kite" at bounding box center [145, 50] width 86 height 18
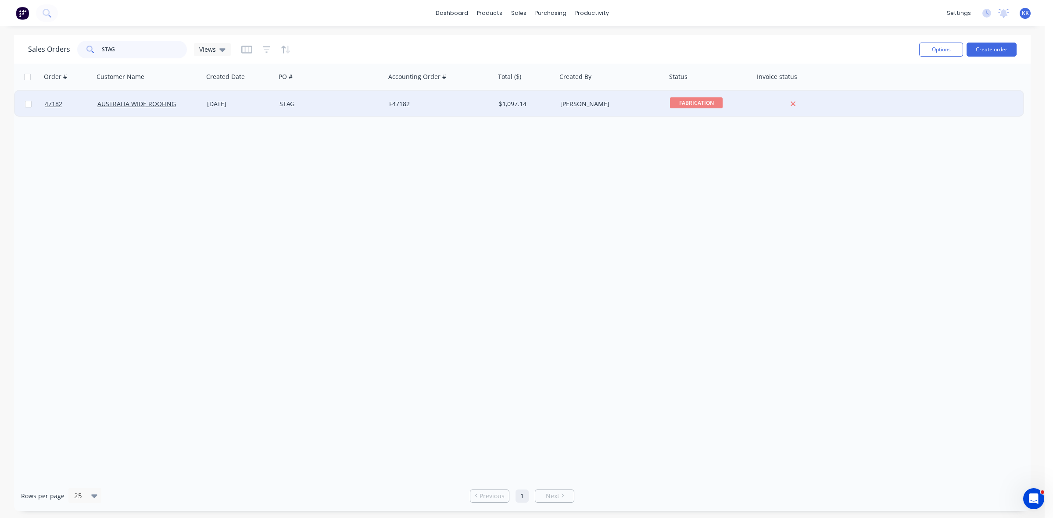
type input "STAG"
click at [343, 98] on div "STAG" at bounding box center [331, 104] width 110 height 26
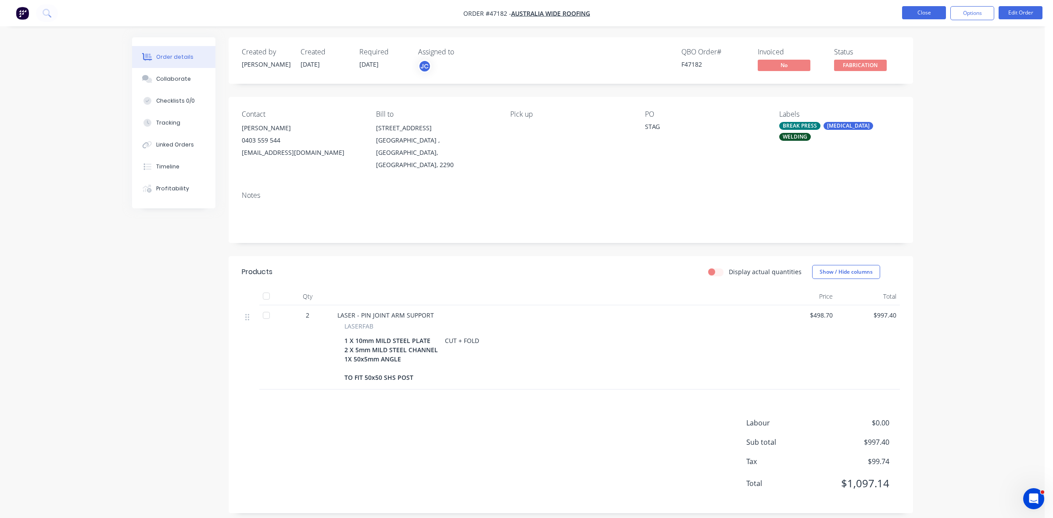
click at [934, 6] on button "Close" at bounding box center [924, 12] width 44 height 13
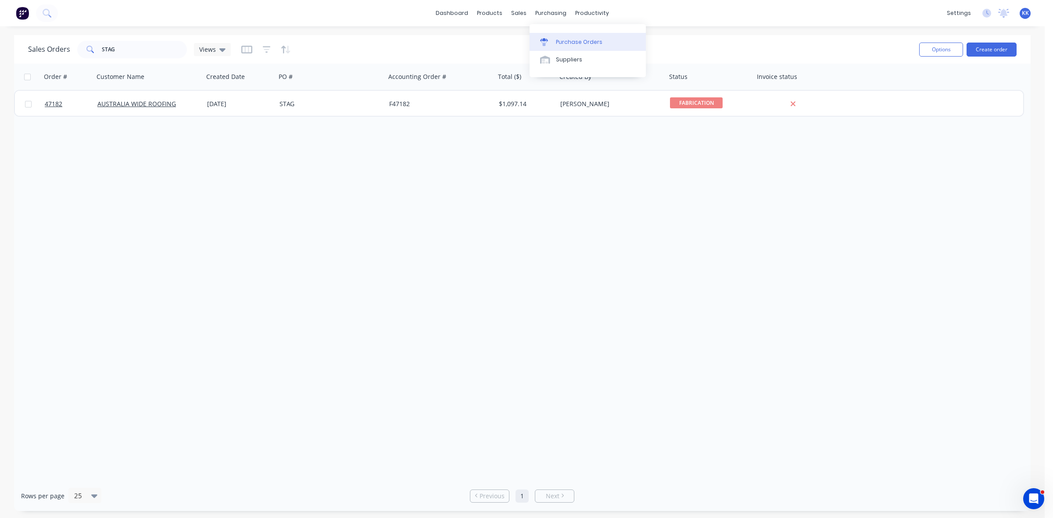
click at [566, 44] on div "Purchase Orders" at bounding box center [579, 42] width 47 height 8
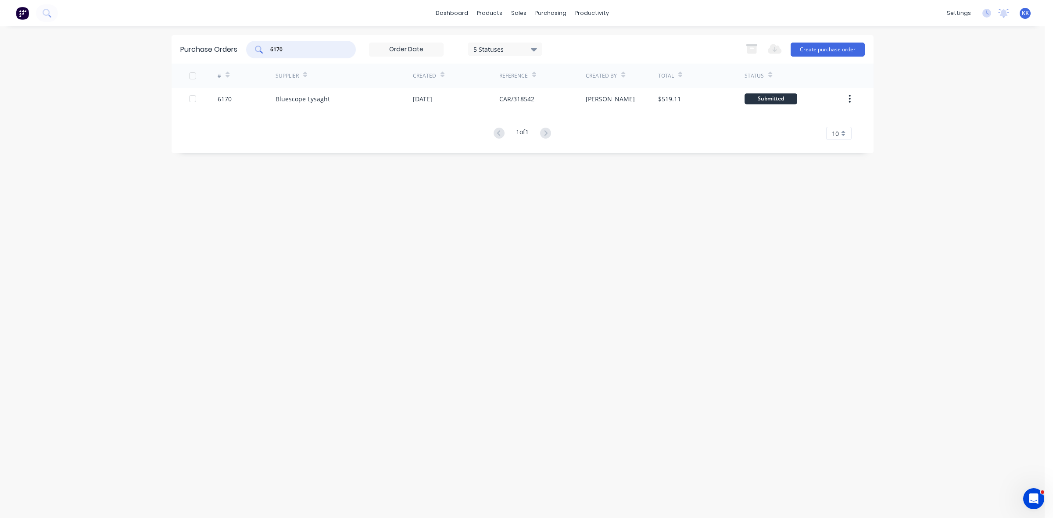
drag, startPoint x: 297, startPoint y: 45, endPoint x: 256, endPoint y: 45, distance: 41.2
click at [256, 45] on div "6170" at bounding box center [301, 50] width 110 height 18
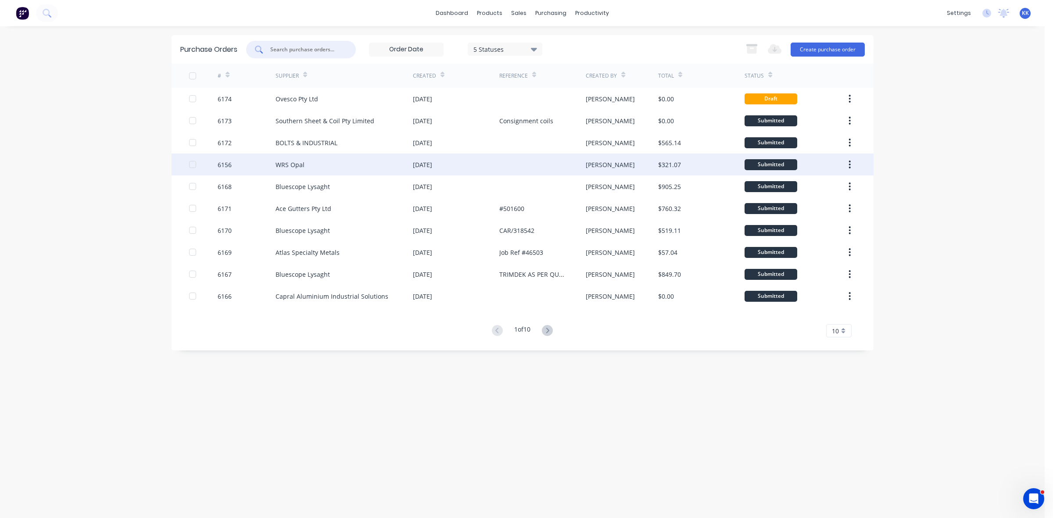
click at [384, 161] on div "WRS Opal" at bounding box center [343, 165] width 137 height 22
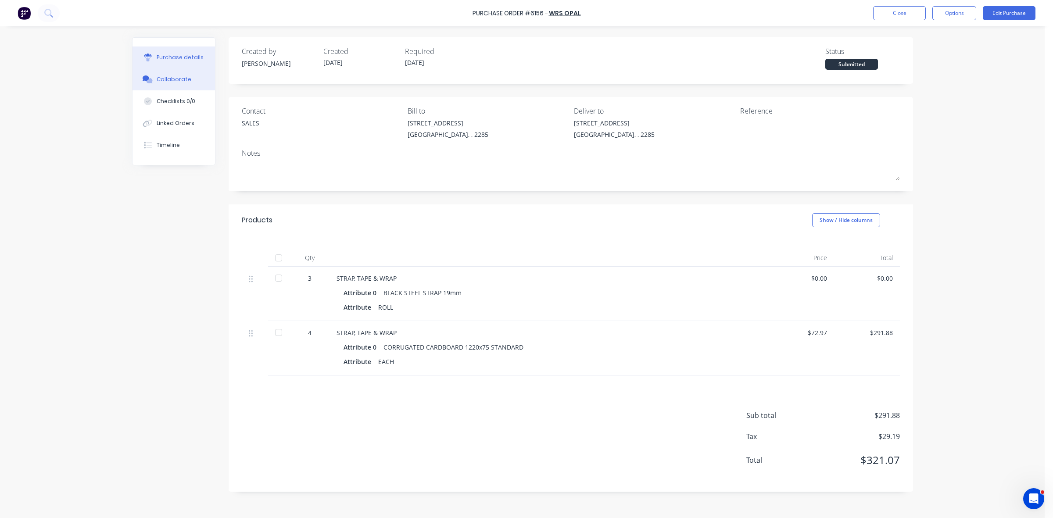
click at [180, 78] on div "Collaborate" at bounding box center [174, 79] width 35 height 8
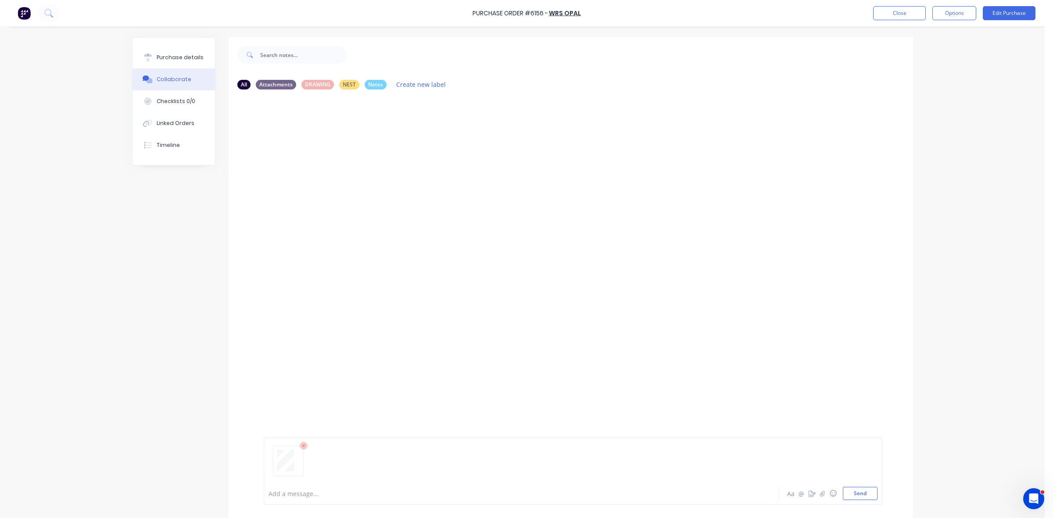
click at [317, 487] on div "Add a message..." at bounding box center [496, 493] width 457 height 13
click at [886, 18] on button "Close" at bounding box center [899, 13] width 53 height 14
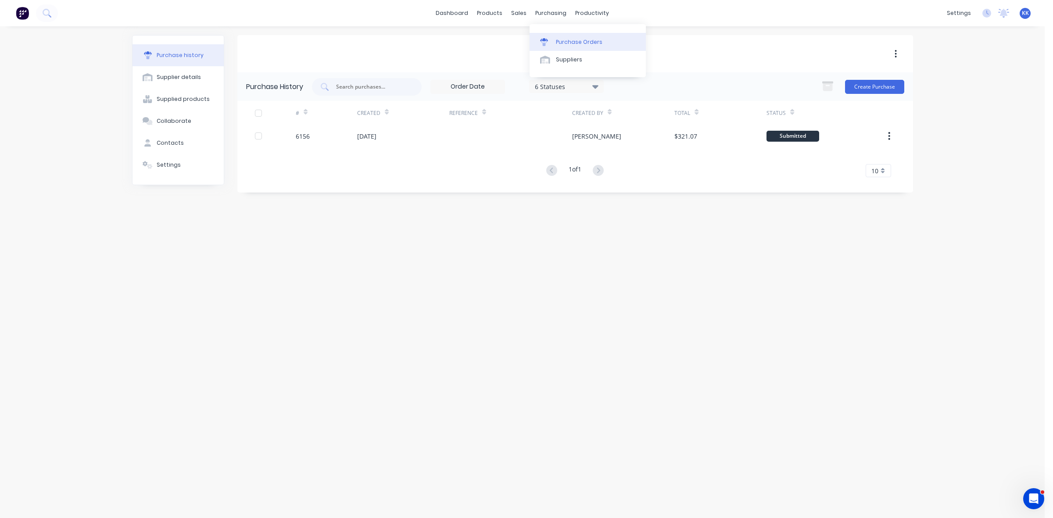
click at [554, 47] on link "Purchase Orders" at bounding box center [587, 42] width 116 height 18
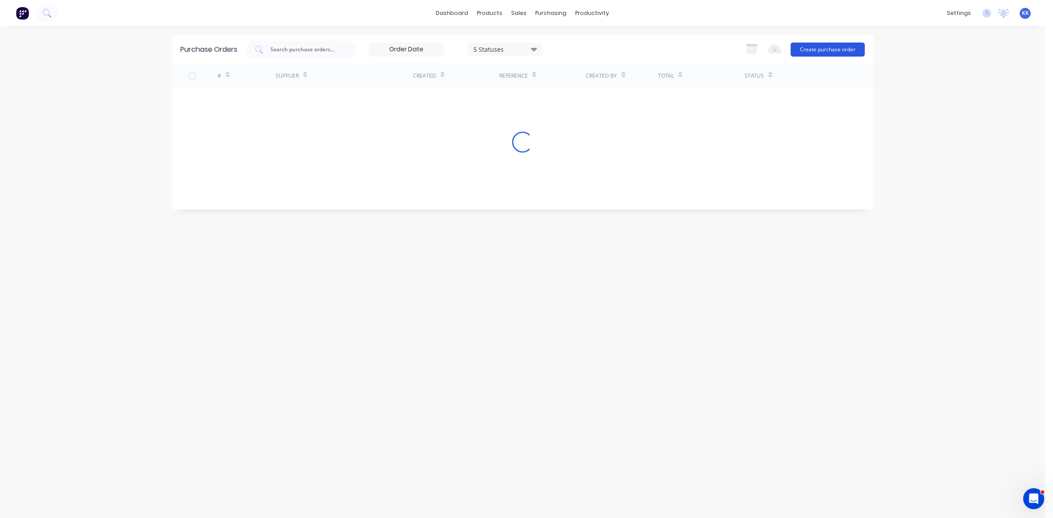
click at [848, 50] on button "Create purchase order" at bounding box center [828, 50] width 74 height 14
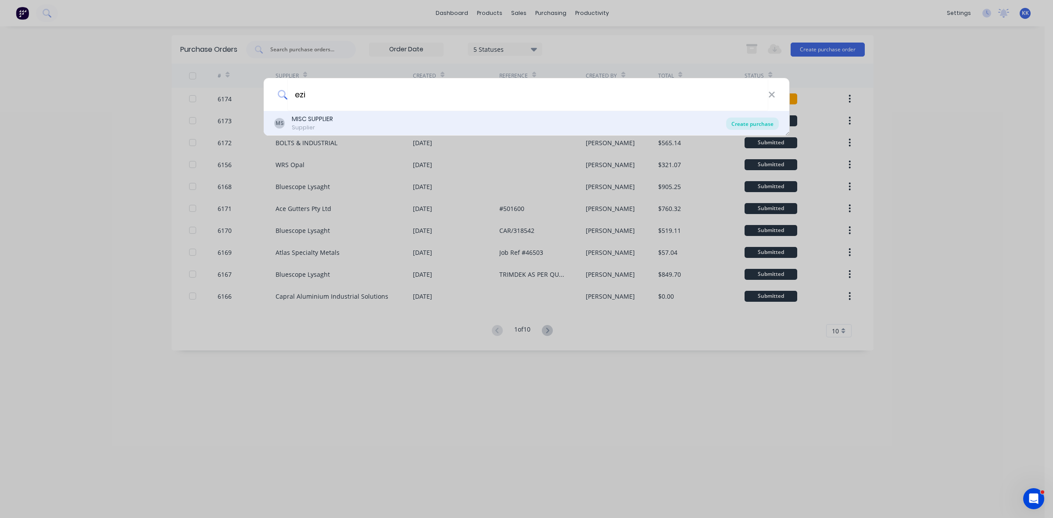
type input "ezi"
click at [734, 124] on div "Create purchase" at bounding box center [752, 124] width 53 height 12
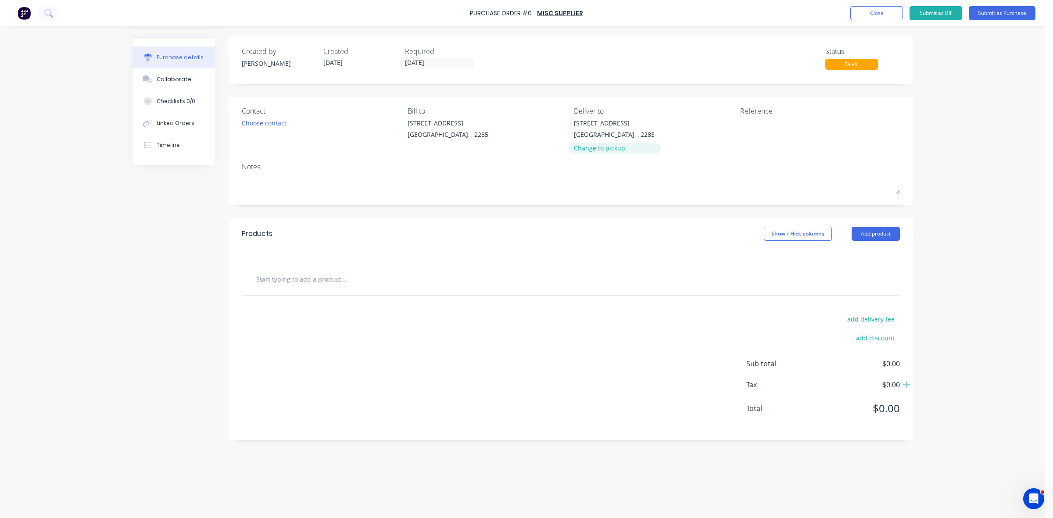
click at [589, 144] on div "Change to pickup" at bounding box center [614, 147] width 81 height 9
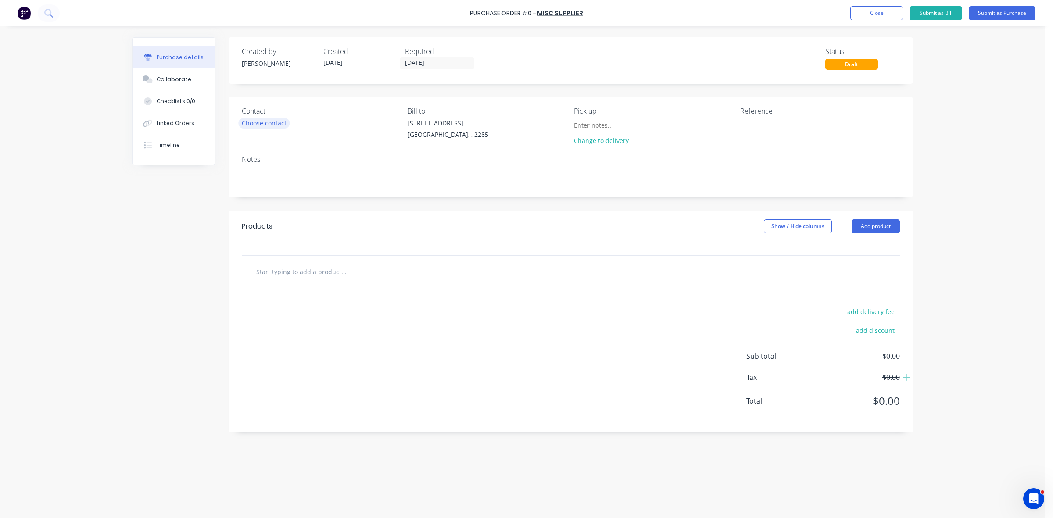
click at [259, 124] on div "Choose contact" at bounding box center [264, 122] width 45 height 9
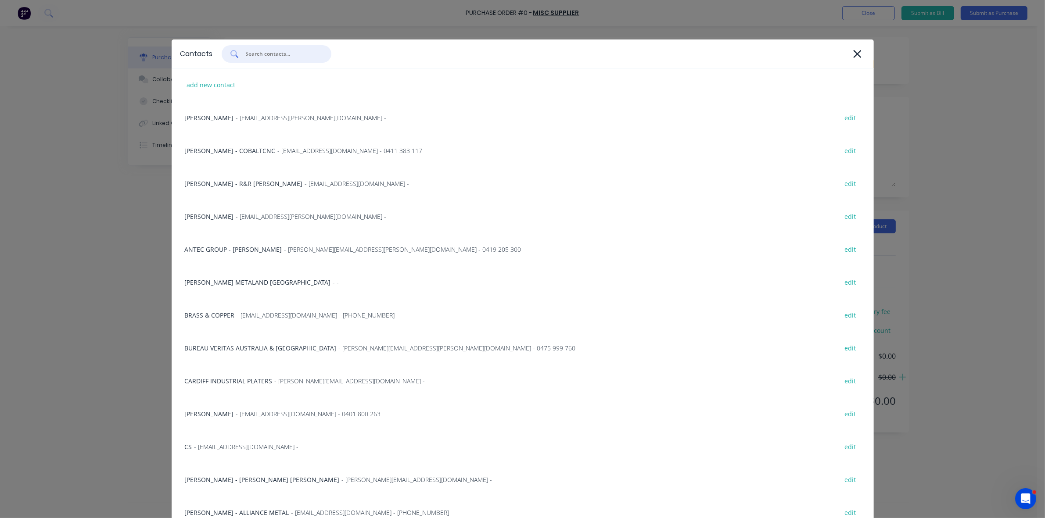
click at [275, 55] on input "text" at bounding box center [281, 54] width 73 height 9
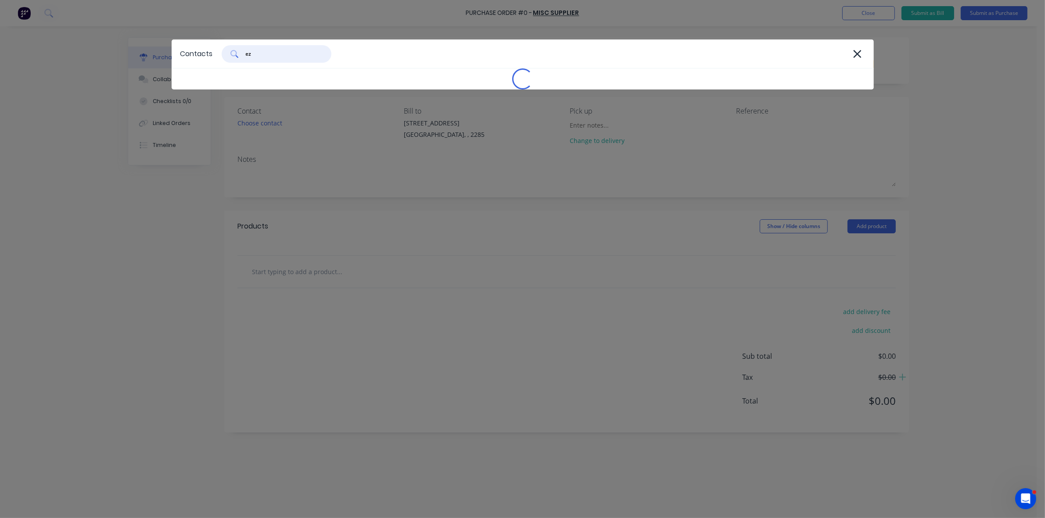
type input "ezi"
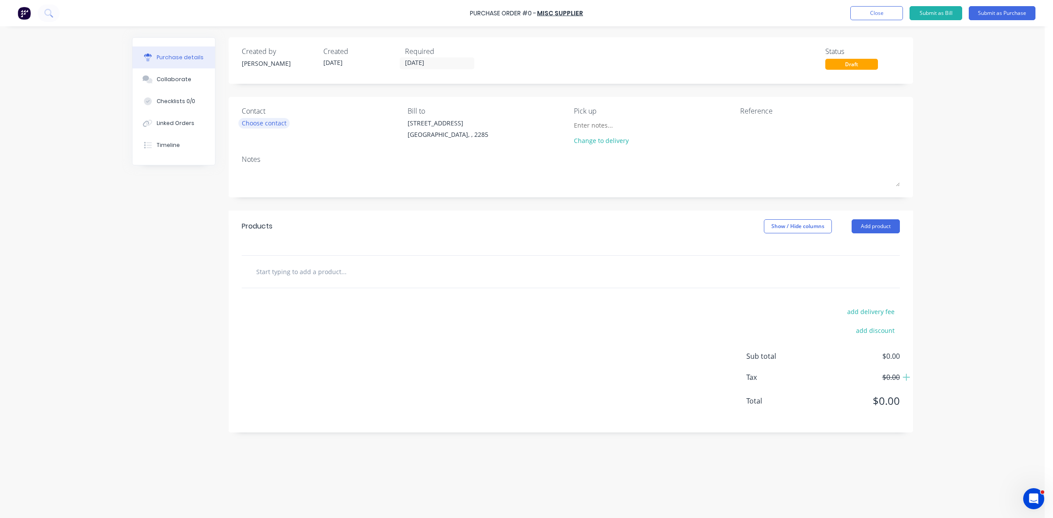
click at [258, 123] on div "Choose contact" at bounding box center [264, 122] width 45 height 9
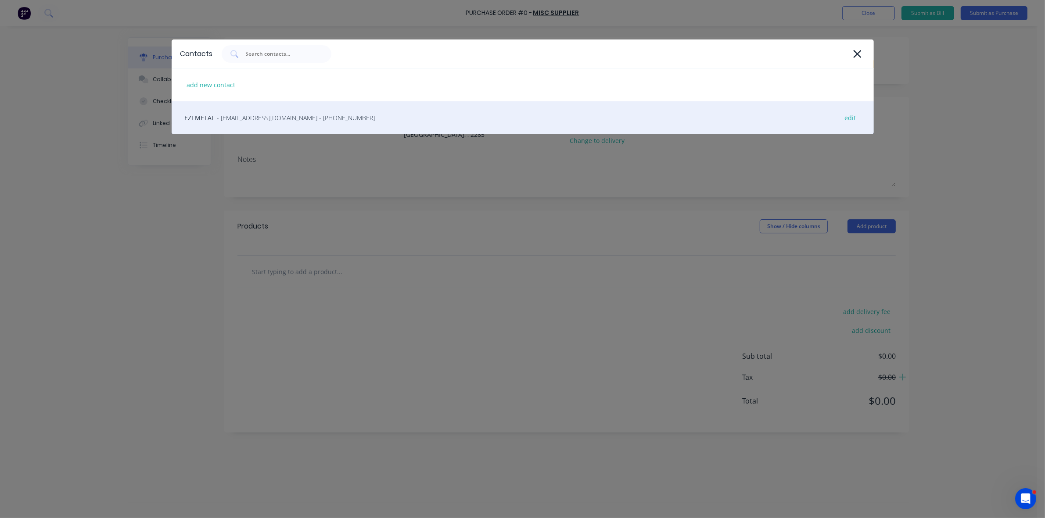
click at [270, 119] on span "- contact@ezimetal.com.au - (02) 4987 4210" at bounding box center [296, 117] width 158 height 9
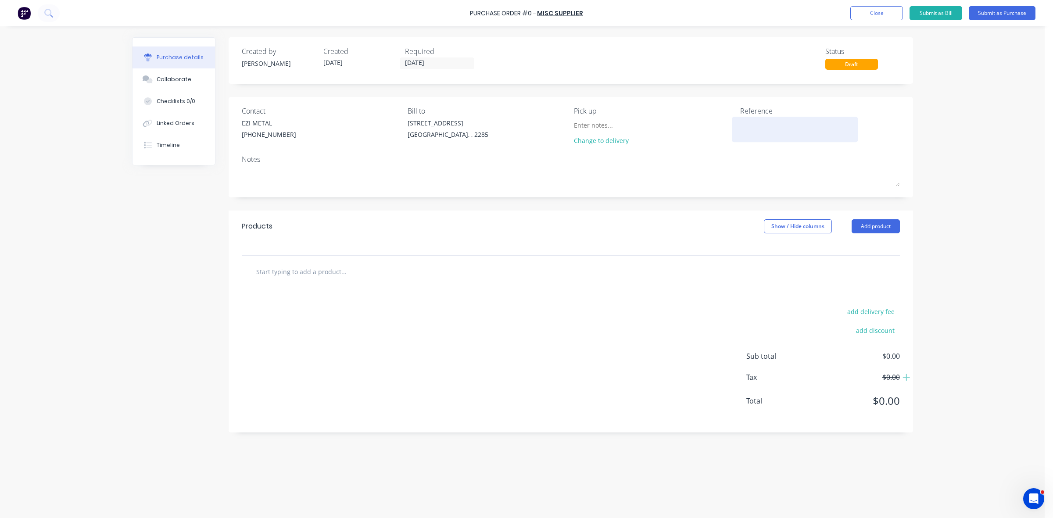
click at [740, 128] on div at bounding box center [795, 129] width 110 height 22
click at [741, 128] on textarea at bounding box center [795, 128] width 110 height 20
type textarea "x"
type textarea "Q"
type textarea "x"
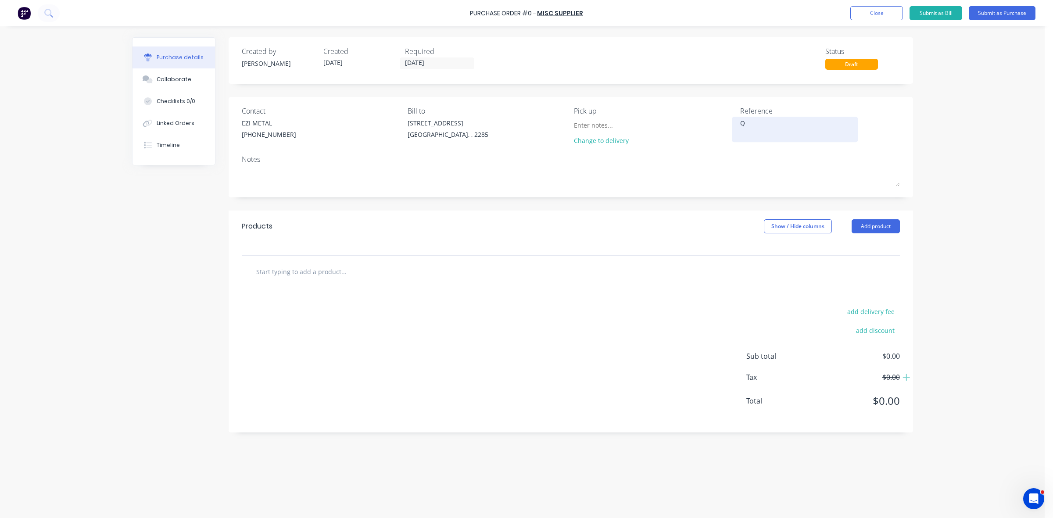
type textarea "Q3"
type textarea "x"
type textarea "Q30"
type textarea "x"
type textarea "Q307"
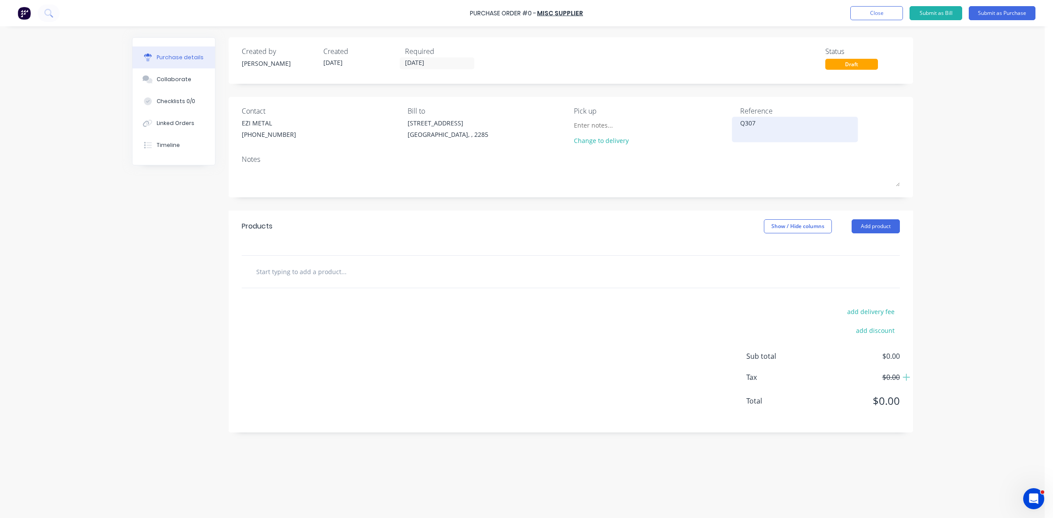
type textarea "x"
type textarea "Q3071"
type textarea "x"
type textarea "Q30717"
type textarea "x"
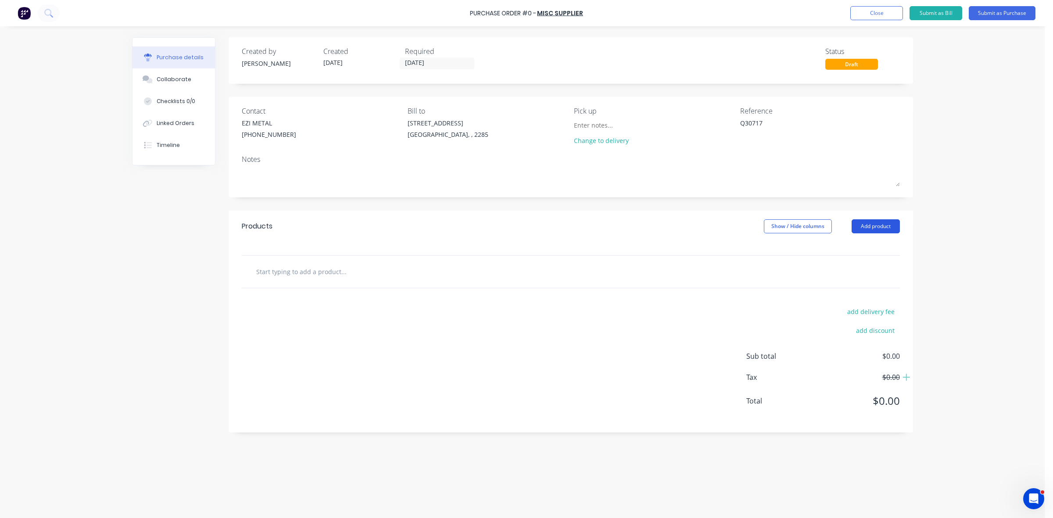
type textarea "Q30717"
click at [867, 231] on button "Add product" at bounding box center [875, 226] width 48 height 14
click at [861, 251] on div "Product catalogue" at bounding box center [858, 249] width 68 height 13
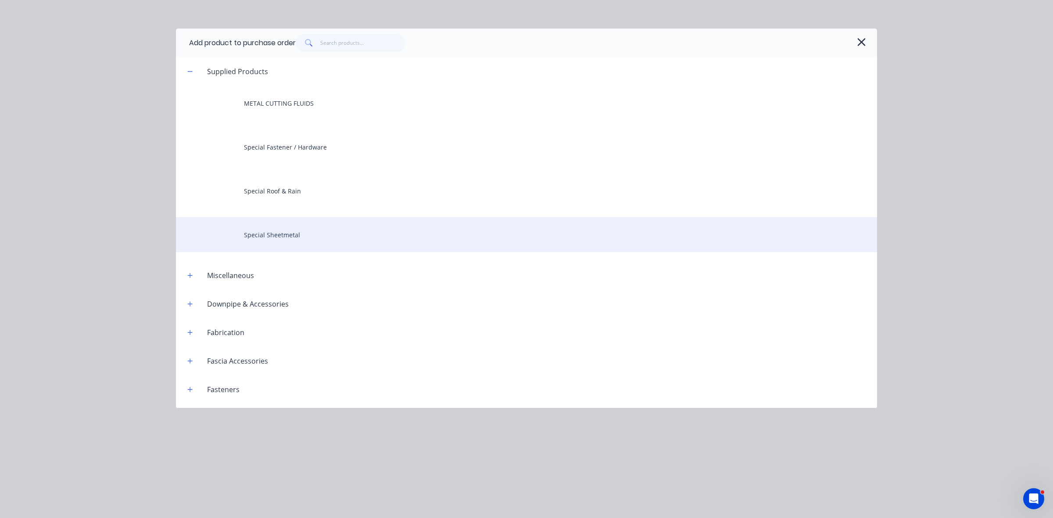
click at [303, 238] on div "Special Sheetmetal" at bounding box center [526, 234] width 701 height 35
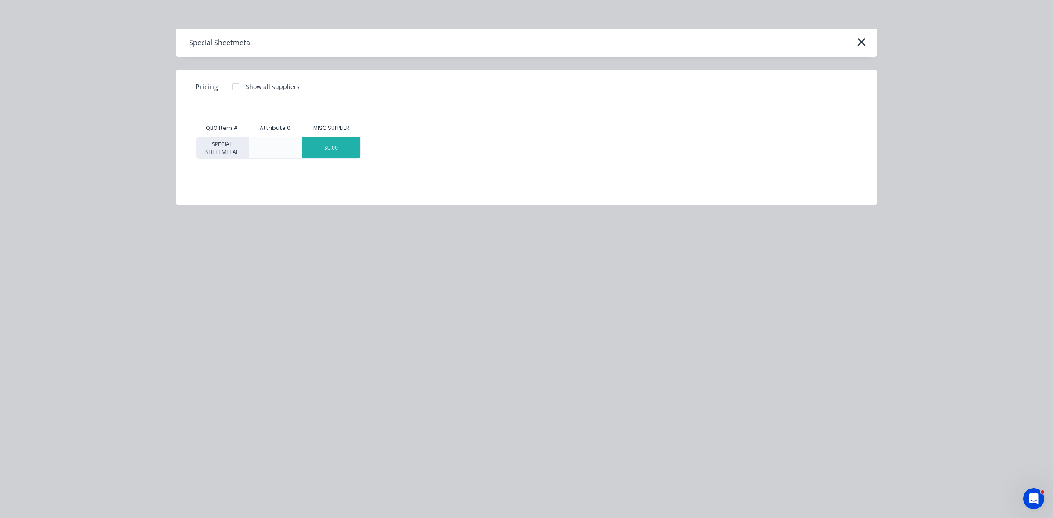
drag, startPoint x: 339, startPoint y: 152, endPoint x: 357, endPoint y: 176, distance: 30.1
click at [338, 152] on div "$0.00" at bounding box center [331, 147] width 58 height 21
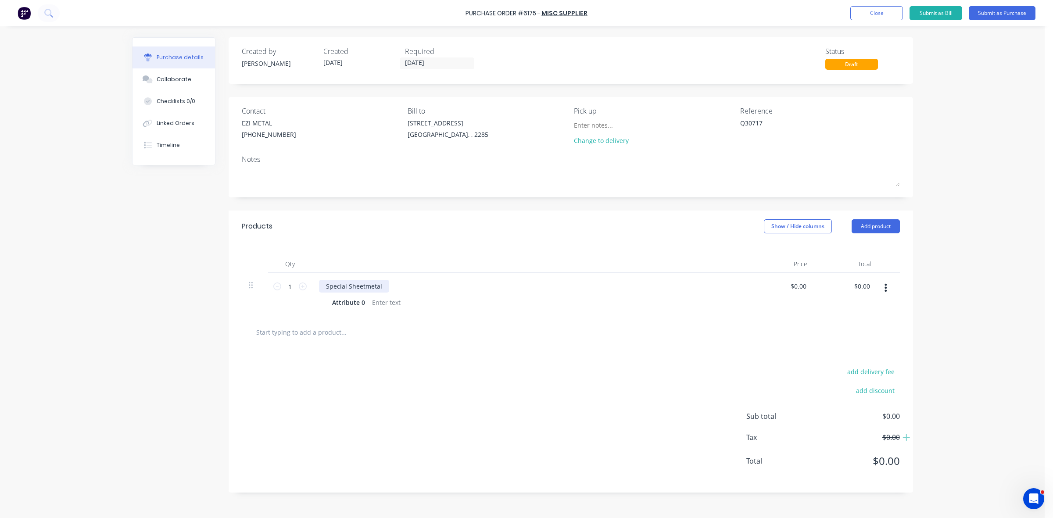
type textarea "x"
drag, startPoint x: 380, startPoint y: 286, endPoint x: 315, endPoint y: 286, distance: 65.4
click at [315, 286] on div "Special Sheetmetal Attribute 0" at bounding box center [531, 294] width 439 height 43
paste div
click at [301, 286] on icon at bounding box center [303, 287] width 8 height 8
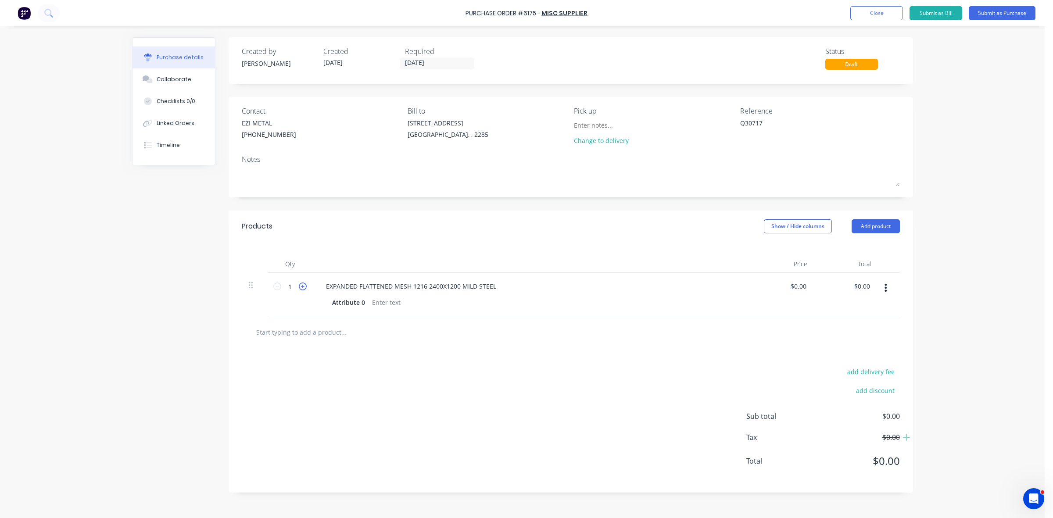
type textarea "x"
type input "2"
click at [301, 286] on icon at bounding box center [303, 287] width 8 height 8
type textarea "x"
type input "3"
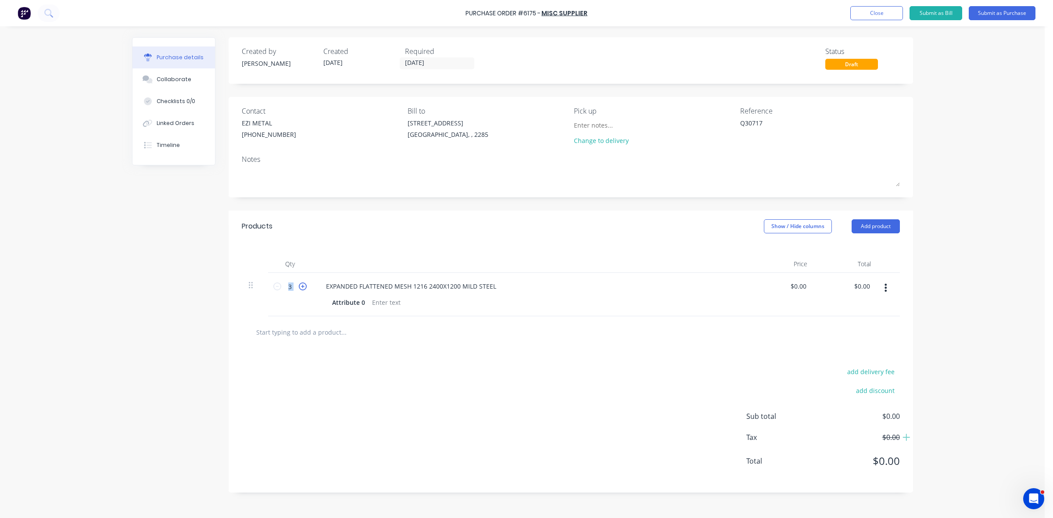
click at [301, 286] on icon at bounding box center [303, 287] width 8 height 8
type textarea "x"
type input "4"
type textarea "x"
type input "0.0000"
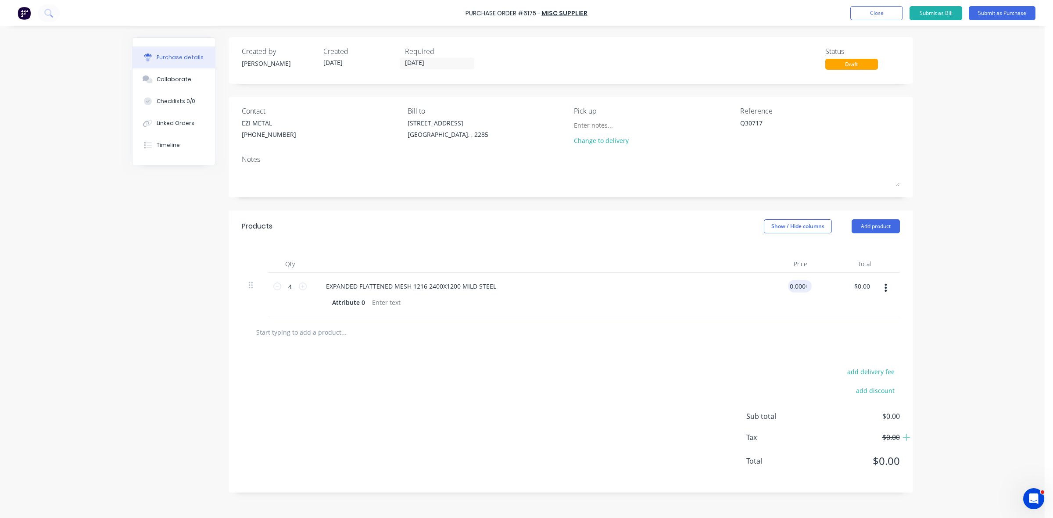
click at [798, 285] on input "0.0000" at bounding box center [798, 286] width 20 height 13
type textarea "x"
type input "$0.00"
click at [351, 301] on div "Attribute 0" at bounding box center [349, 302] width 40 height 13
type textarea "x"
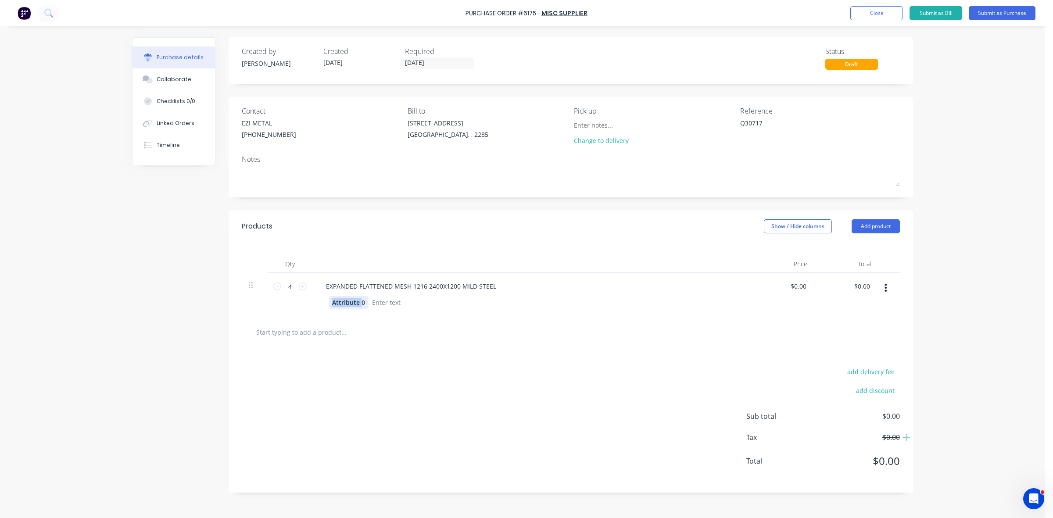
click at [351, 301] on div "Attribute 0" at bounding box center [349, 302] width 40 height 13
type textarea "x"
click at [407, 307] on div at bounding box center [416, 302] width 36 height 13
type textarea "x"
type input "0"
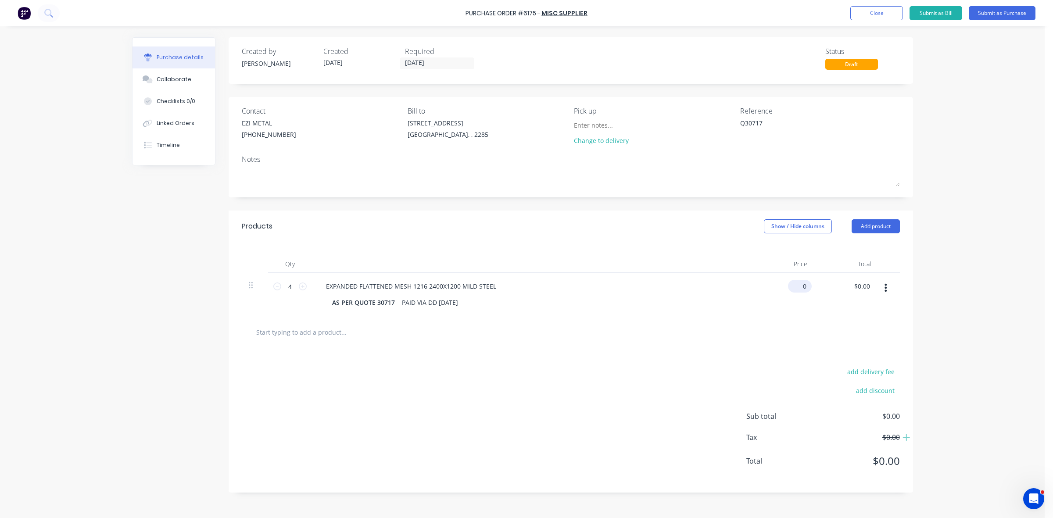
click at [797, 286] on input "0" at bounding box center [798, 286] width 20 height 13
type textarea "x"
click at [797, 286] on input "0" at bounding box center [802, 286] width 12 height 13
type input "149.35"
type textarea "x"
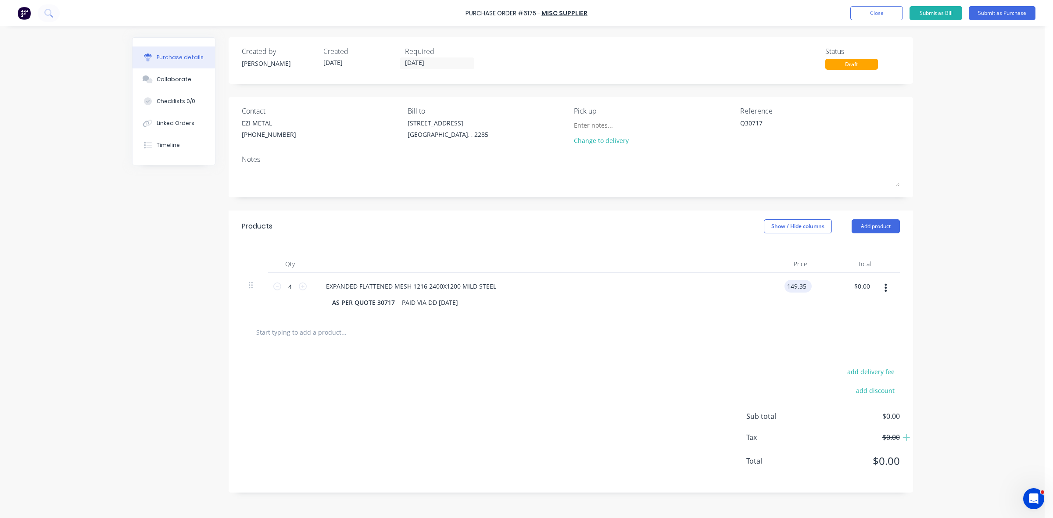
type input "$149.35"
type input "597.40"
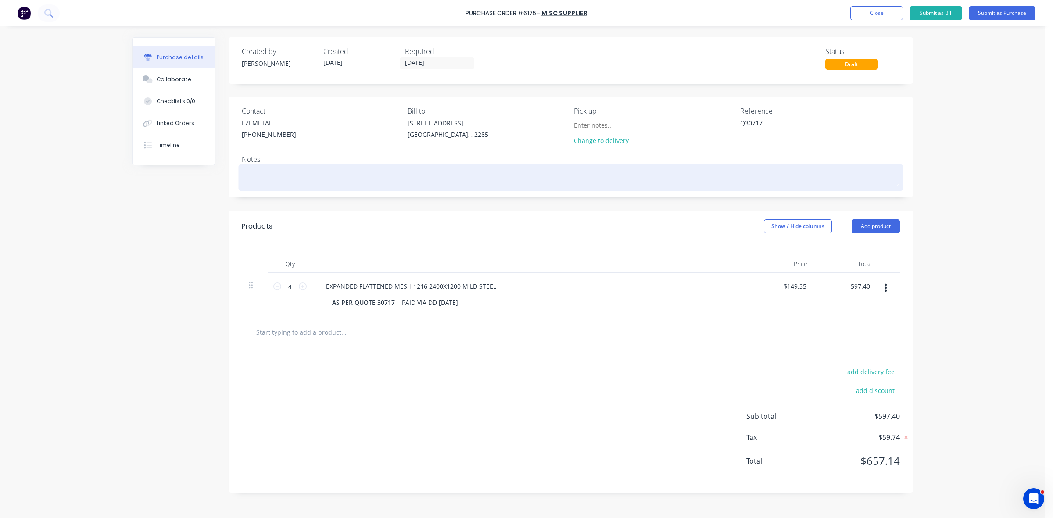
type textarea "x"
type input "$597.40"
click at [518, 188] on div at bounding box center [571, 178] width 658 height 22
click at [503, 179] on textarea at bounding box center [571, 177] width 658 height 20
type textarea "x"
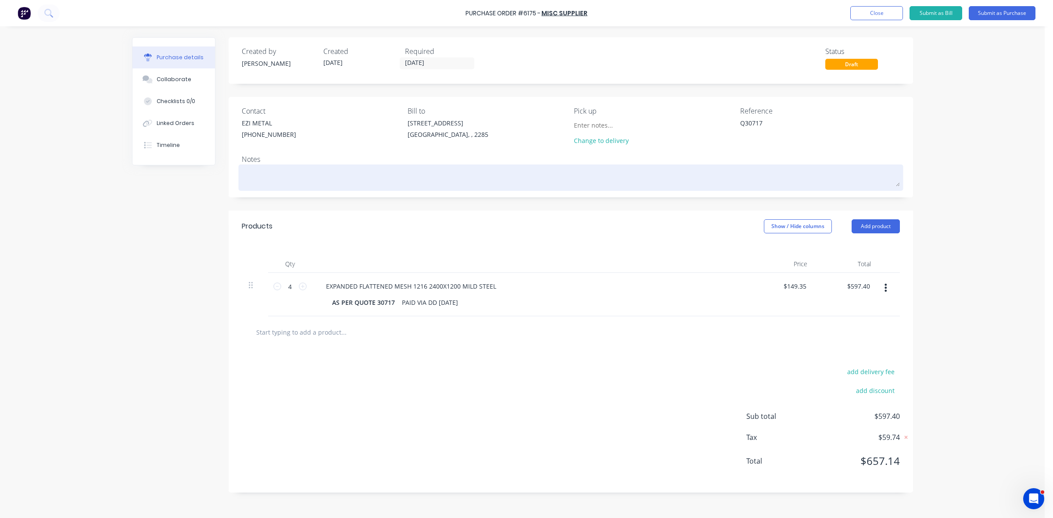
type textarea "1"
type textarea "x"
type textarea "14"
type textarea "x"
type textarea "14"
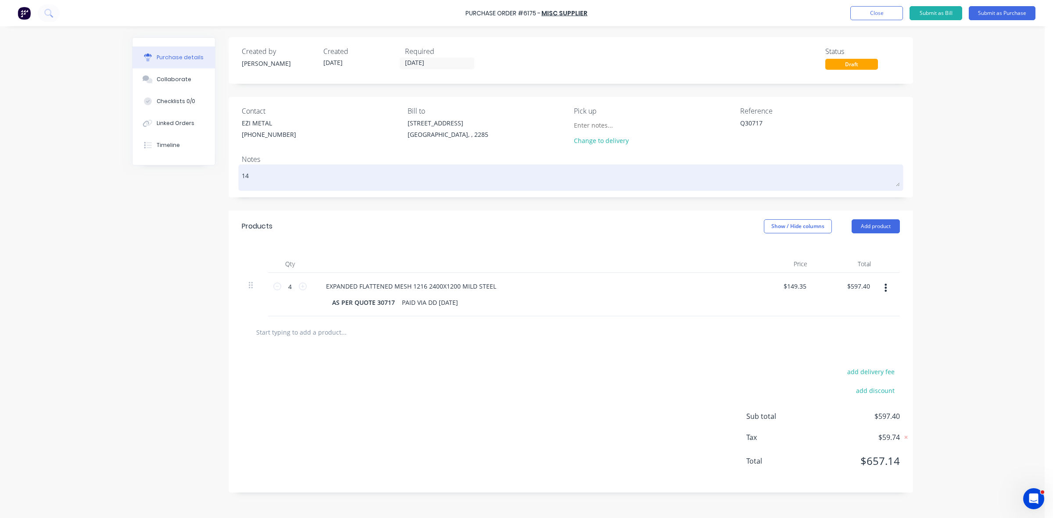
type textarea "x"
type textarea "14 MO"
type textarea "x"
type textarea "14 MOT"
type textarea "x"
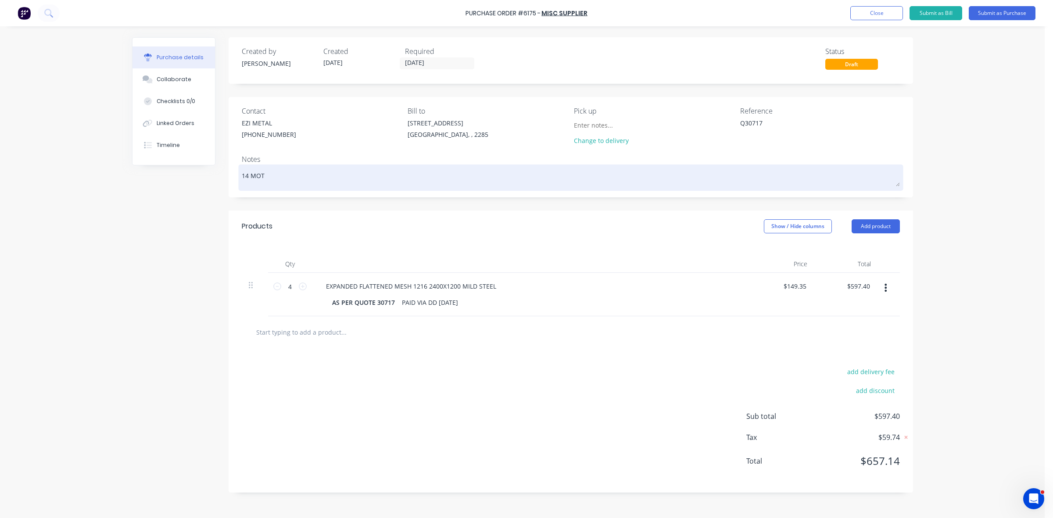
type textarea "14 MOTT"
type textarea "x"
type textarea "14 MOTTO"
type textarea "x"
type textarea "14 MOTTO"
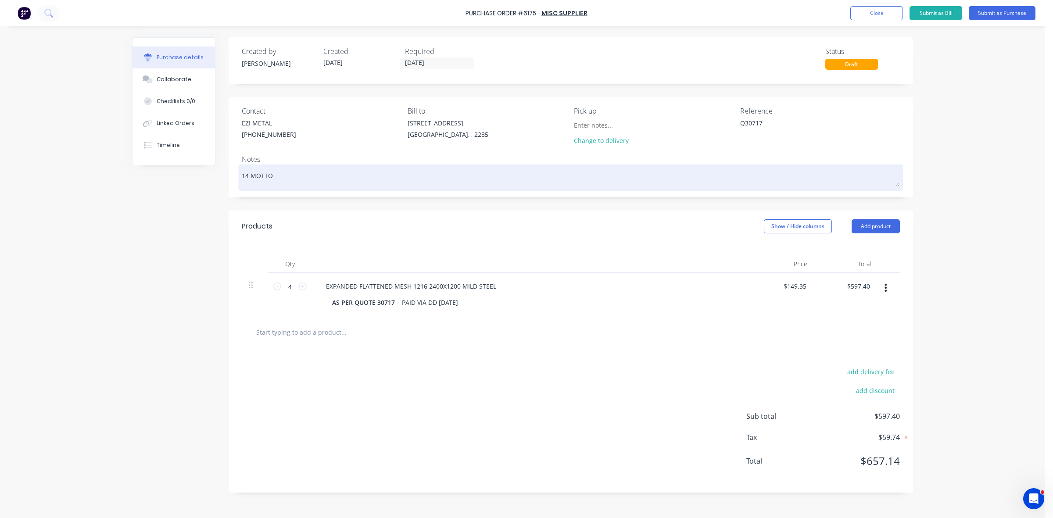
type textarea "x"
type textarea "14 MOTTO L"
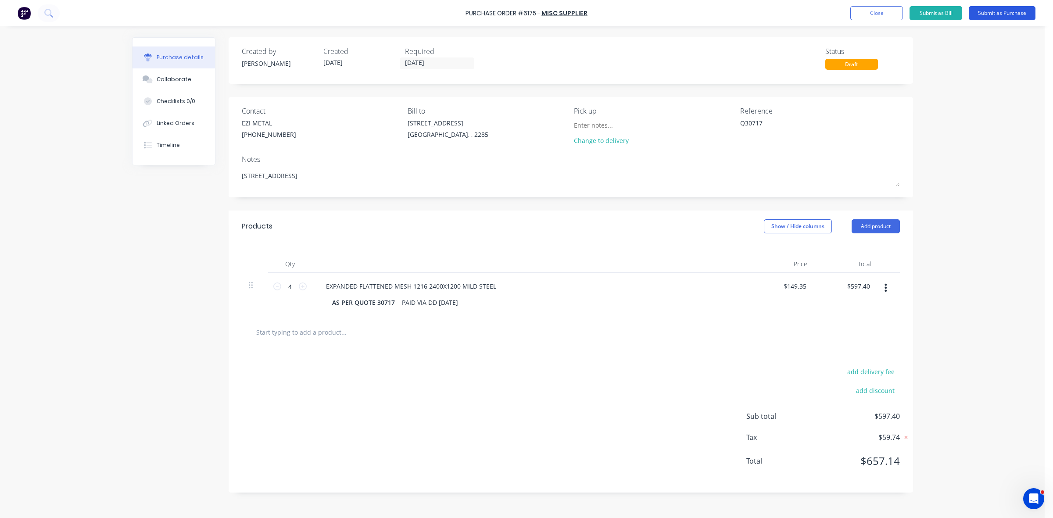
click at [1025, 16] on button "Submit as Purchase" at bounding box center [1002, 13] width 67 height 14
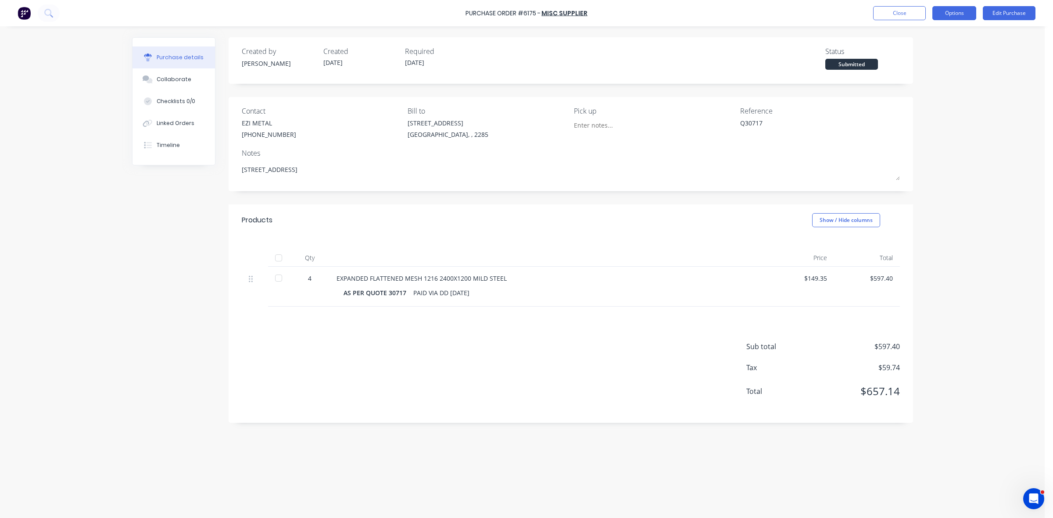
click at [962, 14] on button "Options" at bounding box center [954, 13] width 44 height 14
click at [938, 41] on div "Print / Email" at bounding box center [935, 35] width 68 height 13
click at [928, 72] on div "Without pricing" at bounding box center [935, 70] width 68 height 13
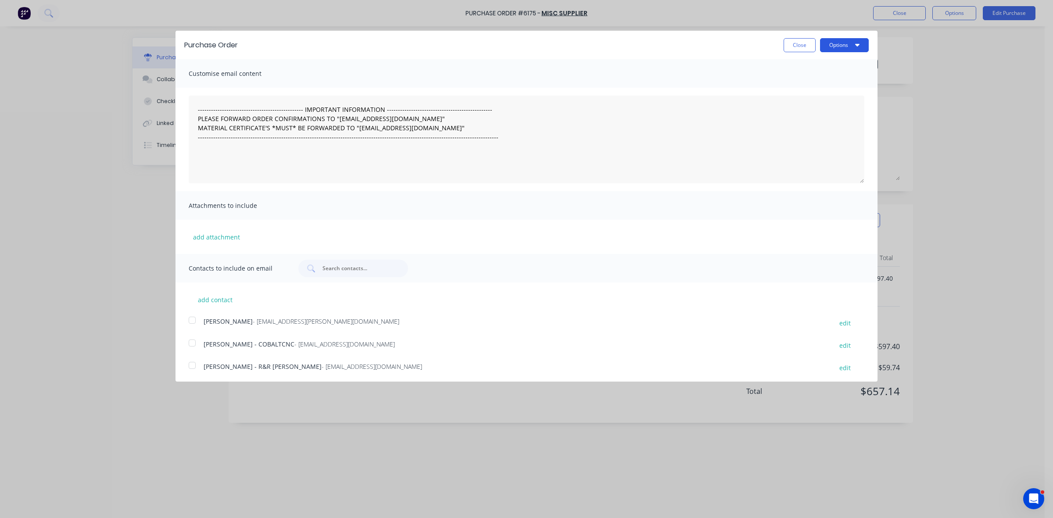
click at [844, 43] on button "Options" at bounding box center [844, 45] width 49 height 14
click at [839, 59] on button "Print" at bounding box center [826, 68] width 83 height 18
click at [793, 51] on button "Close" at bounding box center [799, 45] width 32 height 14
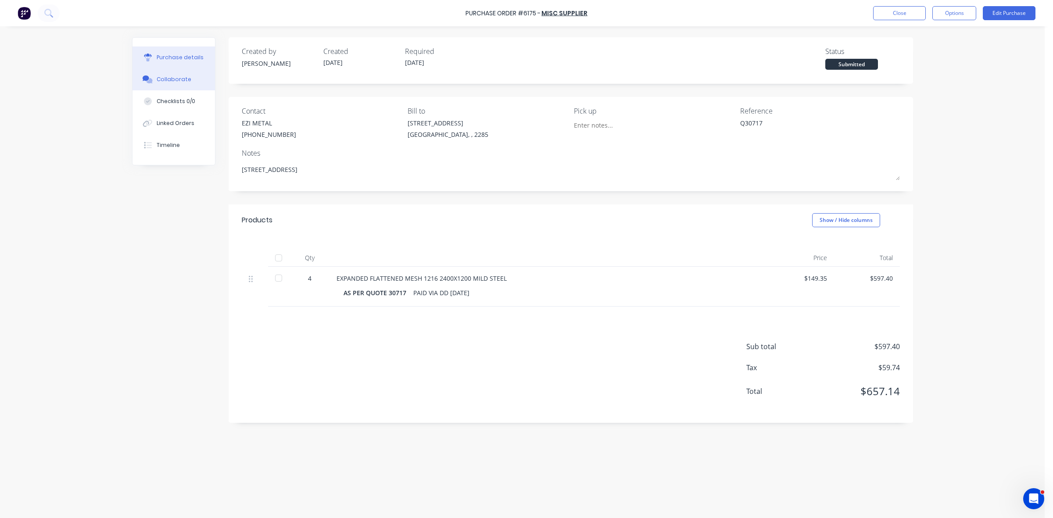
click at [178, 81] on div "Collaborate" at bounding box center [174, 79] width 35 height 8
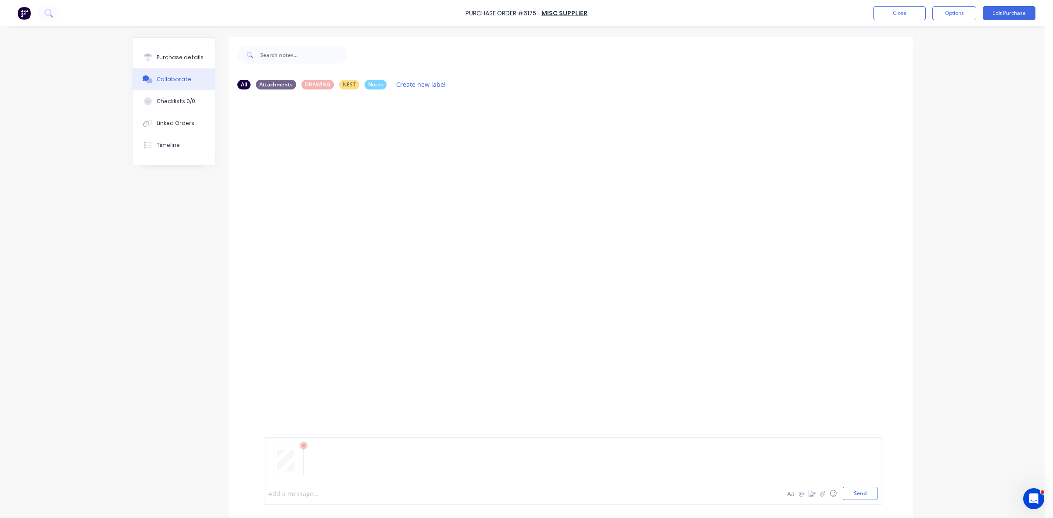
click at [290, 492] on div at bounding box center [497, 493] width 456 height 9
click at [288, 489] on div at bounding box center [497, 493] width 456 height 9
click at [176, 57] on div "Purchase details" at bounding box center [180, 58] width 47 height 8
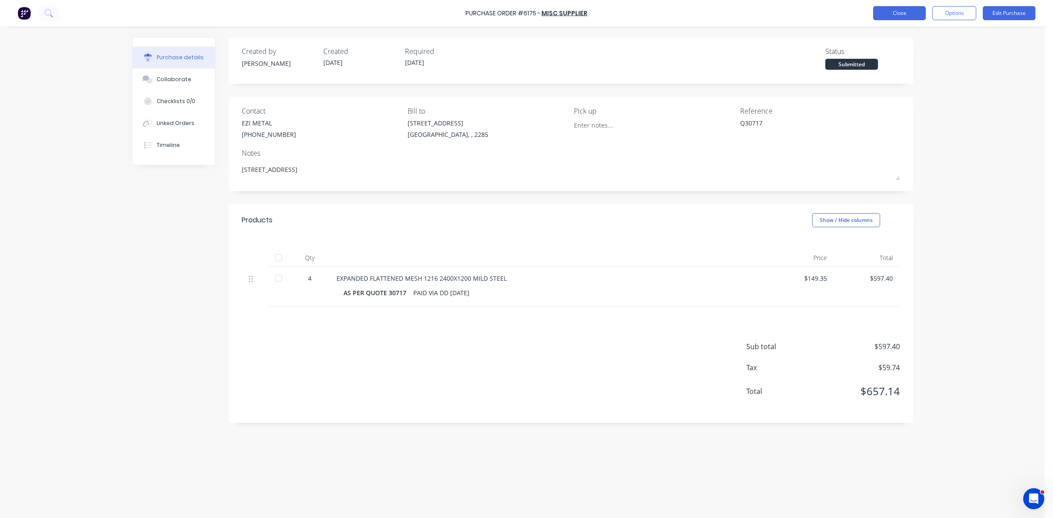
click at [902, 14] on button "Close" at bounding box center [899, 13] width 53 height 14
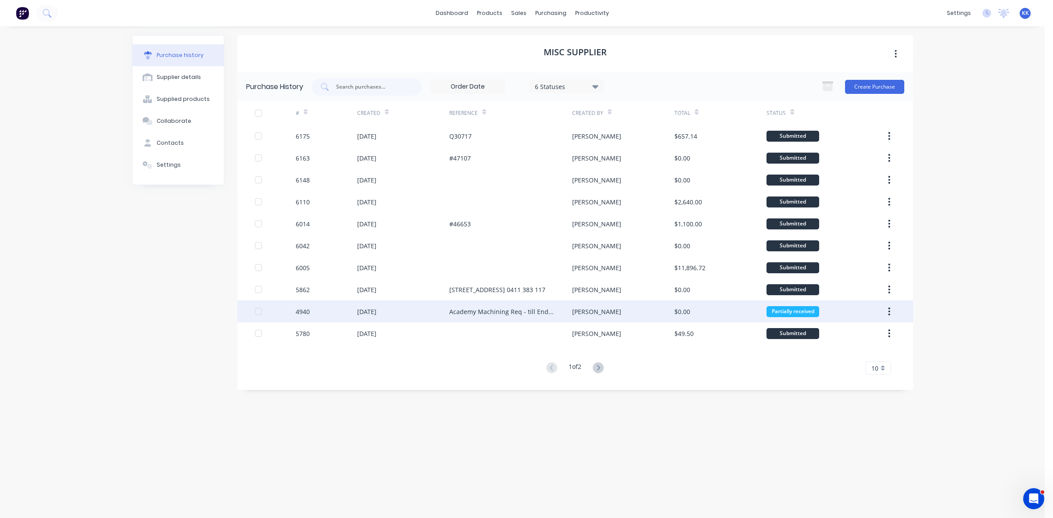
click at [498, 308] on div "Academy Machining Req - till End of June" at bounding box center [501, 311] width 105 height 9
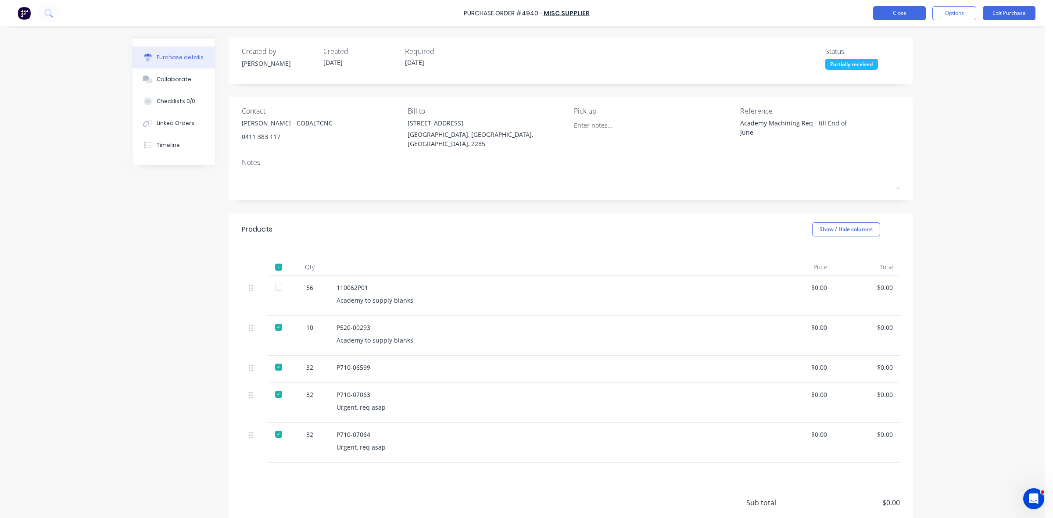
click at [891, 18] on button "Close" at bounding box center [899, 13] width 53 height 14
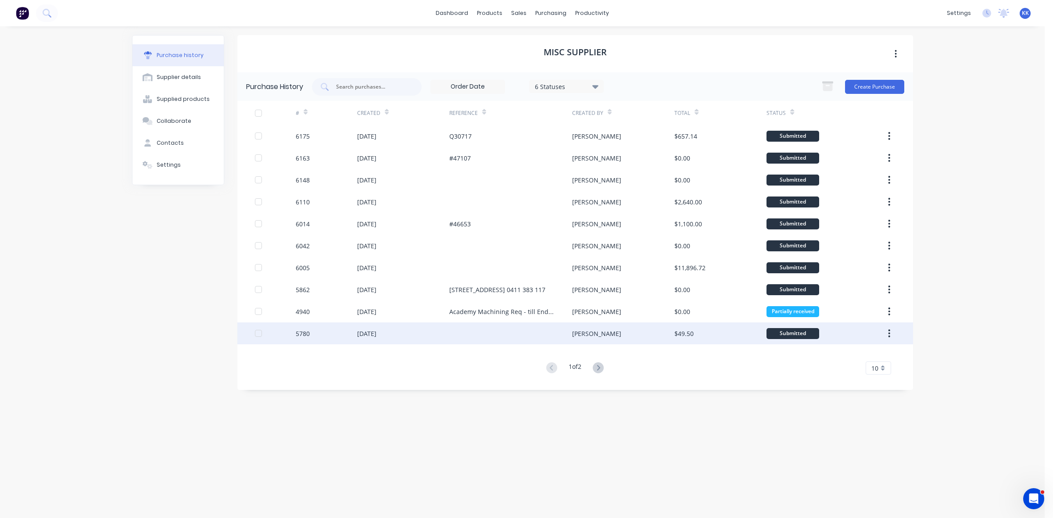
click at [615, 339] on div "[PERSON_NAME]" at bounding box center [623, 333] width 102 height 22
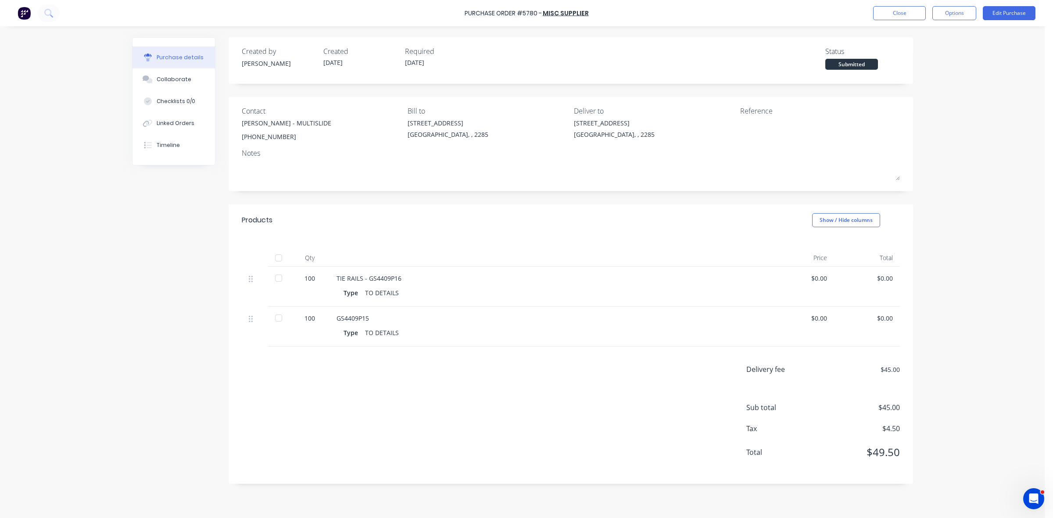
click at [280, 259] on div at bounding box center [279, 258] width 18 height 18
click at [917, 14] on button "Close" at bounding box center [899, 13] width 53 height 14
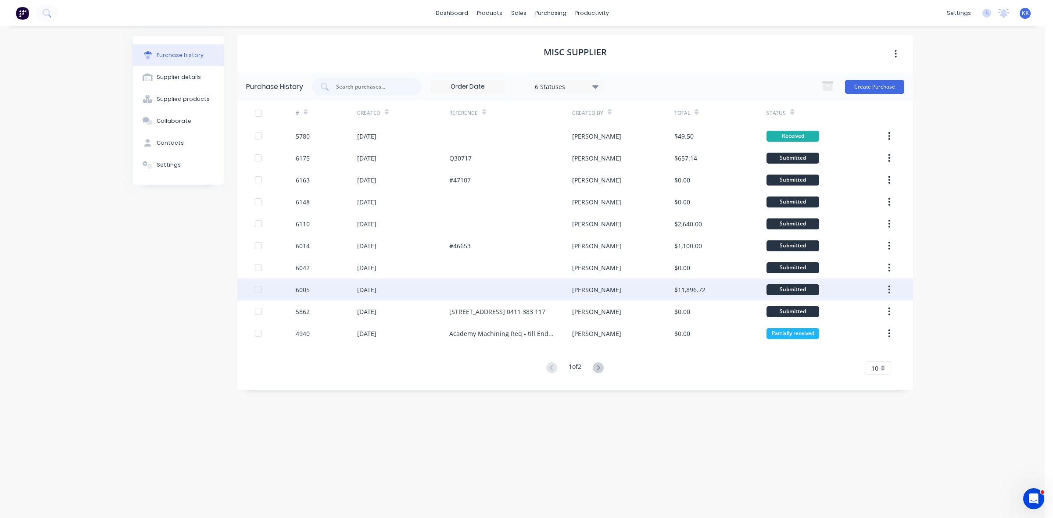
click at [644, 295] on div "[PERSON_NAME]" at bounding box center [623, 290] width 102 height 22
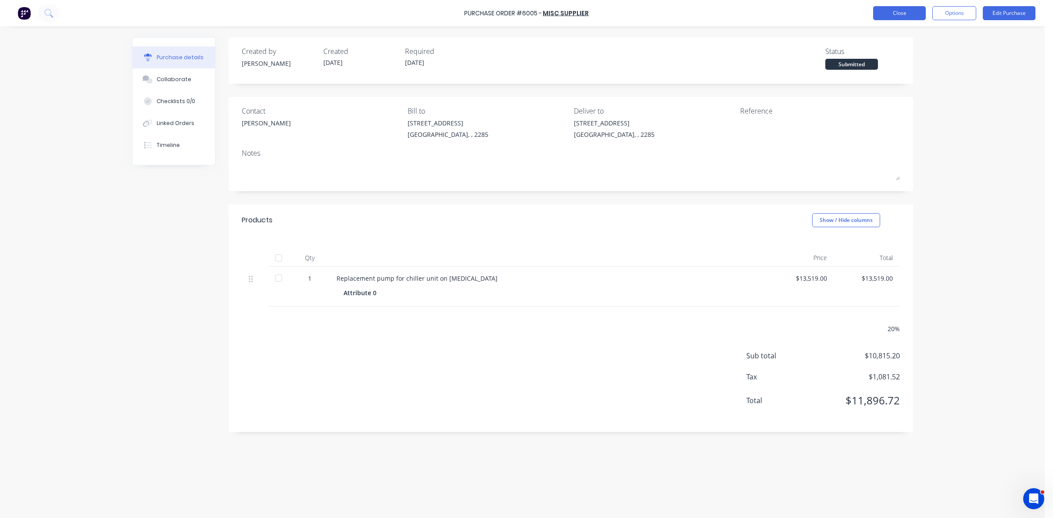
click at [904, 7] on button "Close" at bounding box center [899, 13] width 53 height 14
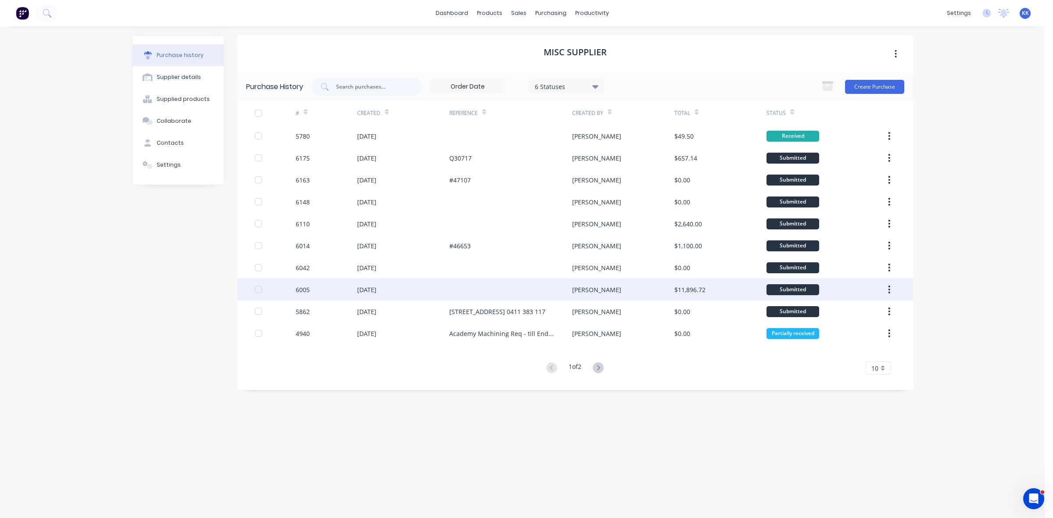
click at [539, 281] on div at bounding box center [510, 290] width 123 height 22
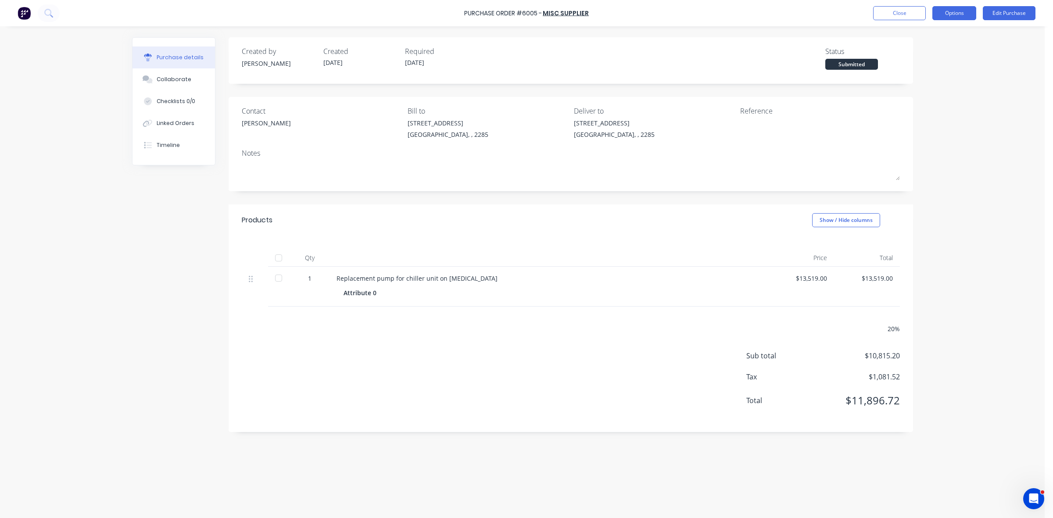
click at [939, 10] on button "Options" at bounding box center [954, 13] width 44 height 14
click at [914, 118] on div "Archive" at bounding box center [935, 123] width 68 height 13
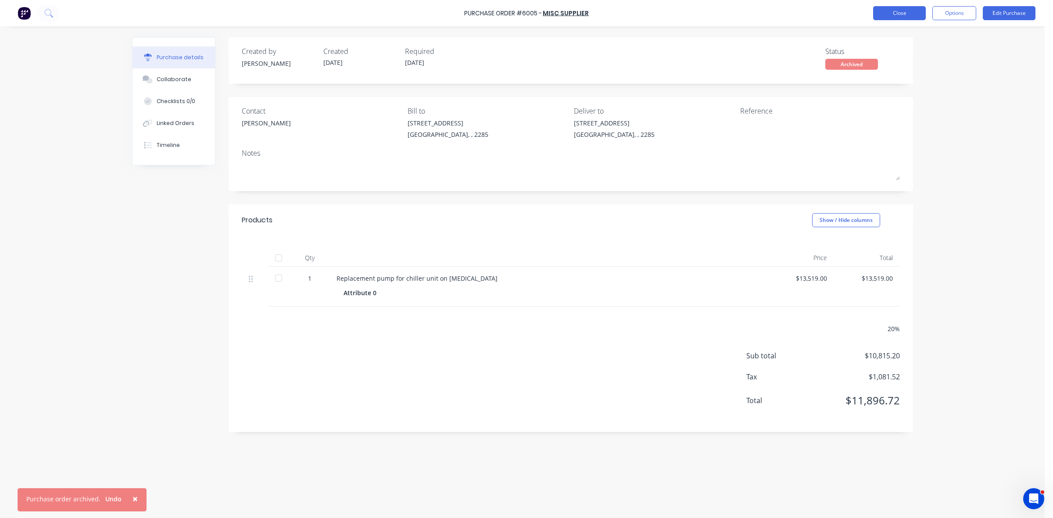
click at [900, 14] on button "Close" at bounding box center [899, 13] width 53 height 14
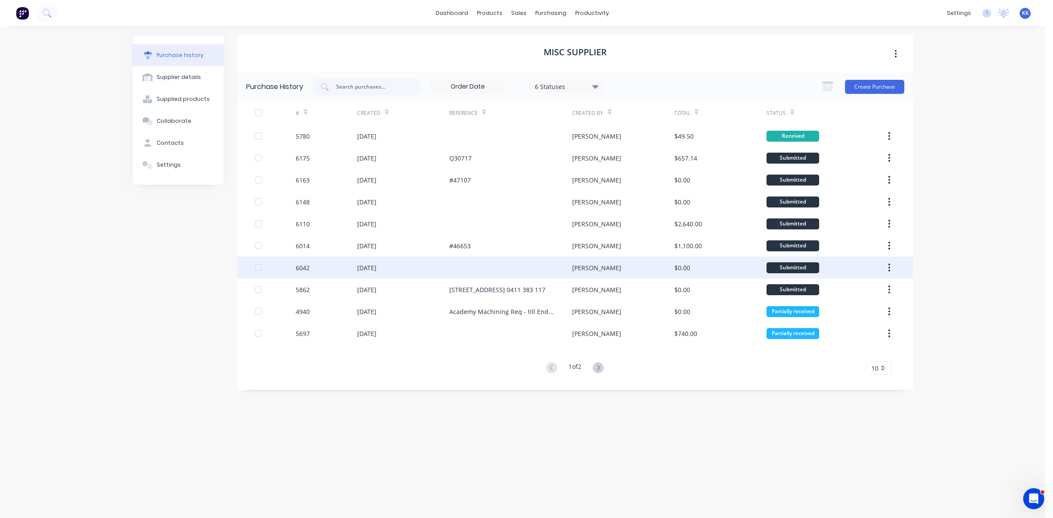
click at [543, 271] on div at bounding box center [510, 268] width 123 height 22
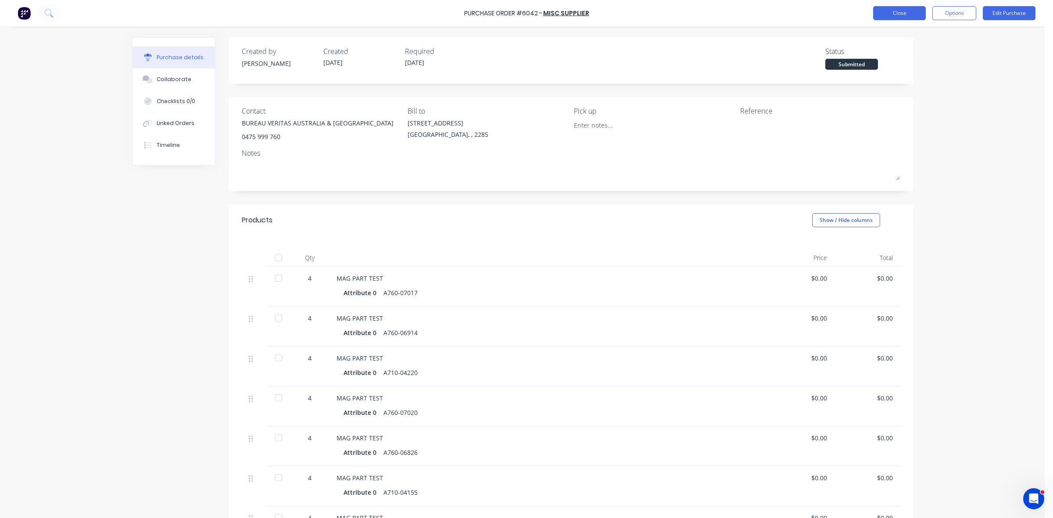
click at [887, 13] on button "Close" at bounding box center [899, 13] width 53 height 14
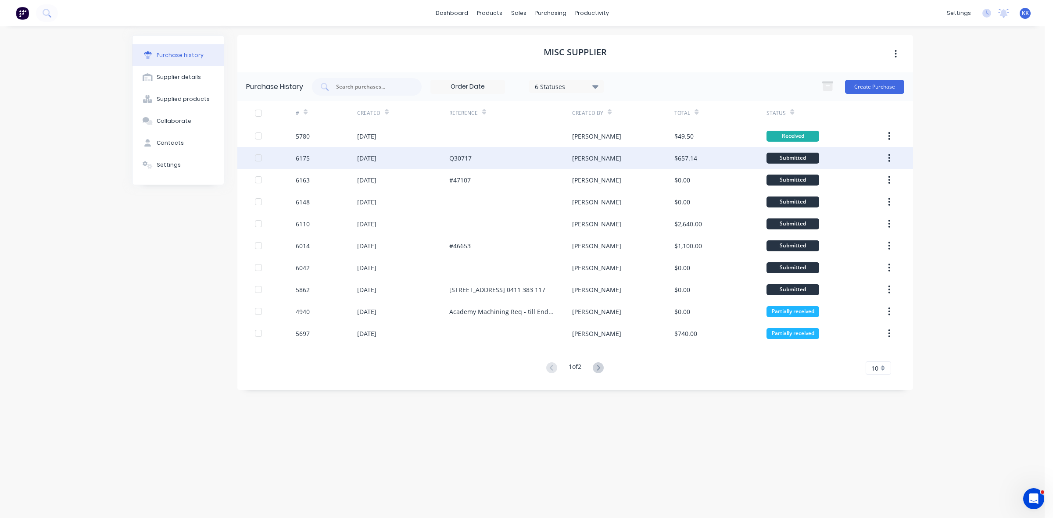
click at [519, 160] on div "Q30717" at bounding box center [510, 158] width 123 height 22
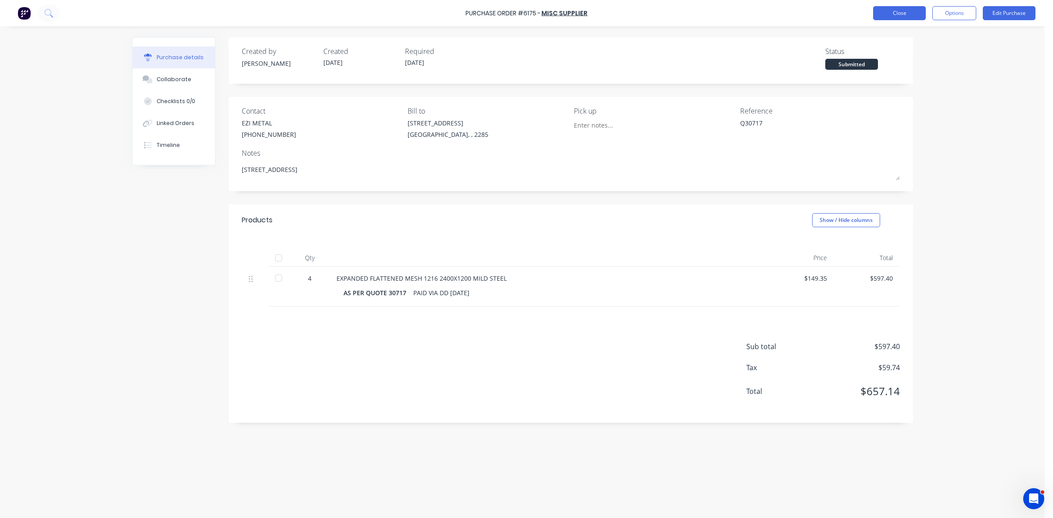
click at [889, 14] on button "Close" at bounding box center [899, 13] width 53 height 14
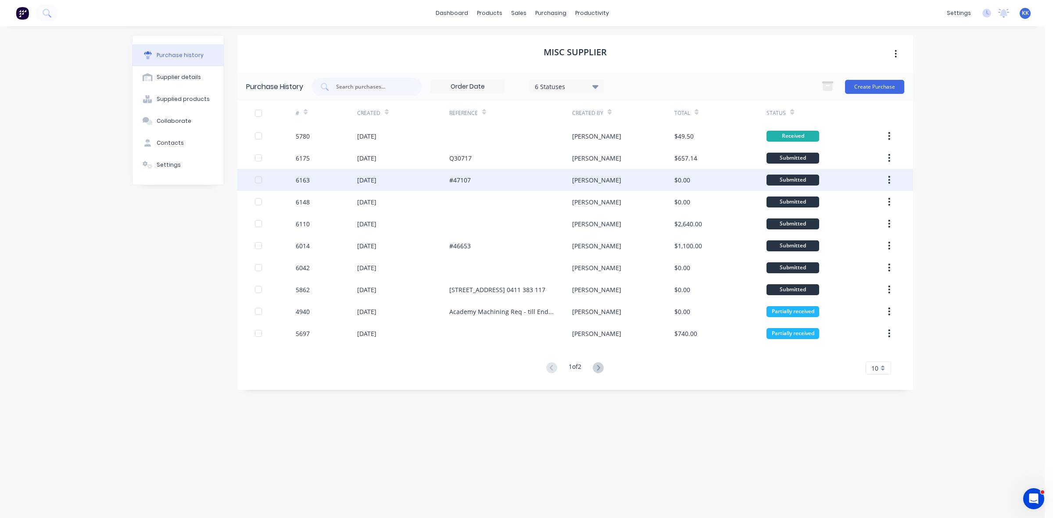
click at [507, 180] on div "#47107" at bounding box center [510, 180] width 123 height 22
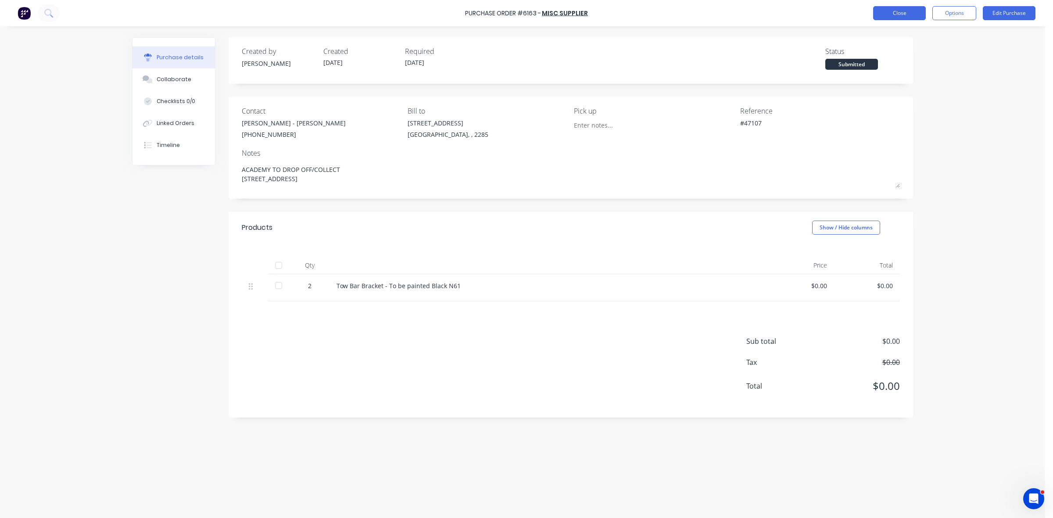
click at [895, 16] on button "Close" at bounding box center [899, 13] width 53 height 14
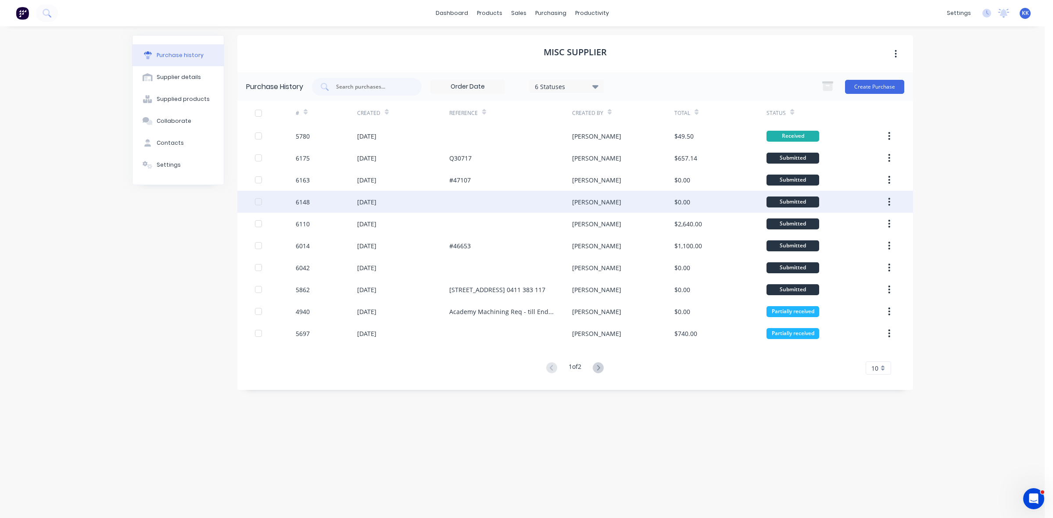
click at [512, 207] on div at bounding box center [510, 202] width 123 height 22
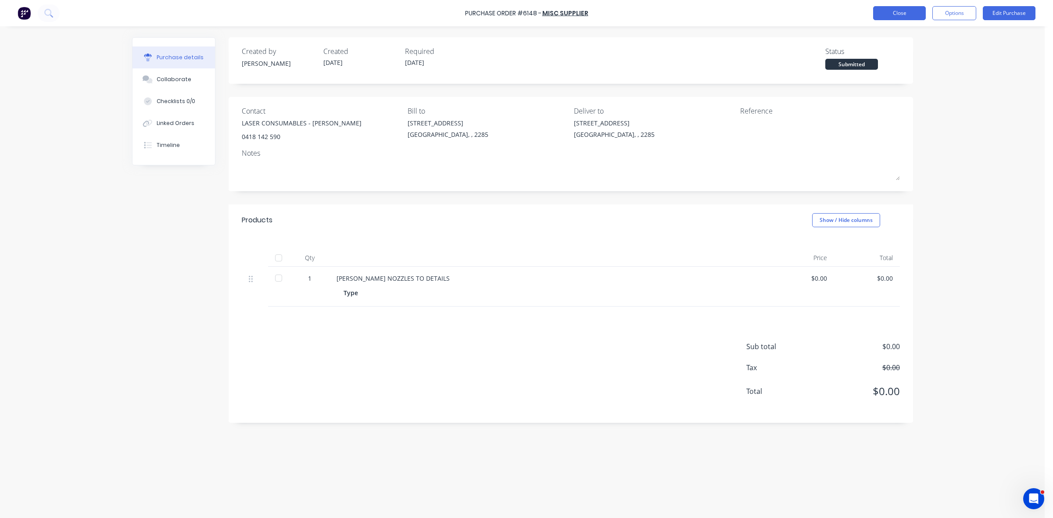
click at [916, 10] on button "Close" at bounding box center [899, 13] width 53 height 14
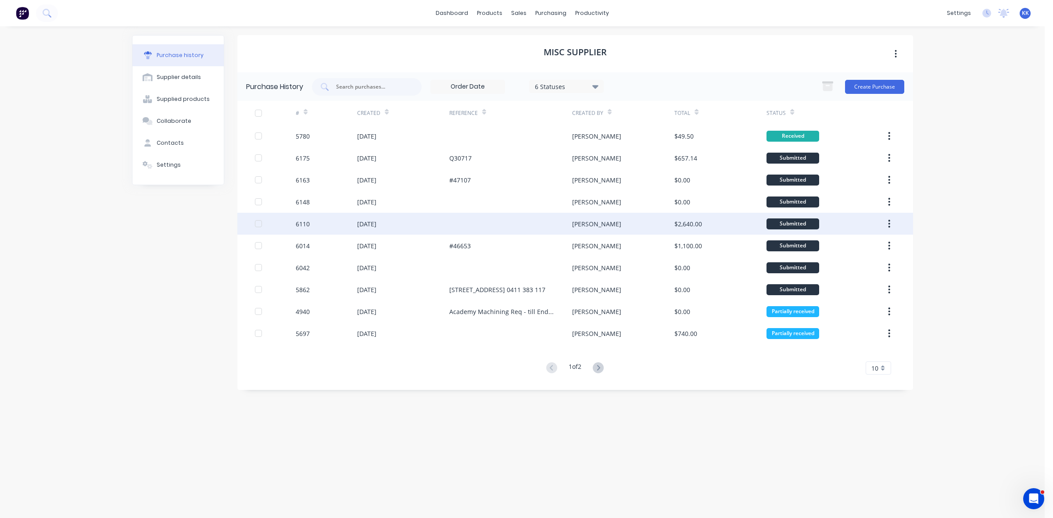
click at [567, 226] on div at bounding box center [510, 224] width 123 height 22
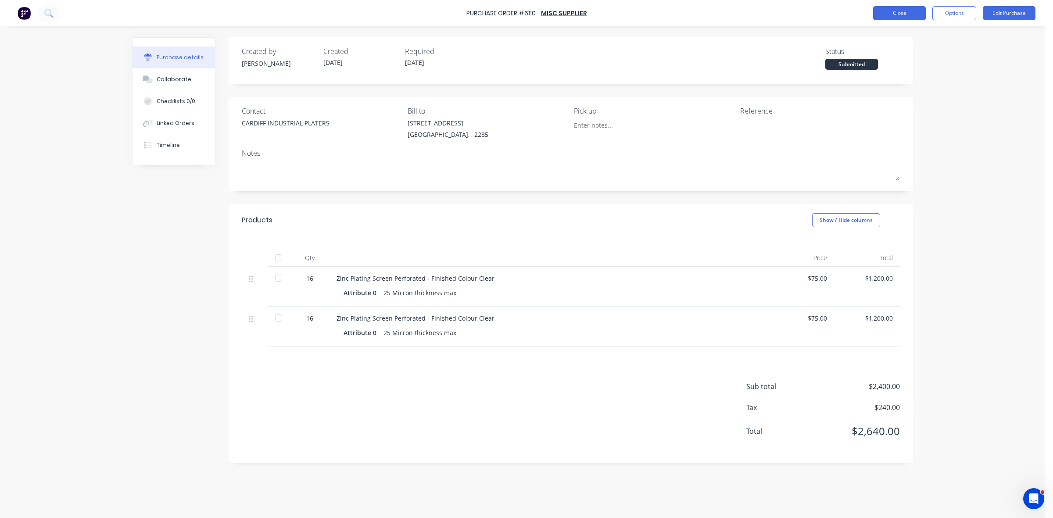
click at [909, 14] on button "Close" at bounding box center [899, 13] width 53 height 14
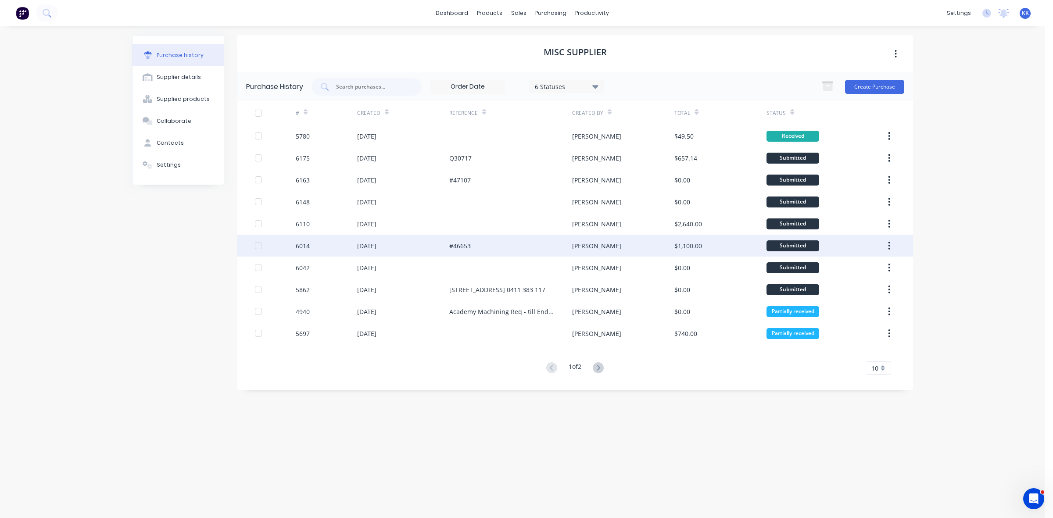
click at [555, 247] on div "#46653" at bounding box center [510, 246] width 123 height 22
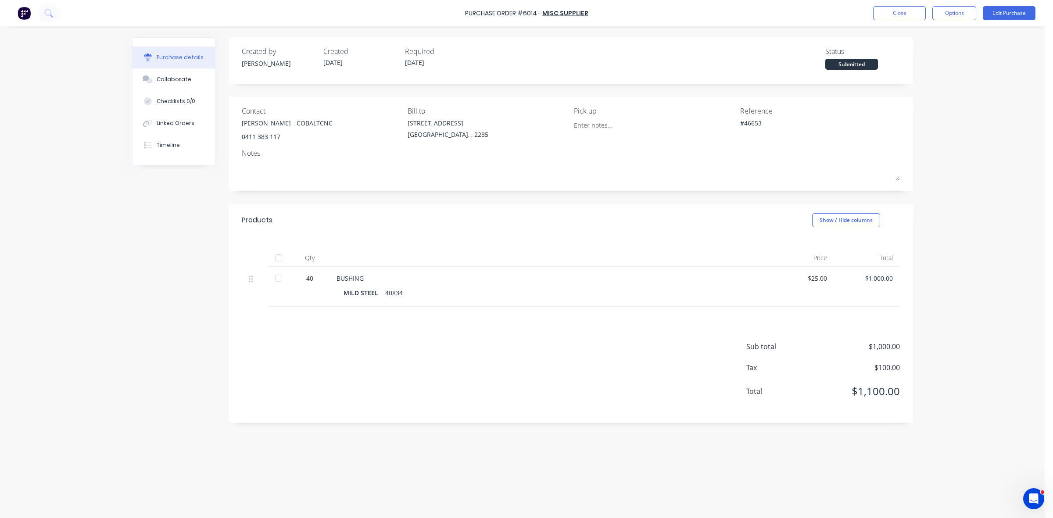
click at [276, 279] on div at bounding box center [279, 278] width 18 height 18
click at [916, 15] on button "Close" at bounding box center [899, 13] width 53 height 14
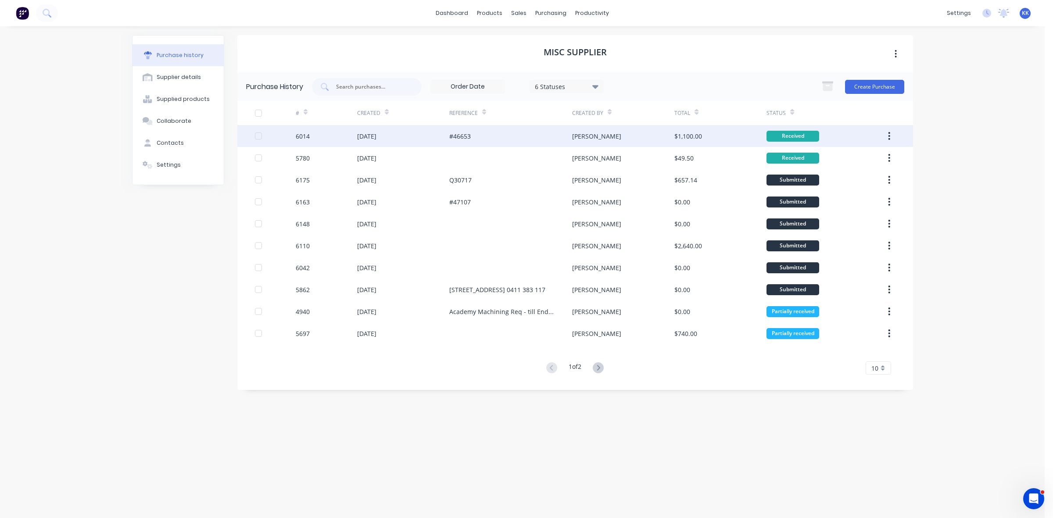
click at [256, 138] on div at bounding box center [259, 136] width 18 height 18
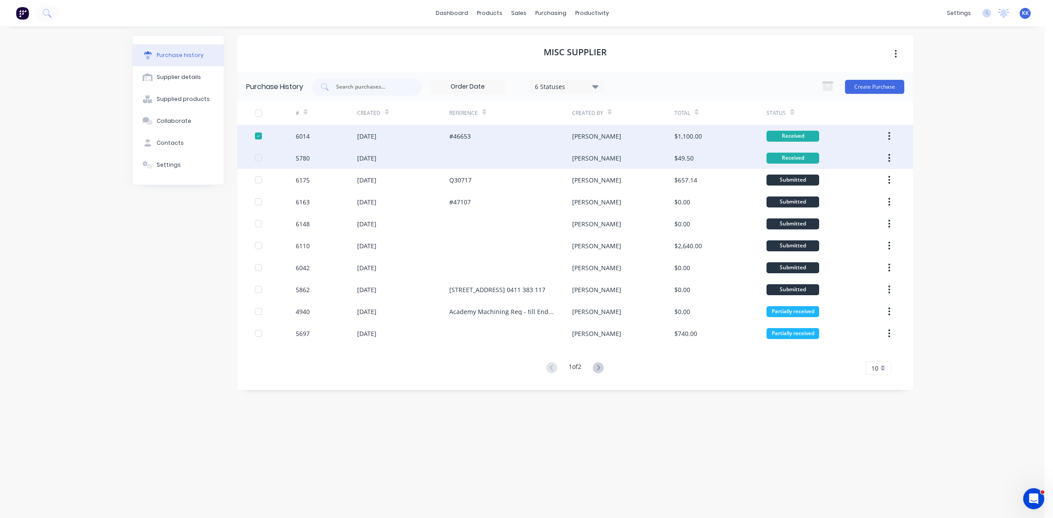
click at [259, 157] on div at bounding box center [259, 158] width 18 height 18
click at [823, 90] on icon "button" at bounding box center [828, 86] width 10 height 7
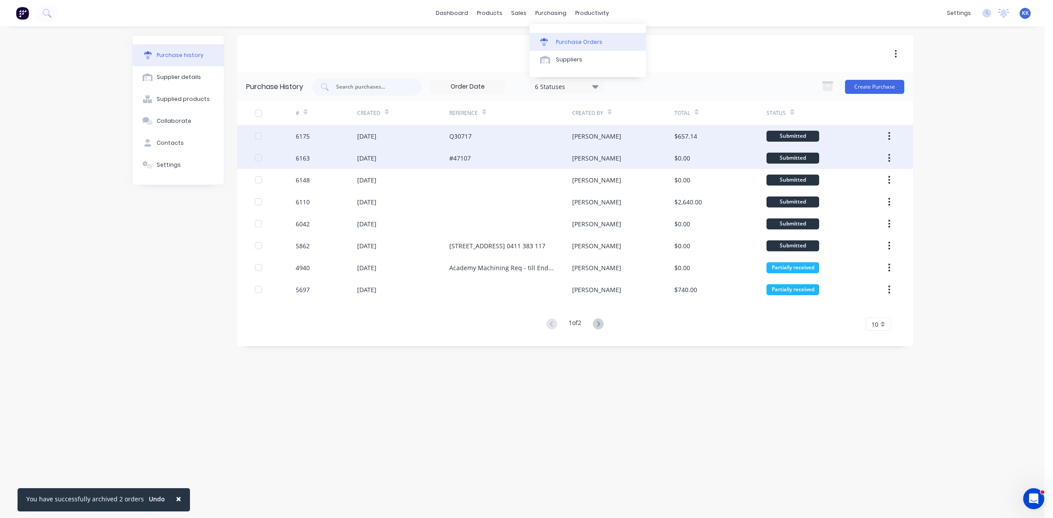
click at [569, 40] on div "Purchase Orders" at bounding box center [579, 42] width 47 height 8
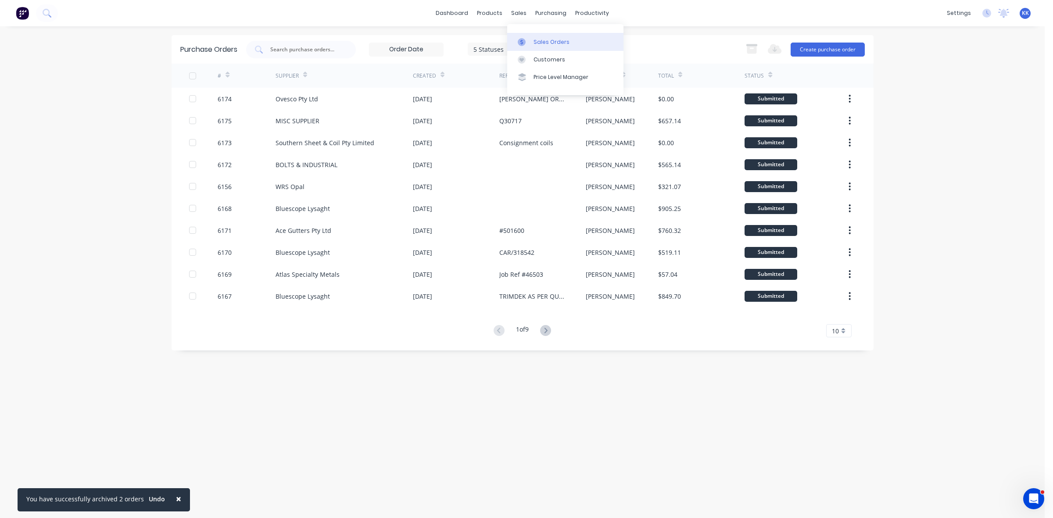
click at [535, 36] on link "Sales Orders" at bounding box center [565, 42] width 116 height 18
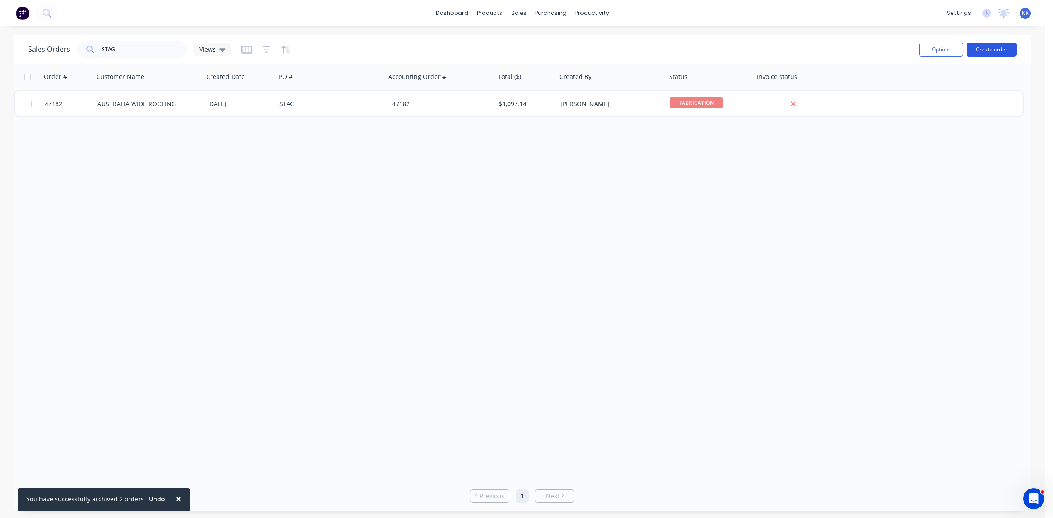
click at [992, 45] on button "Create order" at bounding box center [991, 50] width 50 height 14
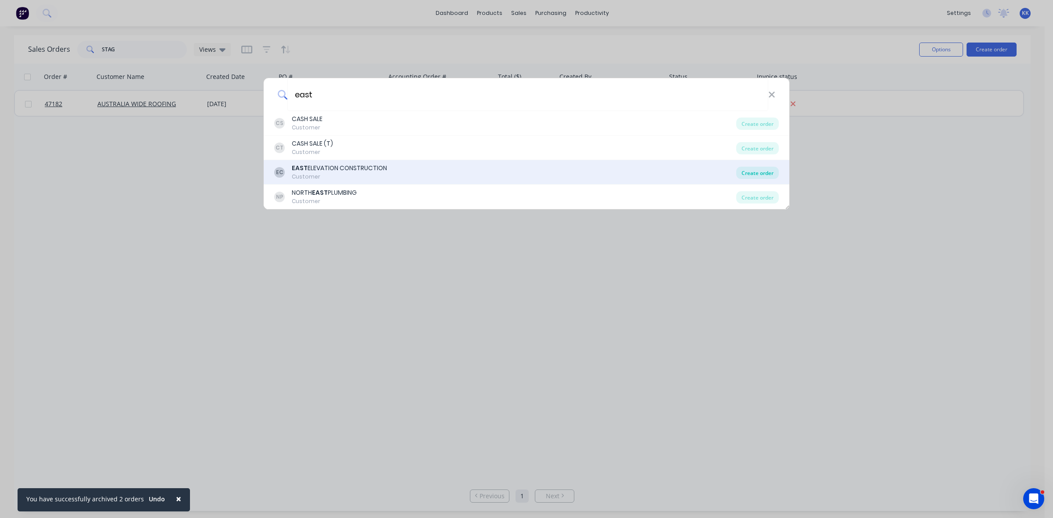
click at [755, 172] on div "Create order" at bounding box center [757, 173] width 43 height 12
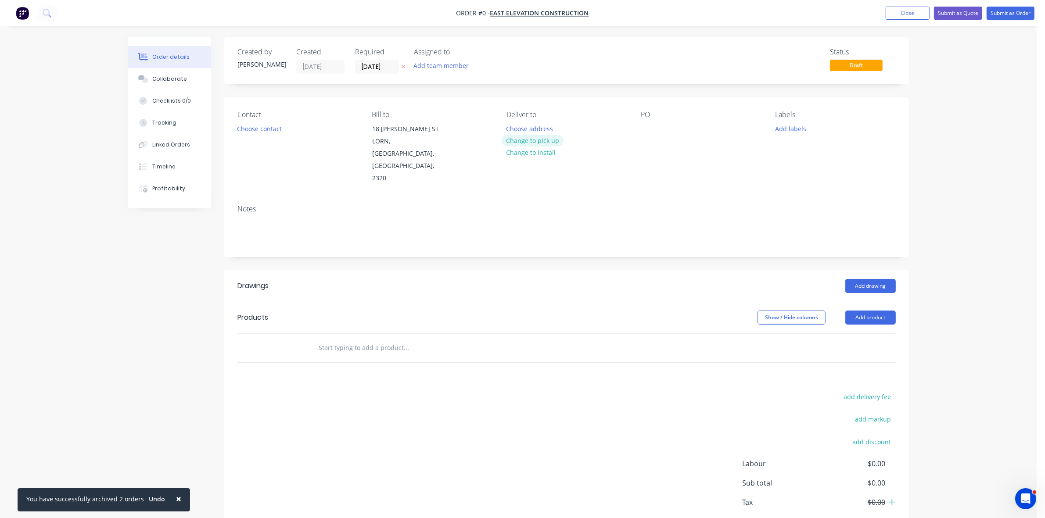
click at [543, 140] on button "Change to pick up" at bounding box center [532, 141] width 62 height 12
click at [648, 126] on div at bounding box center [647, 128] width 14 height 13
click at [260, 128] on button "Choose contact" at bounding box center [260, 128] width 54 height 12
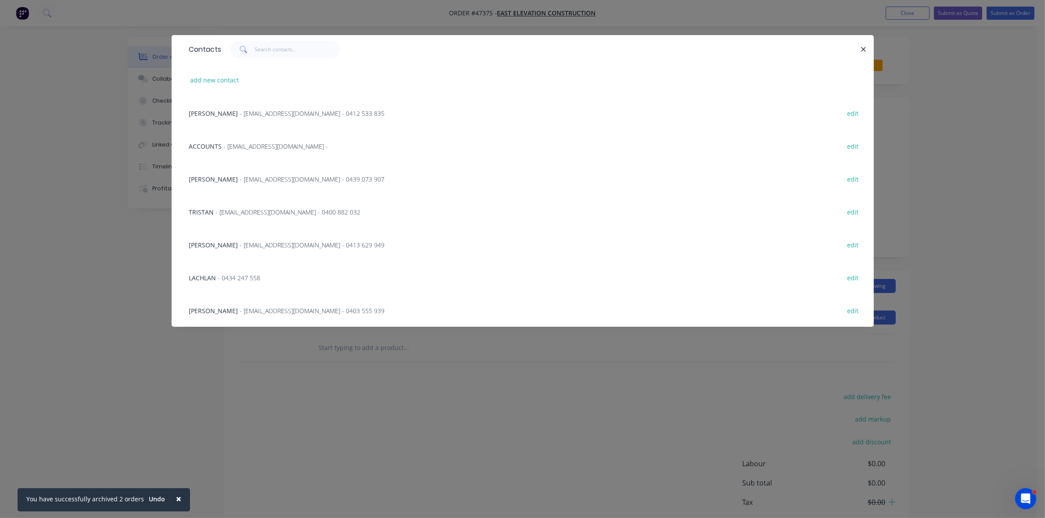
click at [299, 248] on span "- admin@east-elevation.com.au - 0413 629 949" at bounding box center [312, 245] width 145 height 8
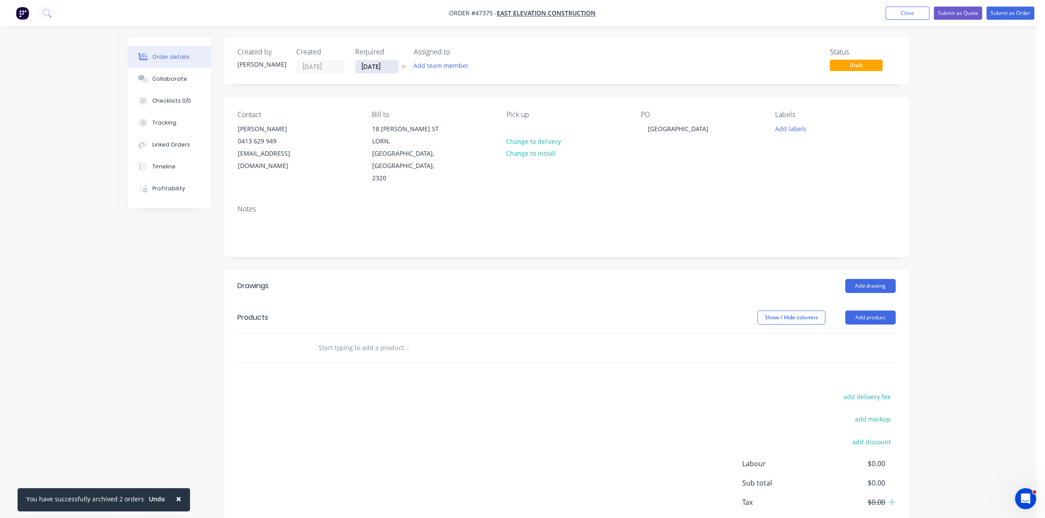
click at [380, 70] on input "28/08/25" at bounding box center [376, 66] width 43 height 13
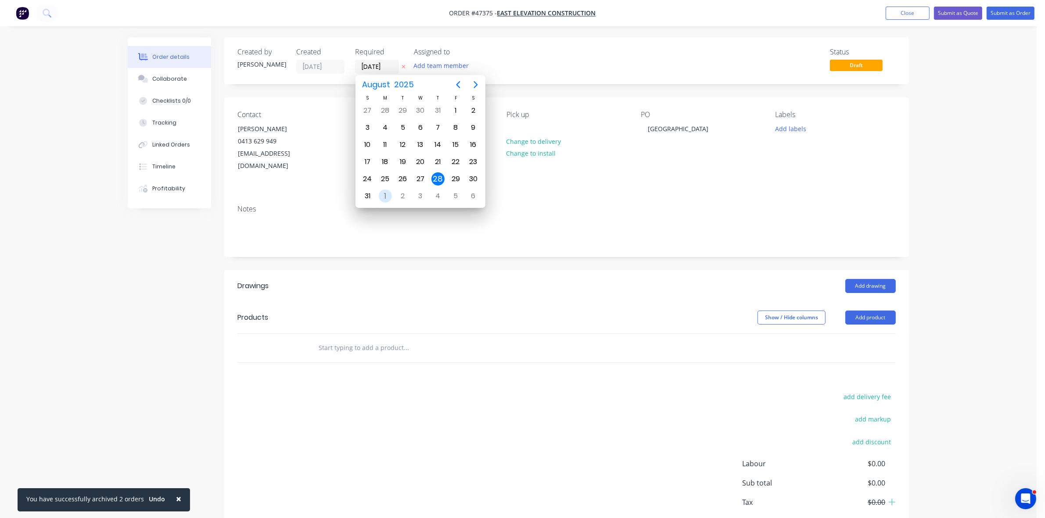
click at [385, 194] on div "1" at bounding box center [385, 196] width 13 height 13
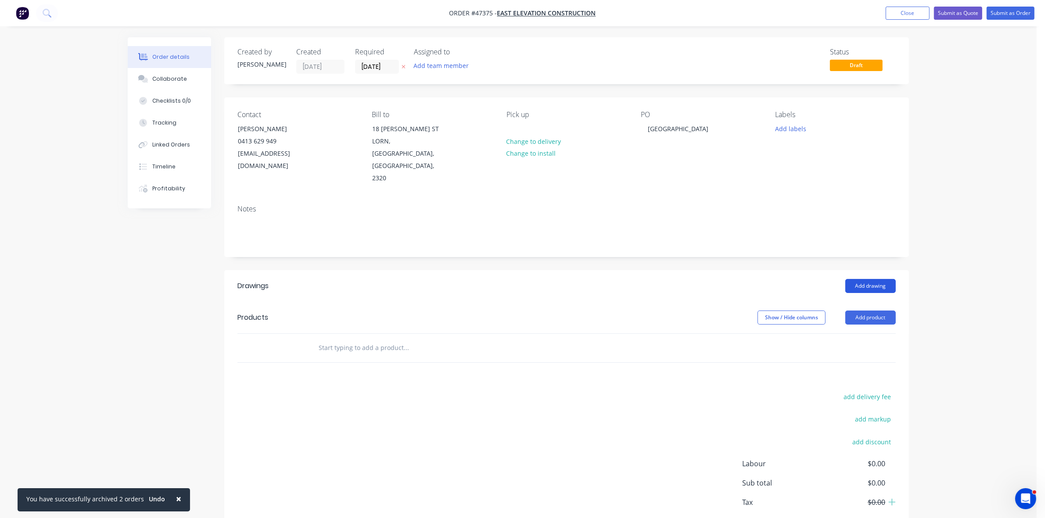
click at [870, 279] on button "Add drawing" at bounding box center [870, 286] width 50 height 14
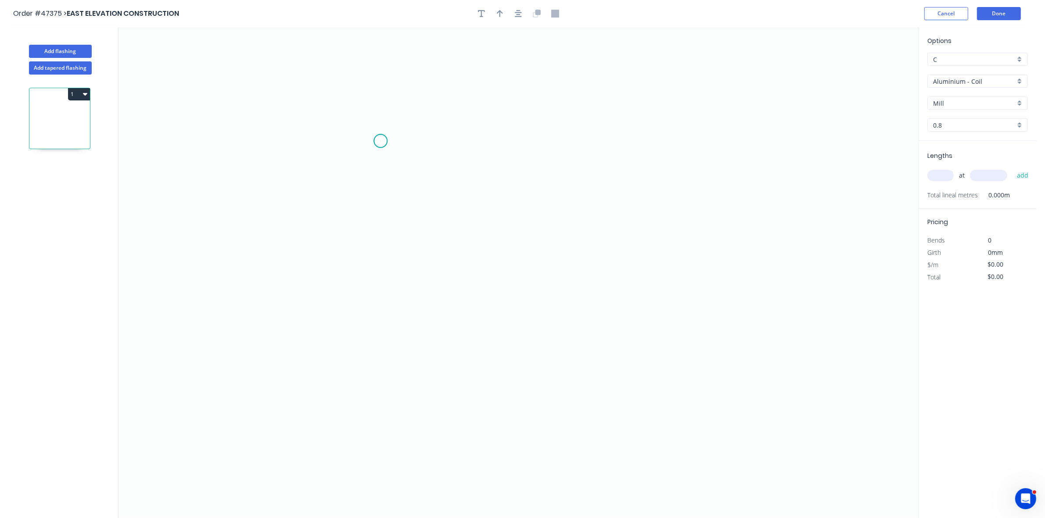
click at [380, 141] on icon "0" at bounding box center [517, 272] width 799 height 491
click at [380, 242] on icon "0" at bounding box center [517, 272] width 799 height 491
click at [514, 238] on icon "0 ?" at bounding box center [517, 272] width 799 height 491
click at [516, 278] on icon "0 ? ?" at bounding box center [517, 272] width 799 height 491
click at [499, 21] on header "Order #47375 > EAST ELEVATION CONSTRUCTION Cancel Done" at bounding box center [518, 13] width 1036 height 27
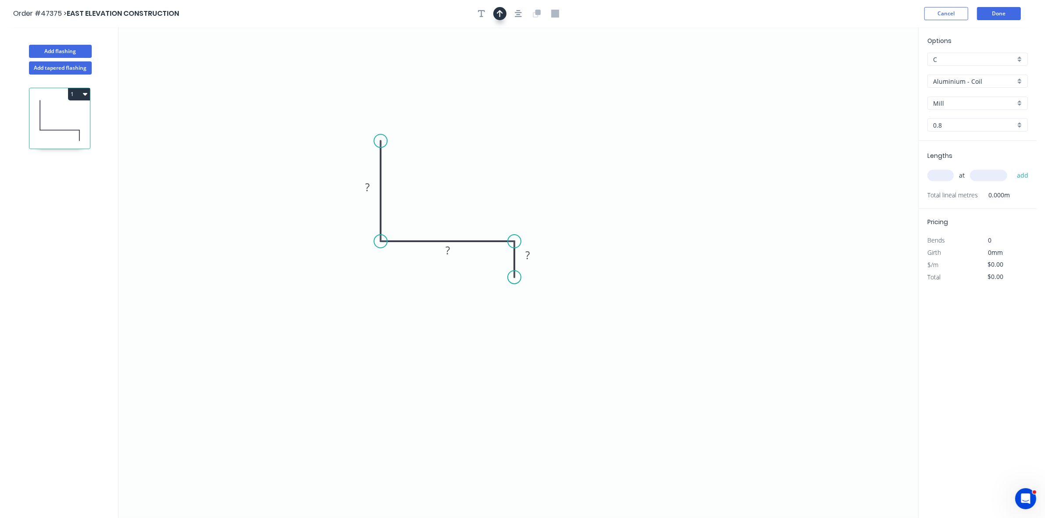
click at [499, 15] on icon "button" at bounding box center [500, 13] width 6 height 7
drag, startPoint x: 874, startPoint y: 72, endPoint x: 406, endPoint y: 207, distance: 487.4
click at [408, 200] on icon at bounding box center [412, 186] width 8 height 28
click at [370, 182] on rect at bounding box center [367, 188] width 18 height 12
click at [942, 79] on input "Aluminium - Coil" at bounding box center [974, 81] width 82 height 9
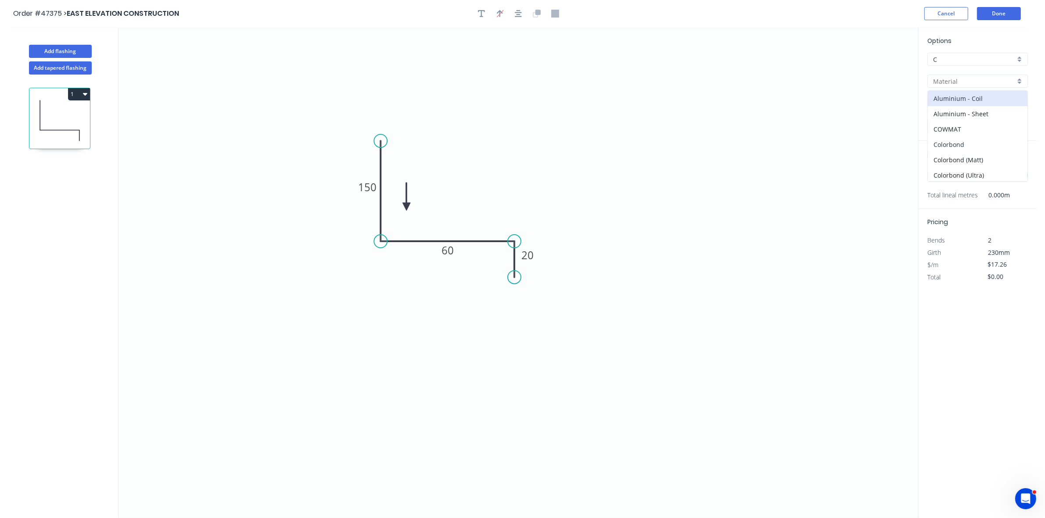
click at [948, 147] on div "Colorbond" at bounding box center [977, 144] width 100 height 15
click at [960, 107] on input "Basalt" at bounding box center [974, 103] width 82 height 9
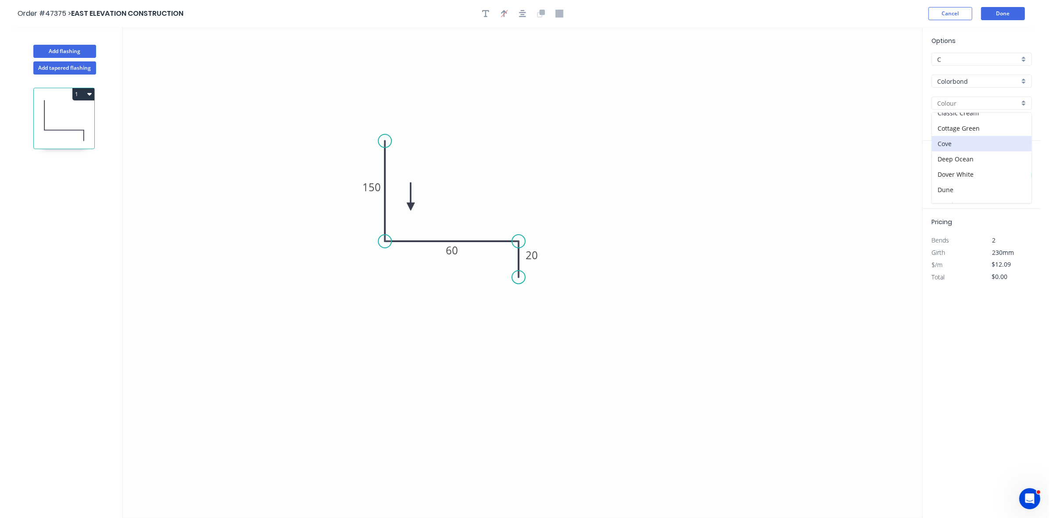
scroll to position [55, 0]
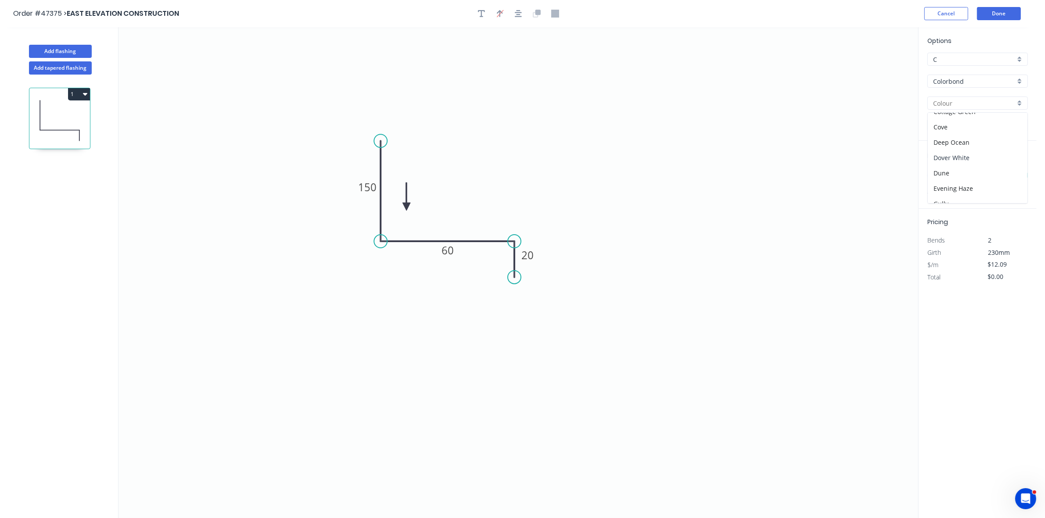
click at [959, 154] on div "Dover White" at bounding box center [977, 157] width 100 height 15
click at [944, 176] on input "text" at bounding box center [940, 175] width 26 height 11
click at [1012, 168] on button "add" at bounding box center [1022, 175] width 21 height 15
click at [998, 8] on button "Done" at bounding box center [999, 13] width 44 height 13
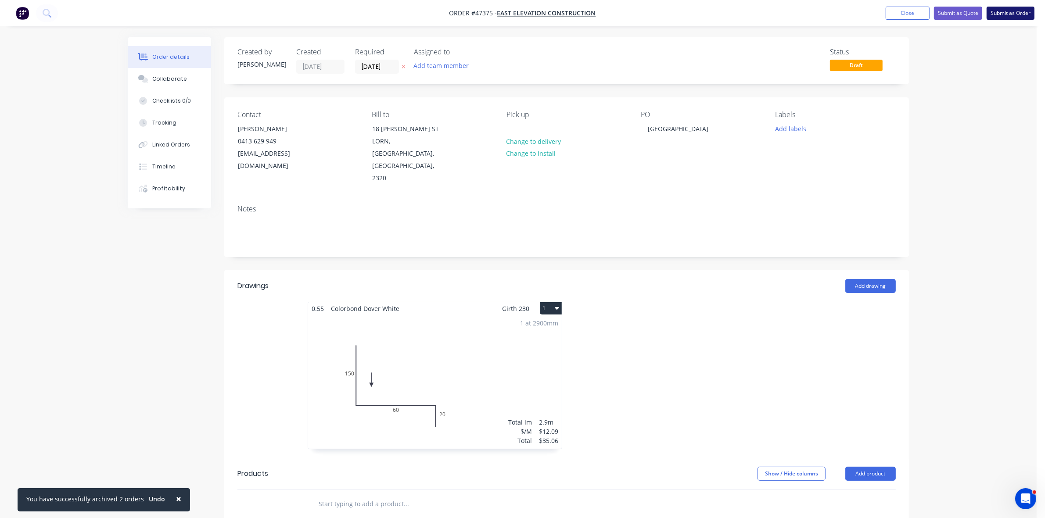
click at [1004, 11] on button "Submit as Order" at bounding box center [1010, 13] width 48 height 13
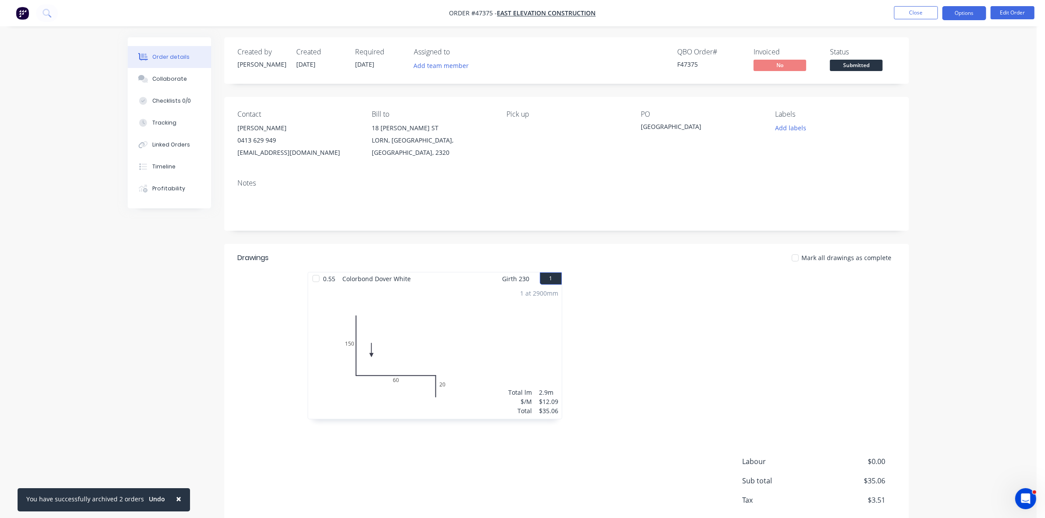
click at [973, 15] on button "Options" at bounding box center [964, 13] width 44 height 14
click at [924, 99] on button "Work Order" at bounding box center [937, 106] width 97 height 18
click at [924, 90] on div "Without pricing" at bounding box center [937, 88] width 81 height 13
click at [859, 63] on span "Submitted" at bounding box center [856, 65] width 53 height 11
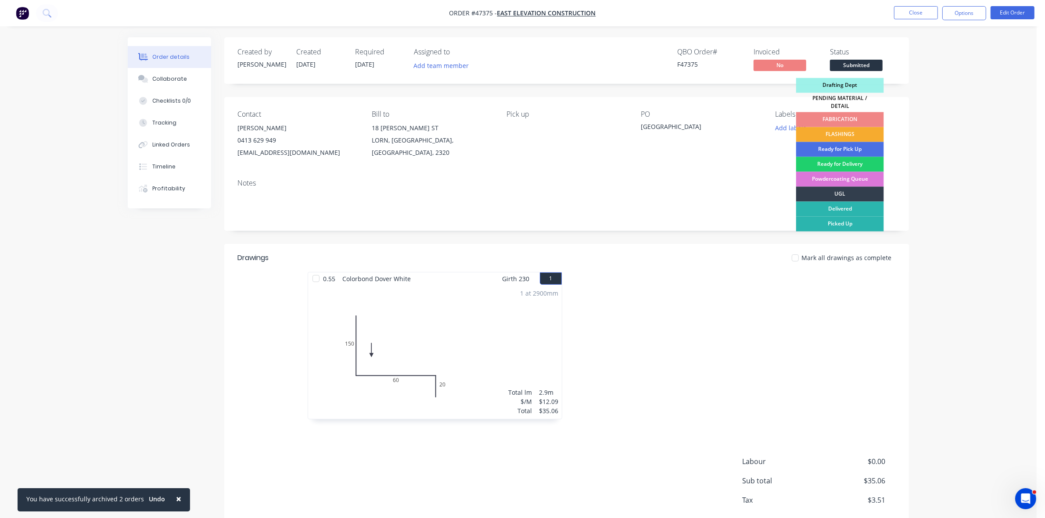
click at [858, 127] on div "FLASHINGS" at bounding box center [840, 134] width 88 height 15
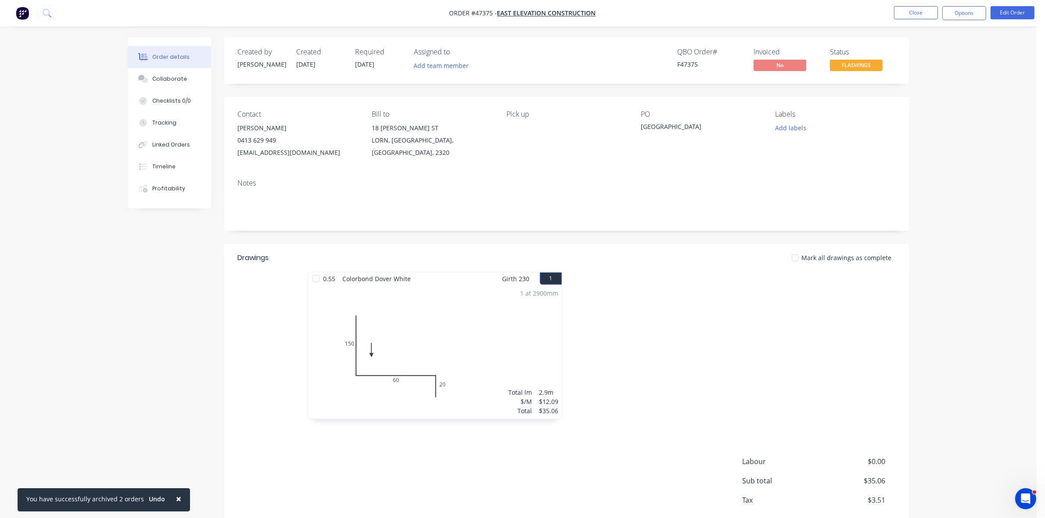
click at [917, 20] on li "Close" at bounding box center [916, 13] width 44 height 14
click at [908, 12] on button "Close" at bounding box center [916, 12] width 44 height 13
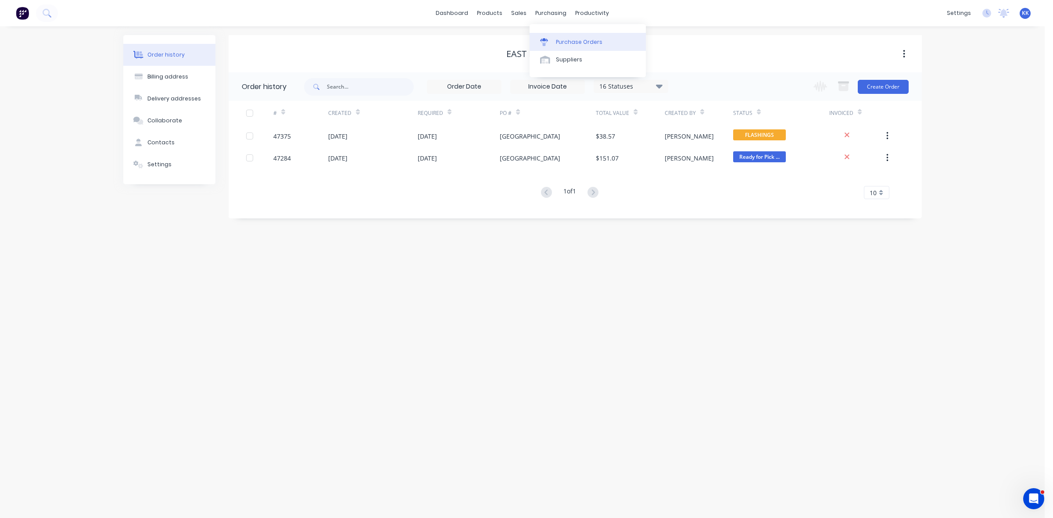
click at [584, 45] on div "Purchase Orders" at bounding box center [579, 42] width 47 height 8
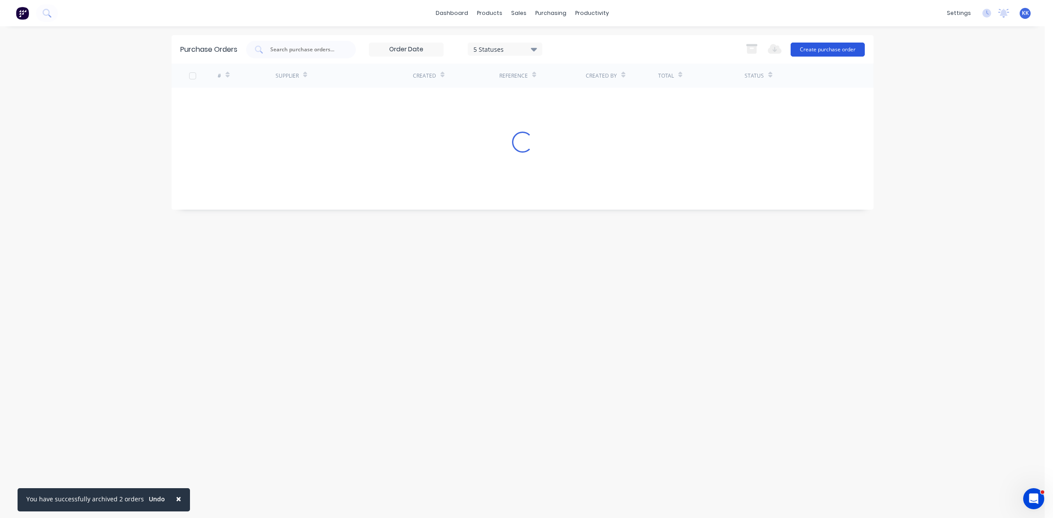
click at [838, 50] on button "Create purchase order" at bounding box center [828, 50] width 74 height 14
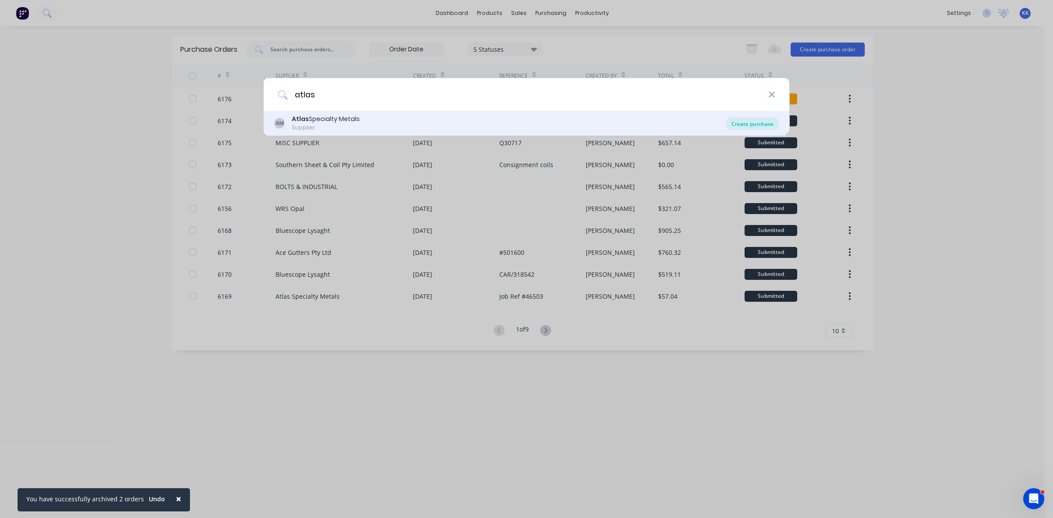
click at [737, 128] on div "Create purchase" at bounding box center [752, 124] width 53 height 12
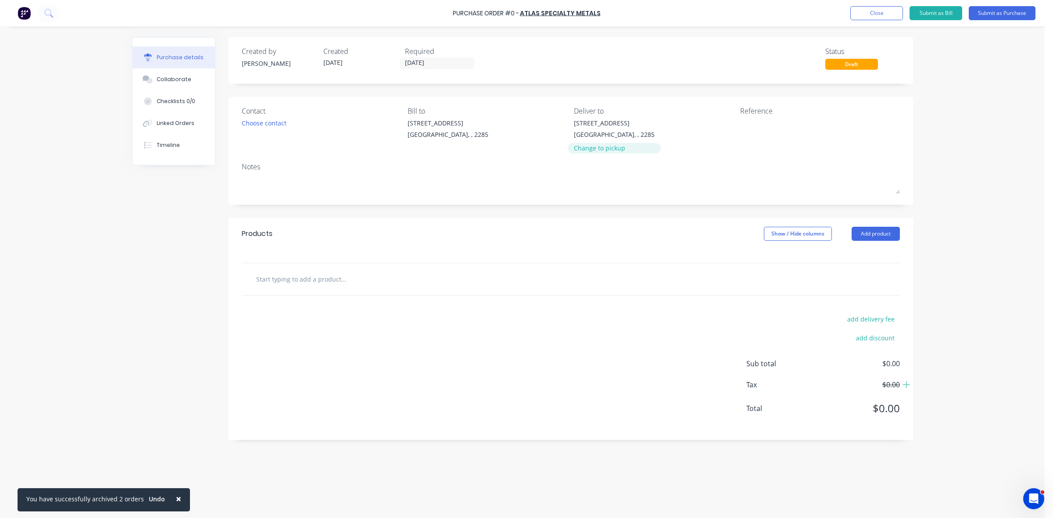
click at [610, 150] on div "Change to pickup" at bounding box center [614, 147] width 81 height 9
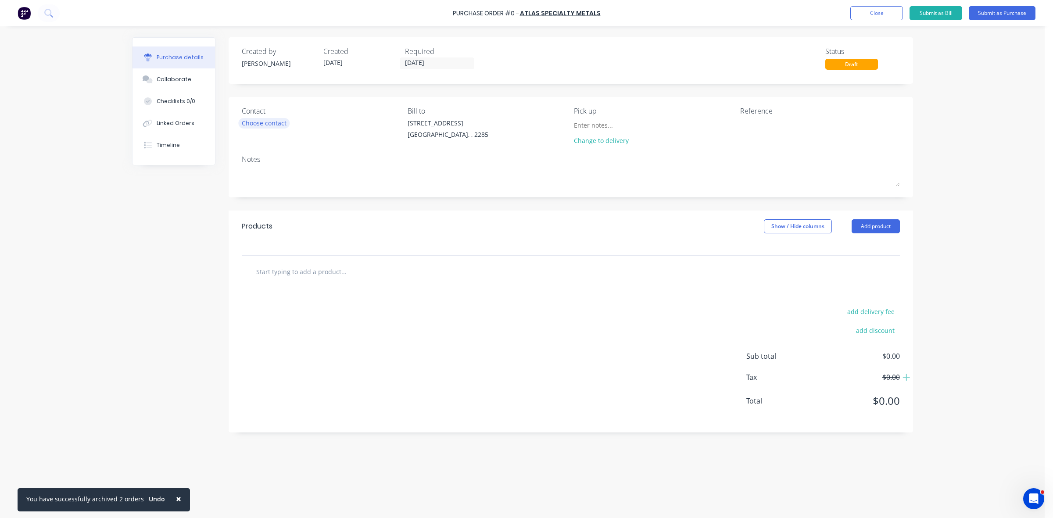
click at [281, 119] on div "Choose contact" at bounding box center [264, 122] width 45 height 9
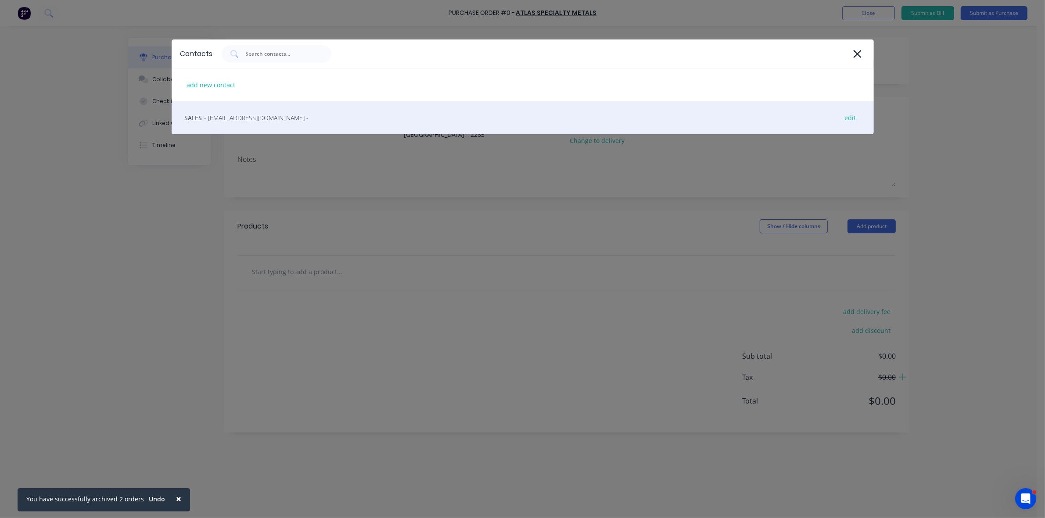
click at [265, 132] on div "SALES - newcastlesales@atlassteels.com.au - edit" at bounding box center [523, 117] width 702 height 33
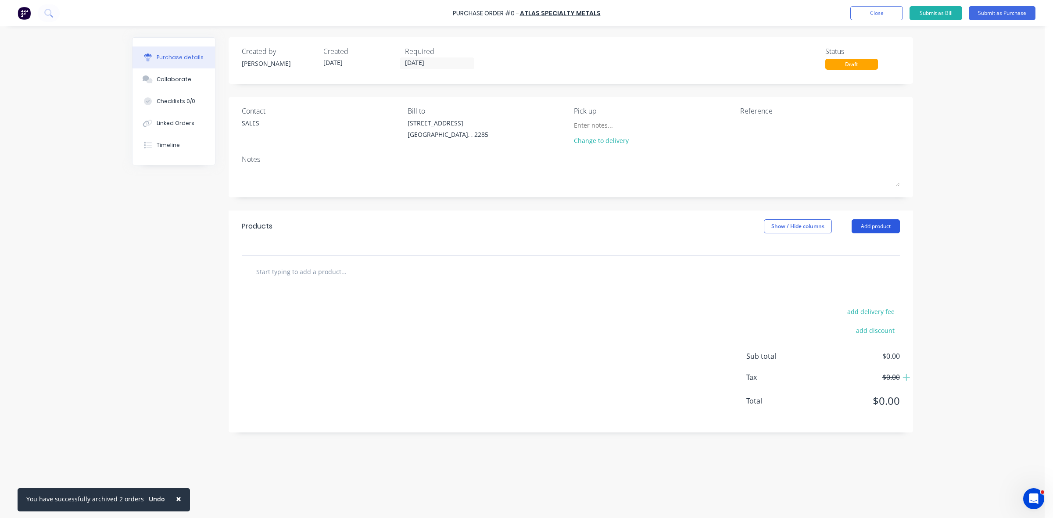
click at [890, 222] on button "Add product" at bounding box center [875, 226] width 48 height 14
click at [884, 243] on div "Product catalogue" at bounding box center [858, 249] width 68 height 13
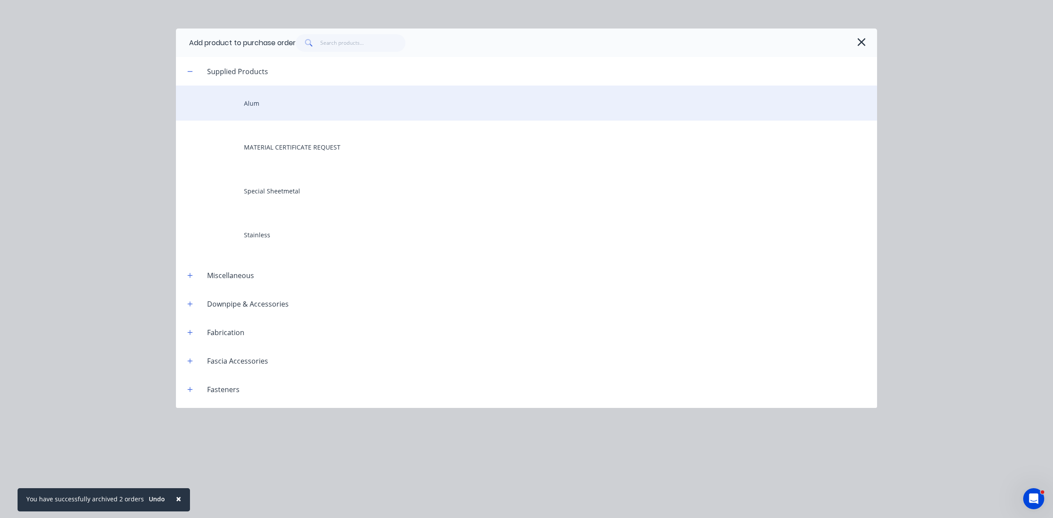
click at [295, 100] on div "Alum" at bounding box center [526, 103] width 701 height 35
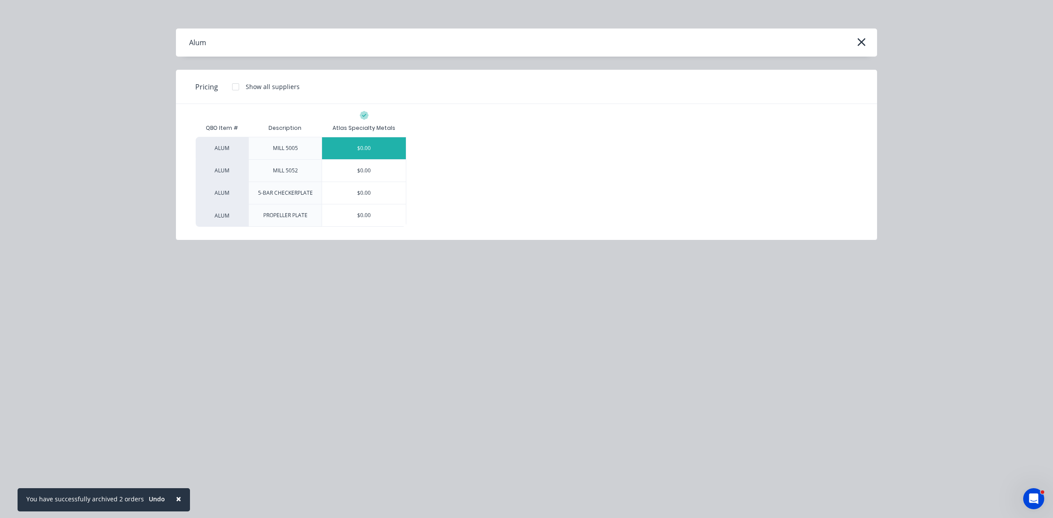
click at [360, 150] on div "$0.00" at bounding box center [364, 148] width 84 height 22
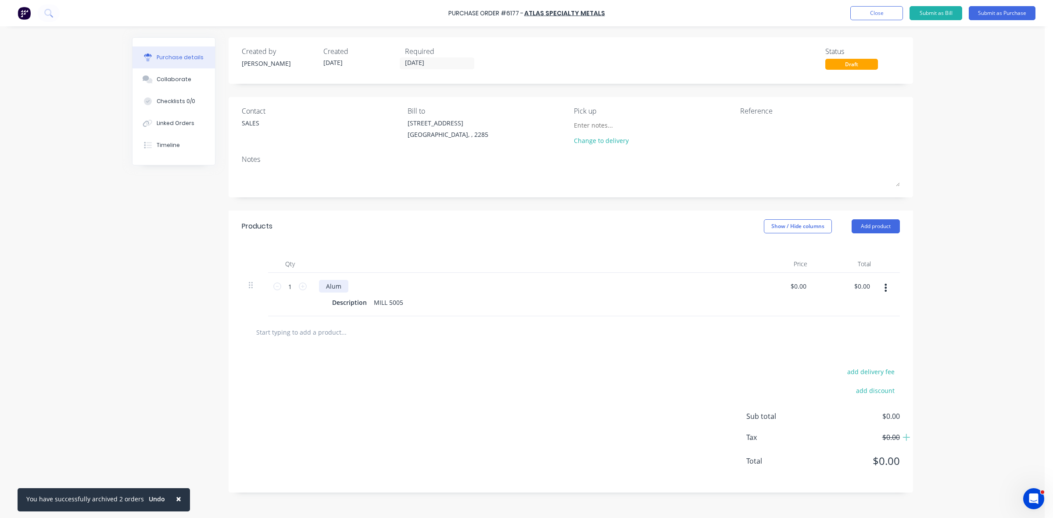
click at [325, 285] on div "Alum" at bounding box center [333, 286] width 29 height 13
click at [342, 305] on div "Description" at bounding box center [350, 302] width 42 height 13
drag, startPoint x: 372, startPoint y: 299, endPoint x: 408, endPoint y: 301, distance: 36.9
drag, startPoint x: 398, startPoint y: 301, endPoint x: 373, endPoint y: 300, distance: 25.1
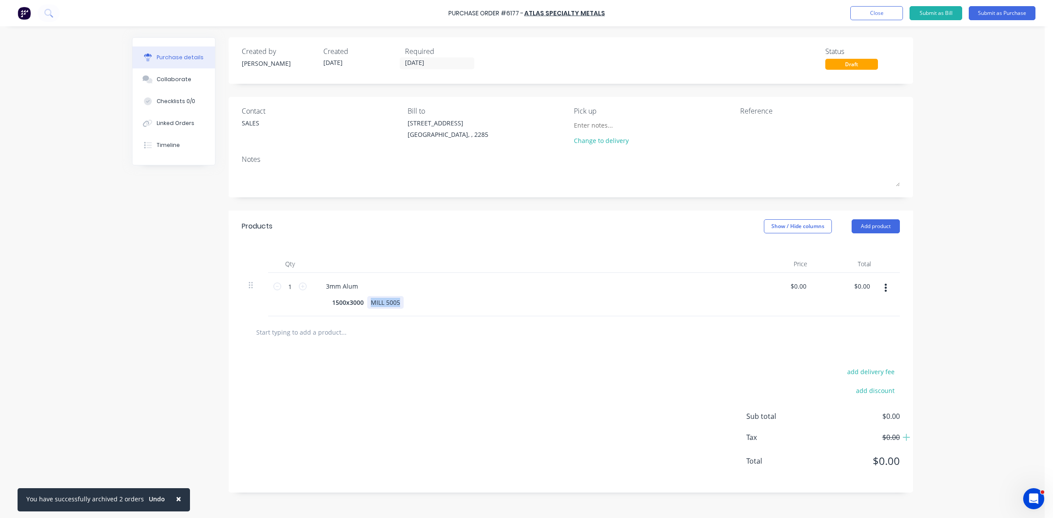
click at [373, 300] on div "MILL 5005" at bounding box center [385, 302] width 36 height 13
click at [294, 289] on input "1" at bounding box center [290, 286] width 18 height 13
click at [795, 284] on input "0.0000" at bounding box center [798, 286] width 20 height 13
click at [795, 284] on input "0.0000" at bounding box center [796, 286] width 24 height 13
click at [755, 124] on textarea at bounding box center [795, 128] width 110 height 20
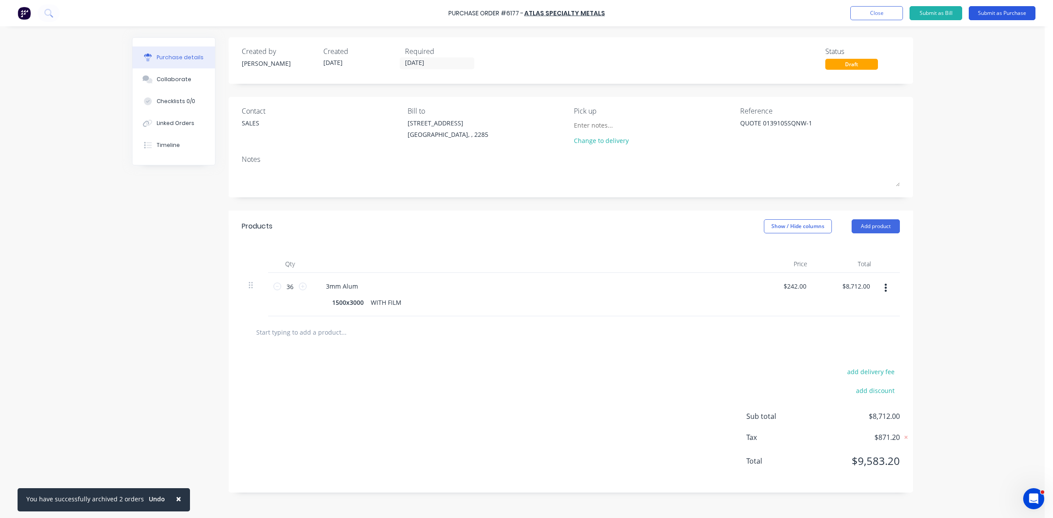
click at [1017, 18] on button "Submit as Purchase" at bounding box center [1002, 13] width 67 height 14
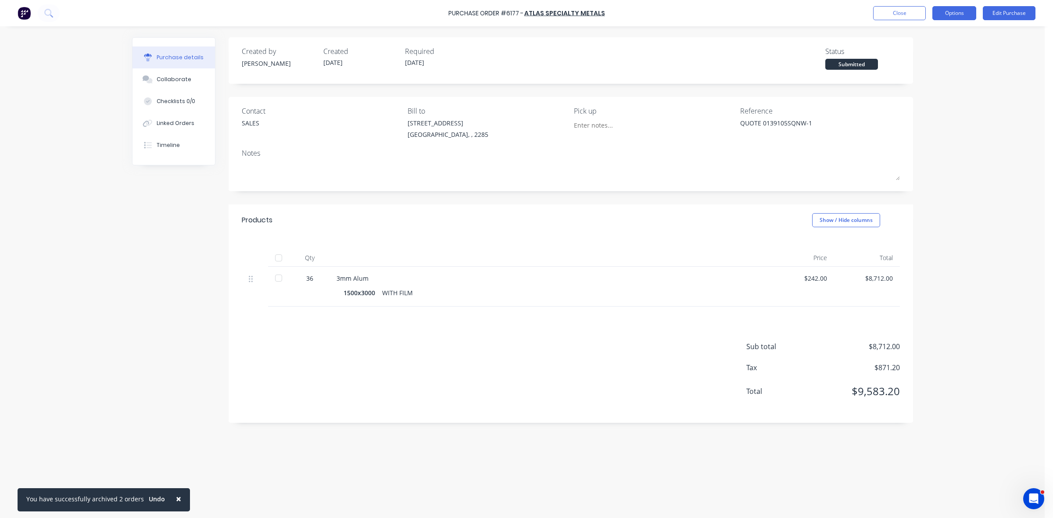
click at [957, 14] on button "Options" at bounding box center [954, 13] width 44 height 14
click at [942, 39] on div "Print / Email" at bounding box center [935, 35] width 68 height 13
click at [937, 67] on div "Without pricing" at bounding box center [935, 70] width 68 height 13
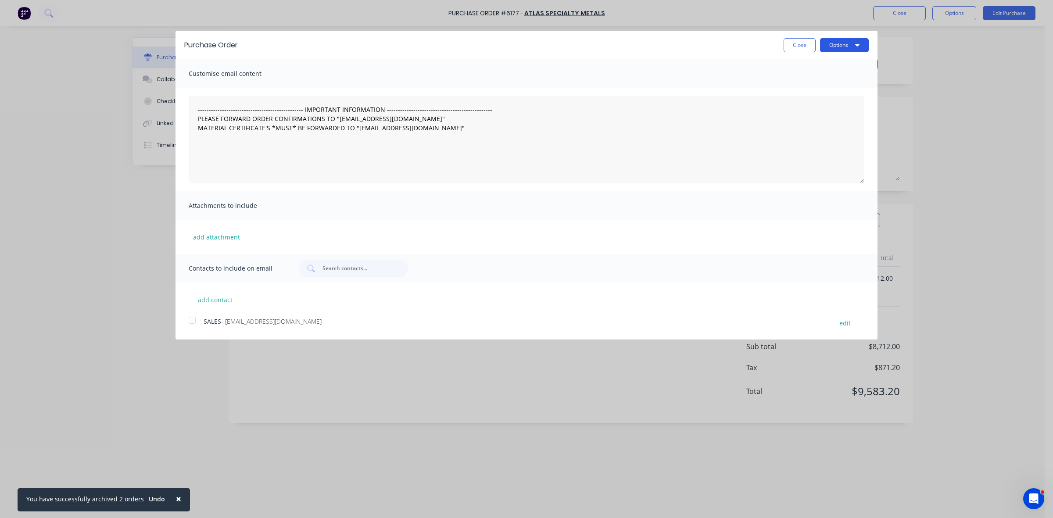
click at [830, 47] on button "Options" at bounding box center [844, 45] width 49 height 14
click at [829, 63] on div "Print" at bounding box center [827, 67] width 68 height 13
drag, startPoint x: 797, startPoint y: 49, endPoint x: 839, endPoint y: 29, distance: 46.5
click at [798, 49] on button "Close" at bounding box center [799, 45] width 32 height 14
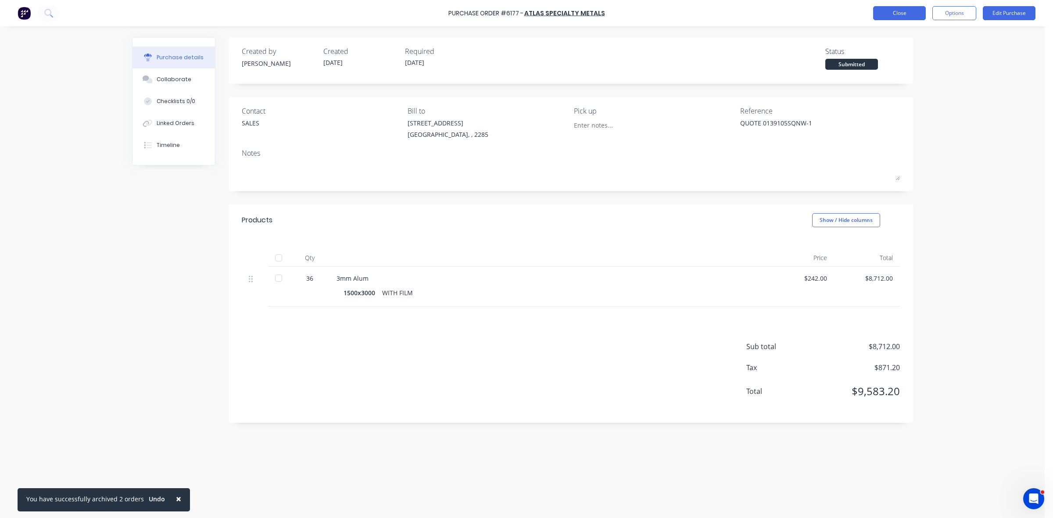
click at [904, 11] on button "Close" at bounding box center [899, 13] width 53 height 14
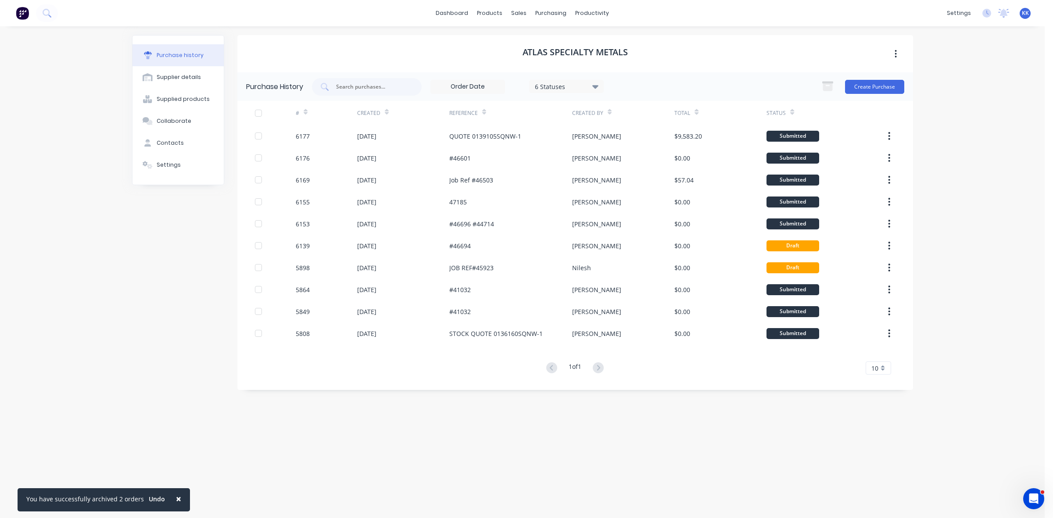
click at [630, 7] on div "dashboard products sales purchasing productivity dashboard products Product Cat…" at bounding box center [522, 13] width 1045 height 26
click at [567, 36] on link "Purchase Orders" at bounding box center [587, 42] width 116 height 18
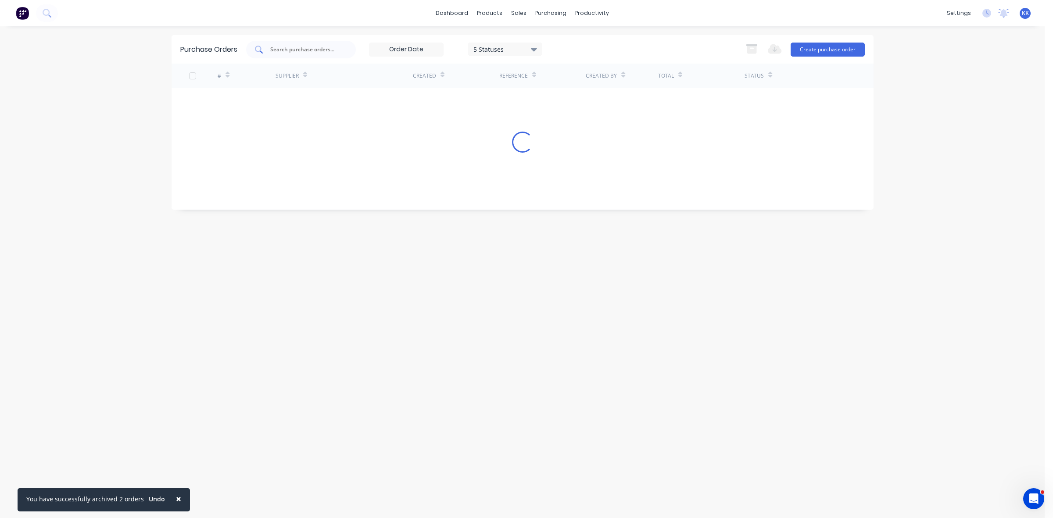
click at [295, 49] on input "text" at bounding box center [305, 49] width 73 height 9
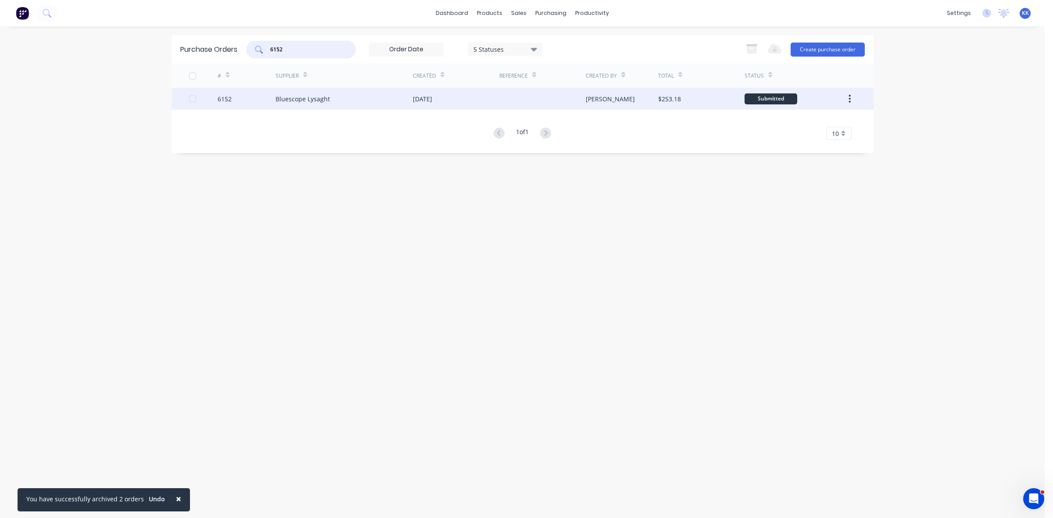
click at [351, 101] on div "Bluescope Lysaght" at bounding box center [343, 99] width 137 height 22
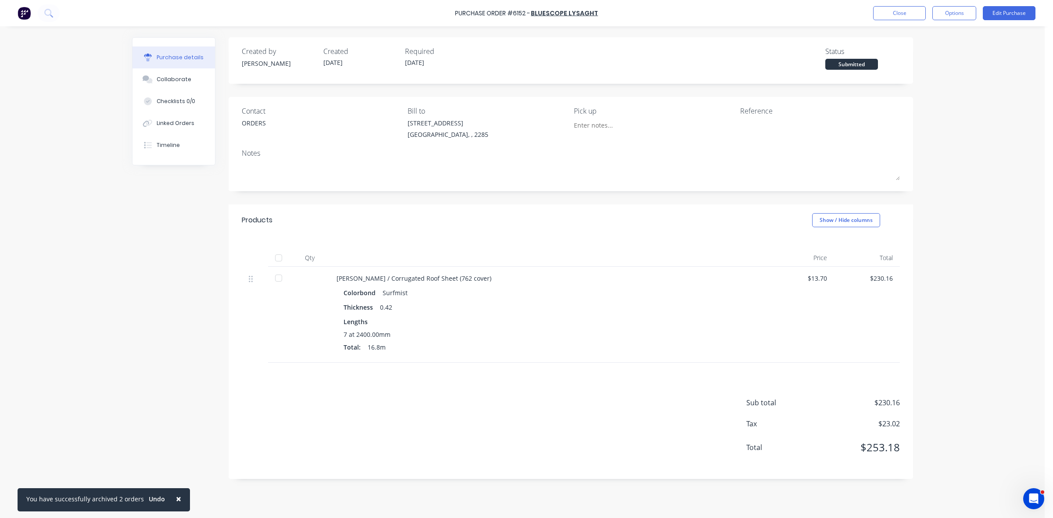
click at [277, 280] on div at bounding box center [279, 278] width 18 height 18
click at [200, 119] on button "Linked Orders" at bounding box center [173, 123] width 82 height 22
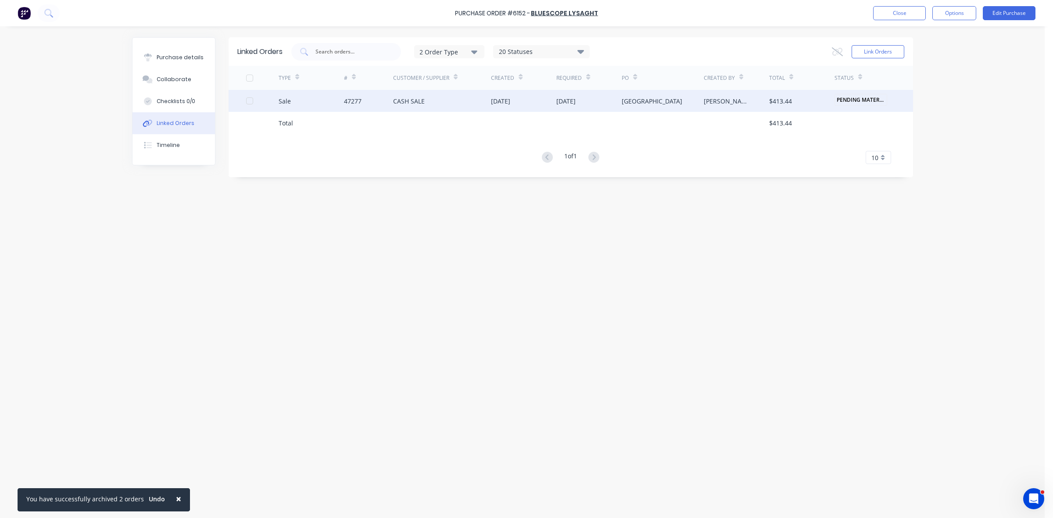
click at [496, 105] on div "[DATE]" at bounding box center [523, 101] width 65 height 22
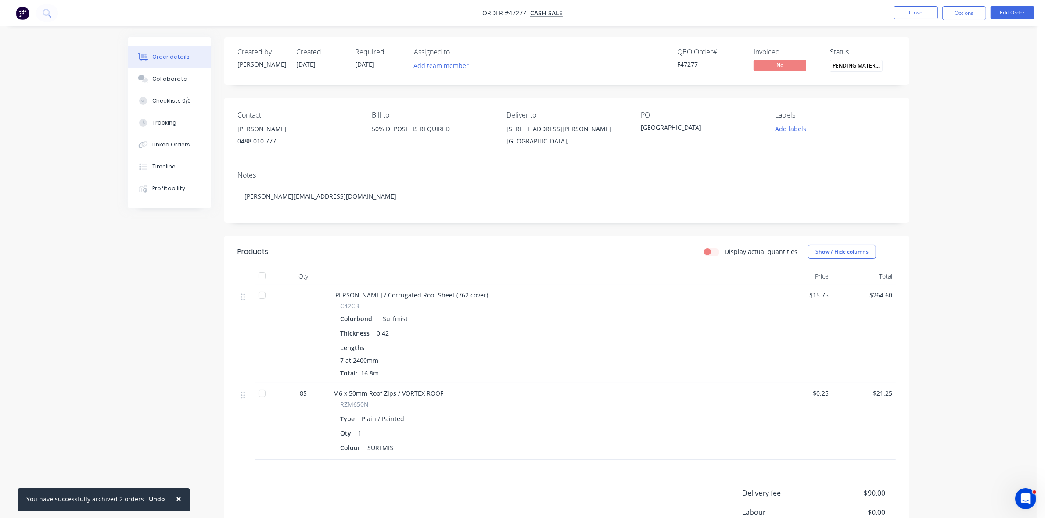
click at [842, 72] on button "PENDING MATERIA..." at bounding box center [856, 67] width 53 height 14
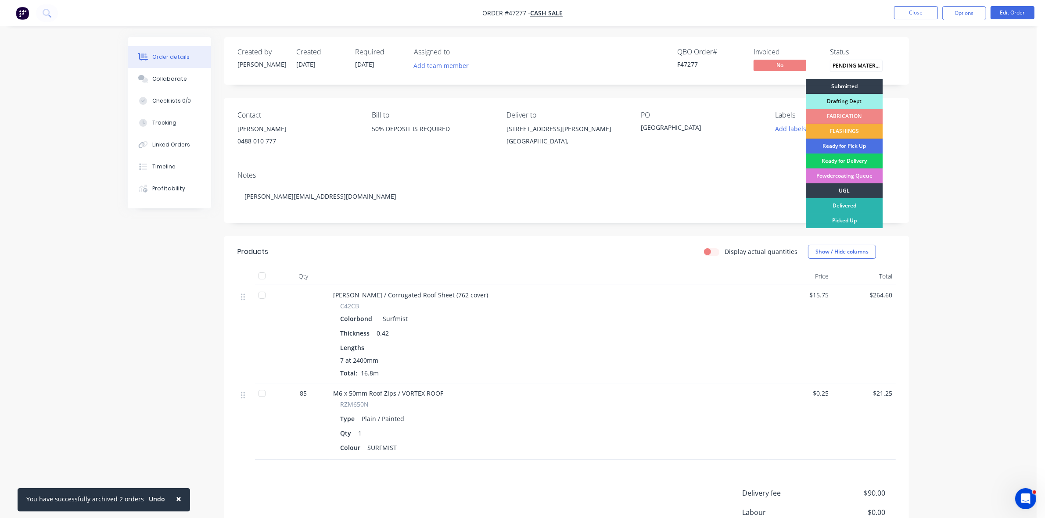
click at [844, 161] on div "Ready for Delivery" at bounding box center [843, 161] width 77 height 15
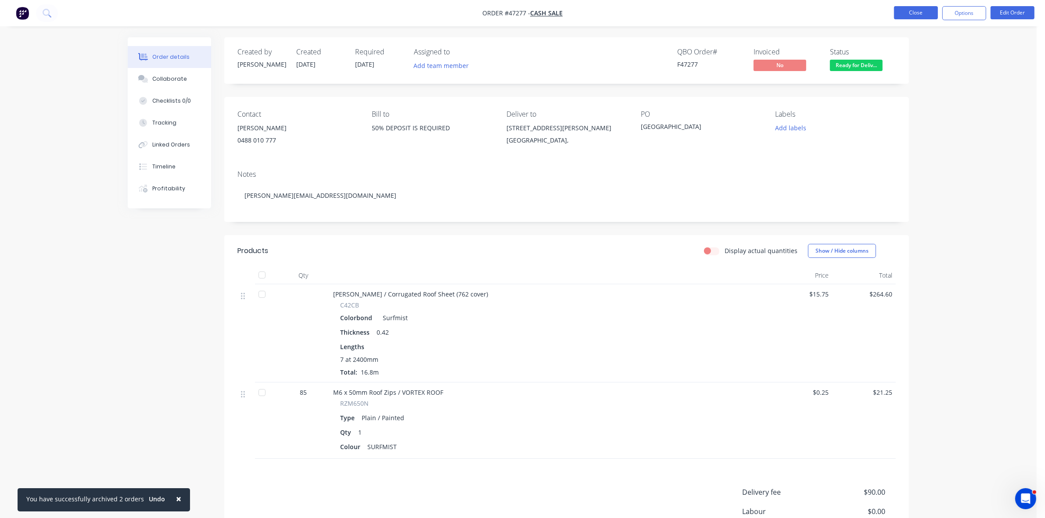
click at [906, 13] on button "Close" at bounding box center [916, 12] width 44 height 13
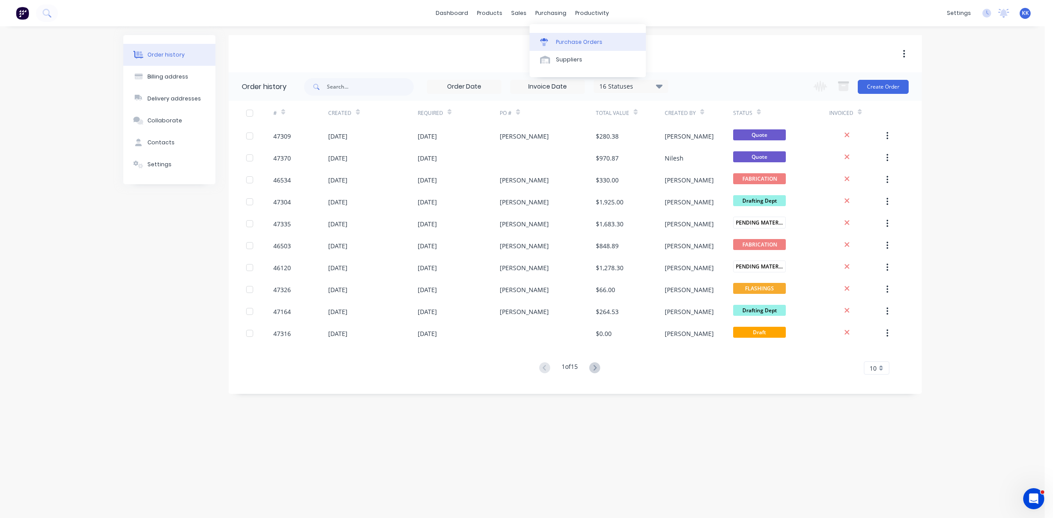
click at [569, 38] on div "Purchase Orders" at bounding box center [579, 42] width 47 height 8
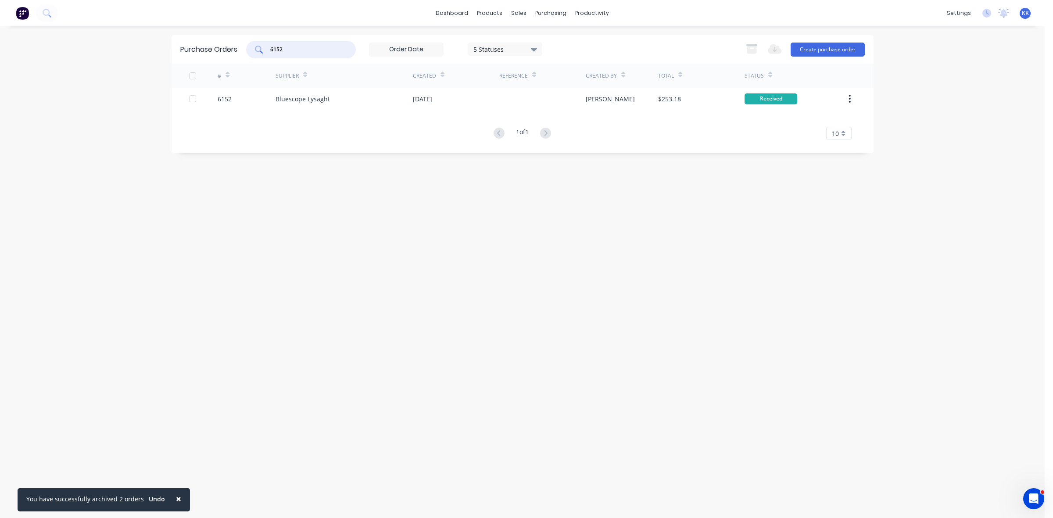
drag, startPoint x: 304, startPoint y: 48, endPoint x: 268, endPoint y: 49, distance: 36.4
click at [268, 49] on div "6152" at bounding box center [301, 50] width 110 height 18
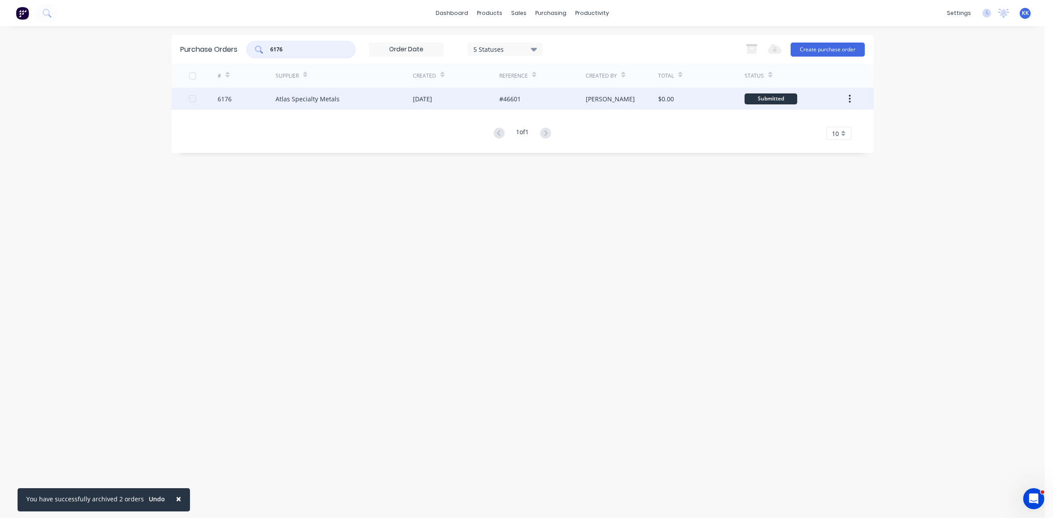
click at [358, 95] on div "Atlas Specialty Metals" at bounding box center [343, 99] width 137 height 22
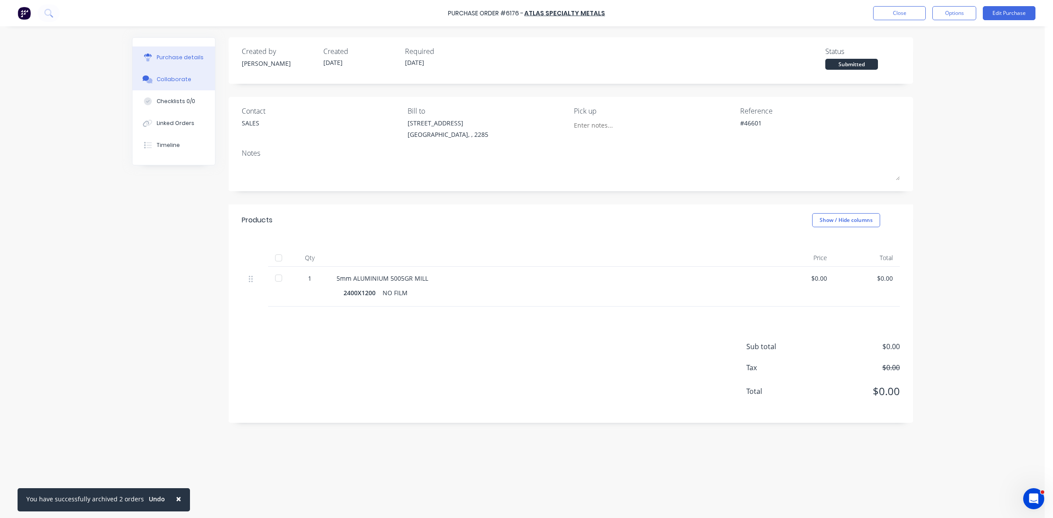
click at [164, 86] on button "Collaborate" at bounding box center [173, 79] width 82 height 22
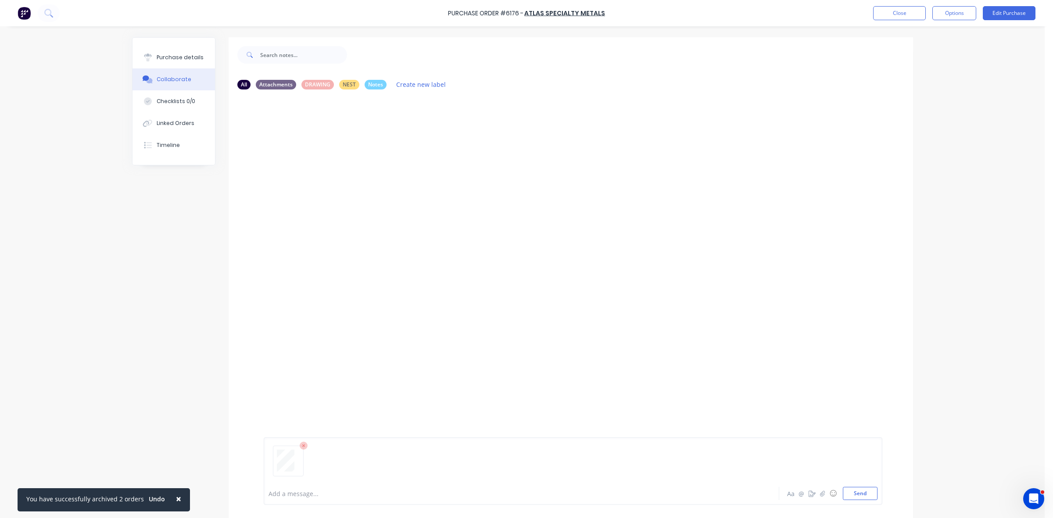
click at [281, 495] on div at bounding box center [497, 493] width 456 height 9
click at [899, 12] on button "Close" at bounding box center [899, 13] width 53 height 14
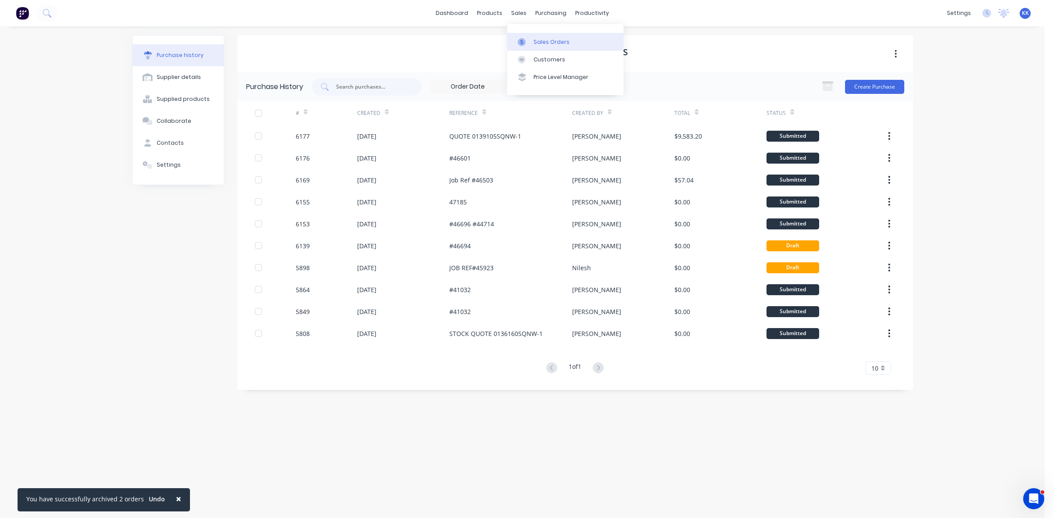
click at [534, 36] on link "Sales Orders" at bounding box center [565, 42] width 116 height 18
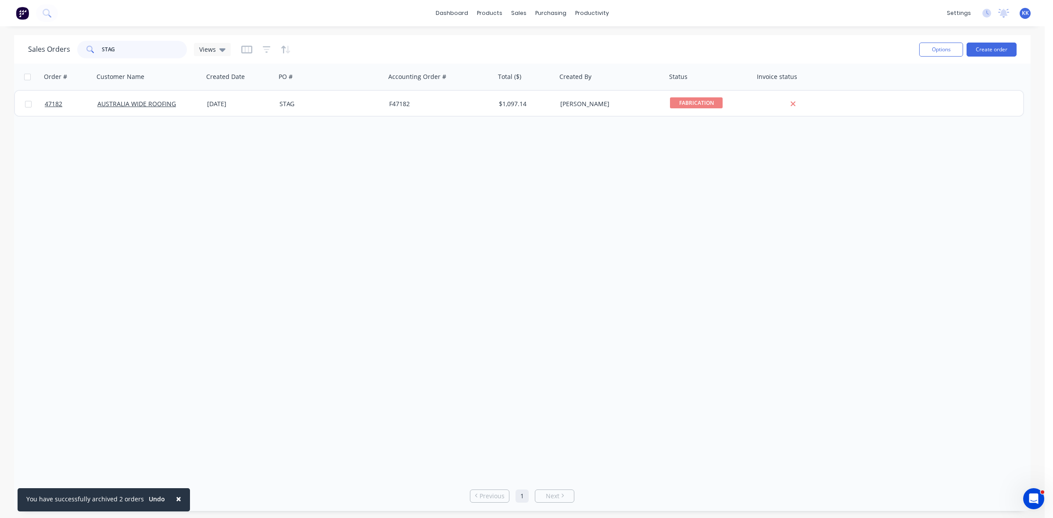
drag, startPoint x: 119, startPoint y: 45, endPoint x: 98, endPoint y: 45, distance: 21.5
click at [98, 45] on div "STAG" at bounding box center [132, 50] width 110 height 18
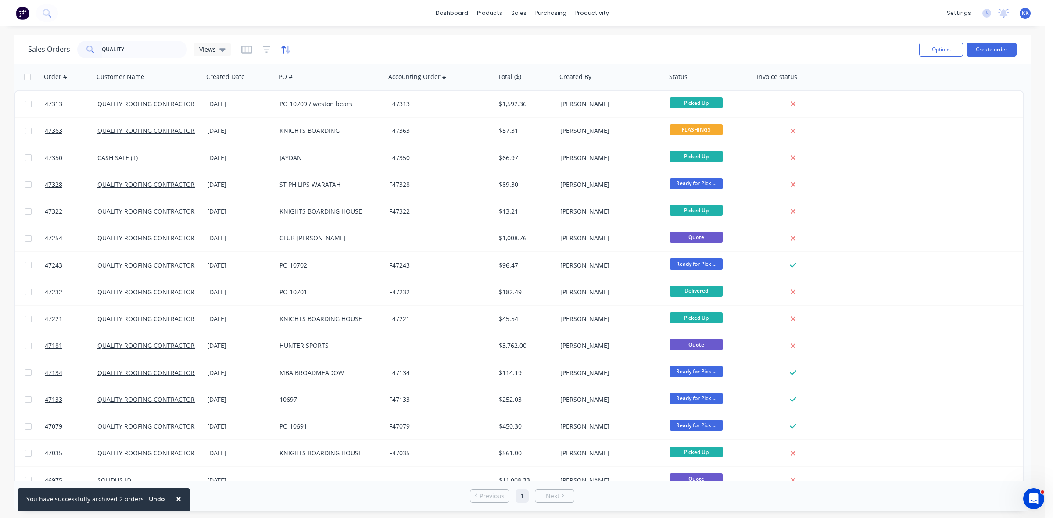
click at [284, 49] on icon "button" at bounding box center [286, 49] width 10 height 9
click at [297, 91] on button "add" at bounding box center [294, 90] width 11 height 7
click at [316, 93] on div at bounding box center [346, 95] width 73 height 11
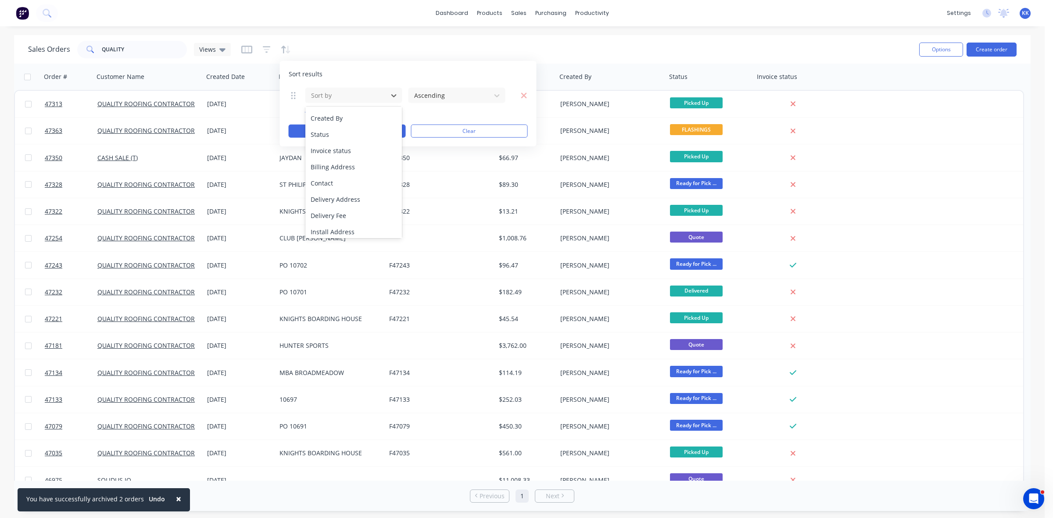
scroll to position [80, 0]
click at [334, 151] on div "Status" at bounding box center [353, 150] width 97 height 16
click at [425, 97] on div at bounding box center [449, 95] width 73 height 11
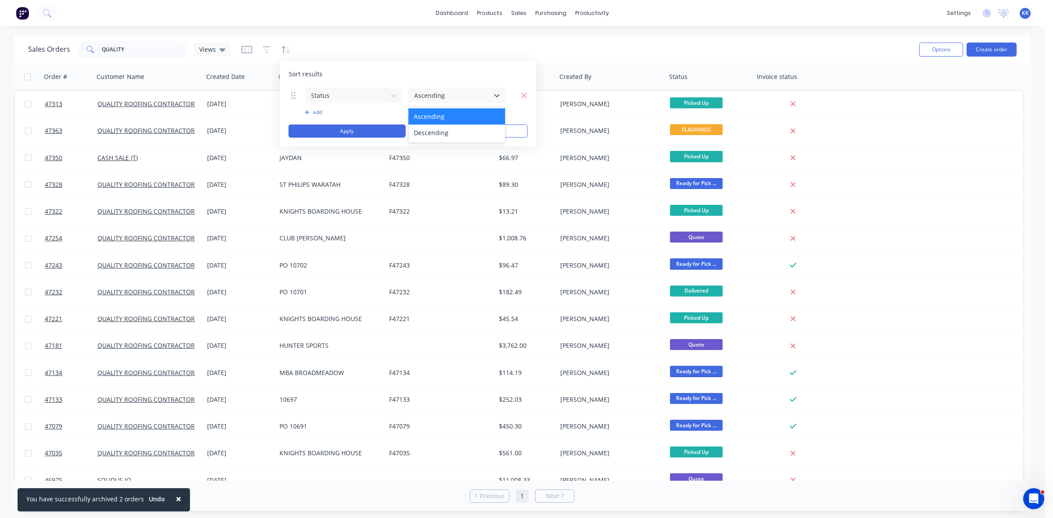
click at [508, 79] on div "Sort results Status 2 results available. Use Up and Down to choose options, pre…" at bounding box center [408, 104] width 257 height 86
click at [521, 93] on icon "button" at bounding box center [524, 95] width 7 height 9
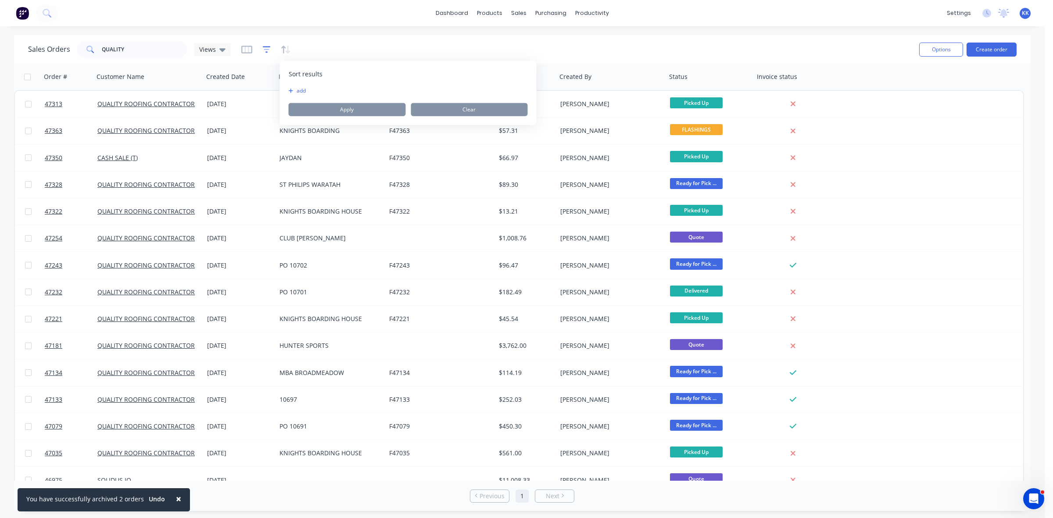
click at [264, 47] on icon "button" at bounding box center [267, 49] width 8 height 9
click at [298, 90] on div "add" at bounding box center [408, 90] width 276 height 7
click at [284, 90] on button "add" at bounding box center [281, 90] width 22 height 7
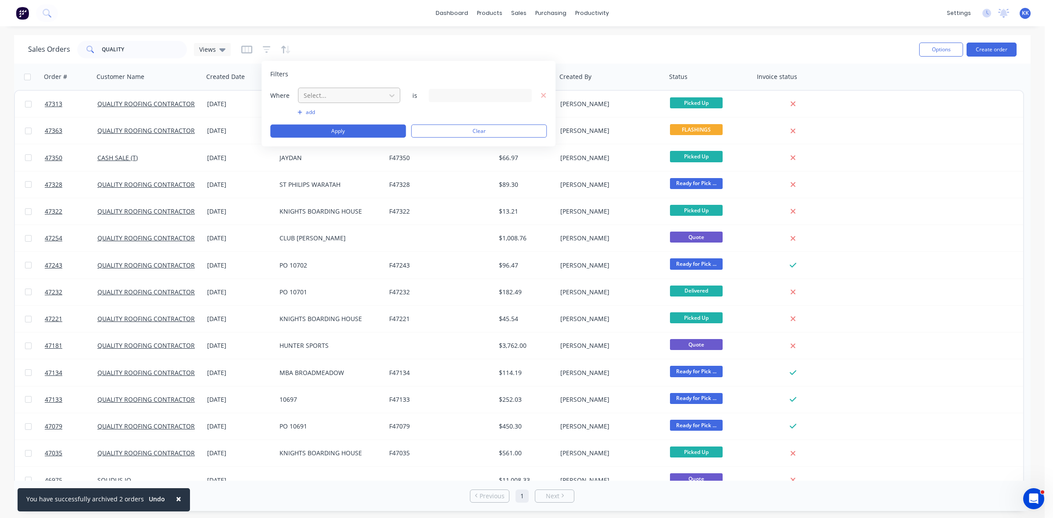
click at [308, 93] on div at bounding box center [342, 95] width 79 height 11
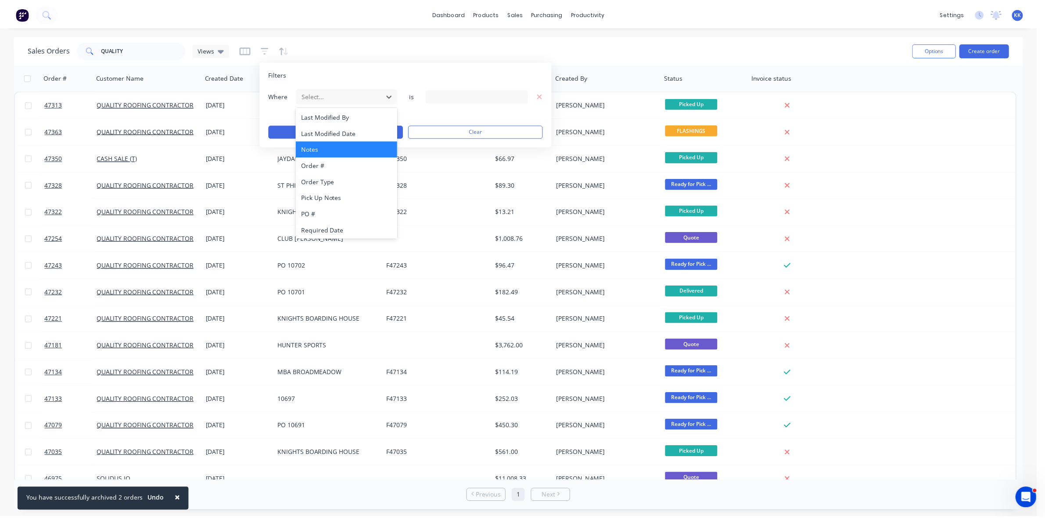
scroll to position [212, 0]
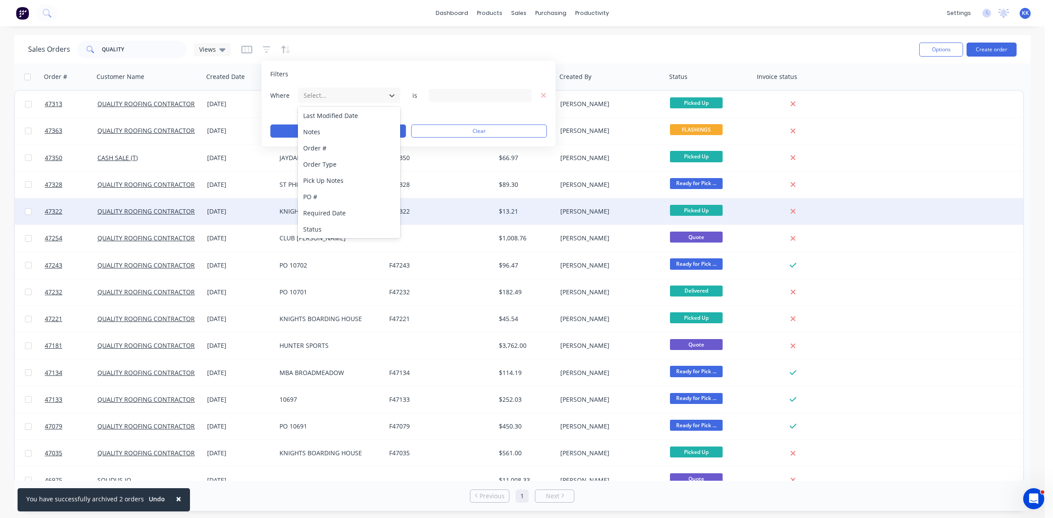
drag, startPoint x: 316, startPoint y: 224, endPoint x: 347, endPoint y: 203, distance: 37.8
click at [316, 224] on div "Status" at bounding box center [349, 229] width 102 height 16
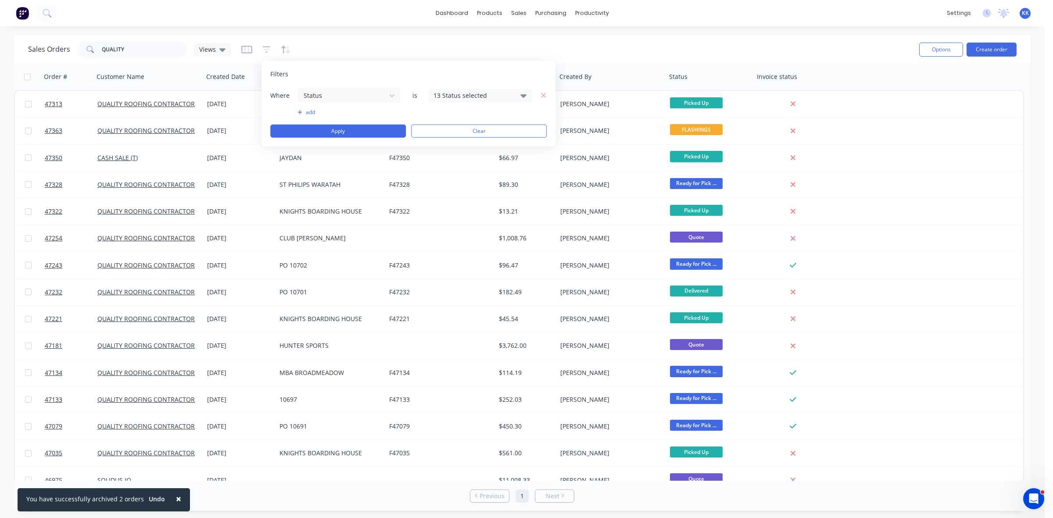
click at [447, 95] on div "13 Status selected" at bounding box center [472, 95] width 79 height 9
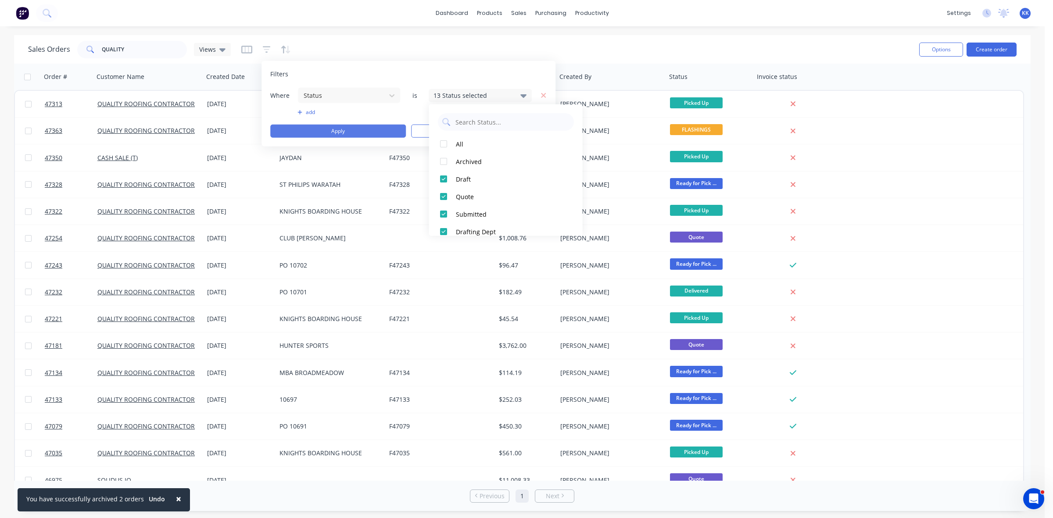
drag, startPoint x: 465, startPoint y: 144, endPoint x: 393, endPoint y: 129, distance: 74.0
click at [464, 145] on div "All" at bounding box center [508, 143] width 105 height 9
click at [371, 126] on button "Apply" at bounding box center [338, 131] width 136 height 13
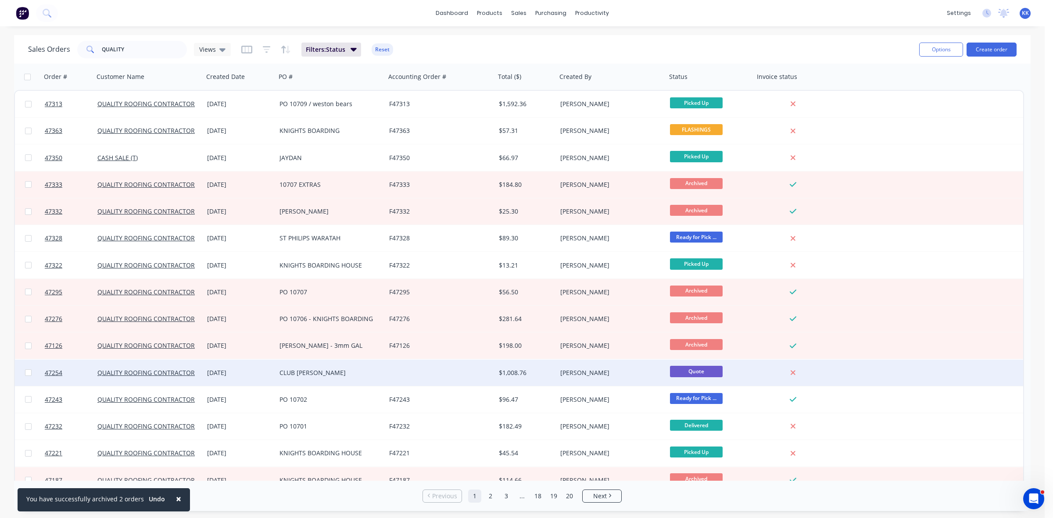
click at [397, 371] on div at bounding box center [441, 373] width 110 height 26
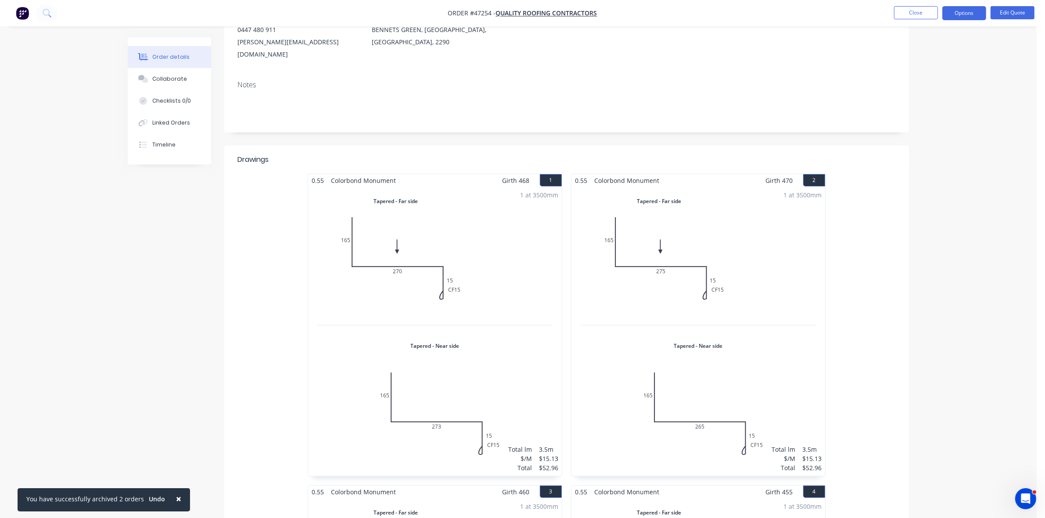
scroll to position [110, 0]
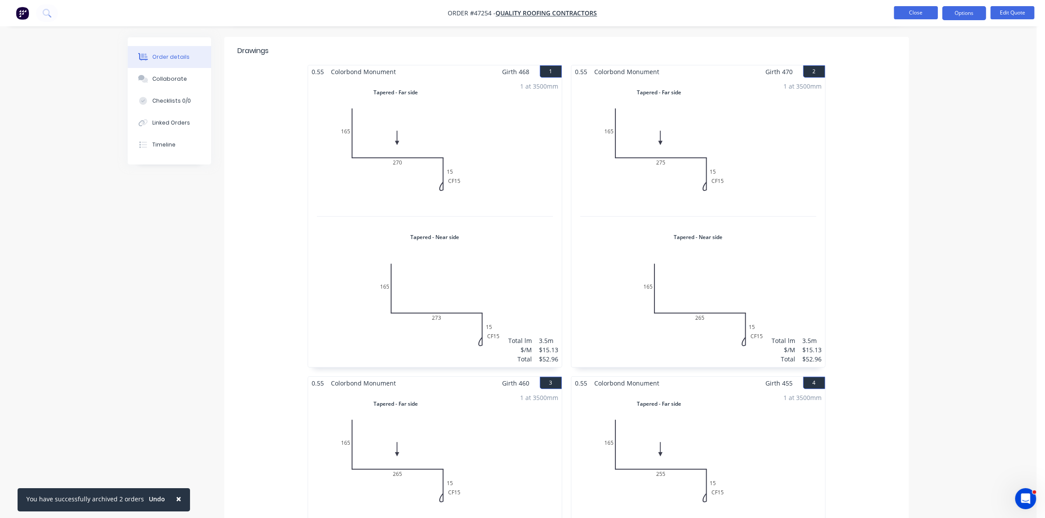
click at [922, 12] on button "Close" at bounding box center [916, 12] width 44 height 13
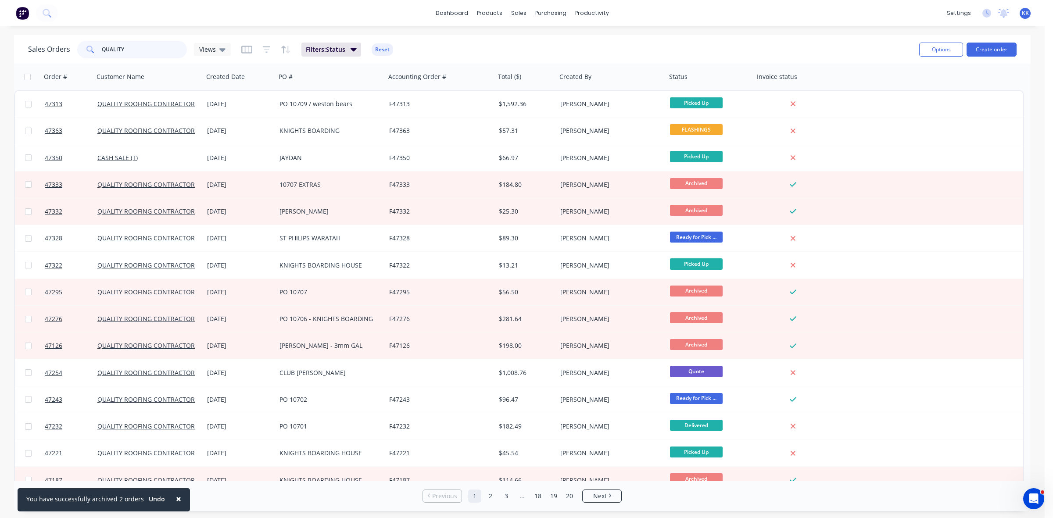
drag, startPoint x: 140, startPoint y: 47, endPoint x: 94, endPoint y: 53, distance: 46.5
click at [95, 52] on div "QUALITY" at bounding box center [132, 50] width 110 height 18
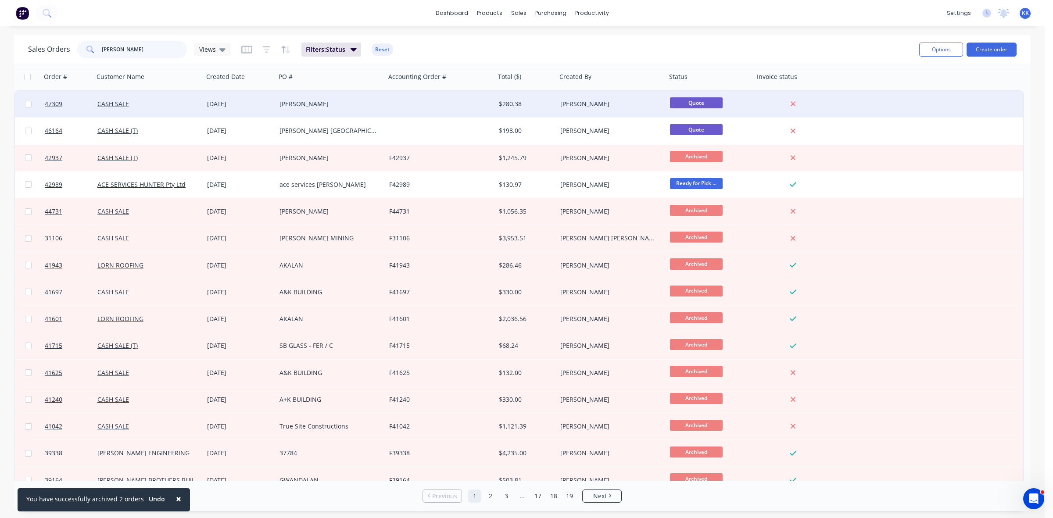
type input "alan"
click at [346, 101] on div "[PERSON_NAME]" at bounding box center [327, 104] width 97 height 9
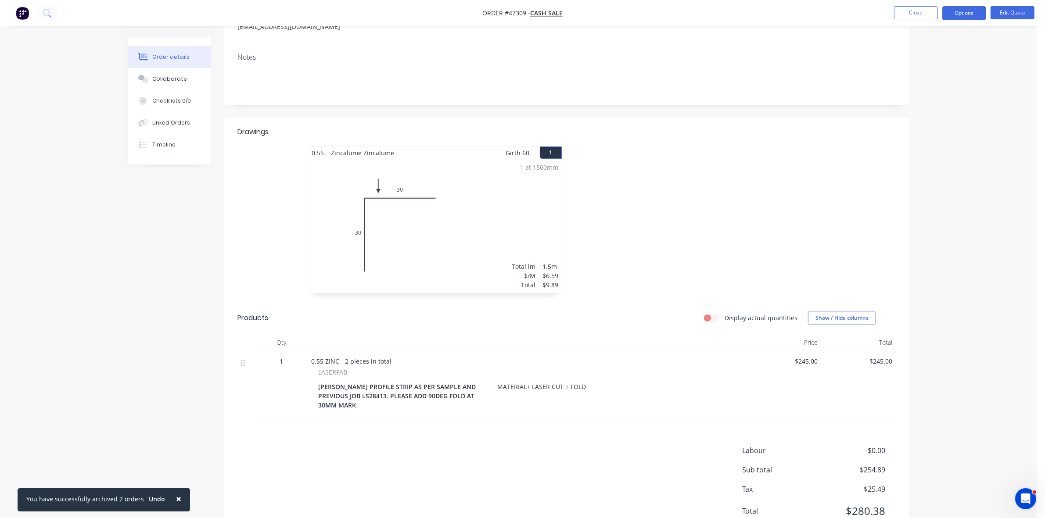
scroll to position [153, 0]
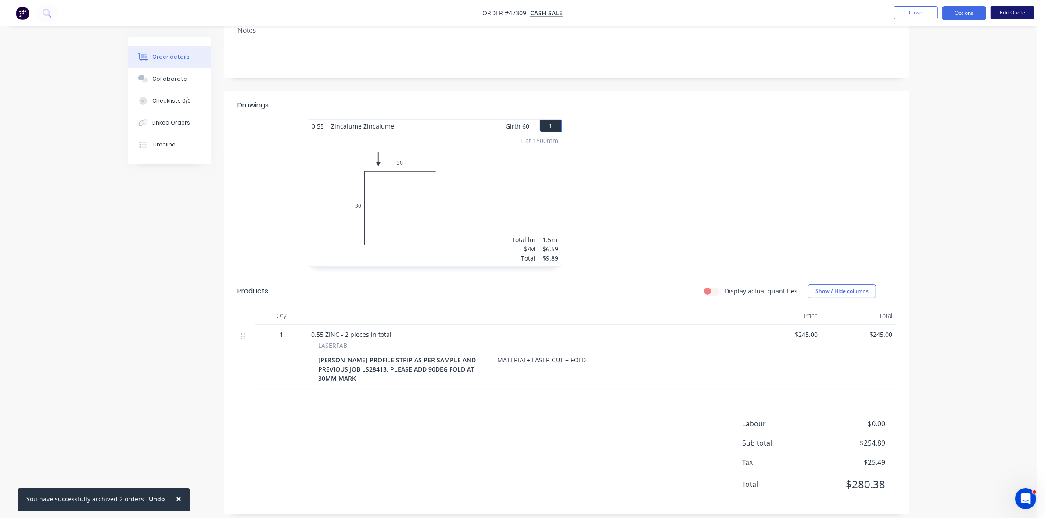
click at [1012, 15] on button "Edit Quote" at bounding box center [1012, 12] width 44 height 13
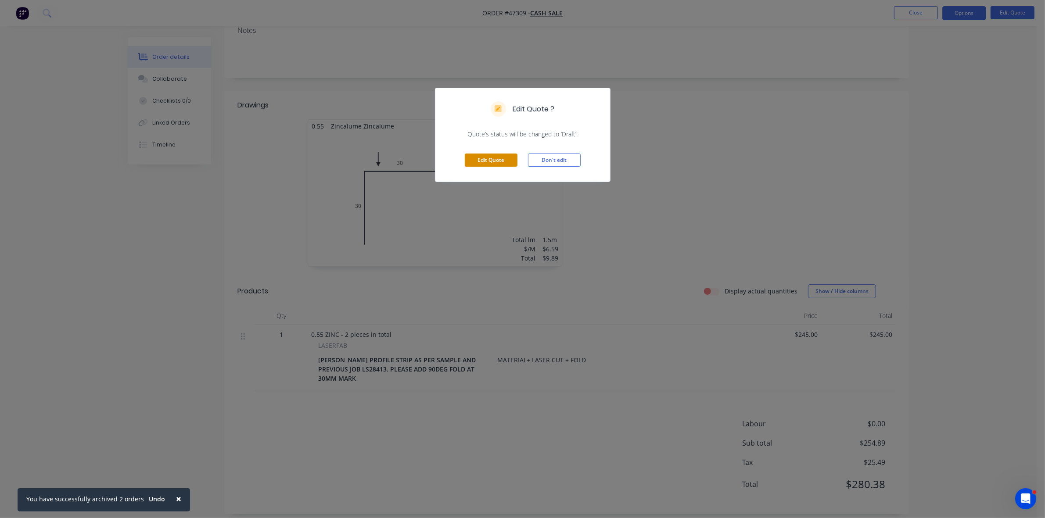
click at [503, 164] on button "Edit Quote" at bounding box center [491, 160] width 53 height 13
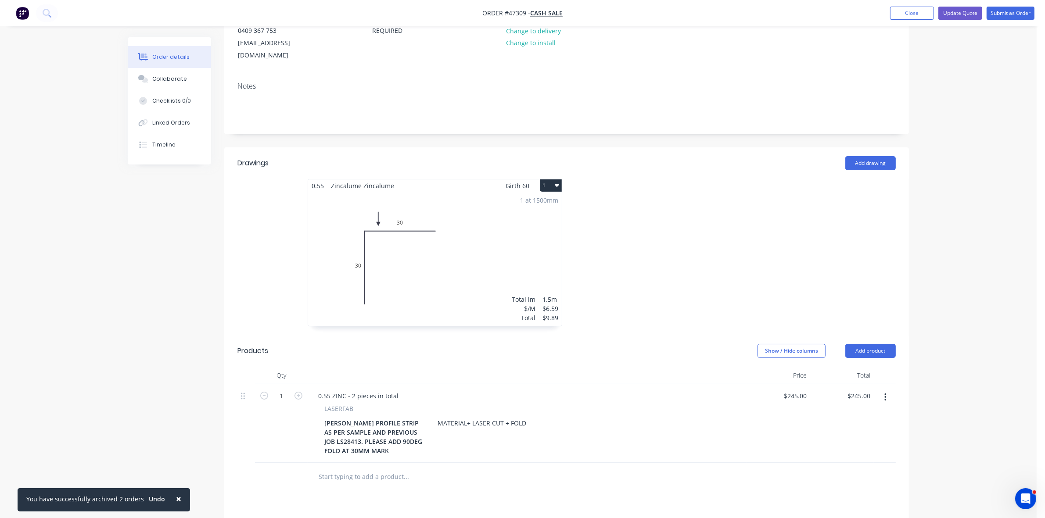
scroll to position [219, 0]
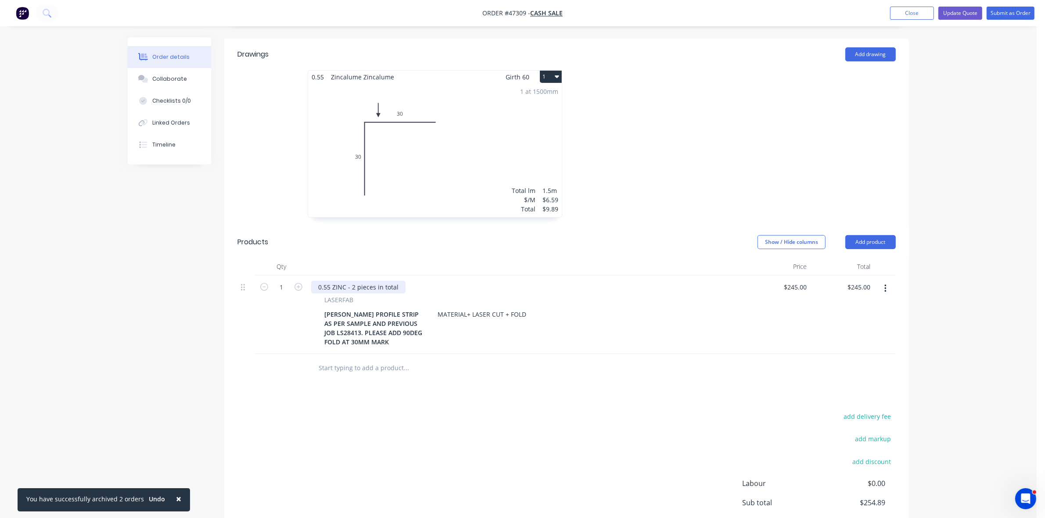
click at [352, 281] on div "0.55 ZINC - 2 pieces in total" at bounding box center [358, 287] width 94 height 13
type input "$285.00"
click at [857, 281] on input "285.00" at bounding box center [862, 287] width 24 height 13
type input "255"
type input "$255.00"
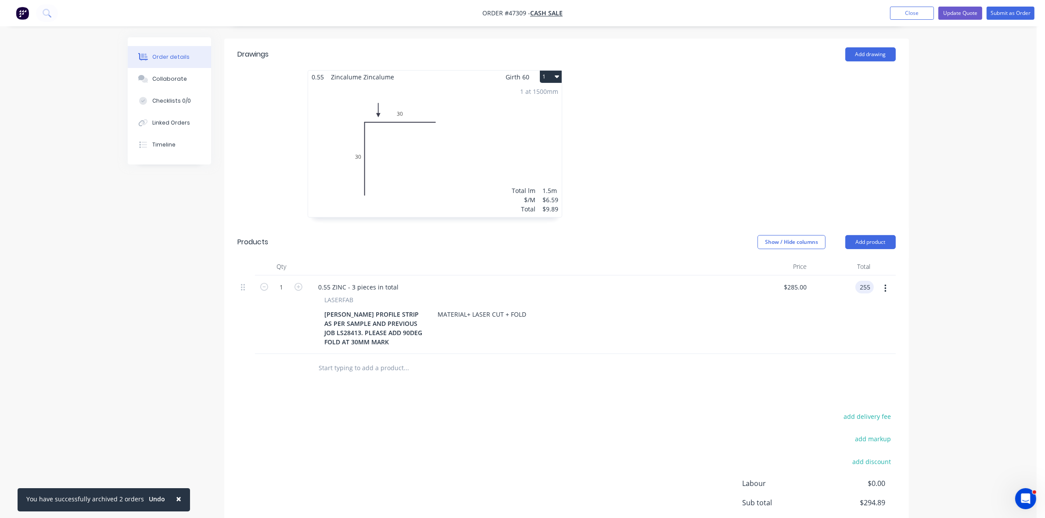
type input "$255.00"
click at [860, 321] on div "$255.00 $255.00" at bounding box center [842, 314] width 64 height 79
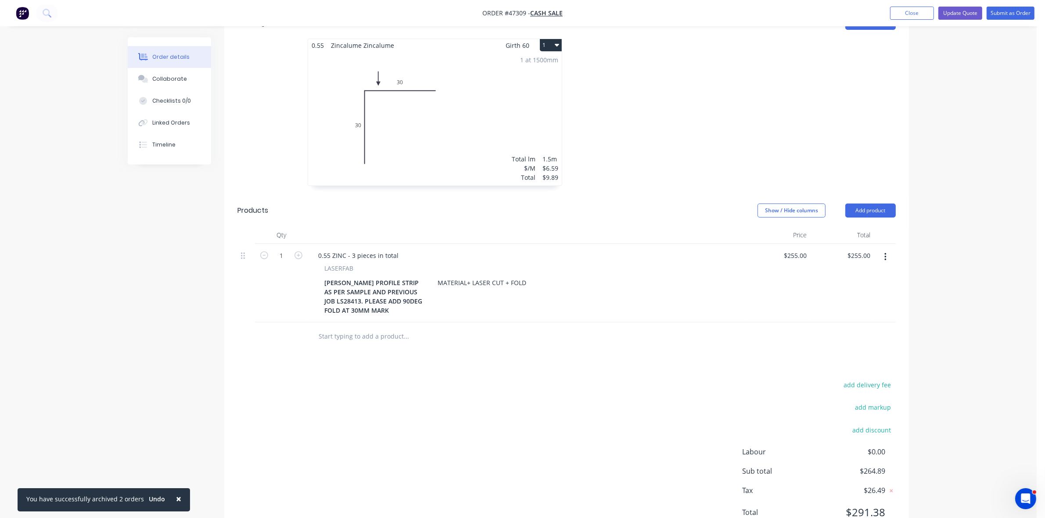
scroll to position [277, 0]
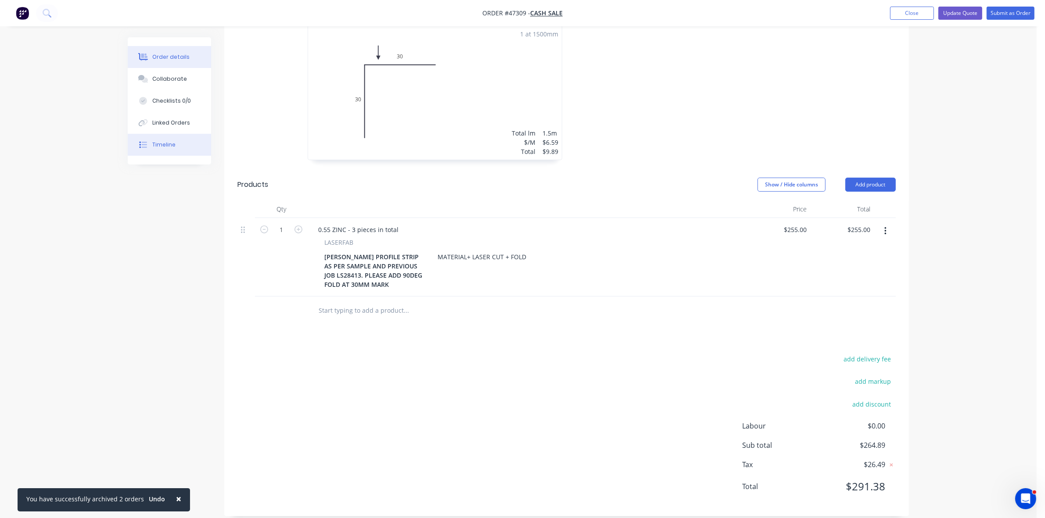
click at [174, 146] on div "Timeline" at bounding box center [163, 145] width 23 height 8
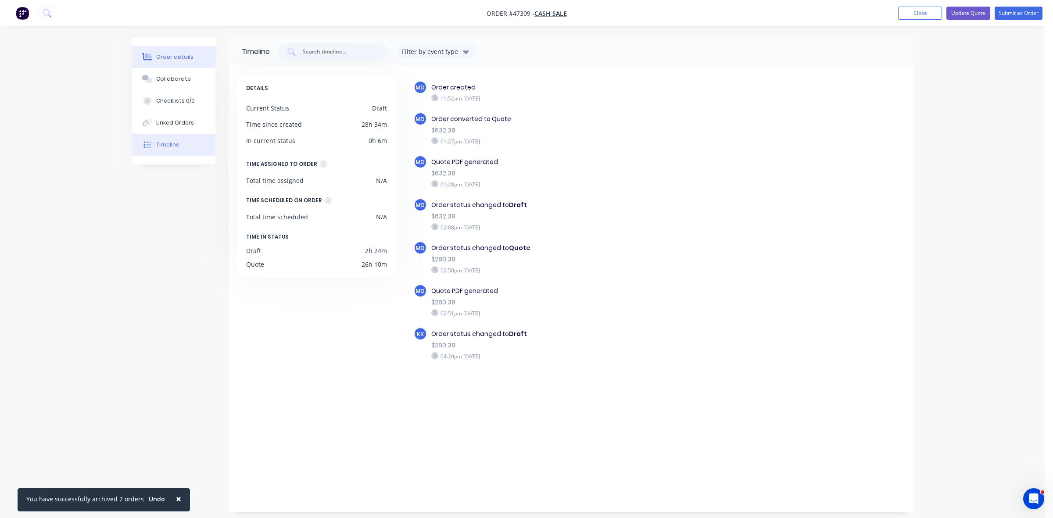
click at [177, 57] on div "Order details" at bounding box center [174, 57] width 37 height 8
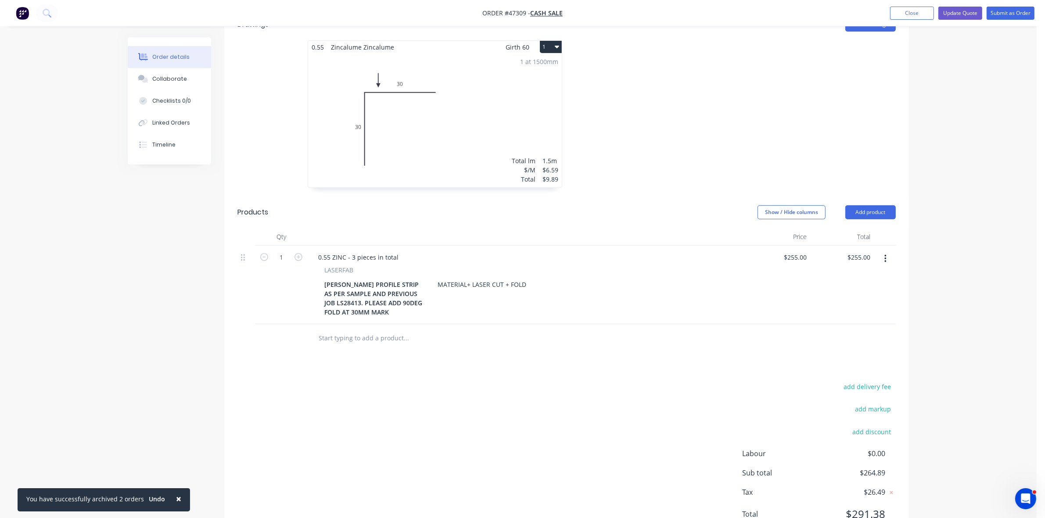
scroll to position [277, 0]
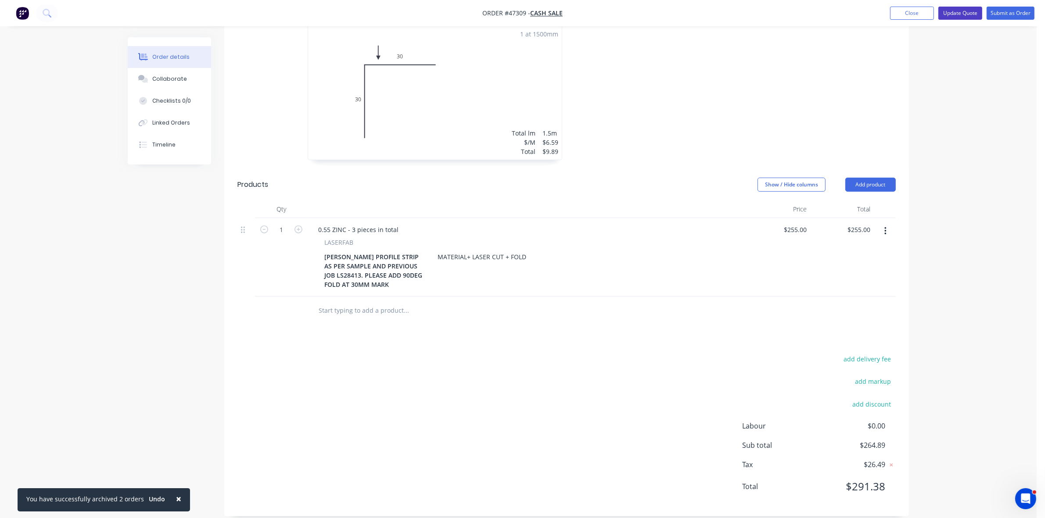
click at [953, 17] on button "Update Quote" at bounding box center [960, 13] width 44 height 13
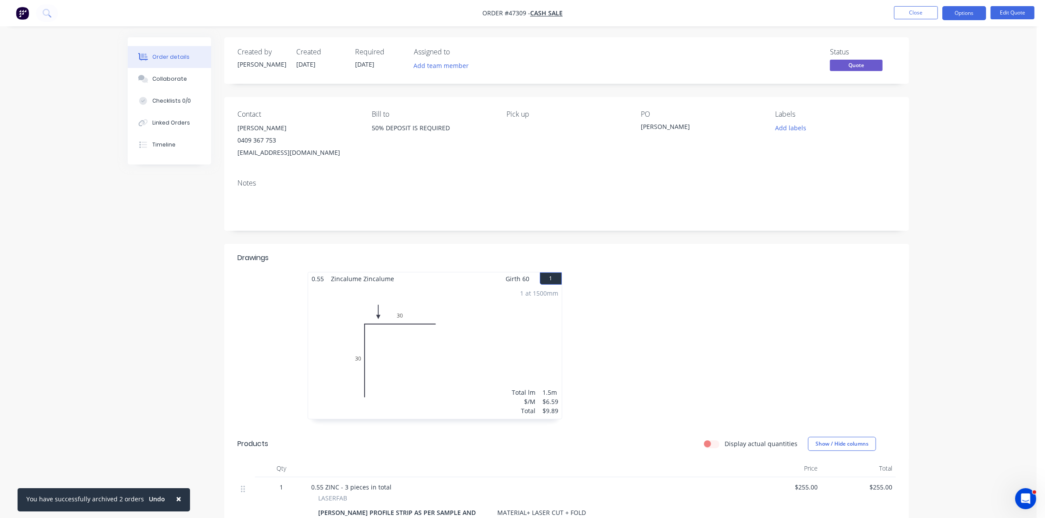
click at [953, 17] on button "Options" at bounding box center [964, 13] width 44 height 14
click at [898, 54] on div "Quote" at bounding box center [937, 53] width 81 height 13
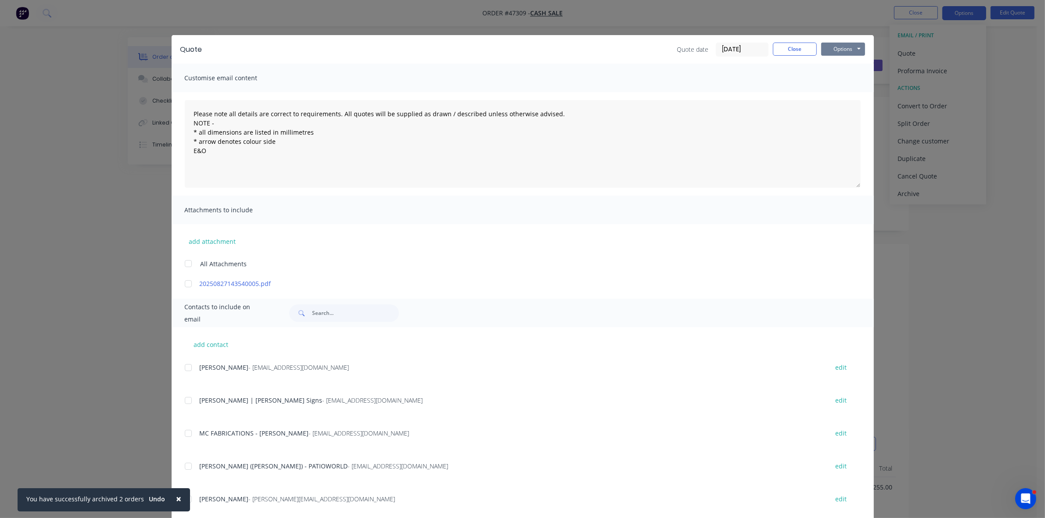
click at [843, 50] on button "Options" at bounding box center [843, 49] width 44 height 13
click at [841, 76] on button "Print" at bounding box center [849, 79] width 56 height 14
click at [779, 54] on button "Close" at bounding box center [795, 49] width 44 height 13
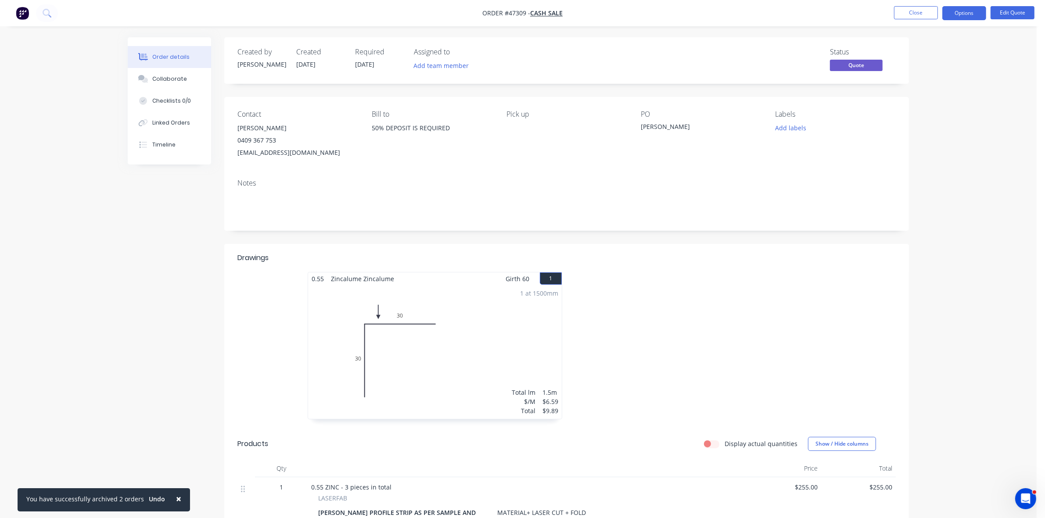
drag, startPoint x: 154, startPoint y: 82, endPoint x: 9, endPoint y: 114, distance: 148.8
click at [154, 82] on div "Collaborate" at bounding box center [169, 79] width 35 height 8
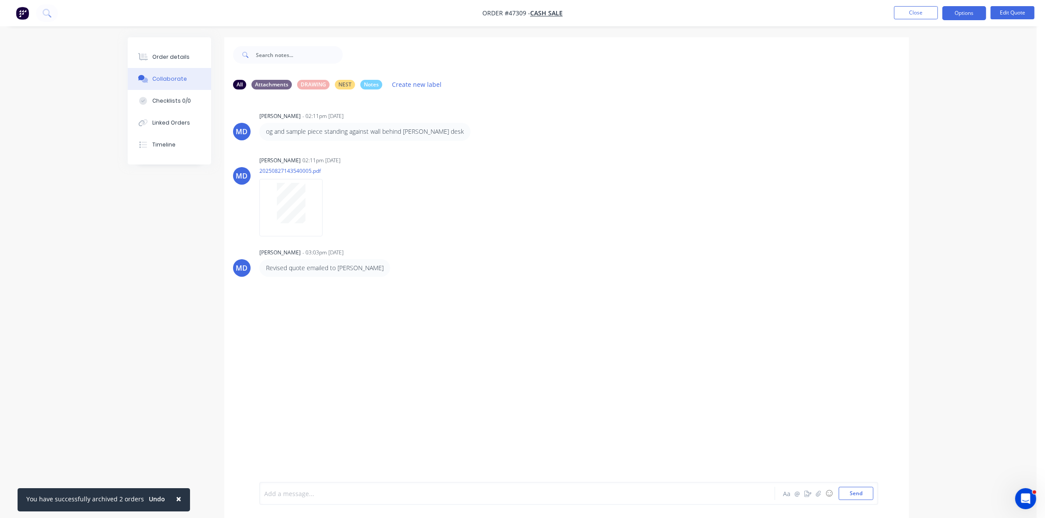
click at [299, 494] on div at bounding box center [493, 493] width 456 height 9
paste div
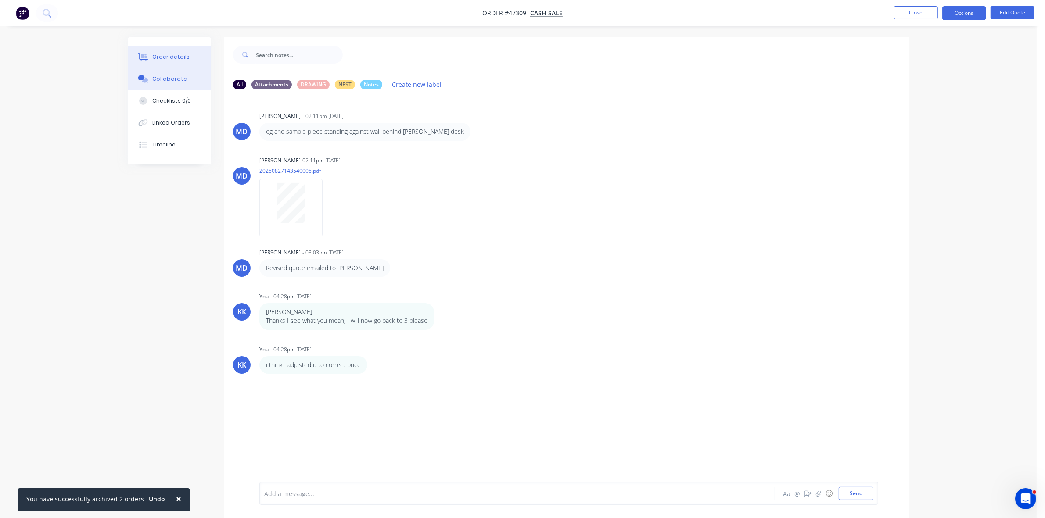
click at [172, 55] on div "Order details" at bounding box center [170, 57] width 37 height 8
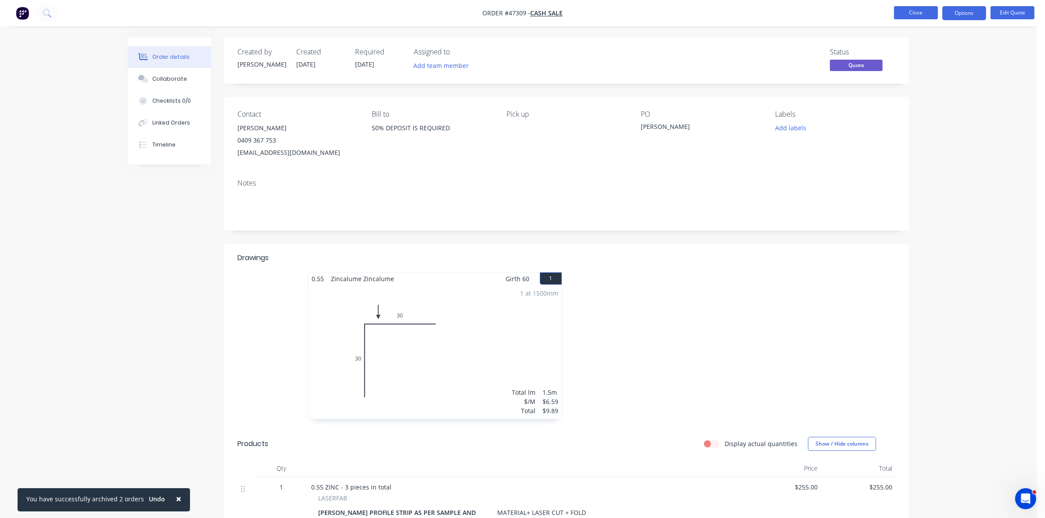
click at [923, 15] on button "Close" at bounding box center [916, 12] width 44 height 13
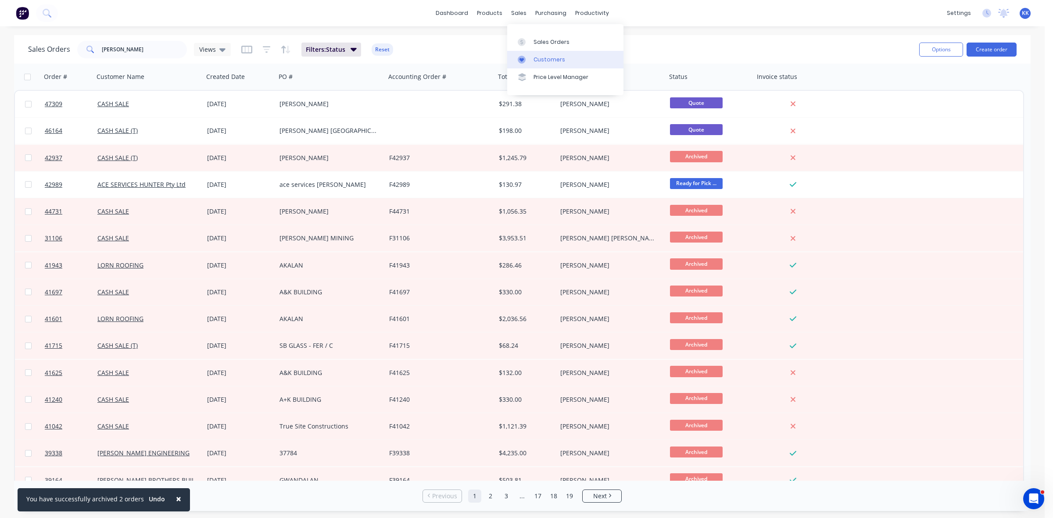
click at [549, 60] on div "Customers" at bounding box center [549, 60] width 32 height 8
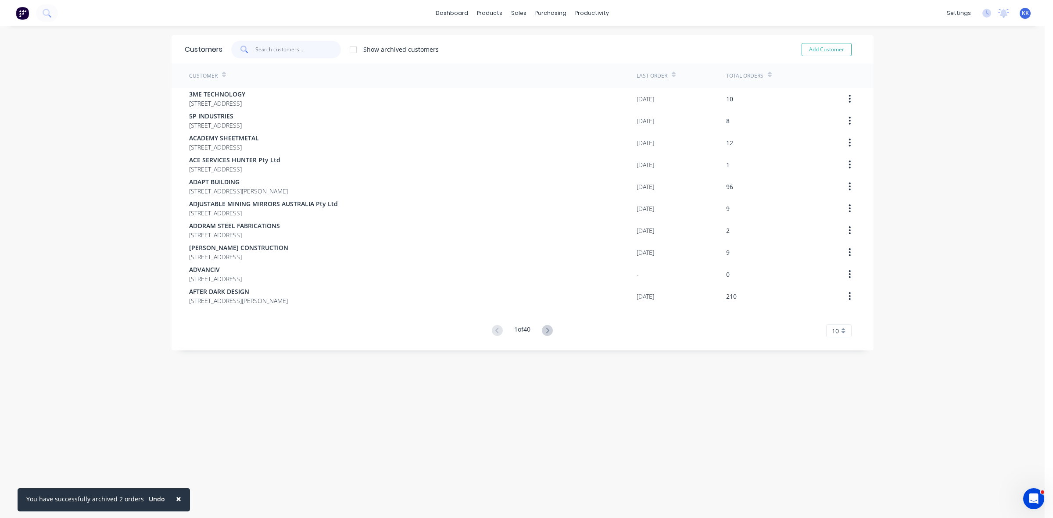
click at [312, 47] on input "text" at bounding box center [298, 50] width 86 height 18
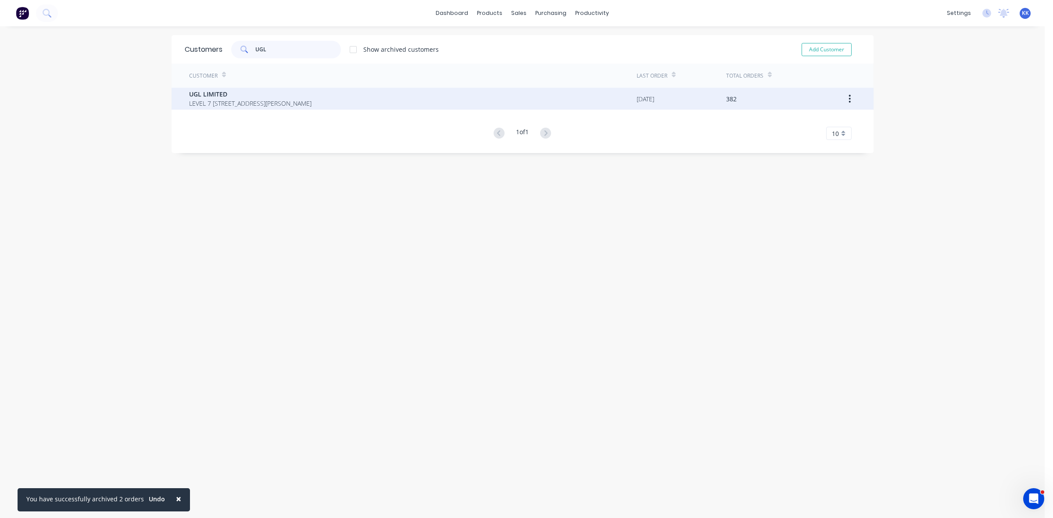
type input "UGL"
click at [286, 96] on span "UGL LIMITED" at bounding box center [250, 93] width 122 height 9
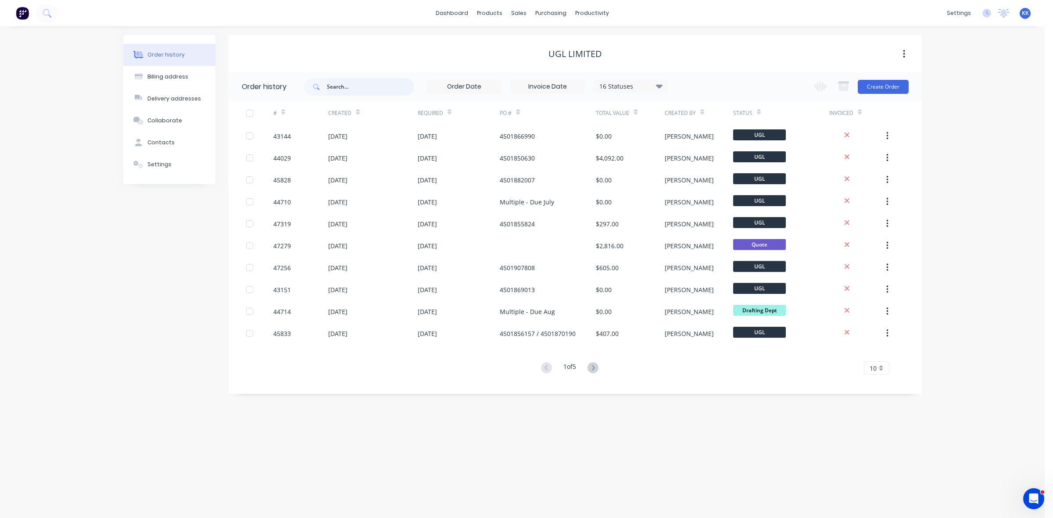
click at [349, 89] on input "text" at bounding box center [370, 87] width 87 height 18
type input "43144"
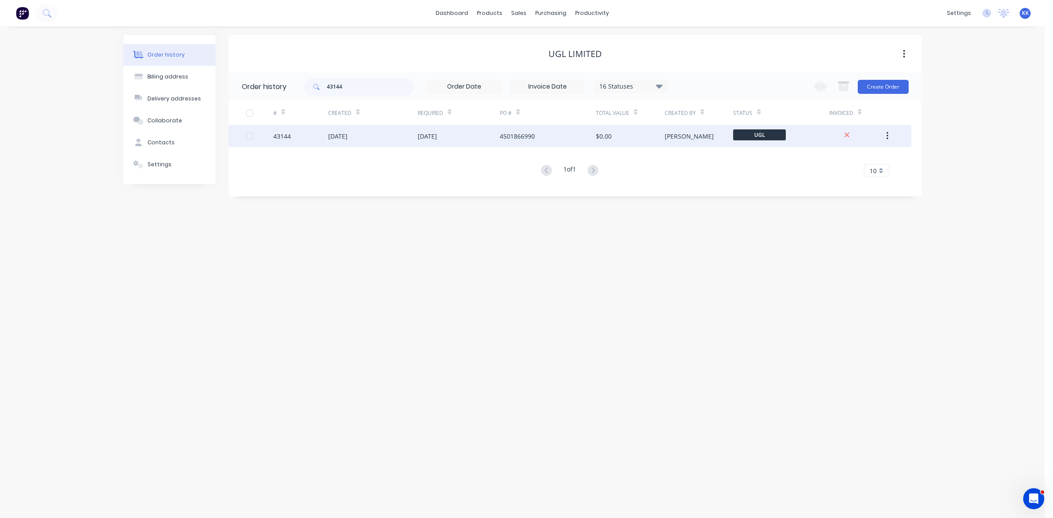
drag, startPoint x: 393, startPoint y: 125, endPoint x: 402, endPoint y: 130, distance: 10.8
click at [402, 130] on div "14 Mar 2025" at bounding box center [372, 136] width 89 height 22
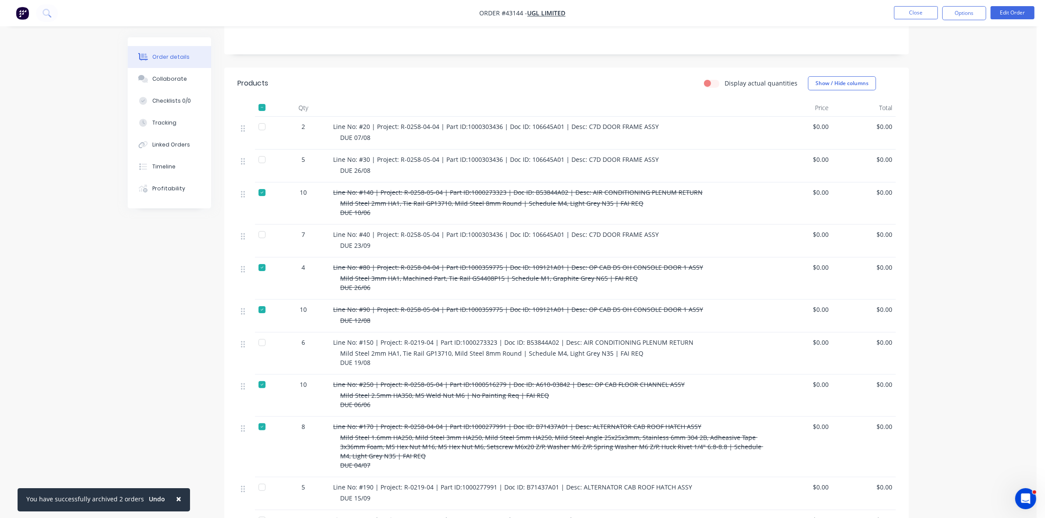
scroll to position [219, 0]
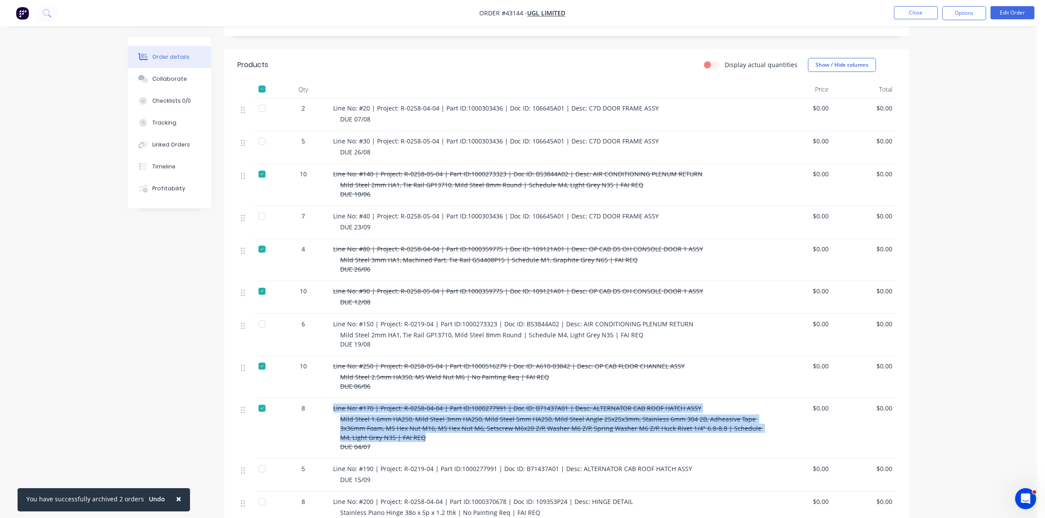
drag, startPoint x: 418, startPoint y: 415, endPoint x: 330, endPoint y: 383, distance: 93.4
click at [330, 398] on div "Line No: #170 | Project: R-0258-04-04 | Part ID:1000277991 | Doc ID: B71437A01 …" at bounding box center [548, 428] width 439 height 61
copy div "Line No: #170 | Project: R-0258-04-04 | Part ID:1000277991 | Doc ID: B71437A01 …"
click at [167, 131] on button "Tracking" at bounding box center [169, 123] width 83 height 22
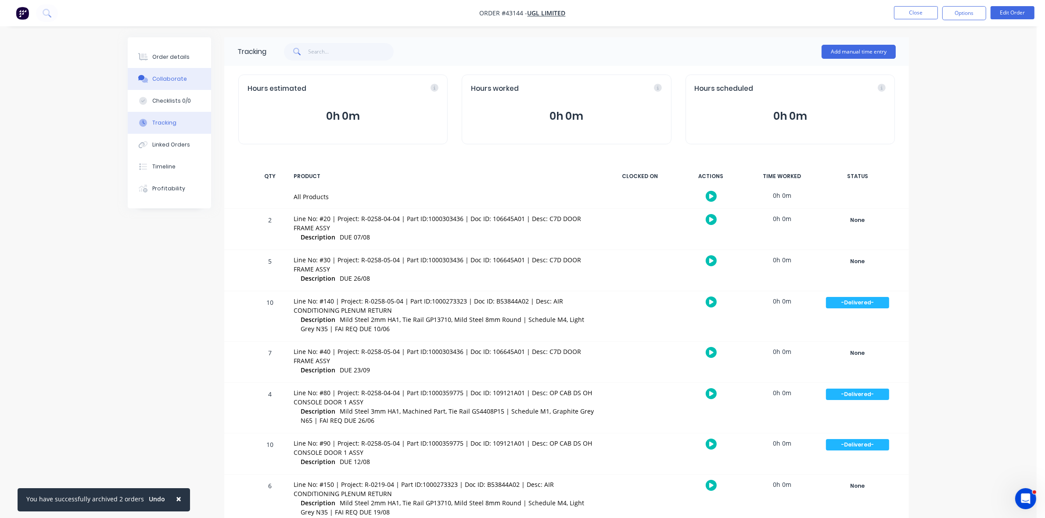
click at [181, 82] on div "Collaborate" at bounding box center [169, 79] width 35 height 8
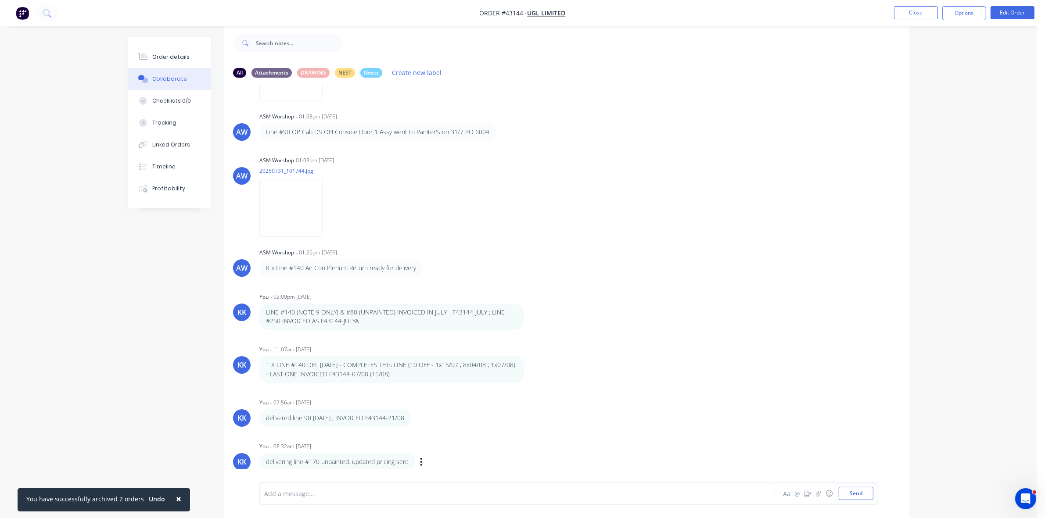
scroll to position [14, 0]
click at [420, 457] on button "button" at bounding box center [421, 460] width 4 height 13
click at [444, 446] on button "Edit" at bounding box center [453, 445] width 55 height 14
click at [909, 18] on button "Close" at bounding box center [916, 12] width 44 height 13
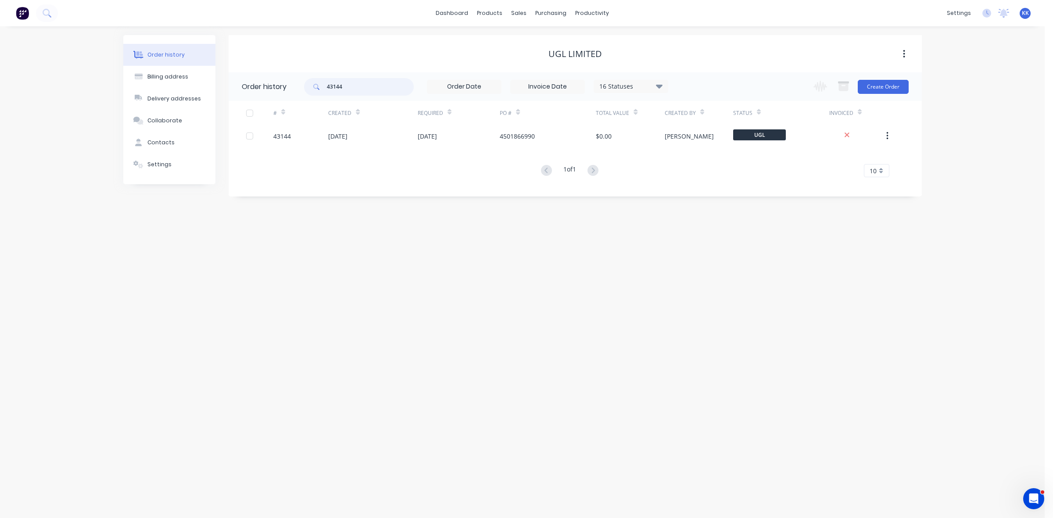
drag, startPoint x: 377, startPoint y: 88, endPoint x: 318, endPoint y: 88, distance: 59.2
click at [318, 88] on div "43144" at bounding box center [359, 87] width 110 height 18
type input "44029"
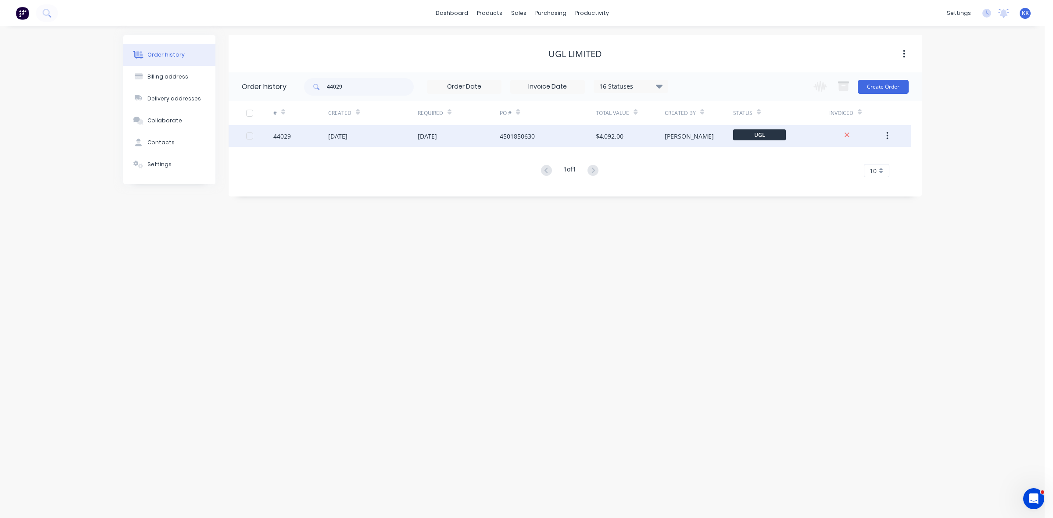
click at [369, 140] on div "17 Apr 2025" at bounding box center [372, 136] width 89 height 22
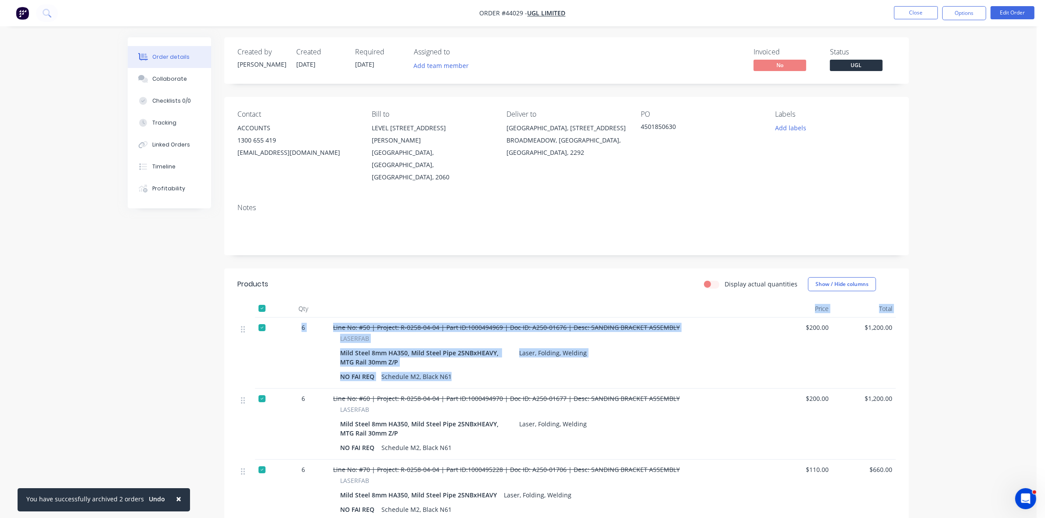
drag, startPoint x: 452, startPoint y: 354, endPoint x: 308, endPoint y: 292, distance: 157.0
click at [308, 300] on div "Qty Price Total 6 Line No: #50 | Project: R-0258-04-04 | Part ID:1000494969 | D…" at bounding box center [566, 441] width 658 height 283
copy div "Price Total 6 Line No: #50 | Project: R-0258-04-04 | Part ID:1000494969 | Doc I…"
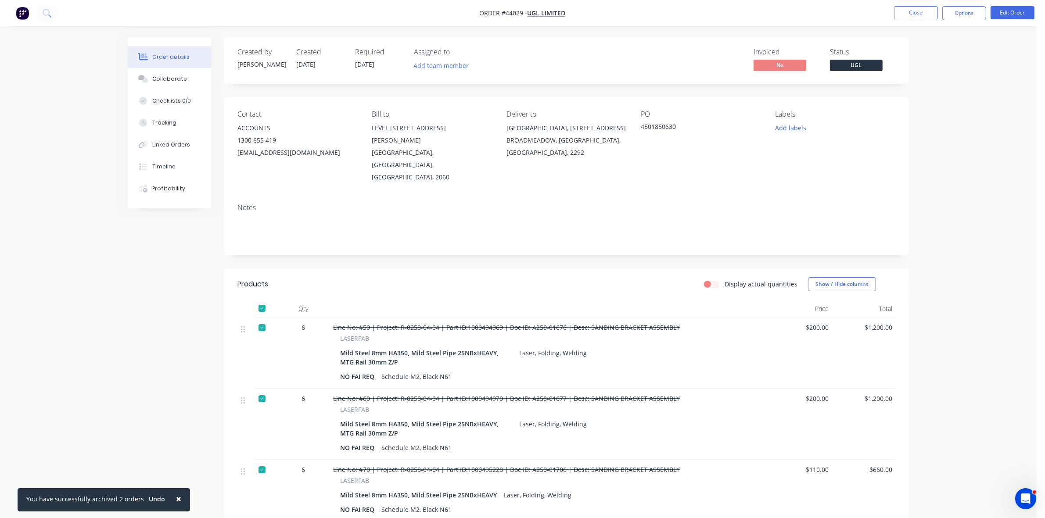
drag, startPoint x: 454, startPoint y: 429, endPoint x: 455, endPoint y: 422, distance: 6.3
click at [454, 441] on div "NO FAI REQ Schedule M2, Black N61" at bounding box center [549, 447] width 418 height 13
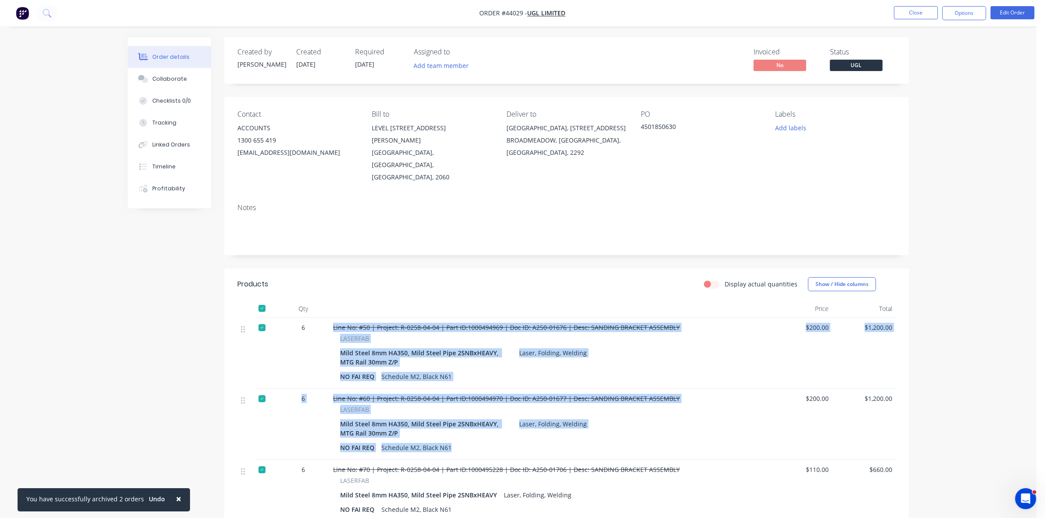
drag, startPoint x: 454, startPoint y: 420, endPoint x: 308, endPoint y: 362, distance: 157.1
click at [308, 362] on div "6 Line No: #50 | Project: R-0258-04-04 | Part ID:1000494969 | Doc ID: A250-0167…" at bounding box center [566, 451] width 658 height 266
click at [341, 394] on span "Line No: #60 | Project: R-0258-04-04 | Part ID:1000494970 | Doc ID: A250-01677 …" at bounding box center [506, 398] width 347 height 8
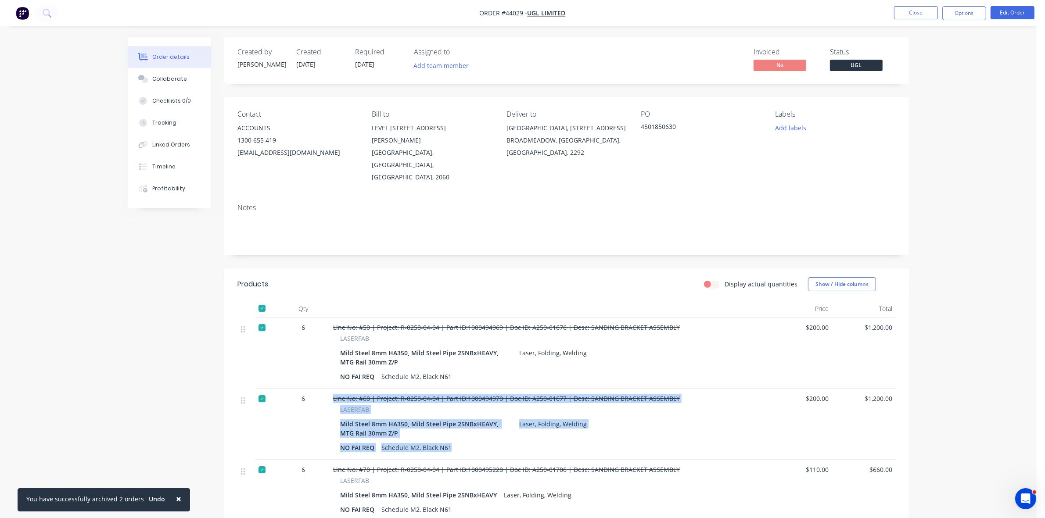
drag, startPoint x: 332, startPoint y: 373, endPoint x: 455, endPoint y: 422, distance: 132.3
click at [455, 422] on div "Line No: #60 | Project: R-0258-04-04 | Part ID:1000494970 | Doc ID: A250-01677 …" at bounding box center [548, 424] width 439 height 71
copy div "Line No: #60 | Project: R-0258-04-04 | Part ID:1000494970 | Doc ID: A250-01677 …"
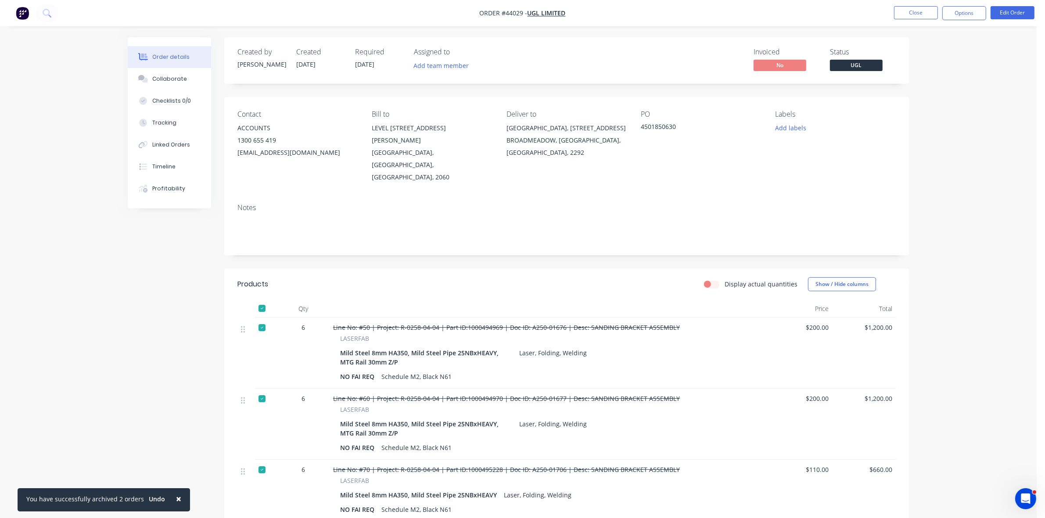
click at [466, 503] on div "NO FAI REQ Schedule M2, Black N61" at bounding box center [549, 509] width 418 height 13
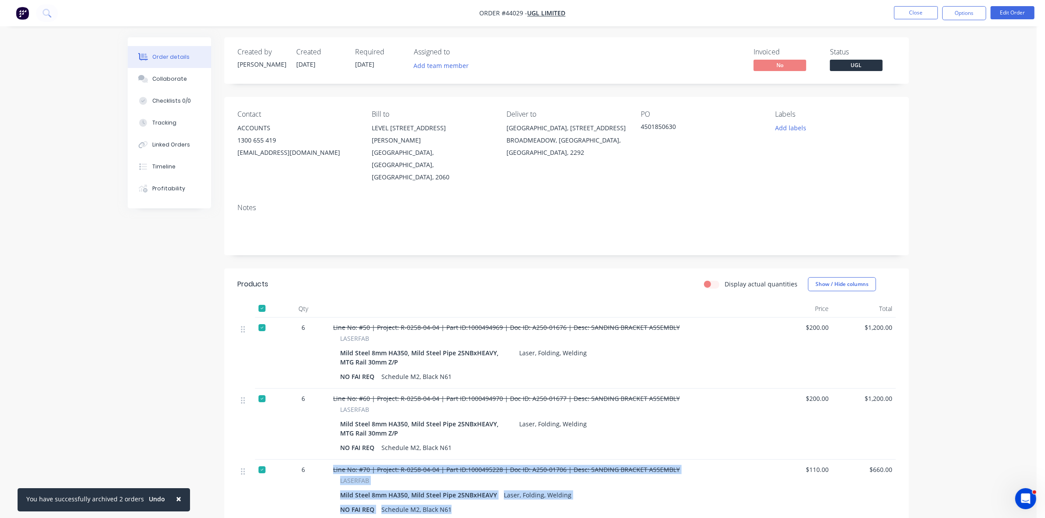
drag, startPoint x: 454, startPoint y: 483, endPoint x: 332, endPoint y: 440, distance: 129.5
click at [332, 460] on div "Line No: #70 | Project: R-0258-04-04 | Part ID:1000495228 | Doc ID: A250-01706 …" at bounding box center [548, 491] width 439 height 62
copy div "Line No: #70 | Project: R-0258-04-04 | Part ID:1000495228 | Doc ID: A250-01706 …"
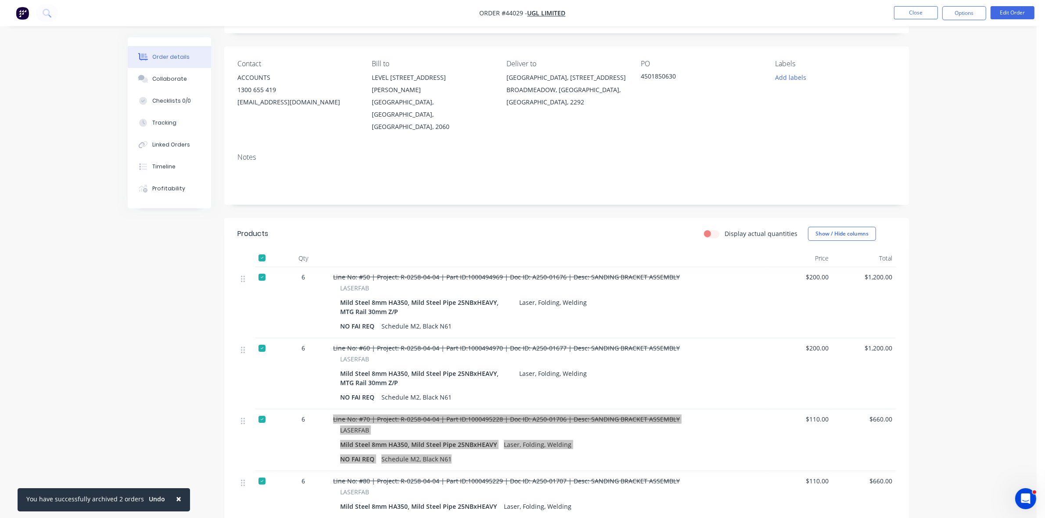
scroll to position [165, 0]
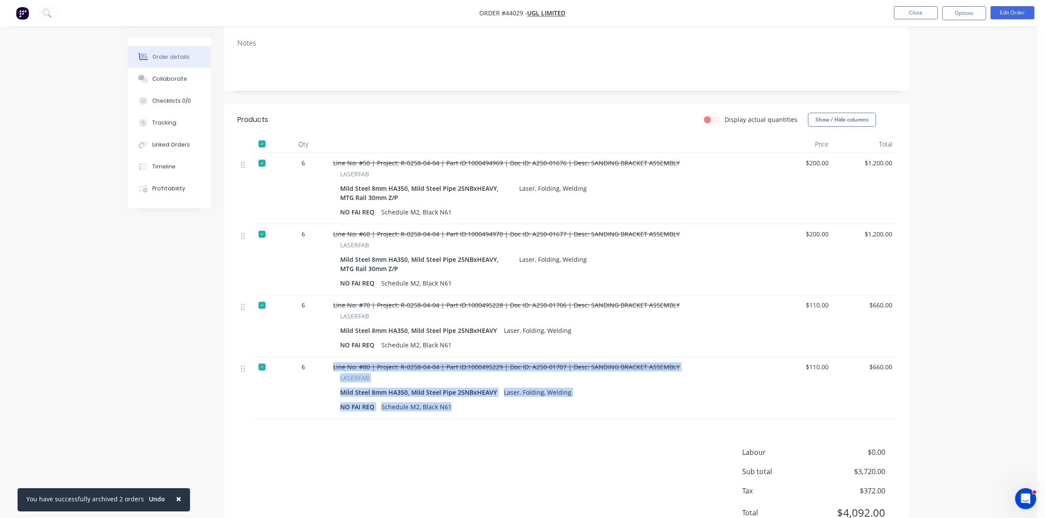
drag, startPoint x: 452, startPoint y: 382, endPoint x: 333, endPoint y: 340, distance: 126.1
click at [333, 357] on div "Line No: #80 | Project: R-0258-04-04 | Part ID:1000495229 | Doc ID: A250-01707 …" at bounding box center [548, 388] width 439 height 62
copy div "Line No: #80 | Project: R-0258-04-04 | Part ID:1000495229 | Doc ID: A250-01707 …"
click at [173, 86] on button "Collaborate" at bounding box center [169, 79] width 83 height 22
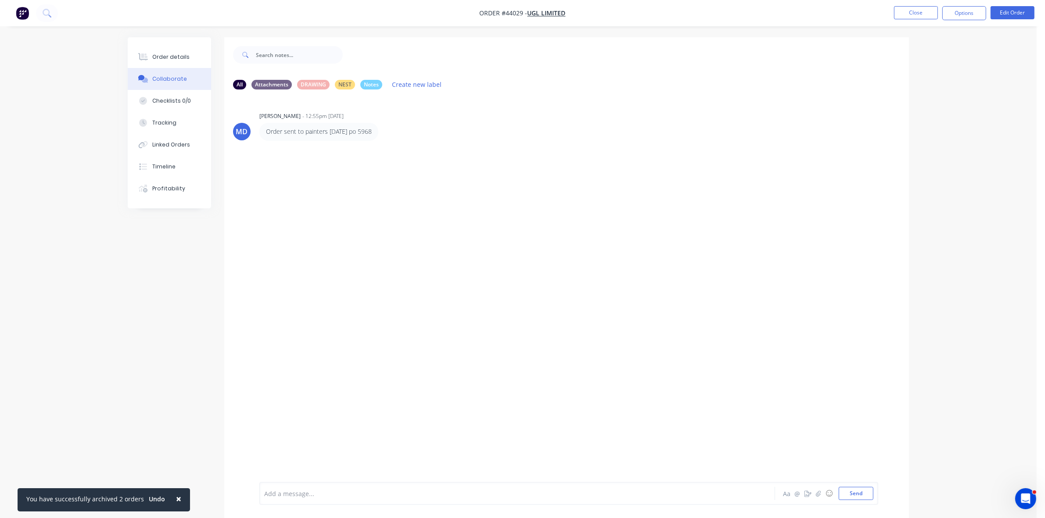
click at [354, 495] on div at bounding box center [493, 493] width 456 height 9
click at [177, 53] on div "Order details" at bounding box center [170, 57] width 37 height 8
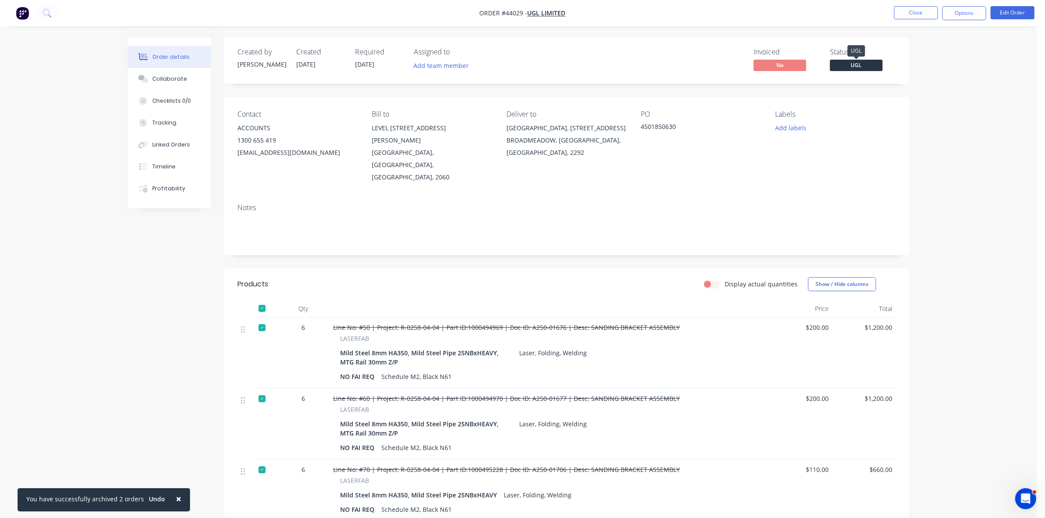
click at [862, 64] on span "UGL" at bounding box center [856, 65] width 53 height 11
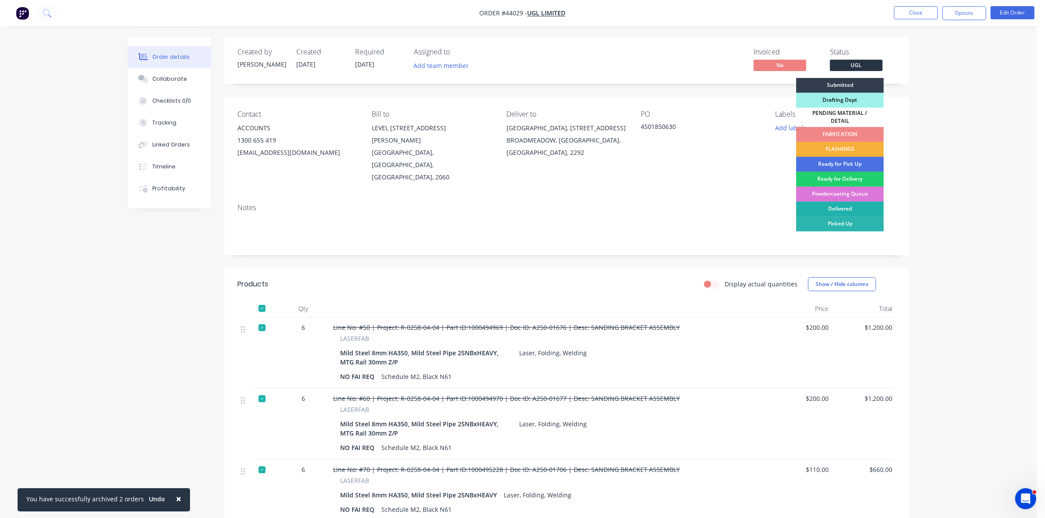
click at [853, 202] on div "Delivered" at bounding box center [840, 209] width 88 height 15
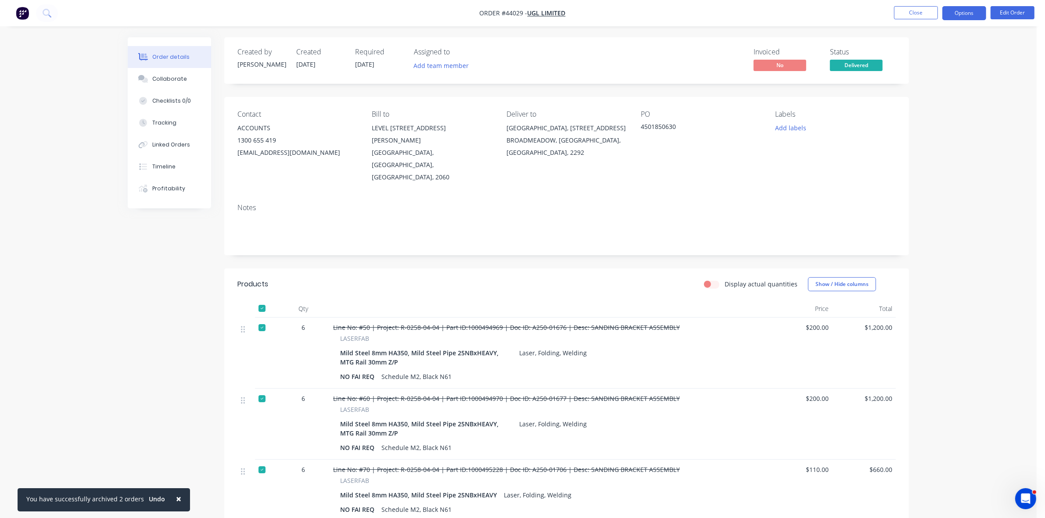
click at [957, 11] on button "Options" at bounding box center [964, 13] width 44 height 14
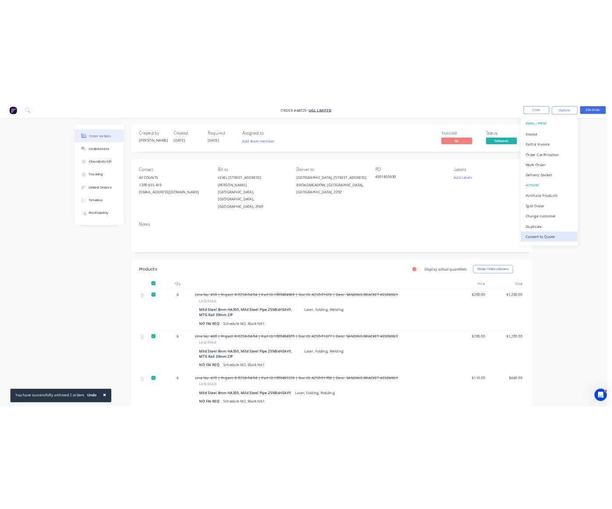
scroll to position [13, 0]
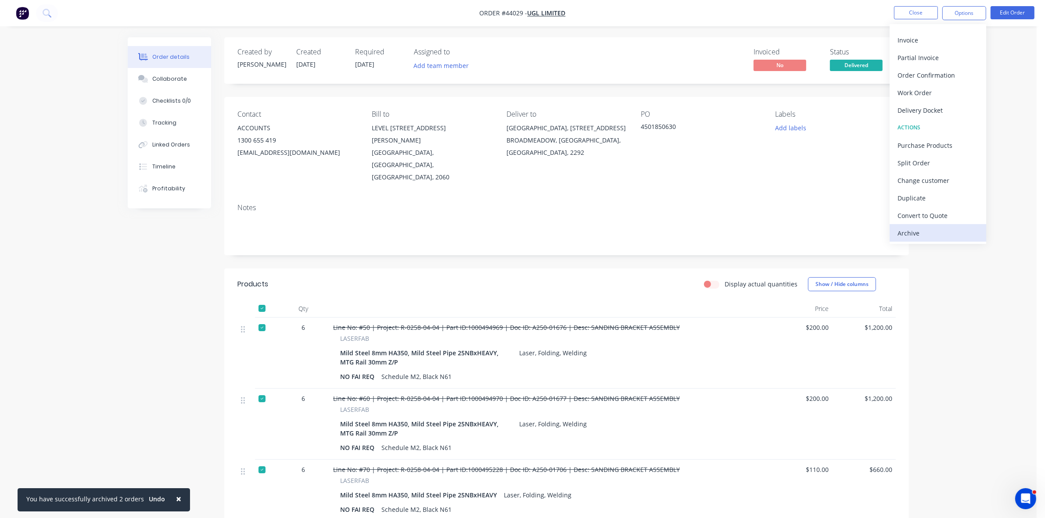
click at [922, 233] on div "Archive" at bounding box center [937, 233] width 81 height 13
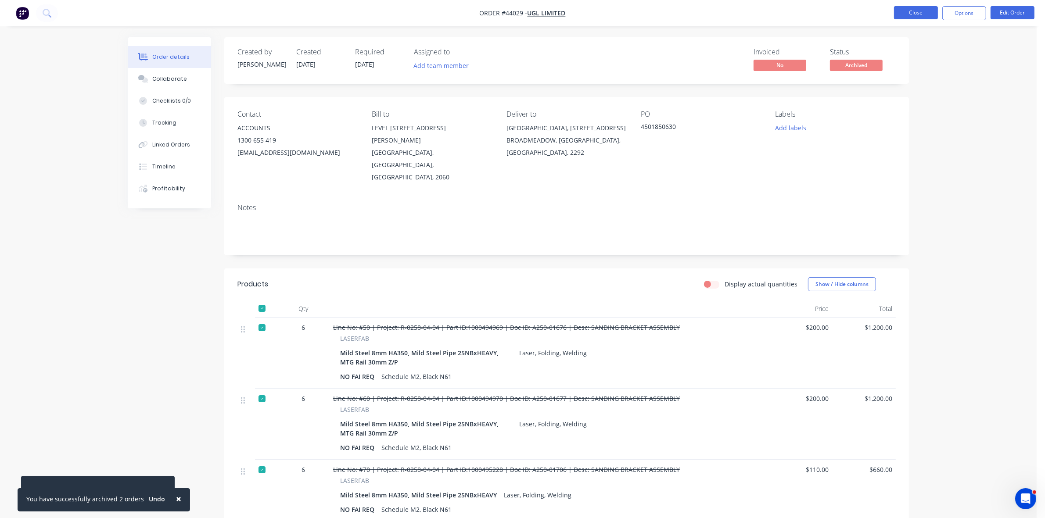
click at [905, 13] on button "Close" at bounding box center [916, 12] width 44 height 13
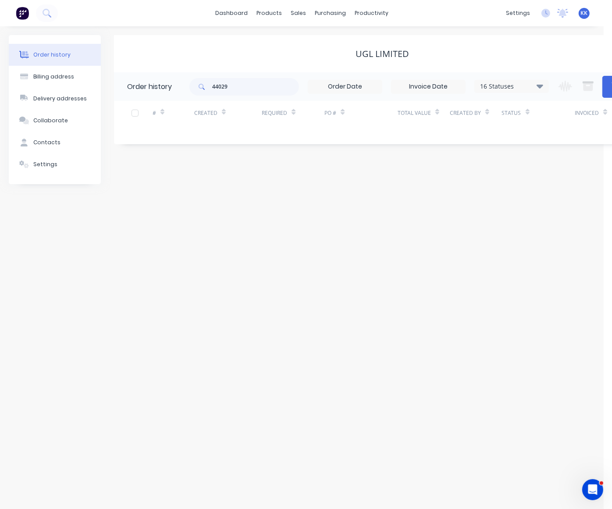
click at [550, 209] on div "Order history Billing address Delivery addresses Collaborate Contacts Settings …" at bounding box center [302, 267] width 604 height 483
drag, startPoint x: 251, startPoint y: 89, endPoint x: 207, endPoint y: 94, distance: 45.1
click at [207, 94] on div "44029" at bounding box center [245, 87] width 110 height 18
type input "45828"
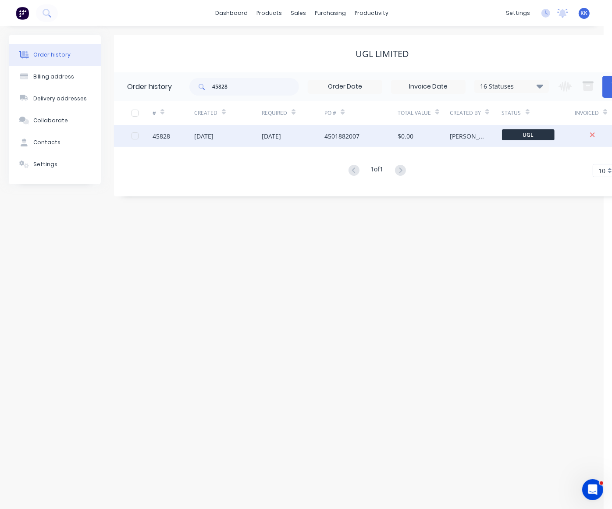
click at [249, 132] on div "30 Jun 2025" at bounding box center [228, 136] width 68 height 22
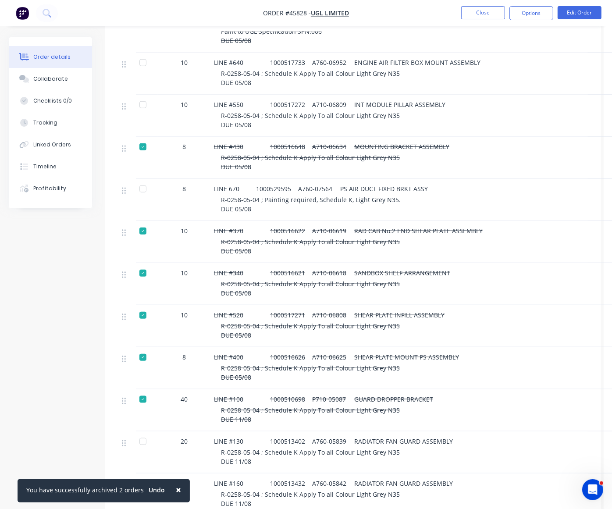
scroll to position [548, 0]
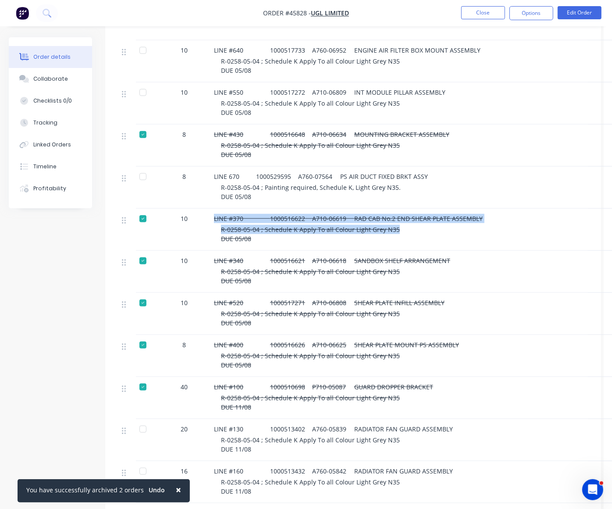
drag, startPoint x: 396, startPoint y: 233, endPoint x: 214, endPoint y: 220, distance: 182.5
click at [214, 220] on div "LINE #370 1000516622 A710-06619 RAD CAB No.2 END SHEAR PLATE ASSEMBLY R-0258-05…" at bounding box center [430, 230] width 439 height 42
copy div "LINE #370 1000516622 A710-06619 RAD CAB No.2 END SHEAR PLATE ASSEMBLY R-0258-05…"
click at [55, 125] on div "Tracking" at bounding box center [45, 123] width 24 height 8
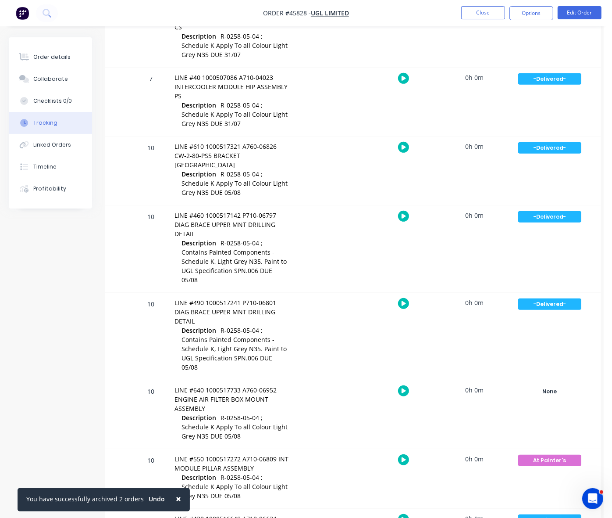
scroll to position [110, 0]
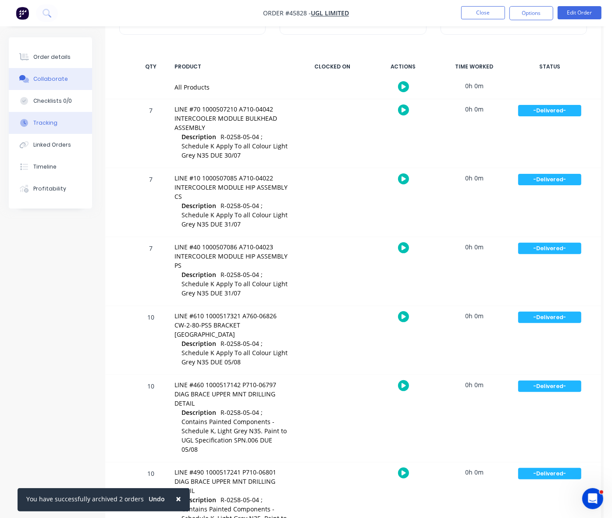
click at [34, 79] on div "Collaborate" at bounding box center [50, 79] width 35 height 8
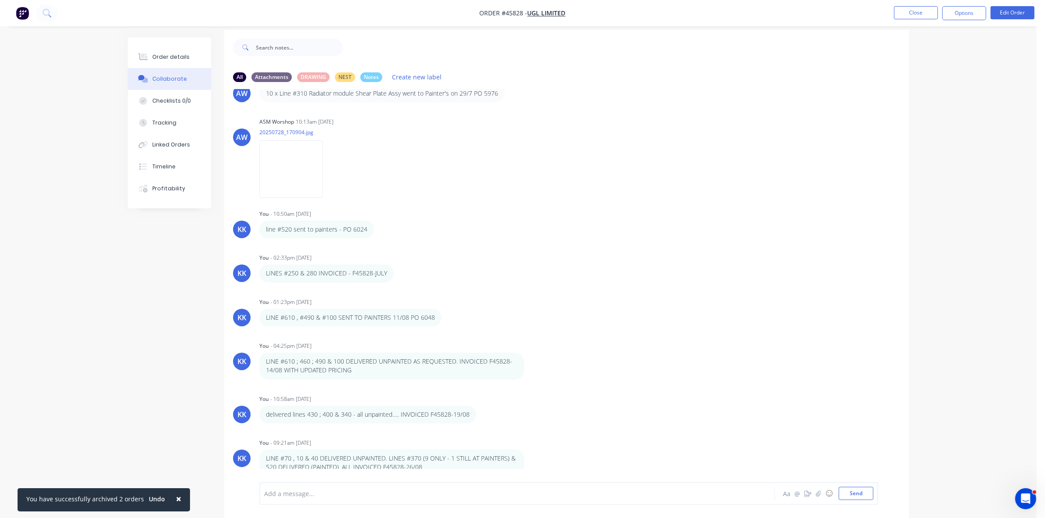
scroll to position [14, 0]
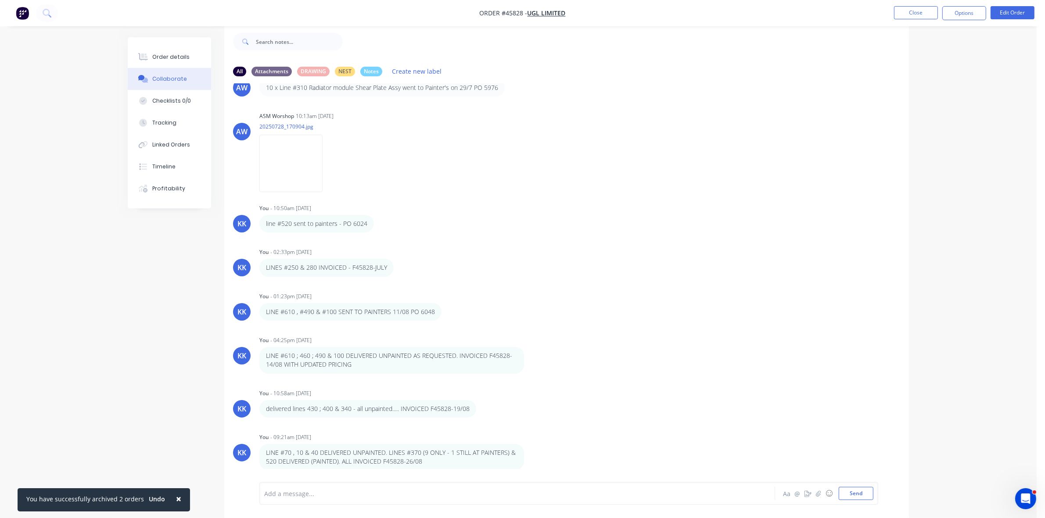
click at [402, 487] on div "Add a message..." at bounding box center [492, 493] width 457 height 13
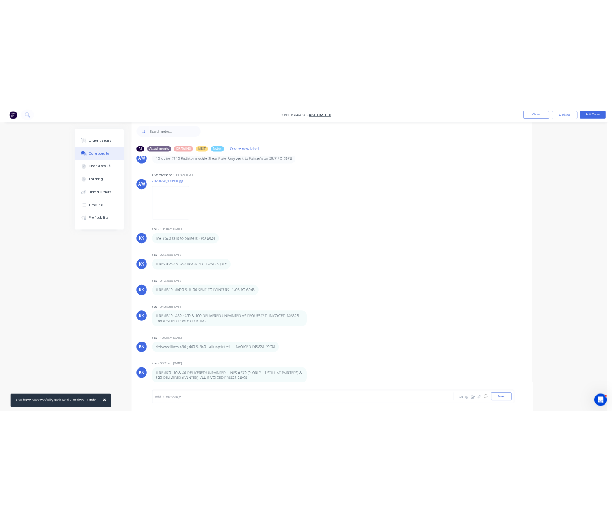
scroll to position [2340, 0]
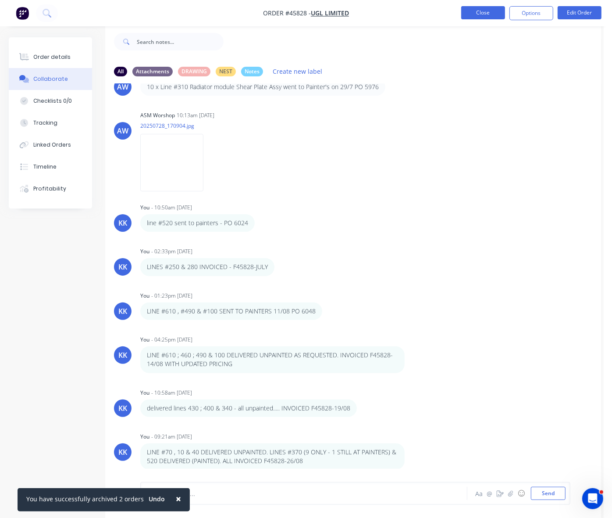
click at [492, 9] on button "Close" at bounding box center [484, 12] width 44 height 13
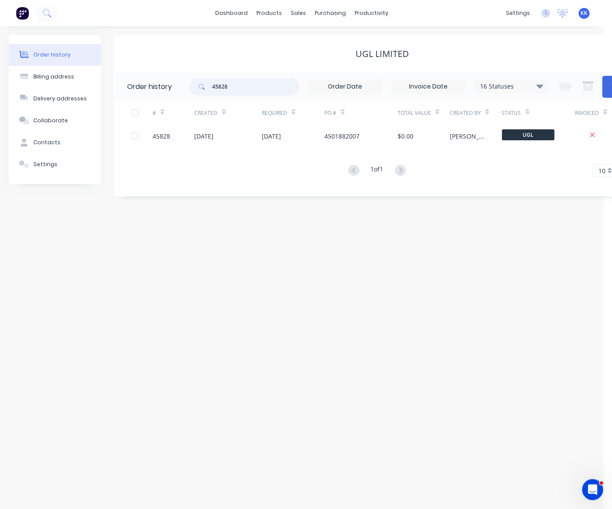
drag, startPoint x: 273, startPoint y: 88, endPoint x: 207, endPoint y: 83, distance: 66.4
click at [209, 83] on div "45828" at bounding box center [245, 87] width 110 height 18
type input "44710"
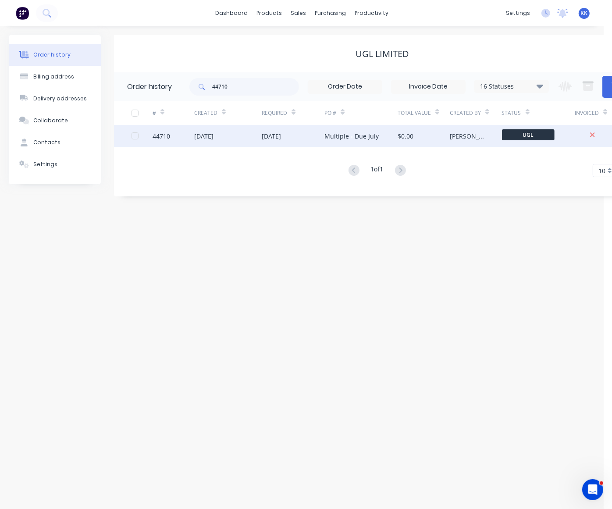
click at [250, 143] on div "[DATE]" at bounding box center [228, 136] width 68 height 22
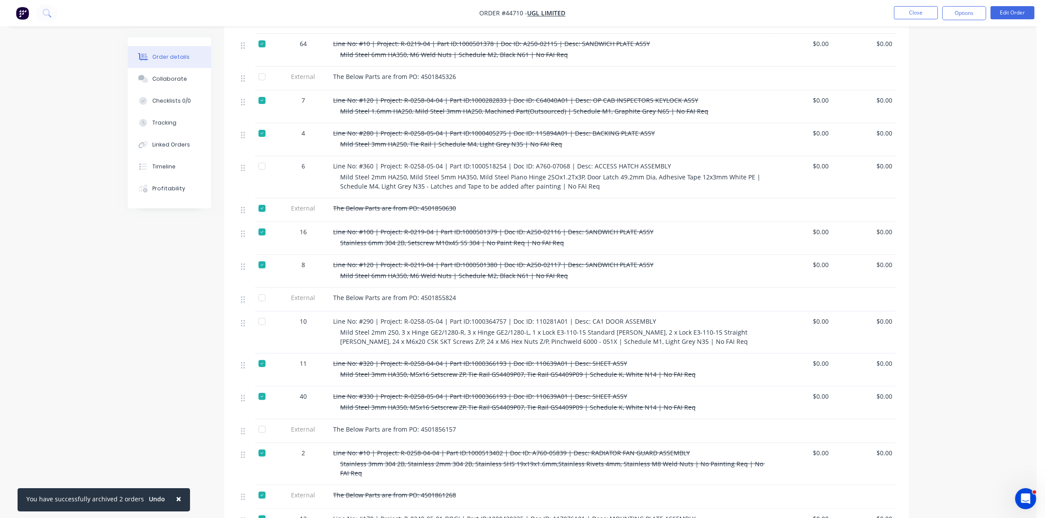
scroll to position [329, 0]
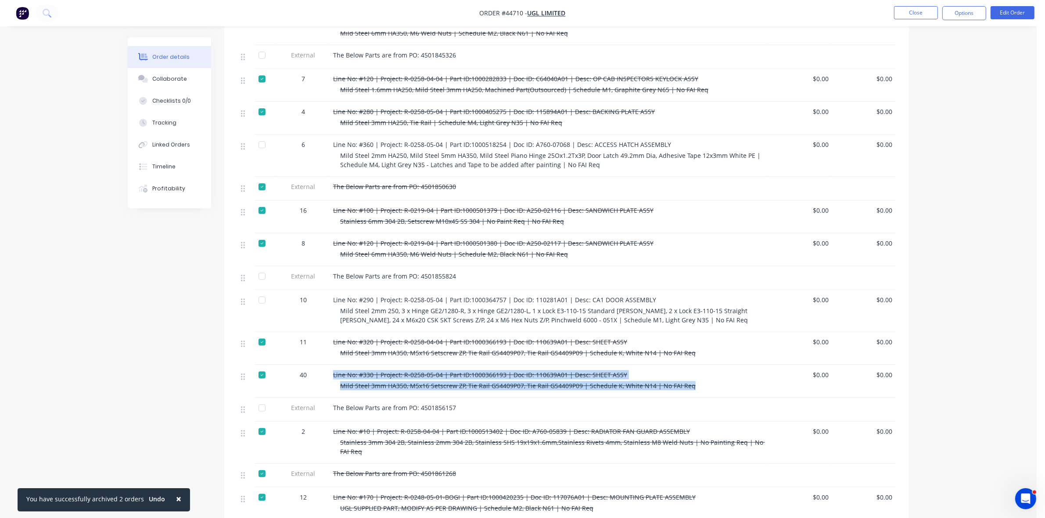
drag, startPoint x: 698, startPoint y: 365, endPoint x: 329, endPoint y: 349, distance: 368.9
click at [329, 365] on div "Line No: #330 | Project: R-0258-05-04 | Part ID:1000366193 | Doc ID: 110639A01 …" at bounding box center [548, 381] width 439 height 33
copy div "Line No: #330 | Project: R-0258-05-04 | Part ID:1000366193 | Doc ID: 110639A01 …"
click at [152, 170] on button "Timeline" at bounding box center [169, 167] width 83 height 22
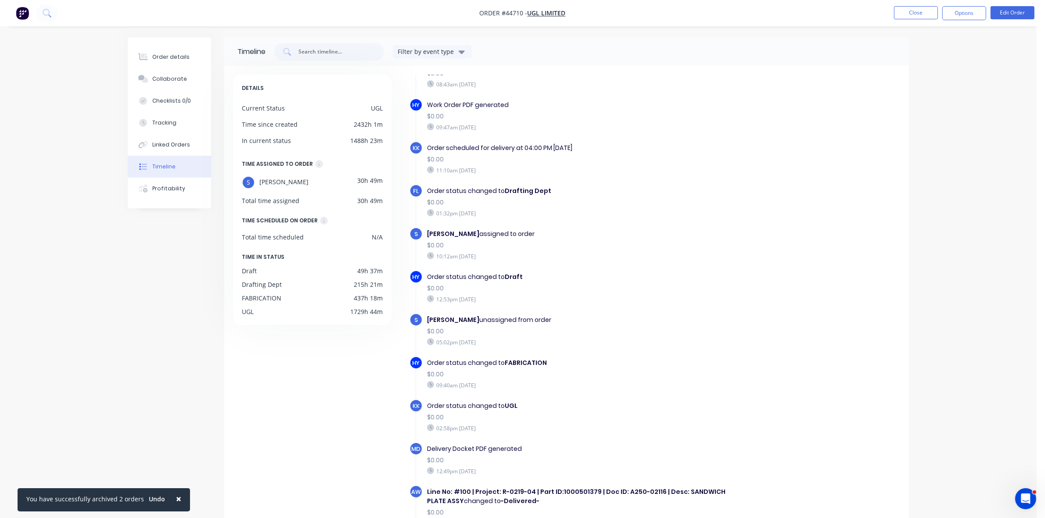
scroll to position [110, 0]
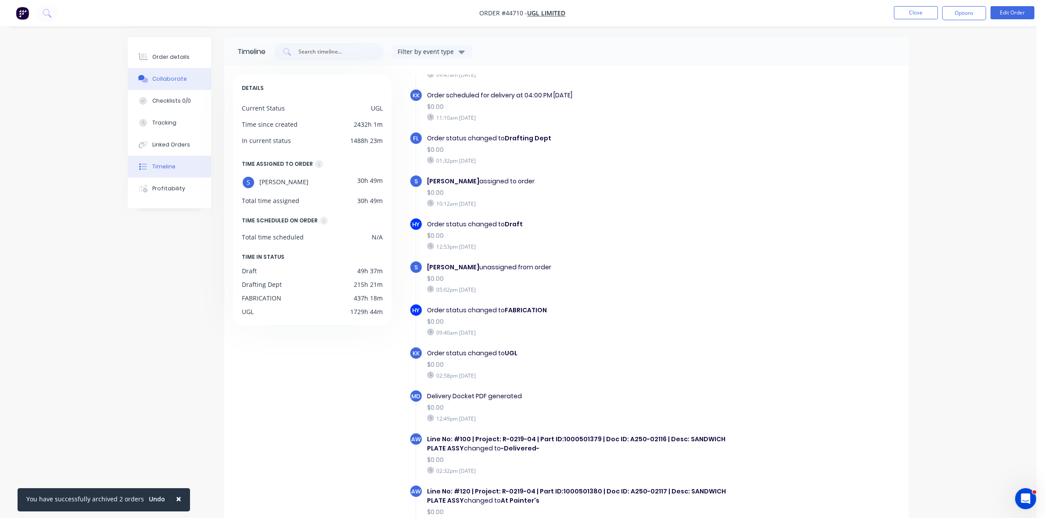
click at [177, 86] on button "Collaborate" at bounding box center [169, 79] width 83 height 22
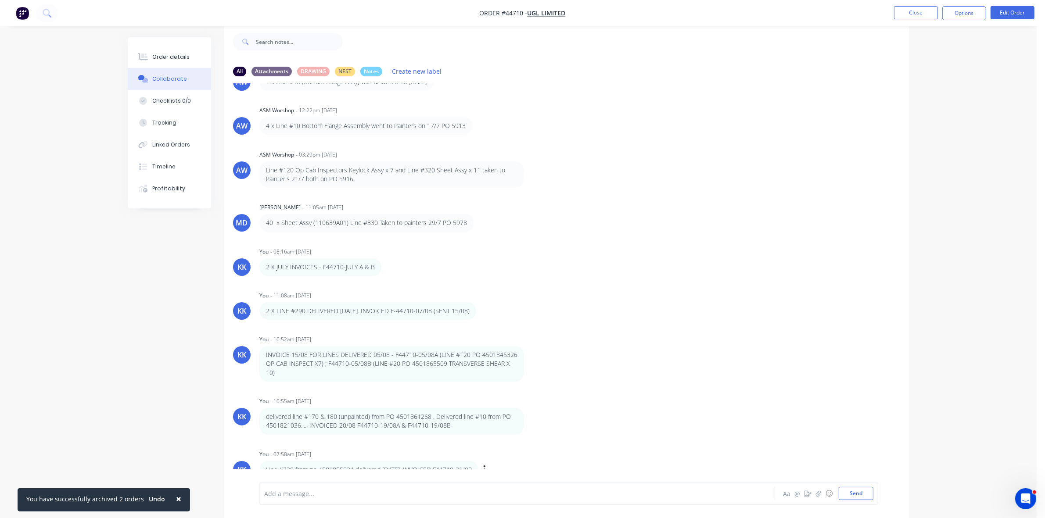
scroll to position [858, 0]
click at [329, 489] on div at bounding box center [493, 493] width 456 height 9
click at [188, 61] on button "Order details" at bounding box center [169, 57] width 83 height 22
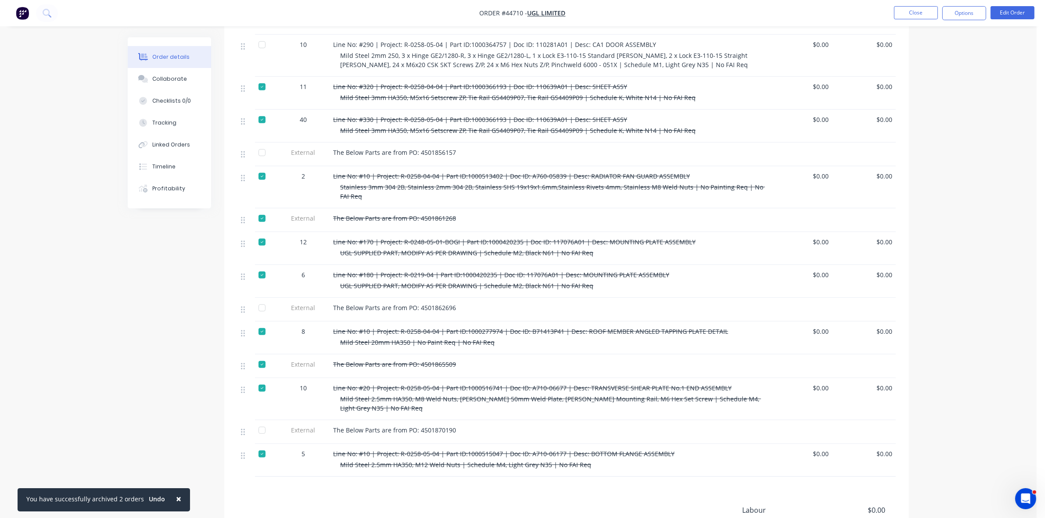
scroll to position [657, 0]
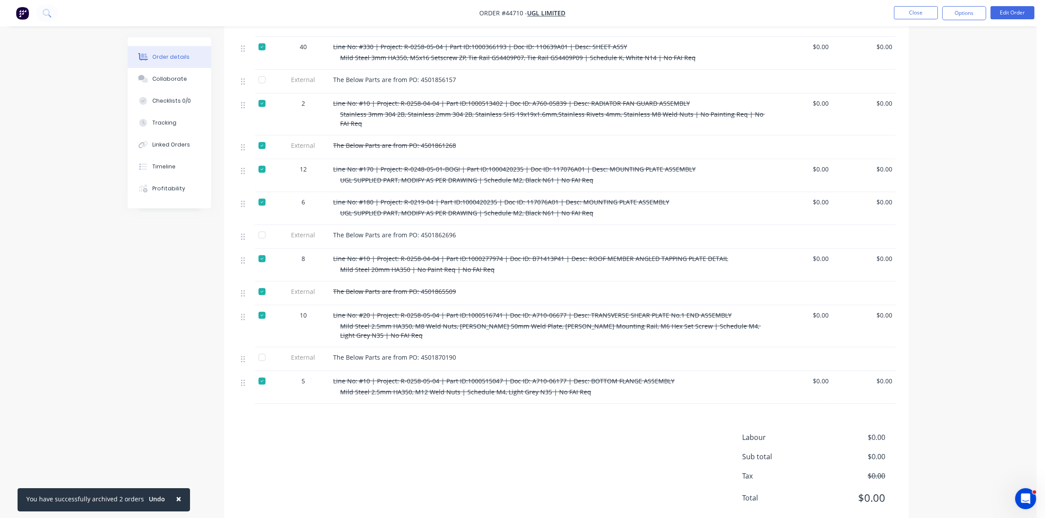
click at [260, 349] on div at bounding box center [262, 358] width 18 height 18
click at [260, 226] on div at bounding box center [262, 235] width 18 height 18
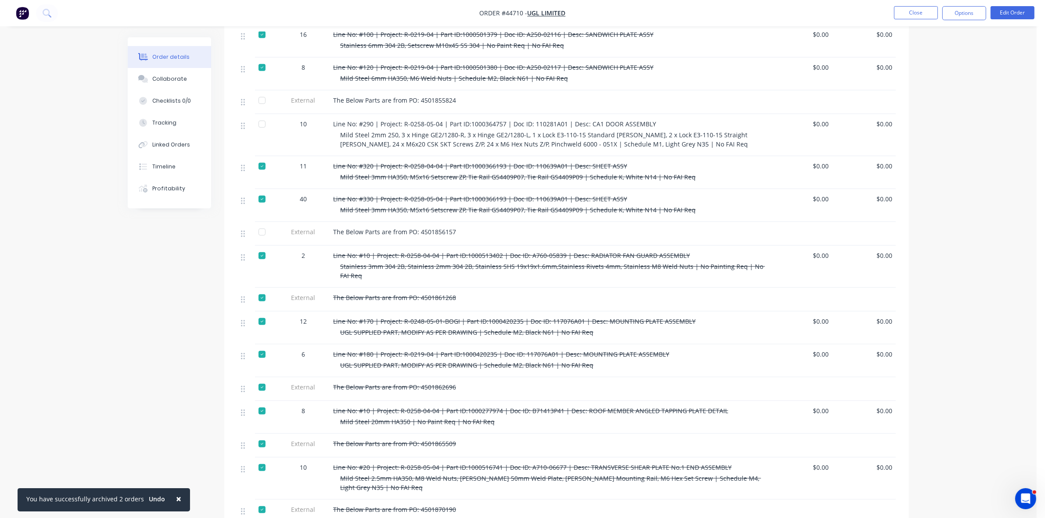
scroll to position [493, 0]
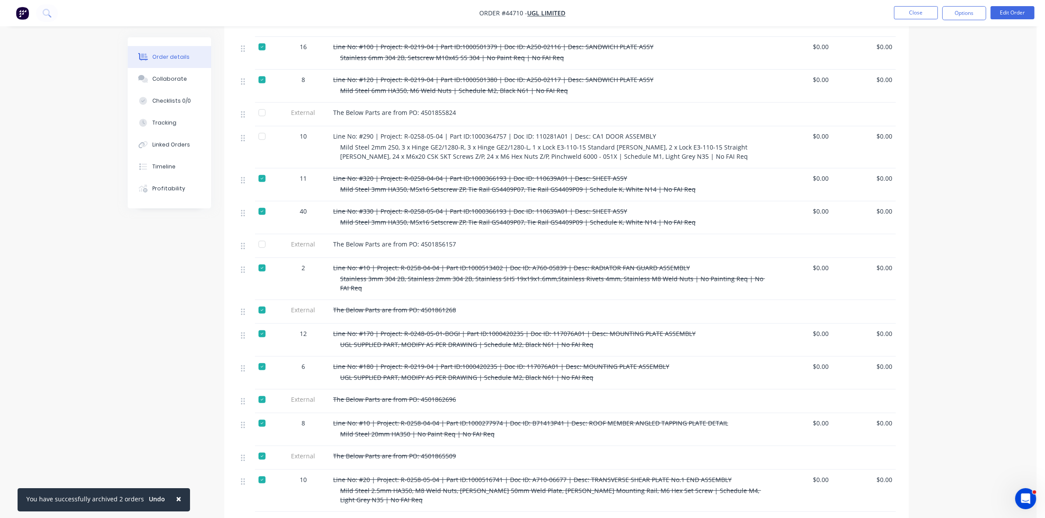
click at [259, 236] on div at bounding box center [262, 245] width 18 height 18
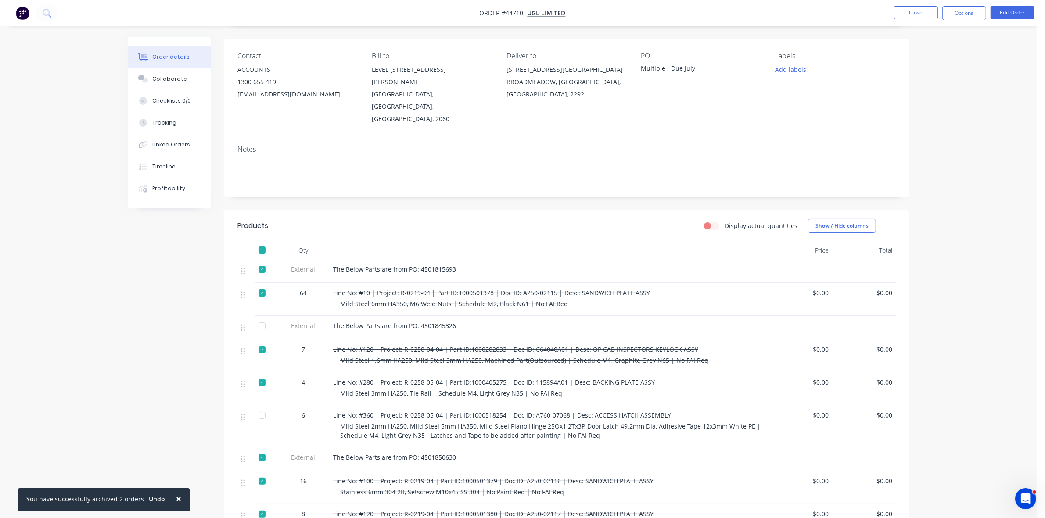
scroll to position [54, 0]
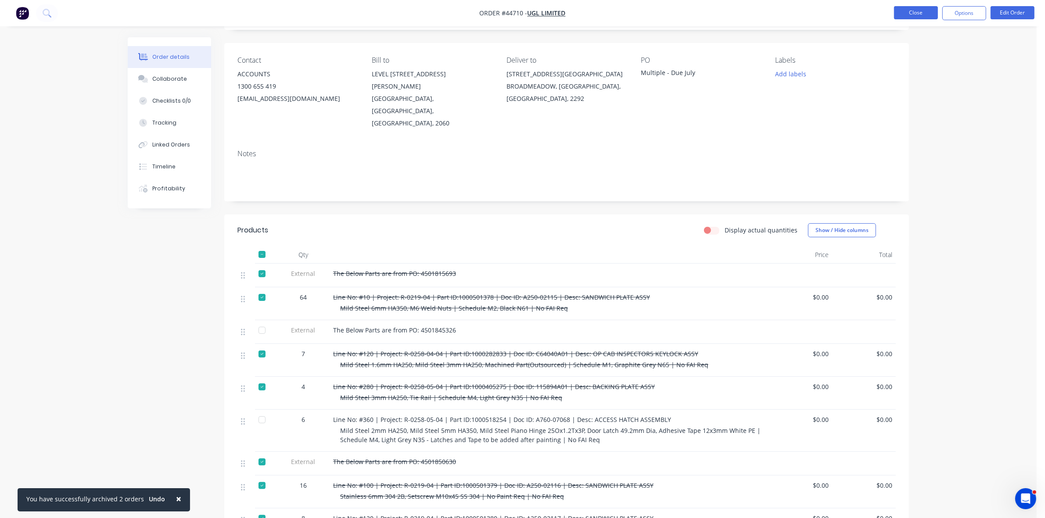
click at [904, 13] on button "Close" at bounding box center [916, 12] width 44 height 13
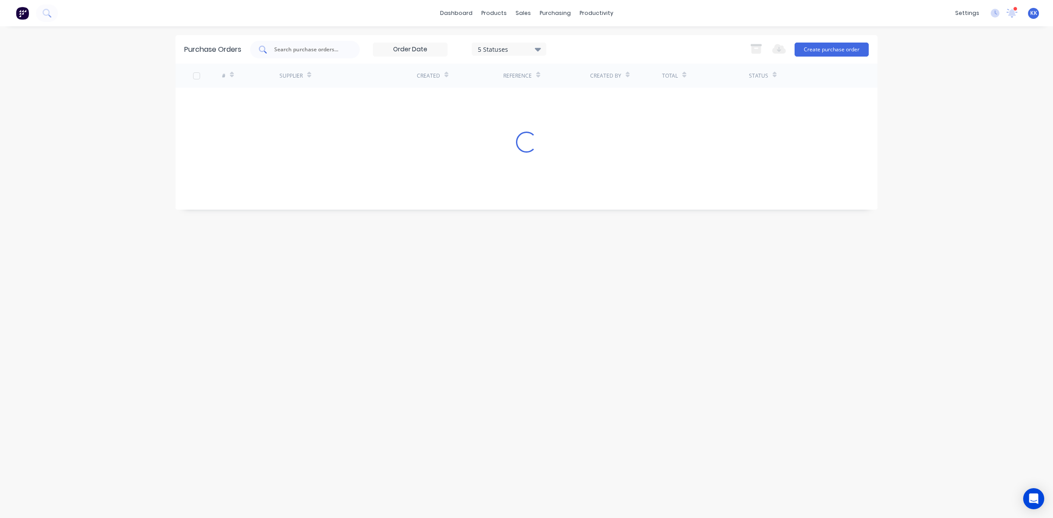
click at [328, 53] on input "text" at bounding box center [309, 49] width 73 height 9
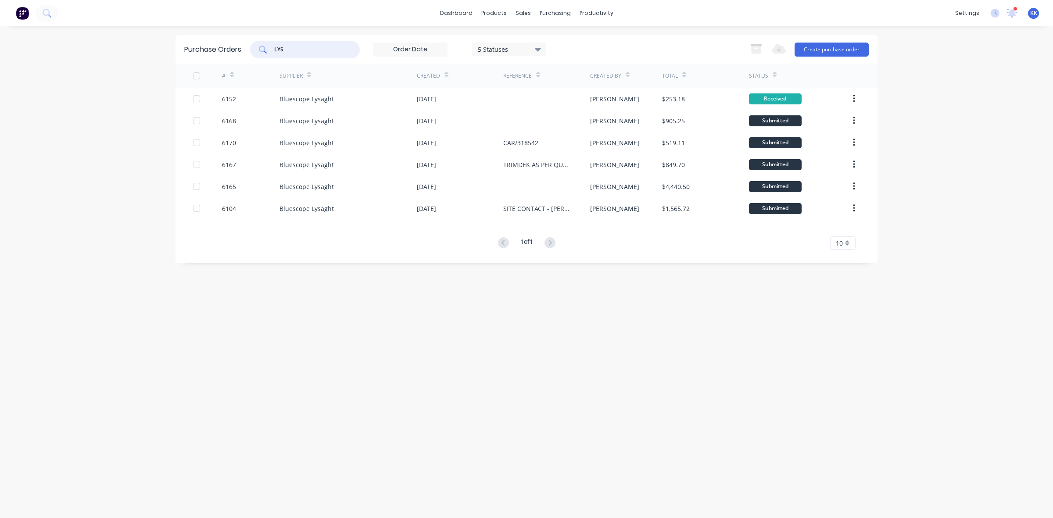
type input "LYS"
click at [517, 45] on div "5 Statuses" at bounding box center [509, 48] width 63 height 9
drag, startPoint x: 570, startPoint y: 73, endPoint x: 569, endPoint y: 86, distance: 13.6
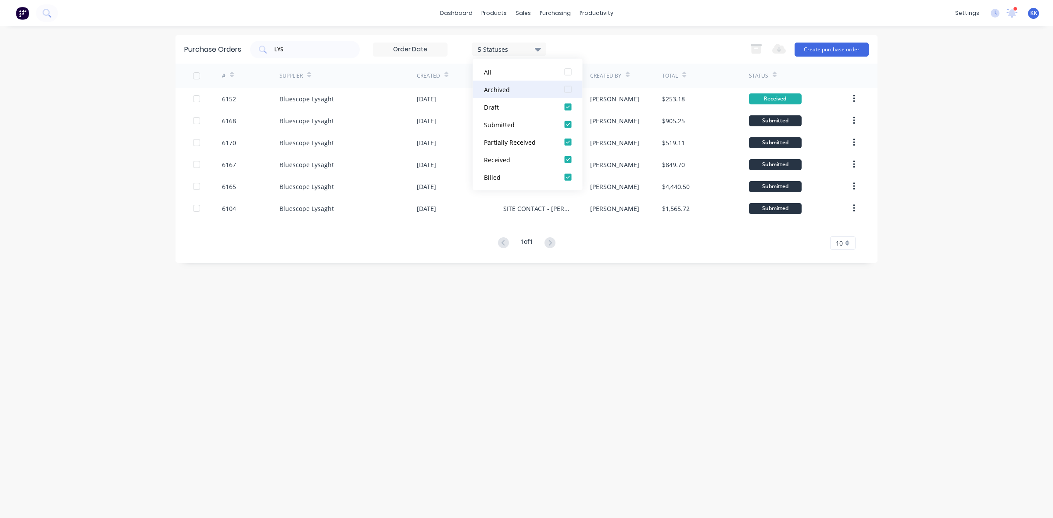
click at [570, 72] on div at bounding box center [568, 72] width 18 height 18
click at [537, 274] on div "Purchase Orders LYS 7 Statuses 7 Statuses Export to Excel (XLSX) Create purchas…" at bounding box center [526, 272] width 702 height 474
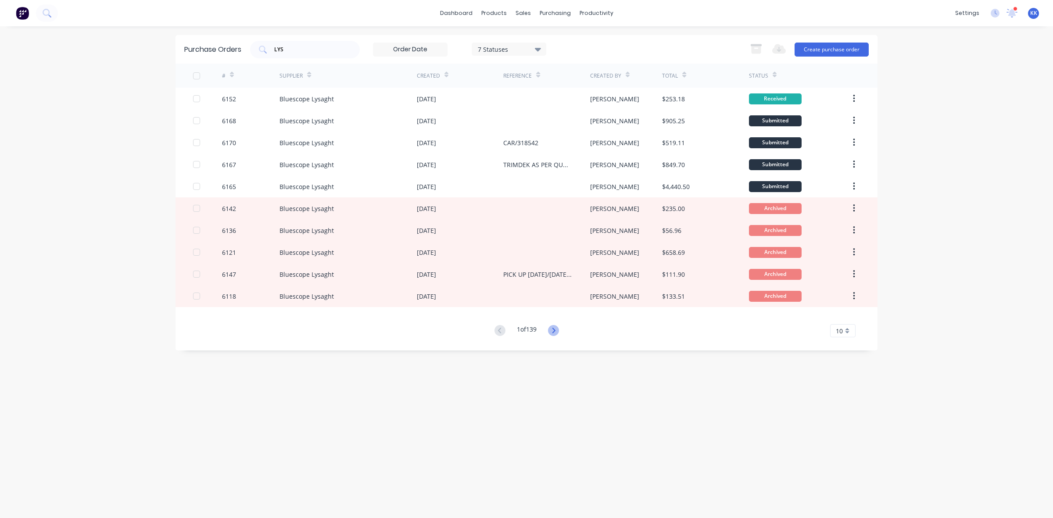
click at [555, 330] on icon at bounding box center [553, 330] width 3 height 5
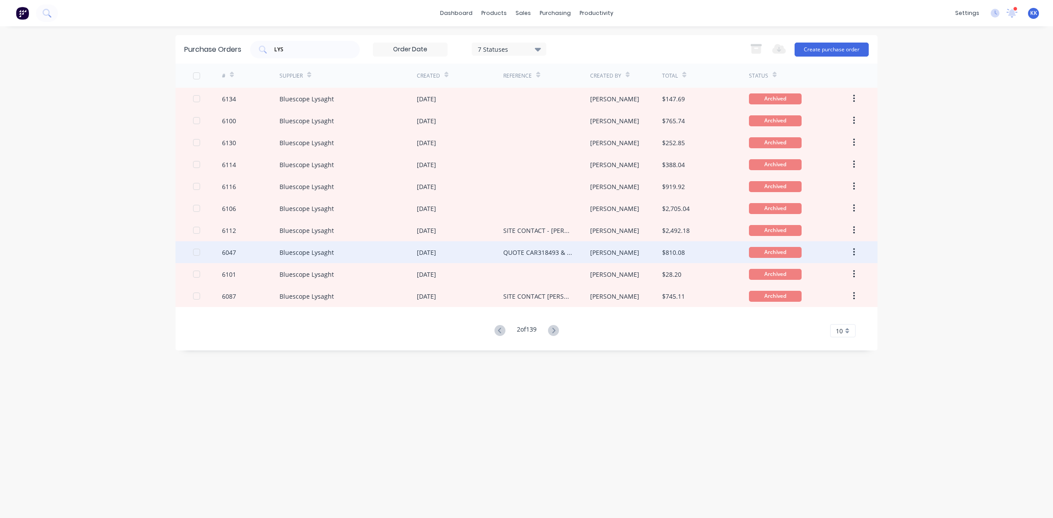
click at [549, 255] on div "QUOTE CAR318493 & CAR322075" at bounding box center [537, 252] width 69 height 9
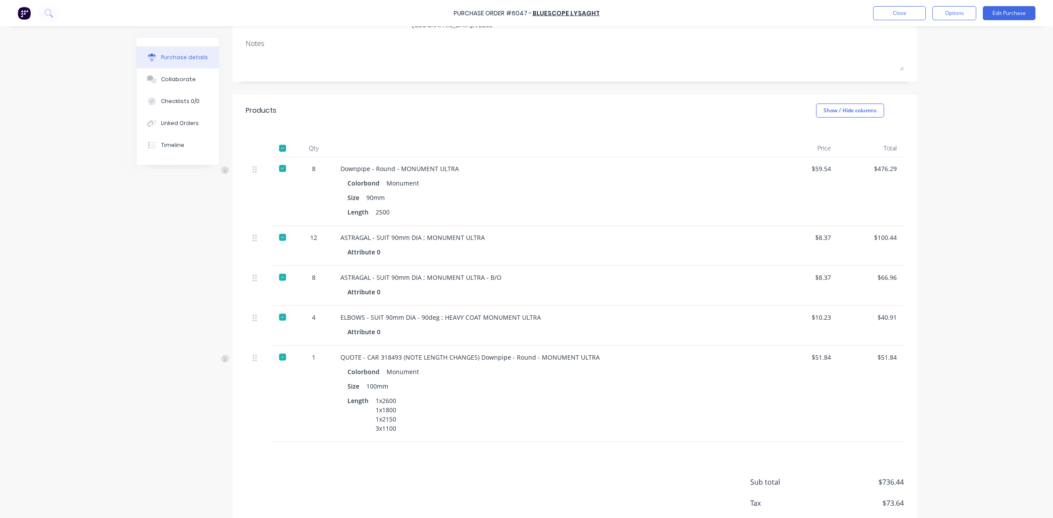
scroll to position [159, 0]
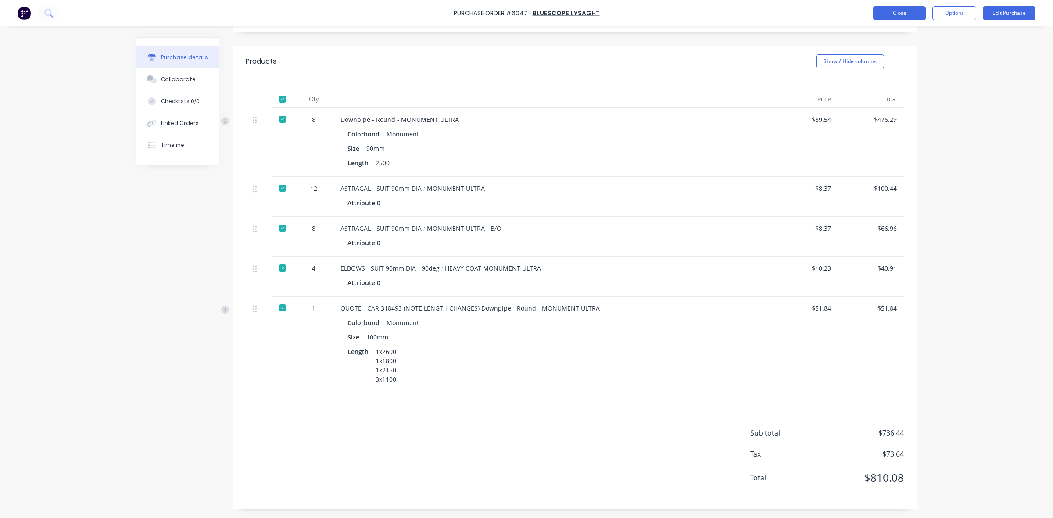
click at [918, 12] on button "Close" at bounding box center [899, 13] width 53 height 14
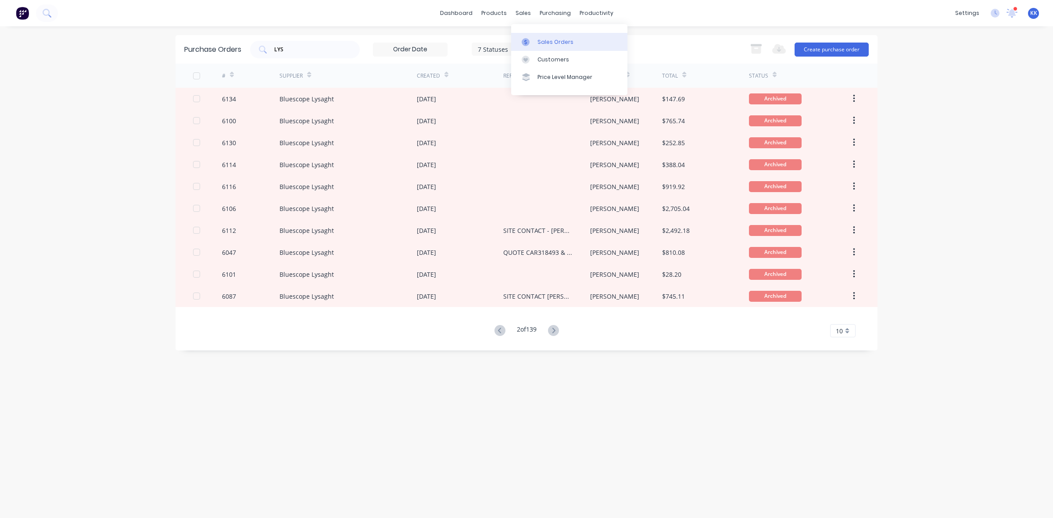
click at [534, 36] on link "Sales Orders" at bounding box center [569, 42] width 116 height 18
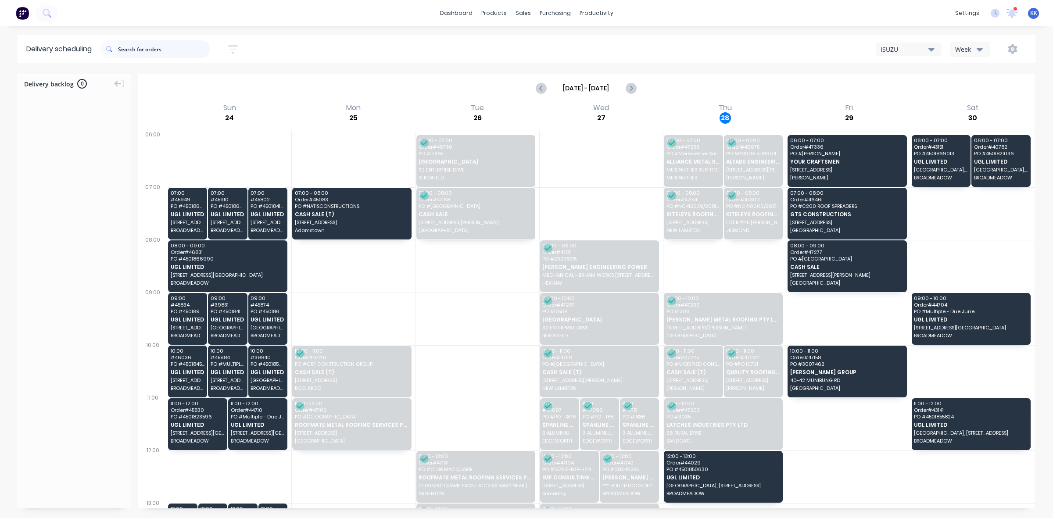
click at [176, 51] on input "text" at bounding box center [164, 49] width 92 height 18
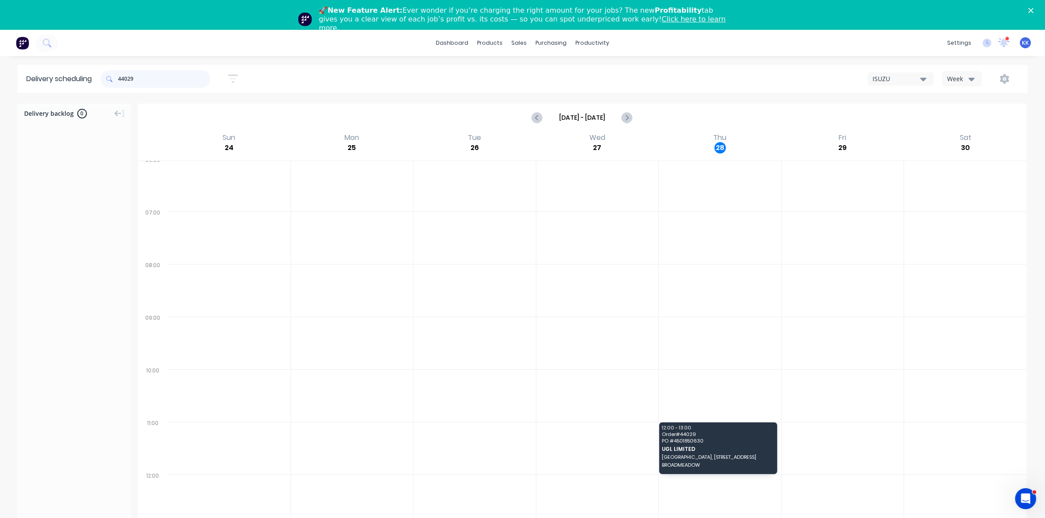
scroll to position [209, 0]
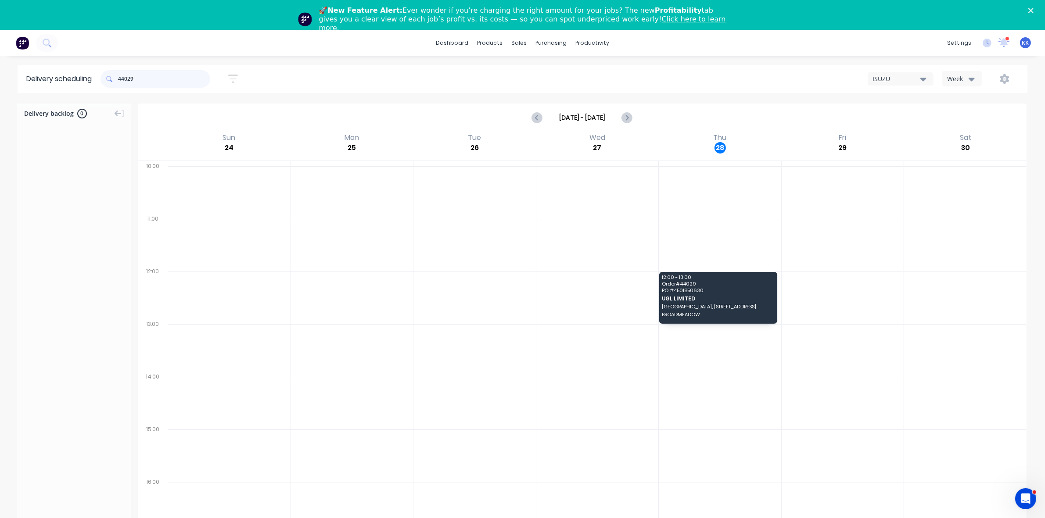
type input "44029"
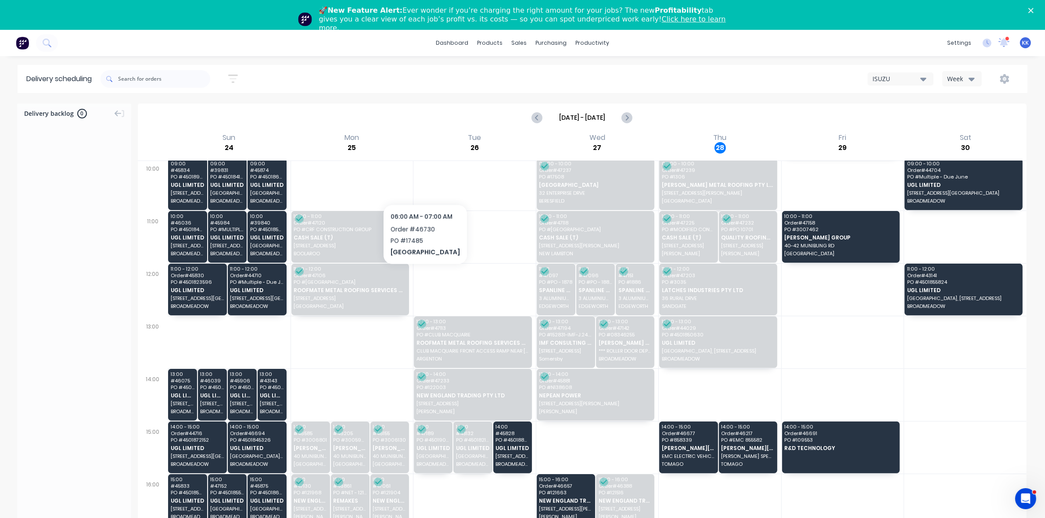
scroll to position [209, 0]
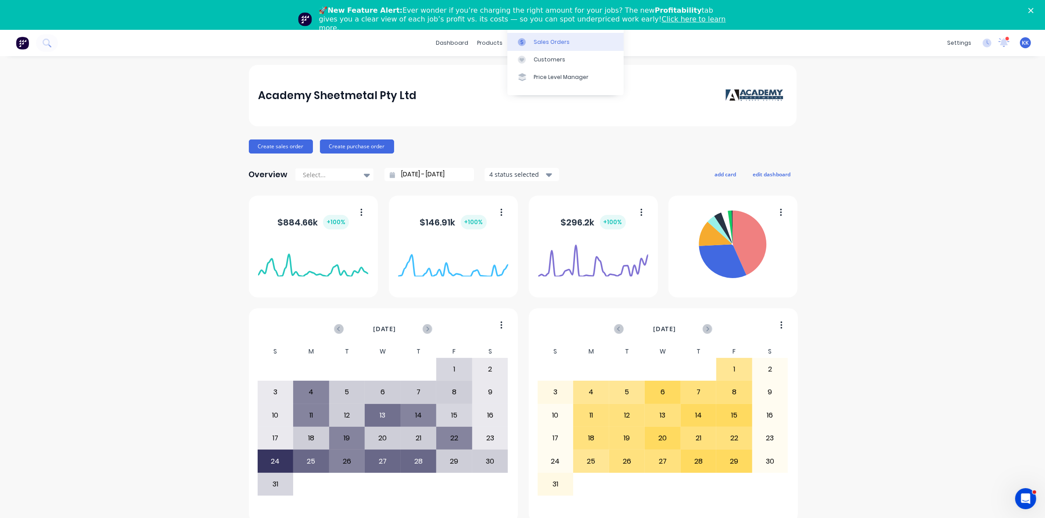
click at [535, 36] on link "Sales Orders" at bounding box center [565, 42] width 116 height 18
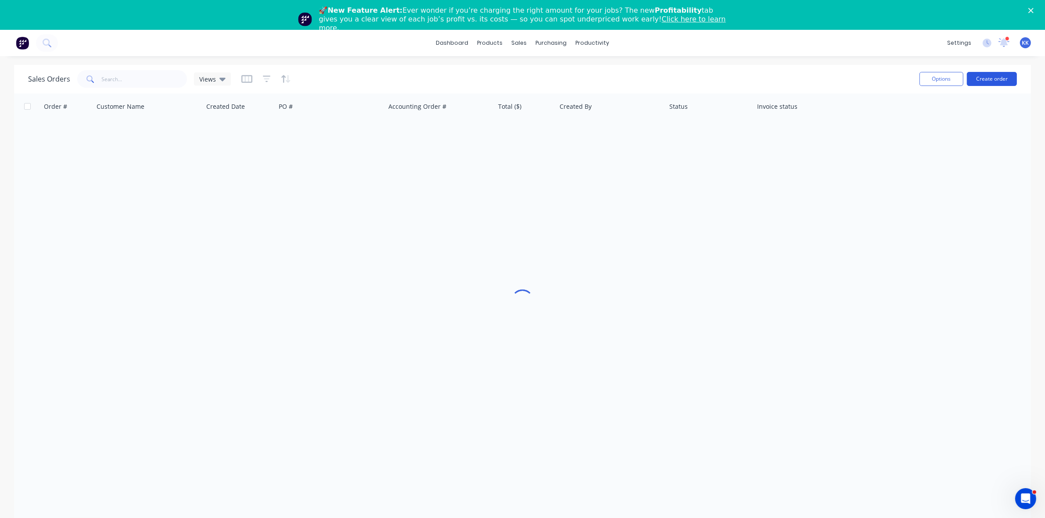
click at [1001, 73] on button "Create order" at bounding box center [991, 79] width 50 height 14
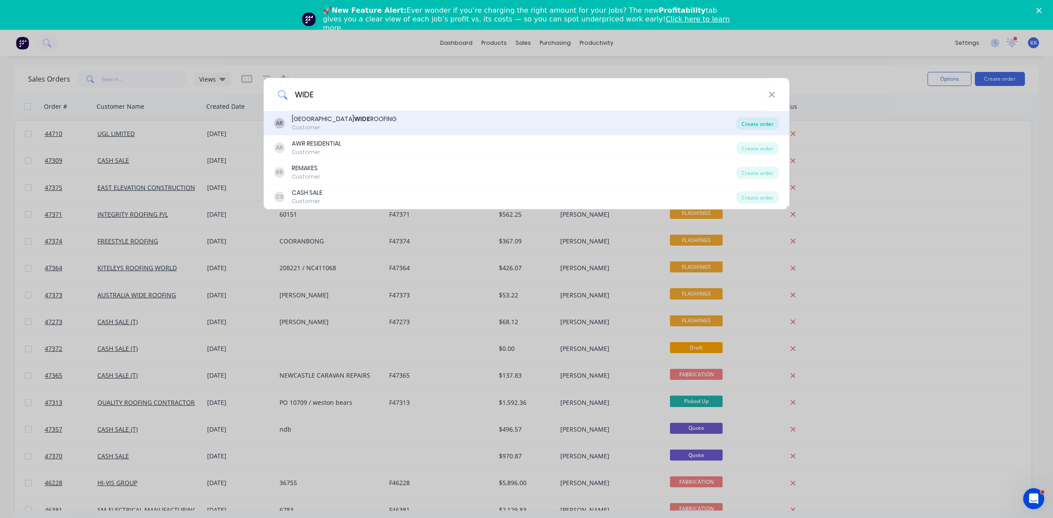
type input "WIDE"
click at [748, 123] on div "Create order" at bounding box center [757, 124] width 43 height 12
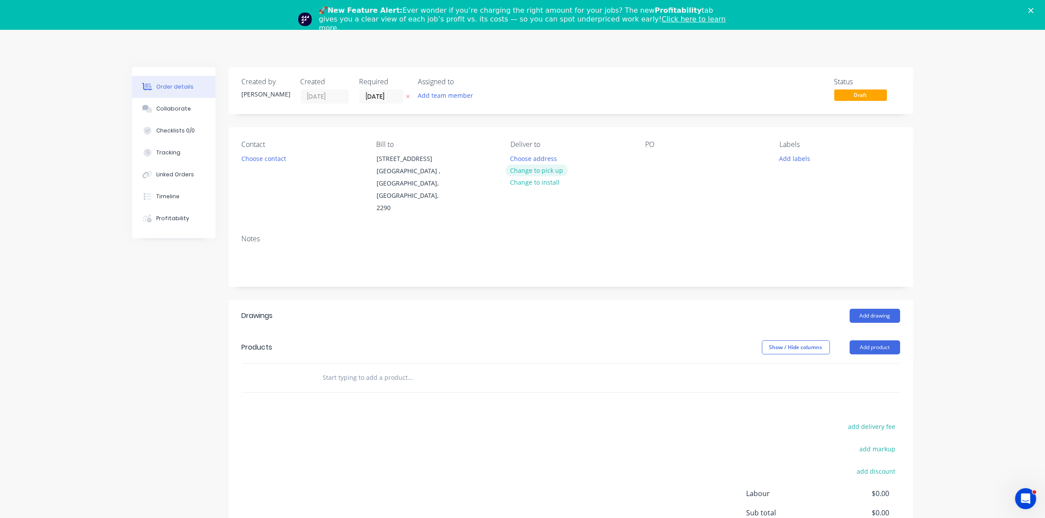
click at [544, 167] on button "Change to pick up" at bounding box center [536, 171] width 62 height 12
click at [275, 158] on button "Choose contact" at bounding box center [263, 158] width 54 height 12
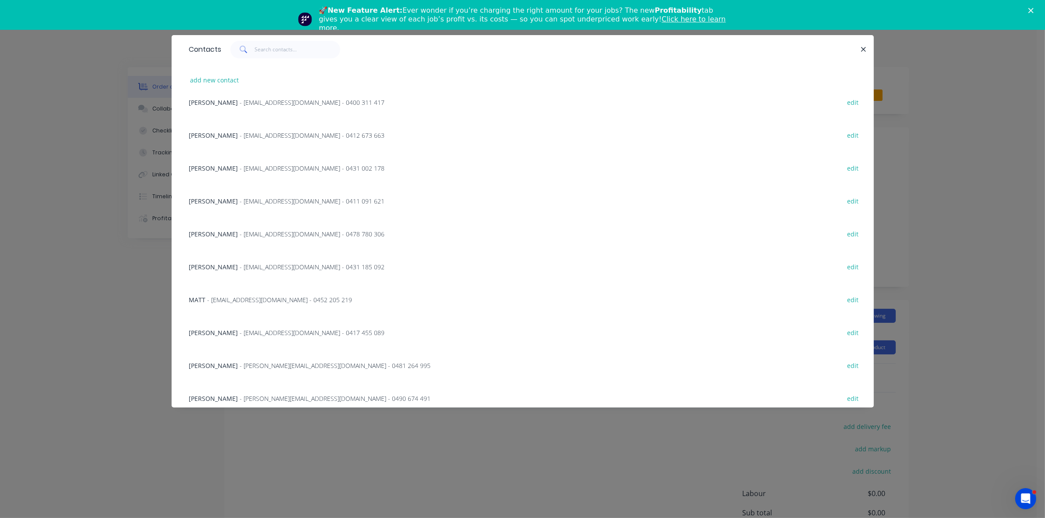
scroll to position [329, 0]
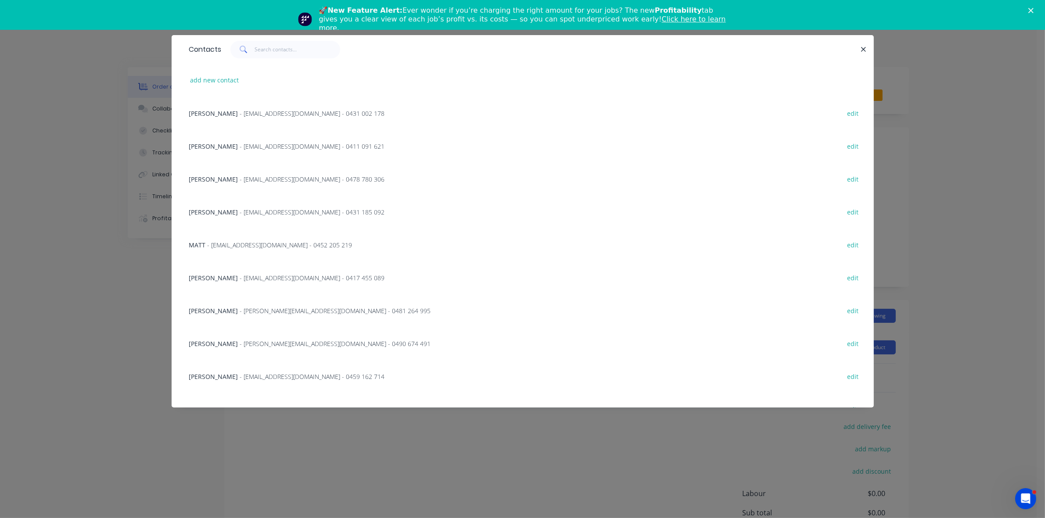
click at [240, 341] on span "- reuben@australiawideroofing.com.au - 0490 674 491" at bounding box center [335, 344] width 191 height 8
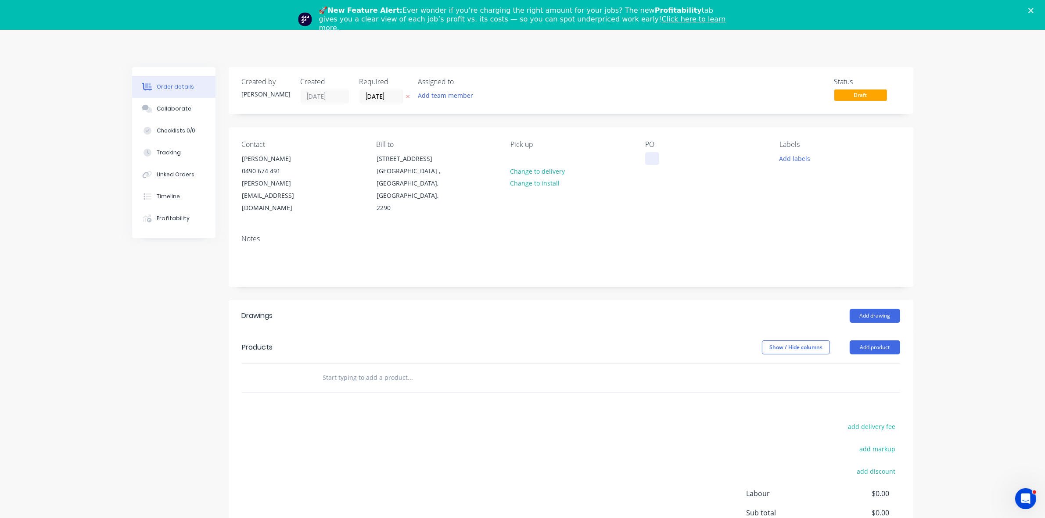
click at [654, 159] on div at bounding box center [652, 158] width 14 height 13
click at [384, 95] on input "28/08/25" at bounding box center [381, 96] width 43 height 13
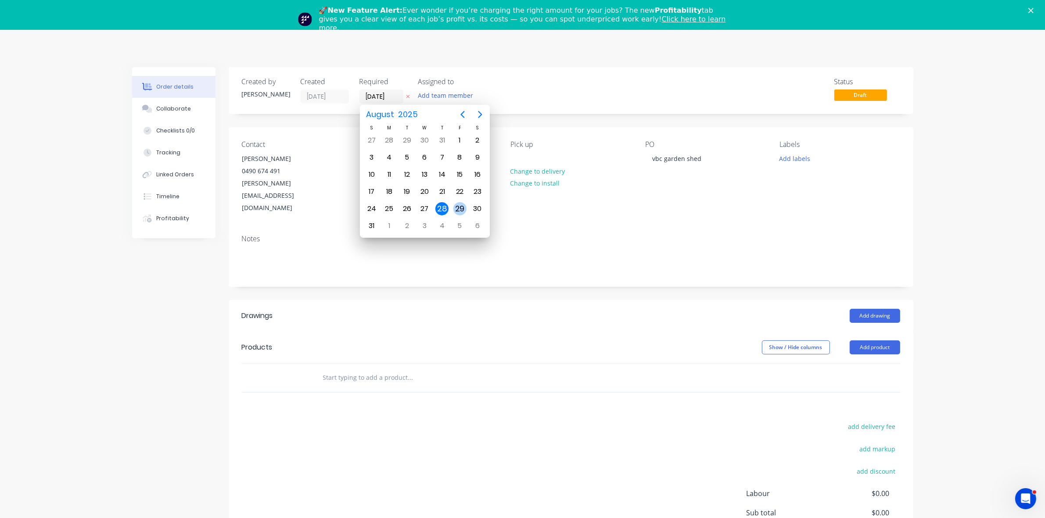
drag, startPoint x: 453, startPoint y: 210, endPoint x: 457, endPoint y: 212, distance: 4.5
click at [454, 210] on div "29" at bounding box center [460, 208] width 18 height 17
type input "29/08/25"
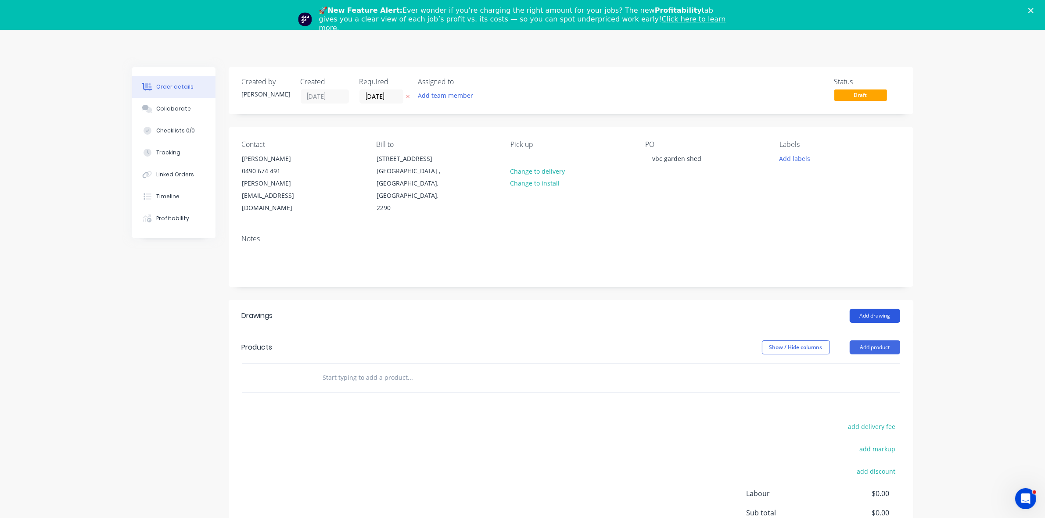
click at [856, 321] on button "Add drawing" at bounding box center [874, 316] width 50 height 14
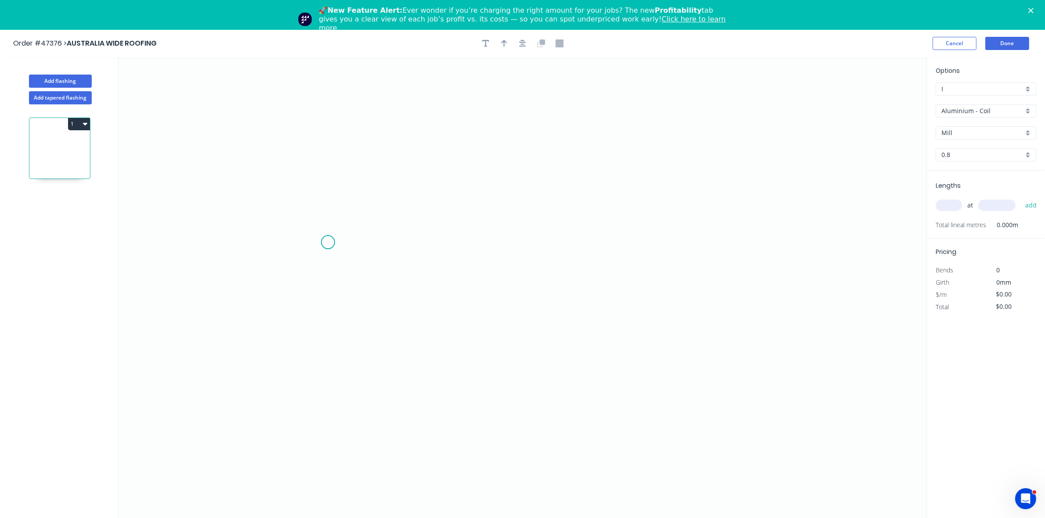
click at [327, 242] on icon "0" at bounding box center [522, 302] width 808 height 491
click at [344, 214] on icon "0" at bounding box center [522, 302] width 808 height 491
drag, startPoint x: 599, startPoint y: 220, endPoint x: 611, endPoint y: 226, distance: 13.3
click at [600, 220] on icon "0 ?" at bounding box center [522, 302] width 808 height 491
click at [624, 233] on icon "0 ? ? ? º" at bounding box center [522, 302] width 808 height 491
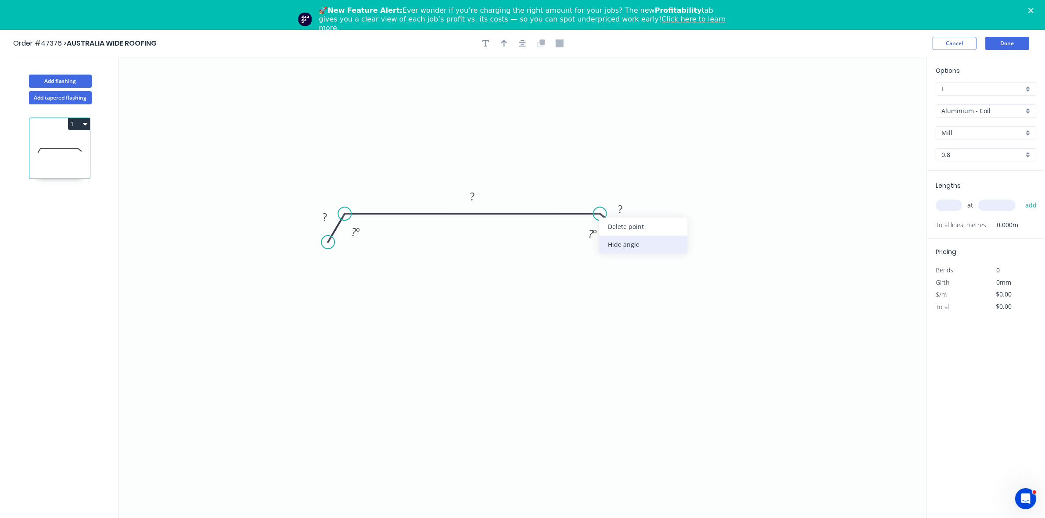
drag, startPoint x: 608, startPoint y: 248, endPoint x: 438, endPoint y: 239, distance: 170.0
click at [606, 246] on div "Hide angle" at bounding box center [643, 245] width 88 height 18
drag, startPoint x: 365, startPoint y: 237, endPoint x: 354, endPoint y: 231, distance: 12.6
click at [365, 237] on div "Hide angle" at bounding box center [391, 241] width 88 height 18
click at [329, 218] on rect at bounding box center [325, 218] width 18 height 12
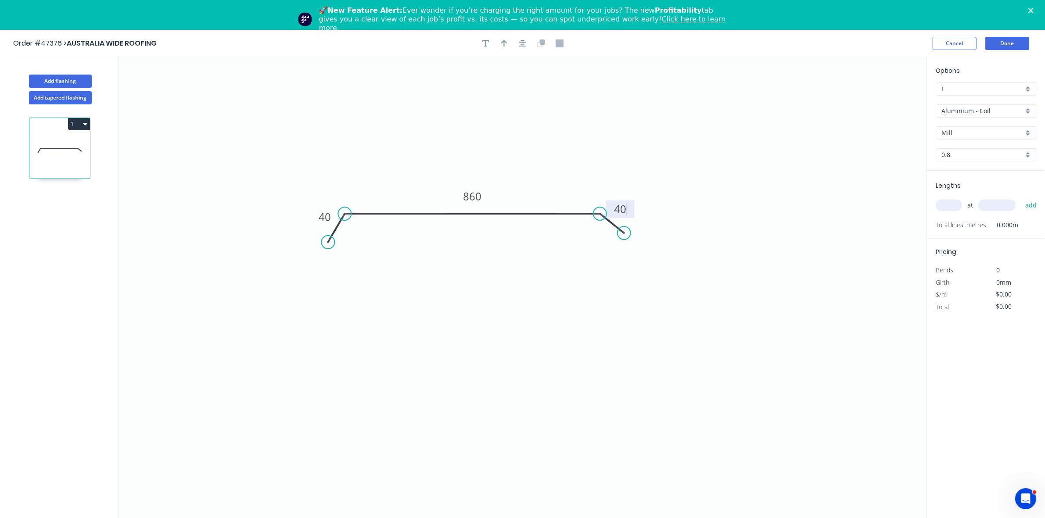
type input "$46.47"
click at [504, 47] on icon "button" at bounding box center [504, 43] width 6 height 8
drag, startPoint x: 883, startPoint y: 101, endPoint x: 588, endPoint y: 197, distance: 310.1
click at [558, 195] on icon at bounding box center [562, 181] width 8 height 28
click at [970, 106] on input "Aluminium - Coil" at bounding box center [982, 110] width 82 height 9
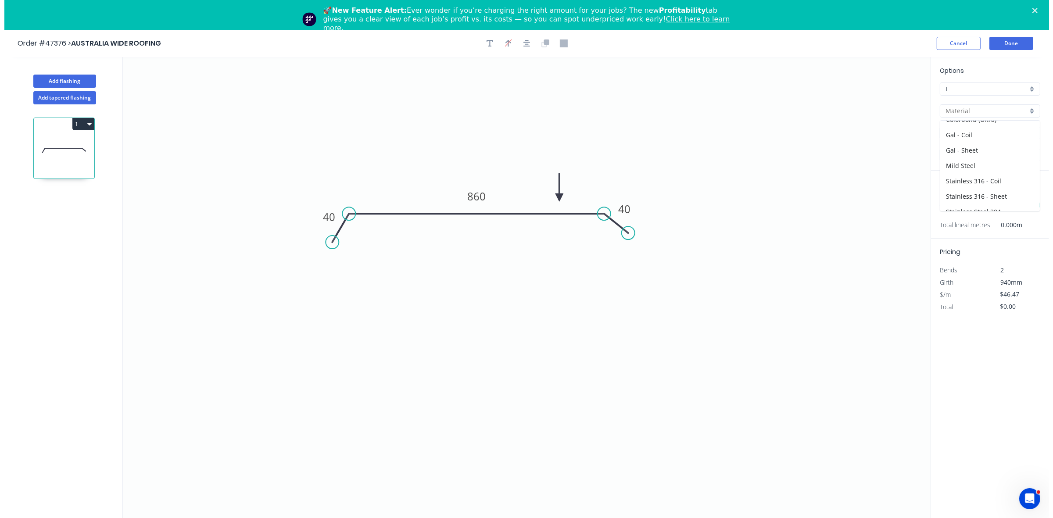
scroll to position [128, 0]
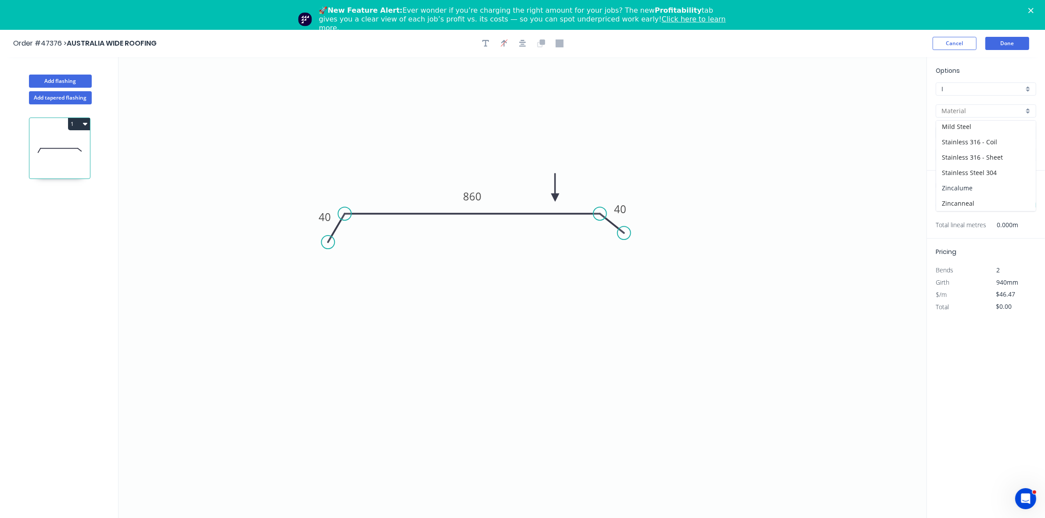
click at [966, 188] on div "Zincalume" at bounding box center [986, 187] width 100 height 15
type input "Zincalume"
type input "0.55"
type input "$29.89"
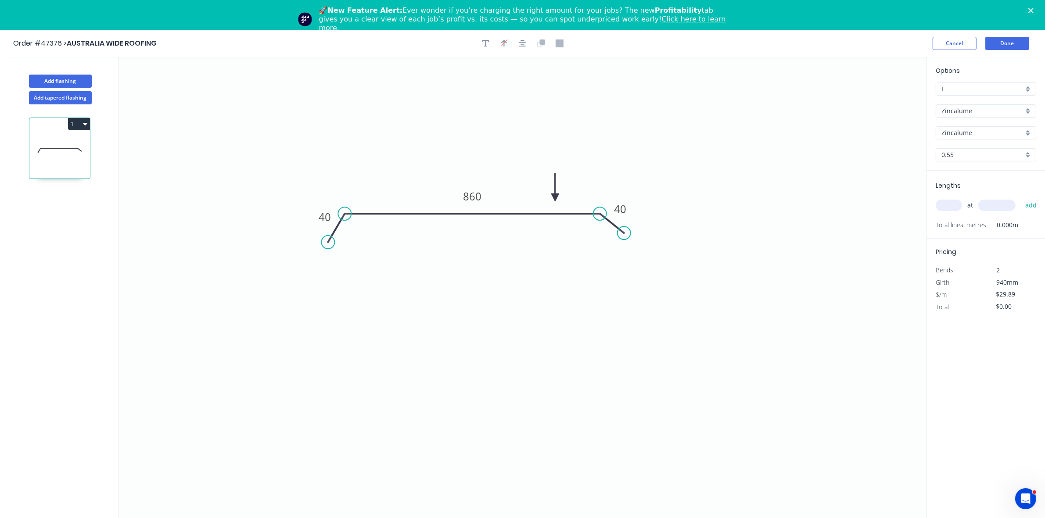
drag, startPoint x: 949, startPoint y: 202, endPoint x: 955, endPoint y: 196, distance: 8.7
click at [950, 201] on input "text" at bounding box center [948, 205] width 26 height 11
type input "9"
type input "4500"
click at [1020, 198] on button "add" at bounding box center [1030, 205] width 21 height 15
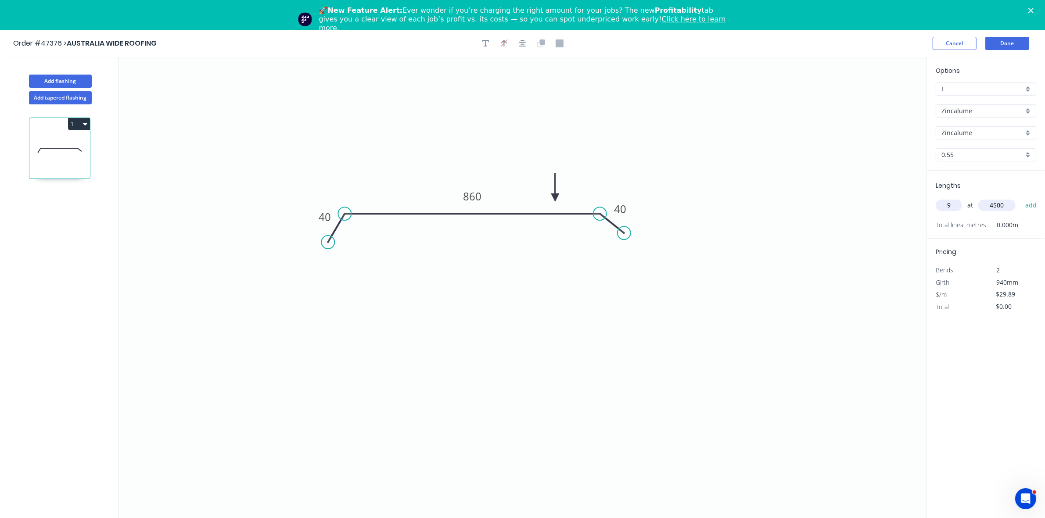
type input "$1,210.55"
click at [1006, 46] on button "Done" at bounding box center [1007, 43] width 44 height 13
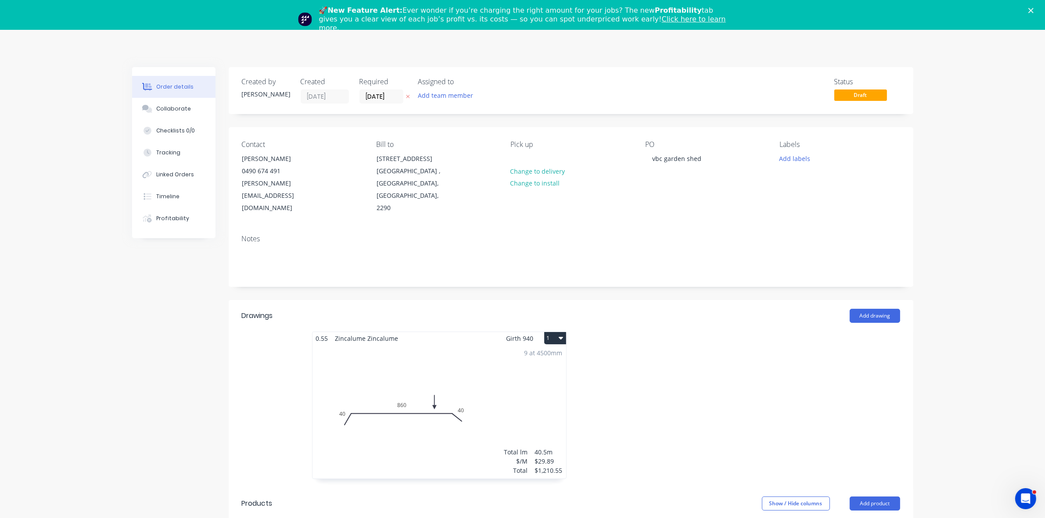
click at [1033, 11] on icon "Close" at bounding box center [1030, 10] width 5 height 5
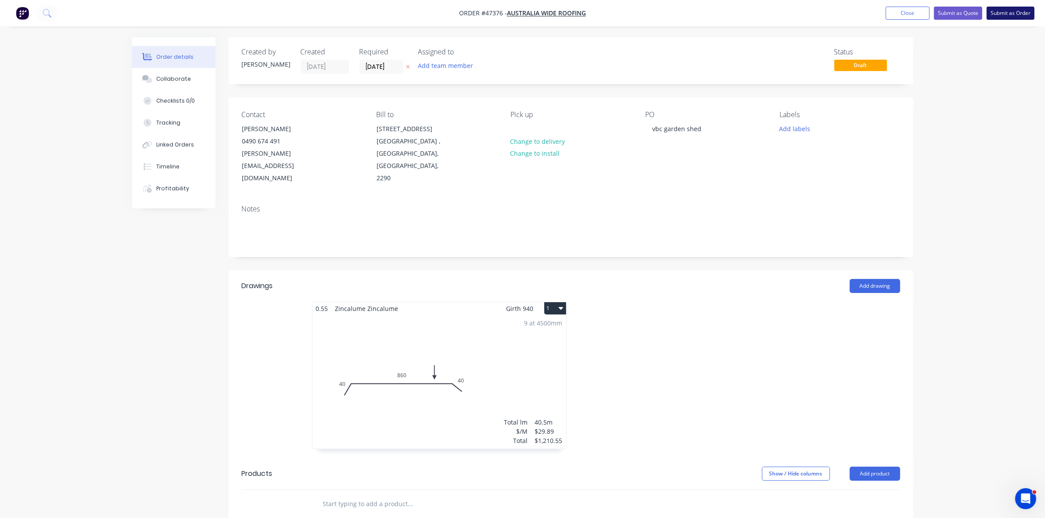
click at [1007, 8] on button "Submit as Order" at bounding box center [1010, 13] width 48 height 13
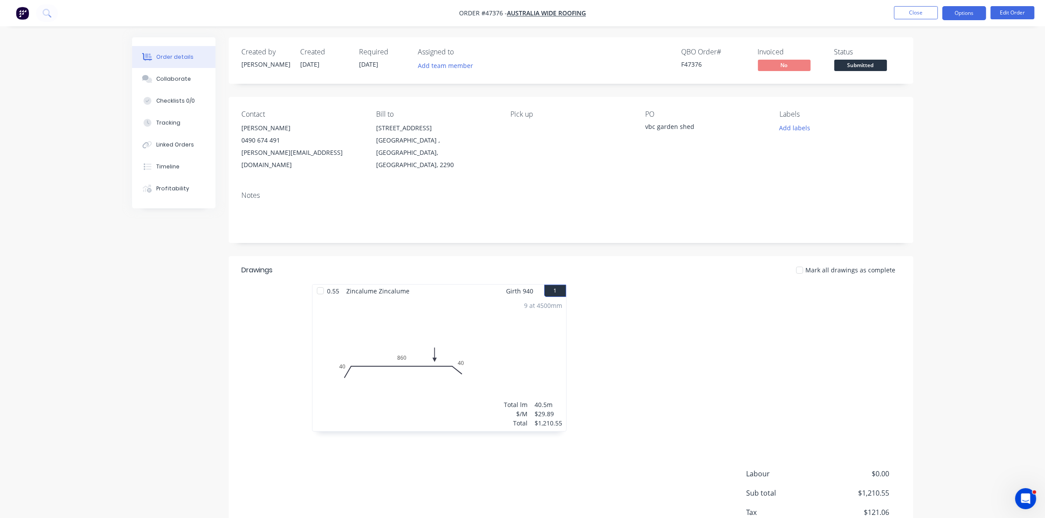
click at [962, 12] on button "Options" at bounding box center [964, 13] width 44 height 14
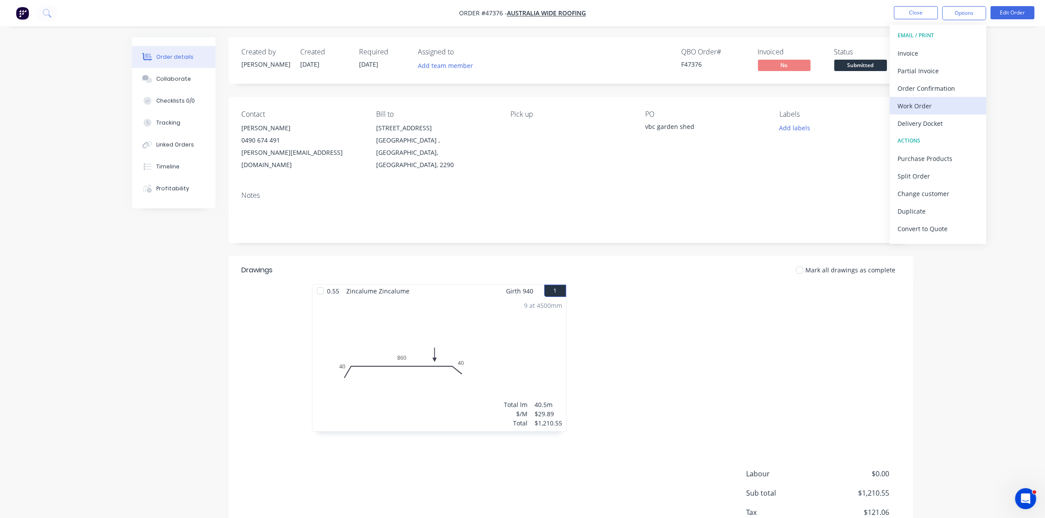
click at [940, 105] on div "Work Order" at bounding box center [937, 106] width 81 height 13
click at [937, 94] on button "Without pricing" at bounding box center [937, 88] width 97 height 18
click at [861, 62] on span "Submitted" at bounding box center [860, 65] width 53 height 11
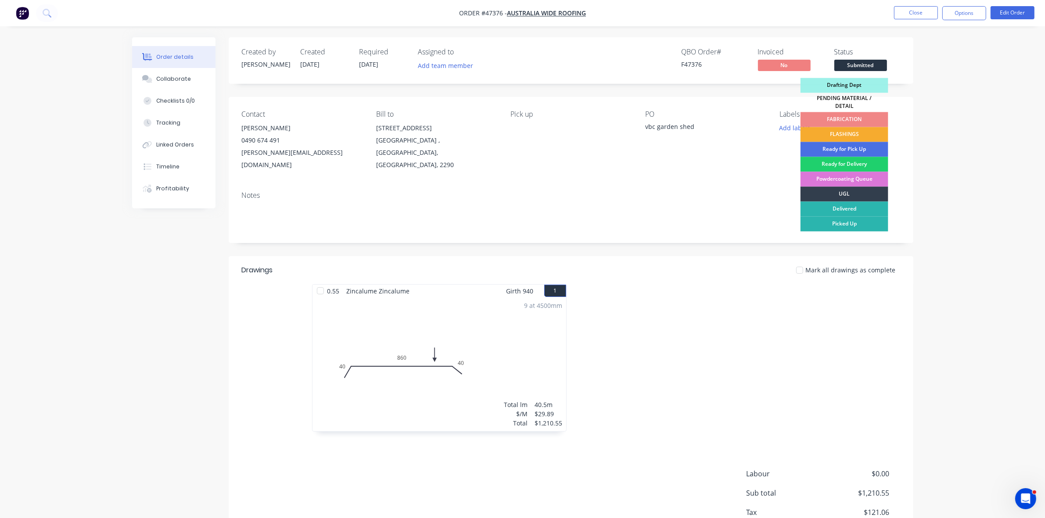
click at [872, 127] on div "FLASHINGS" at bounding box center [844, 134] width 88 height 15
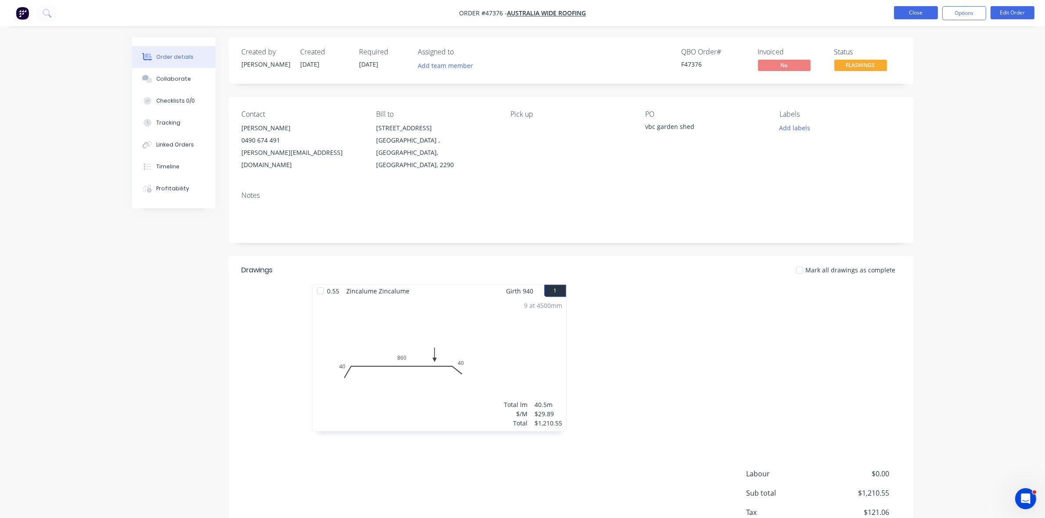
click at [918, 14] on button "Close" at bounding box center [916, 12] width 44 height 13
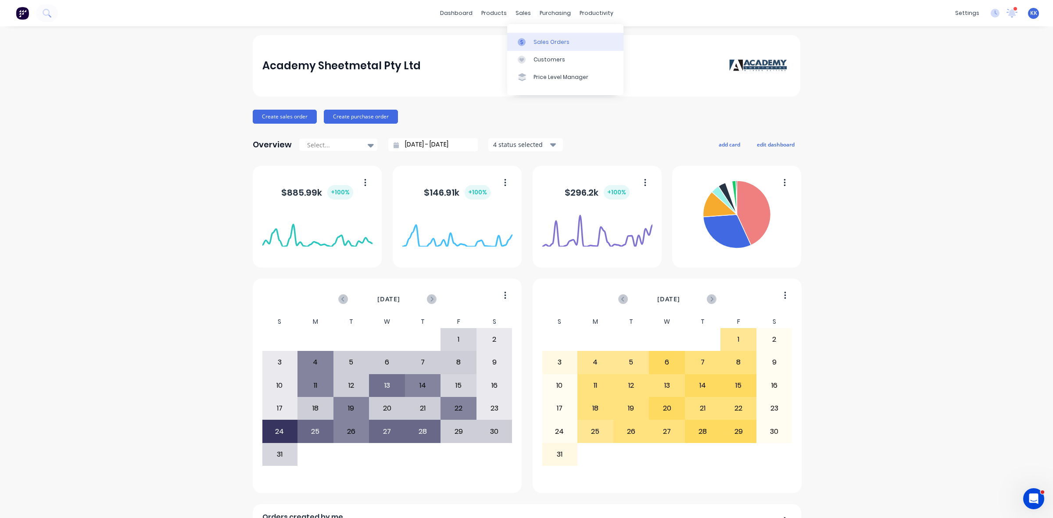
click at [526, 38] on div at bounding box center [524, 42] width 13 height 8
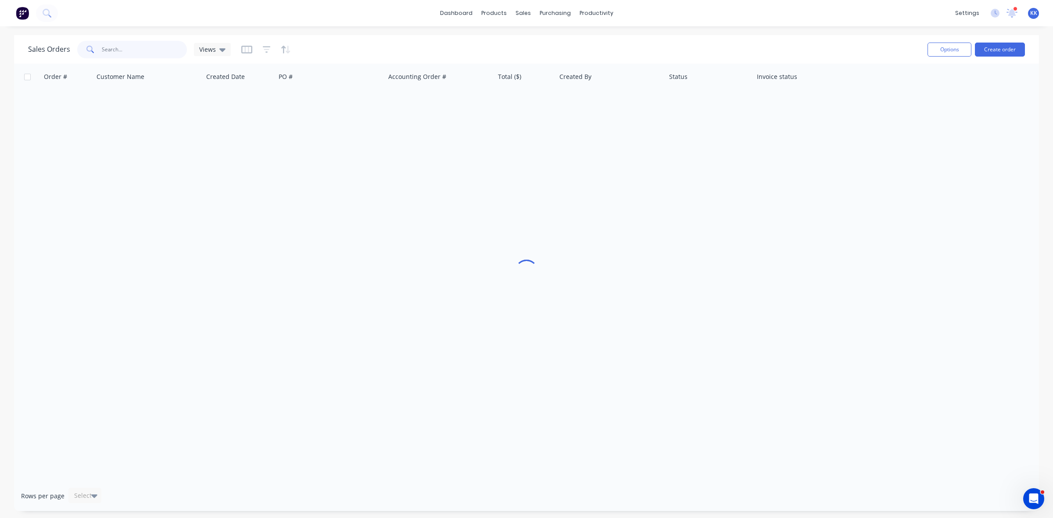
click at [165, 47] on input "text" at bounding box center [145, 50] width 86 height 18
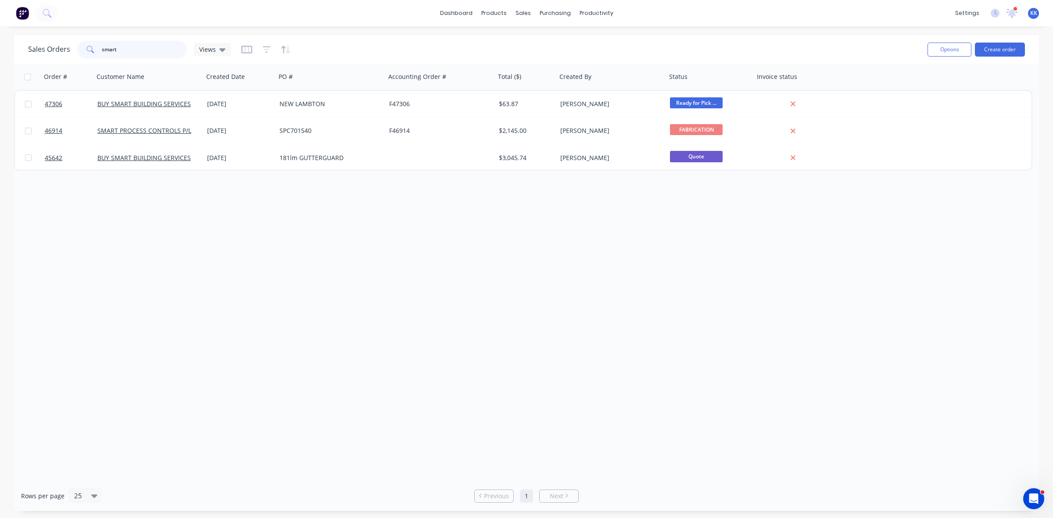
click at [82, 52] on div "smart" at bounding box center [132, 50] width 110 height 18
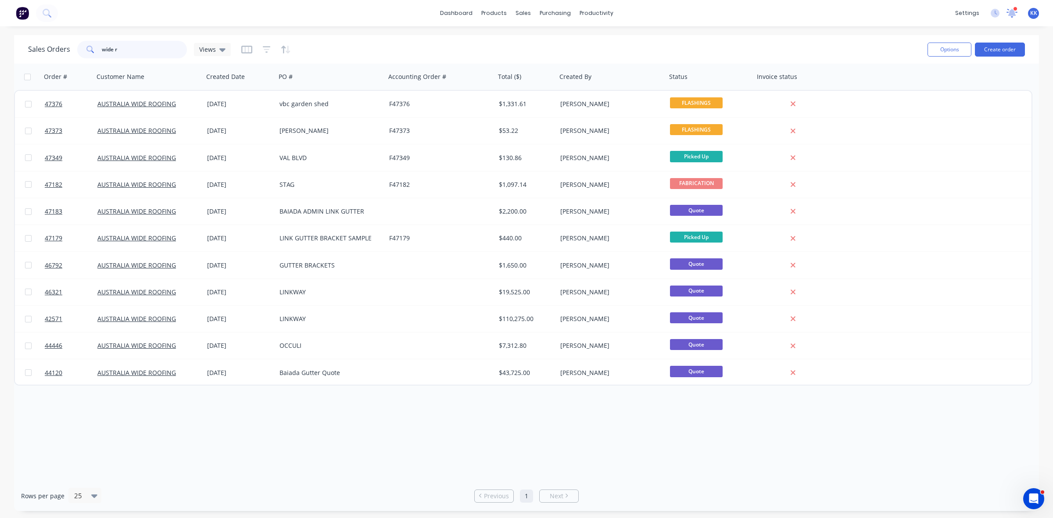
type input "wide r"
click at [1008, 12] on icon at bounding box center [1011, 12] width 11 height 9
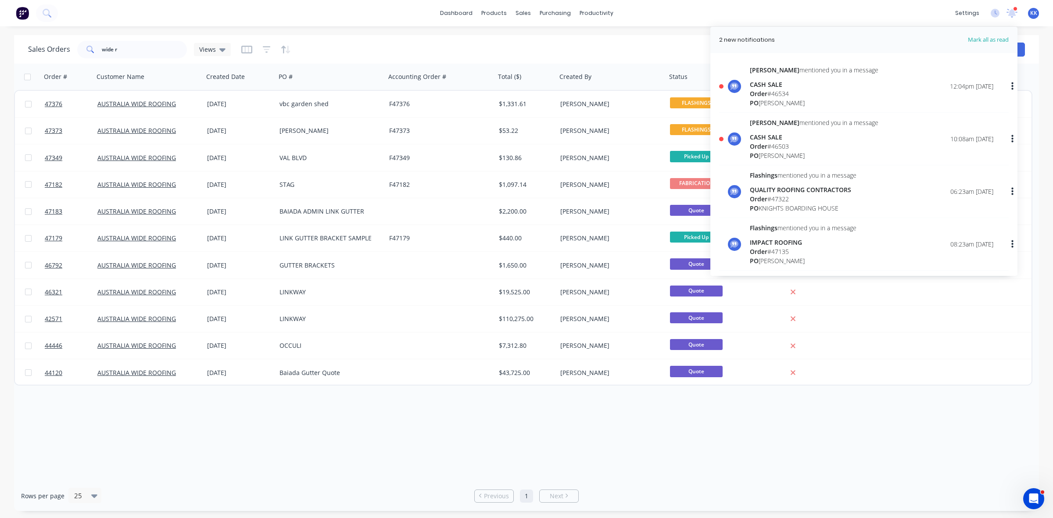
click at [766, 95] on span "Order" at bounding box center [759, 93] width 18 height 8
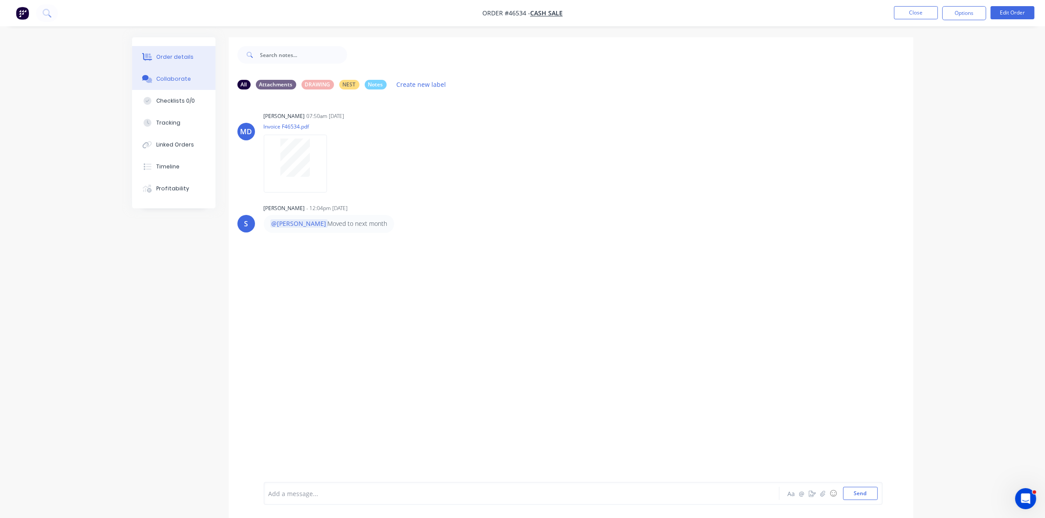
click at [183, 57] on div "Order details" at bounding box center [174, 57] width 37 height 8
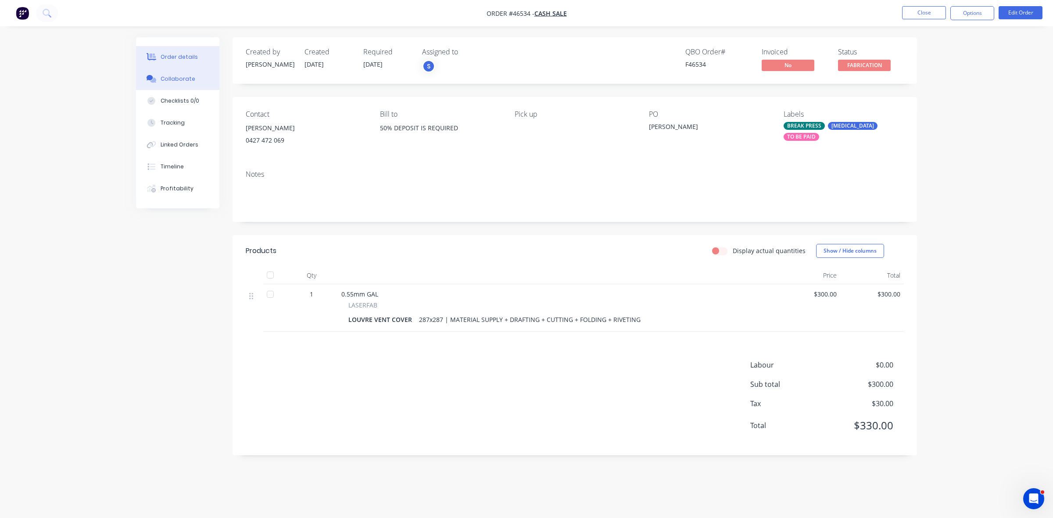
click at [182, 82] on div "Collaborate" at bounding box center [178, 79] width 35 height 8
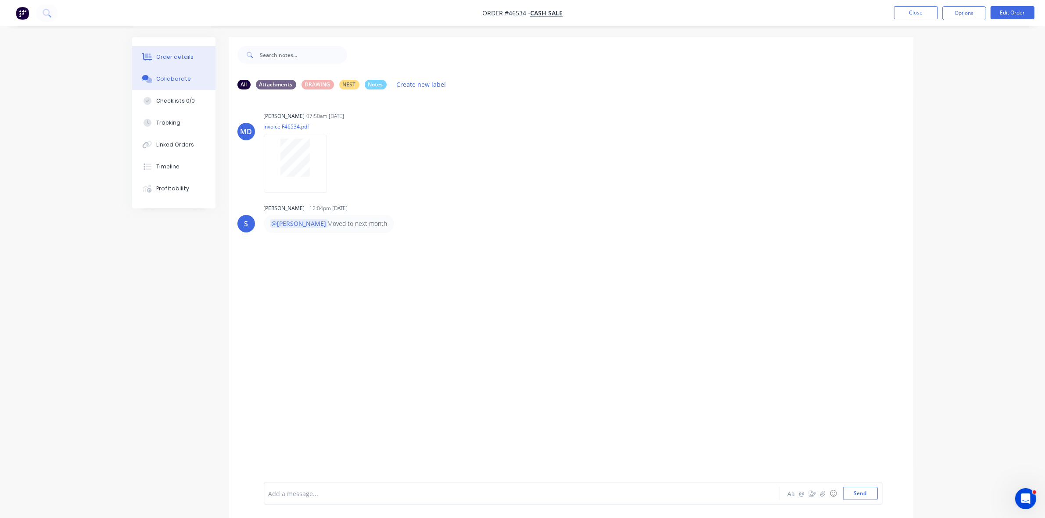
click at [176, 60] on div "Order details" at bounding box center [174, 57] width 37 height 8
